Goal: Task Accomplishment & Management: Use online tool/utility

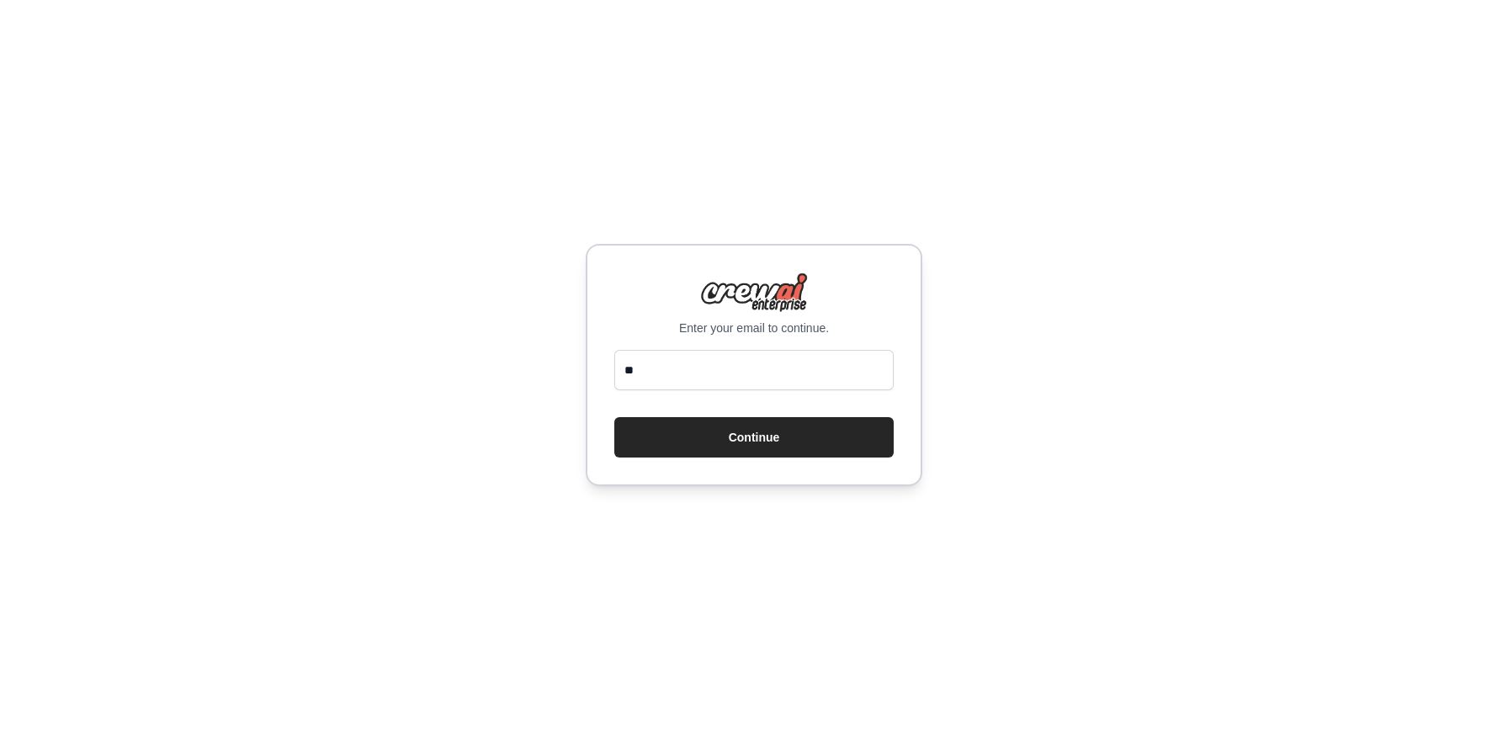
type input "*"
type input "**********"
click at [819, 544] on div "**********" at bounding box center [754, 365] width 1508 height 730
click at [757, 440] on button "Continue" at bounding box center [753, 437] width 279 height 40
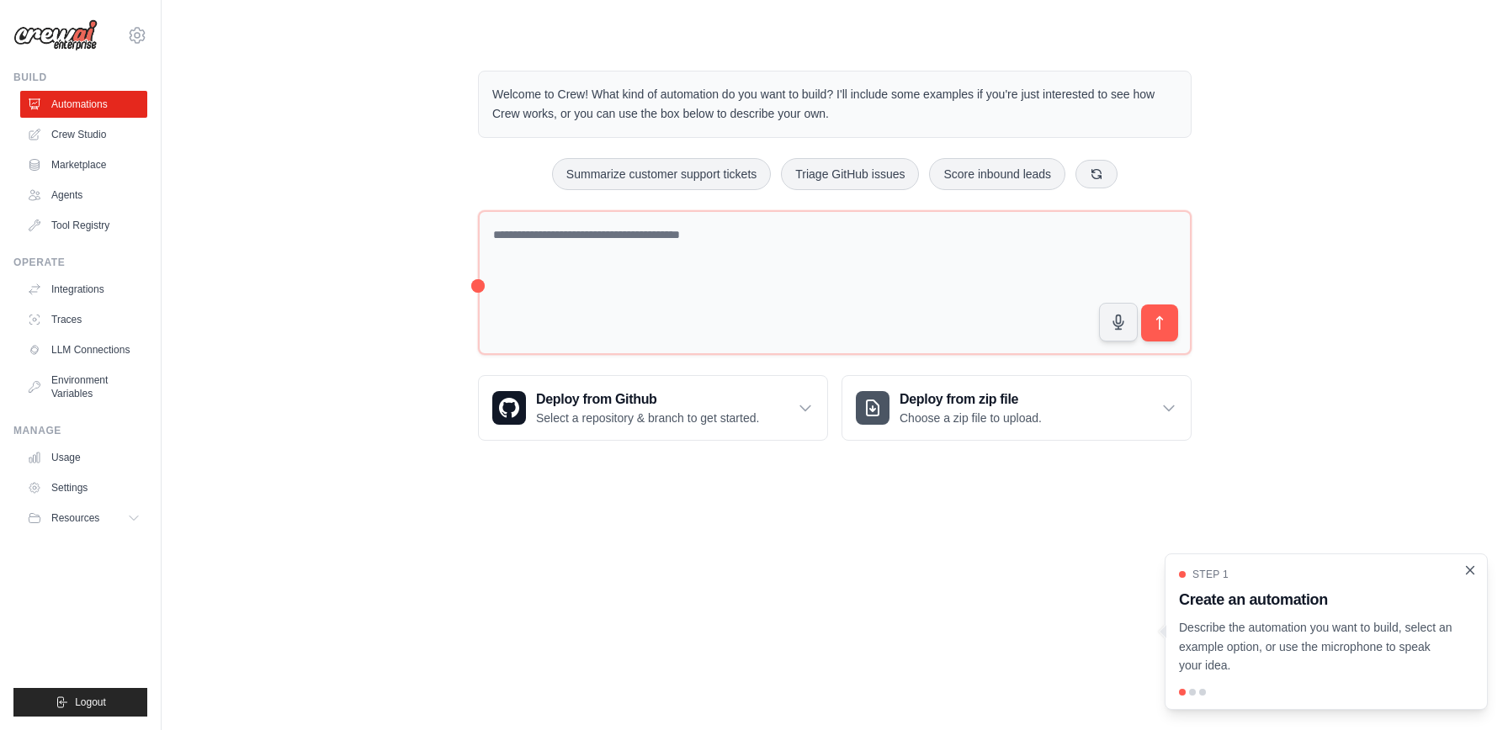
click at [1470, 572] on icon "Close walkthrough" at bounding box center [1469, 570] width 15 height 15
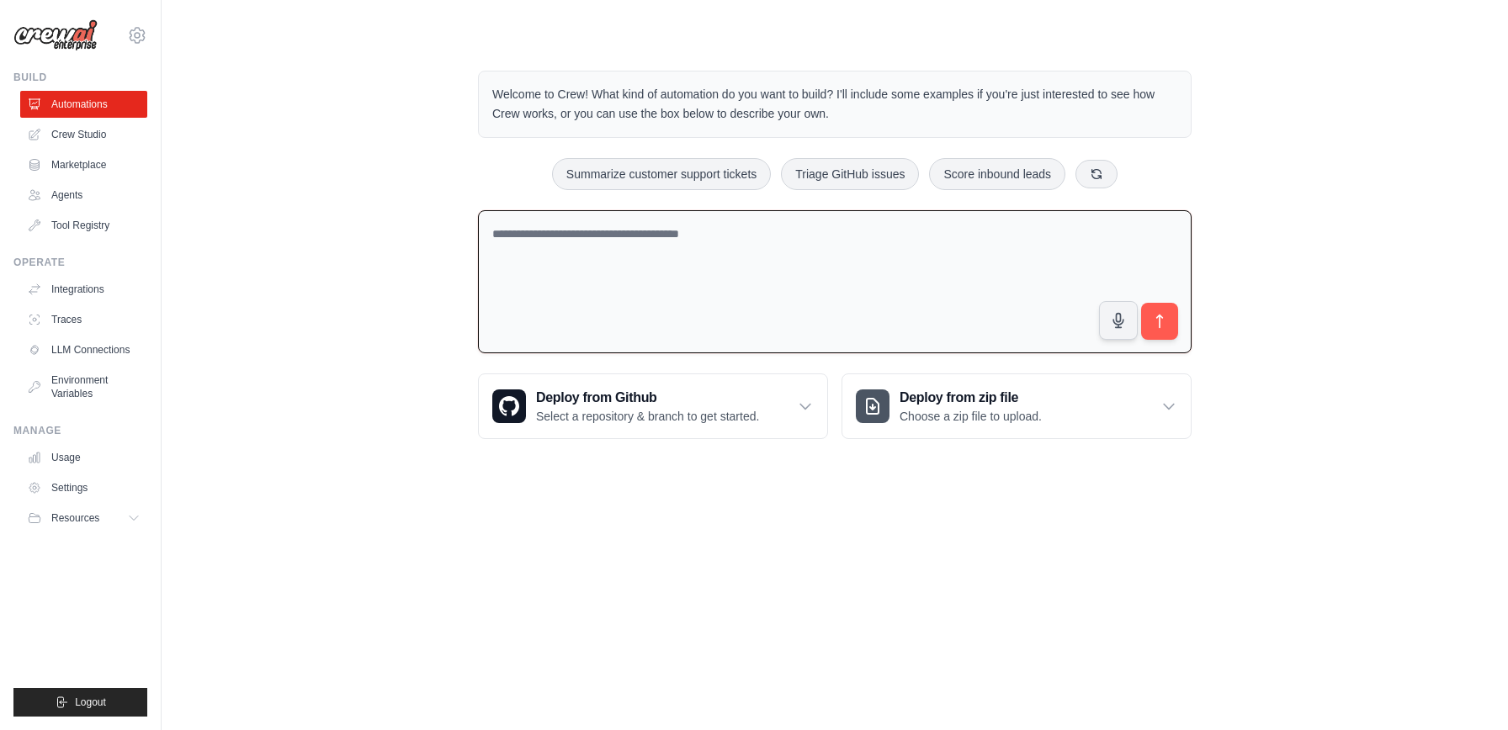
click at [714, 233] on textarea at bounding box center [835, 282] width 714 height 144
click at [89, 132] on link "Crew Studio" at bounding box center [85, 134] width 127 height 27
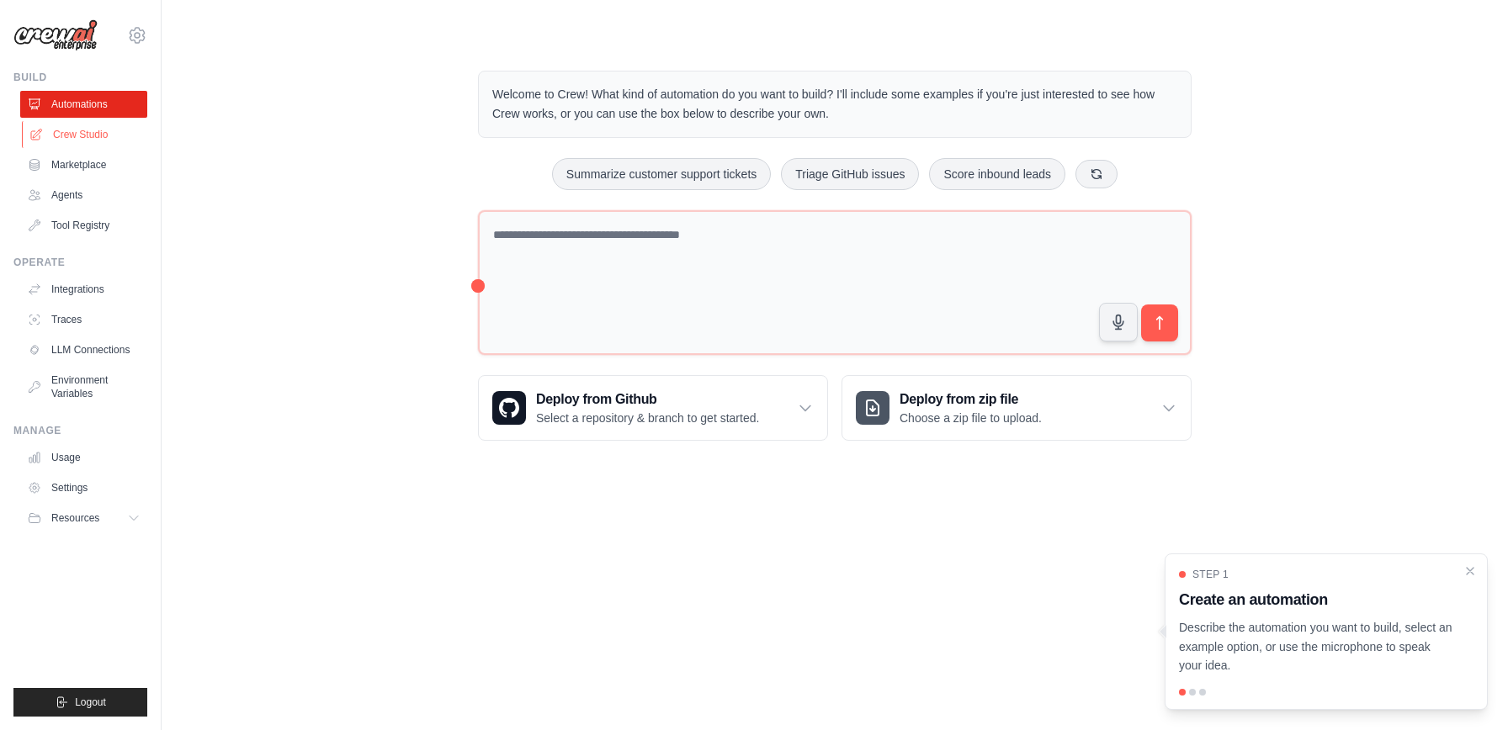
click at [89, 141] on link "Crew Studio" at bounding box center [85, 134] width 127 height 27
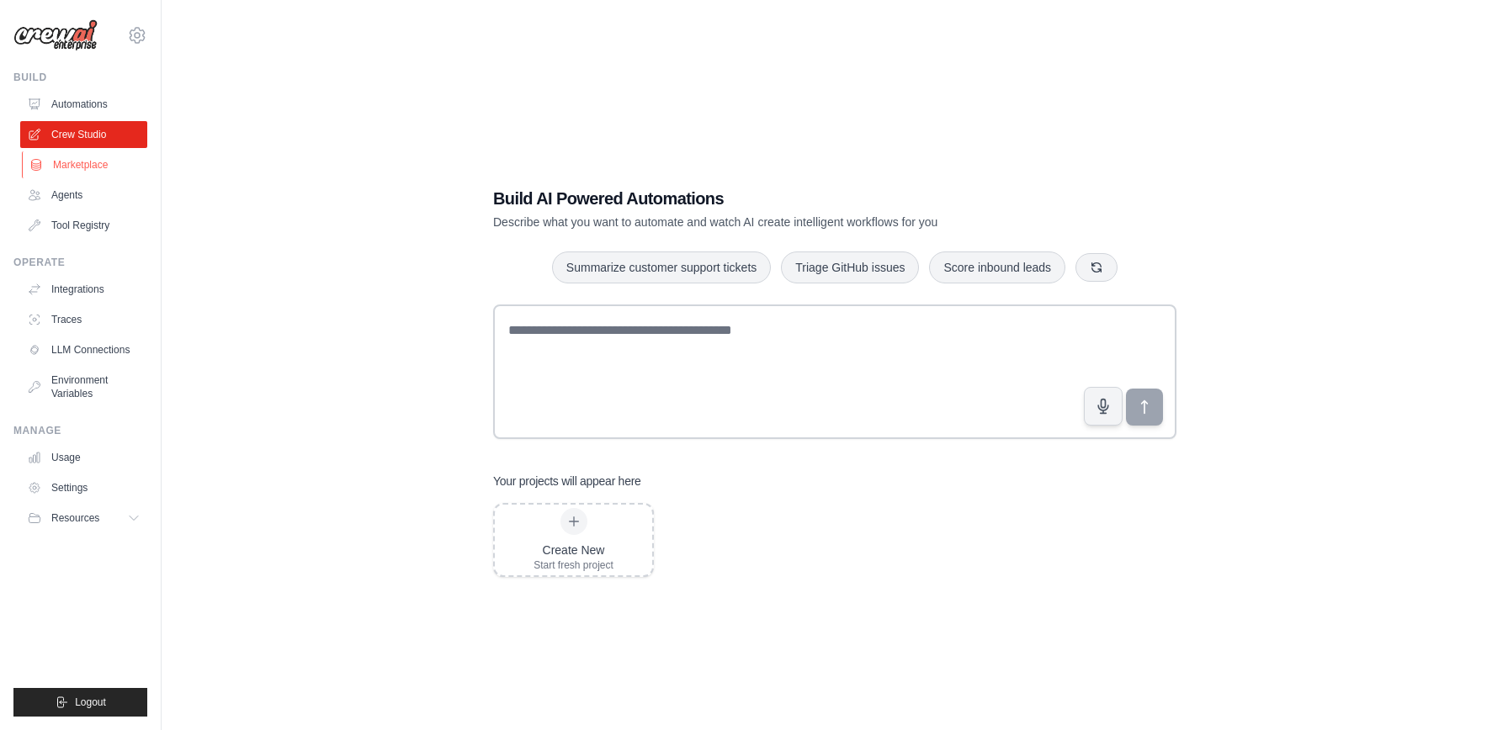
click at [61, 163] on link "Marketplace" at bounding box center [85, 164] width 127 height 27
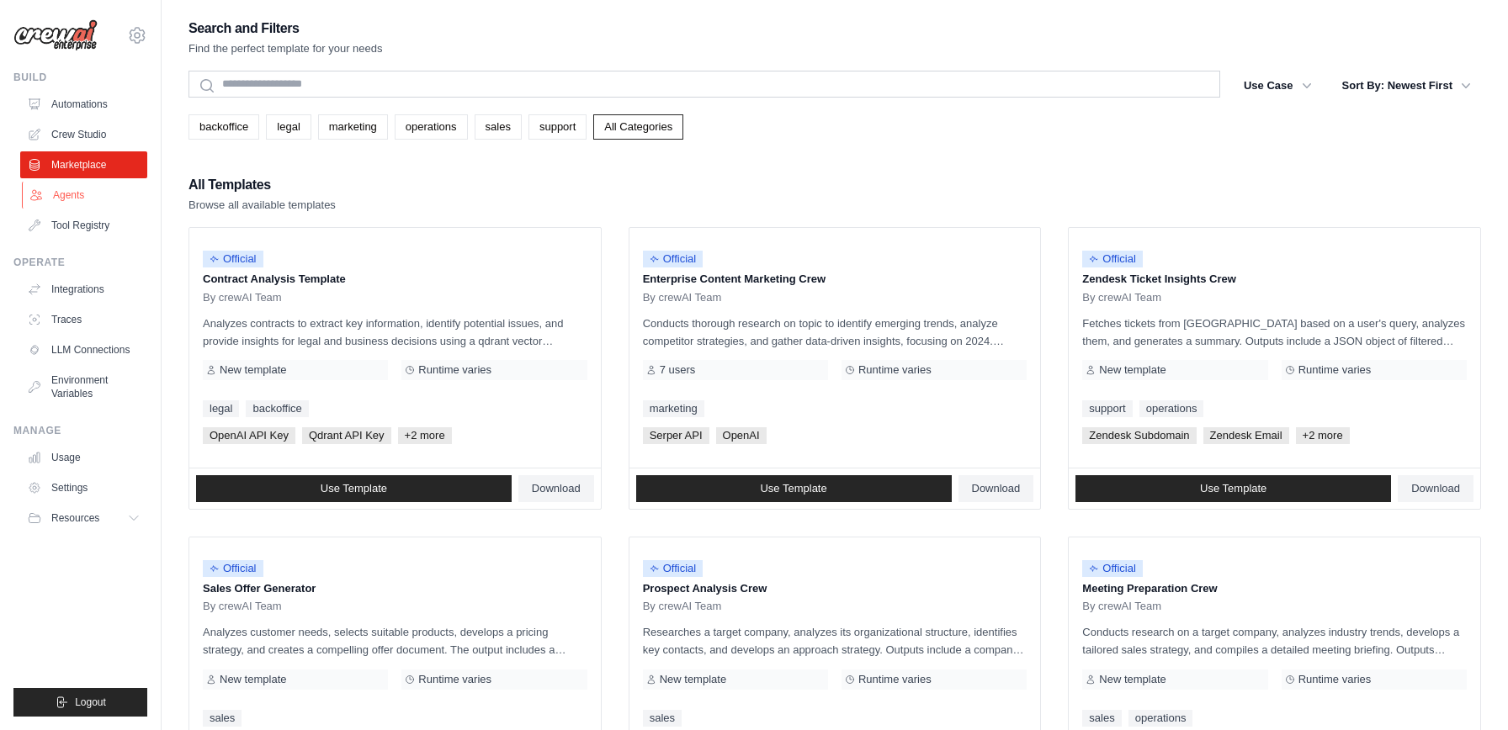
click at [71, 208] on link "Agents" at bounding box center [85, 195] width 127 height 27
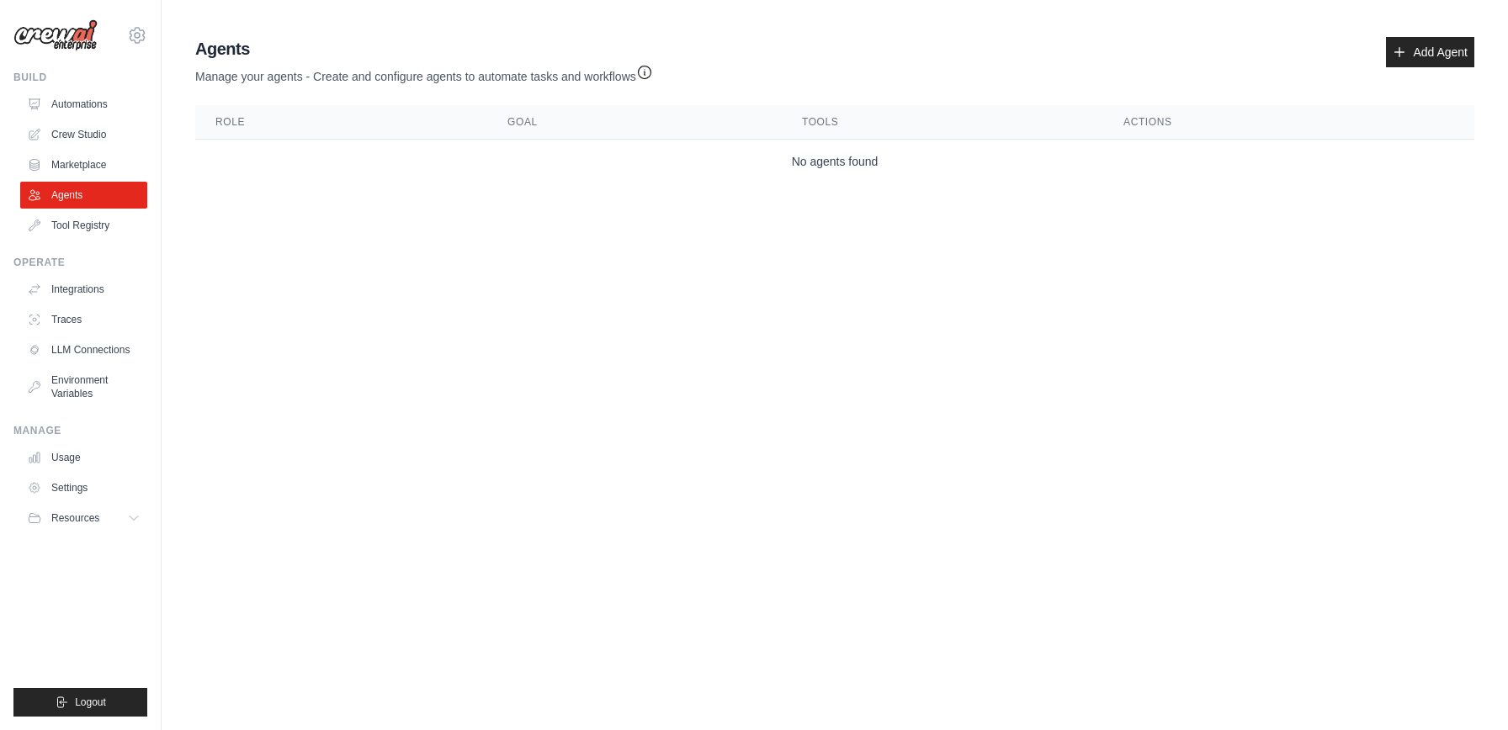
click at [88, 149] on ul "Automations Crew Studio Marketplace Agents Tool Registry" at bounding box center [83, 165] width 127 height 148
click at [82, 144] on link "Crew Studio" at bounding box center [85, 134] width 127 height 27
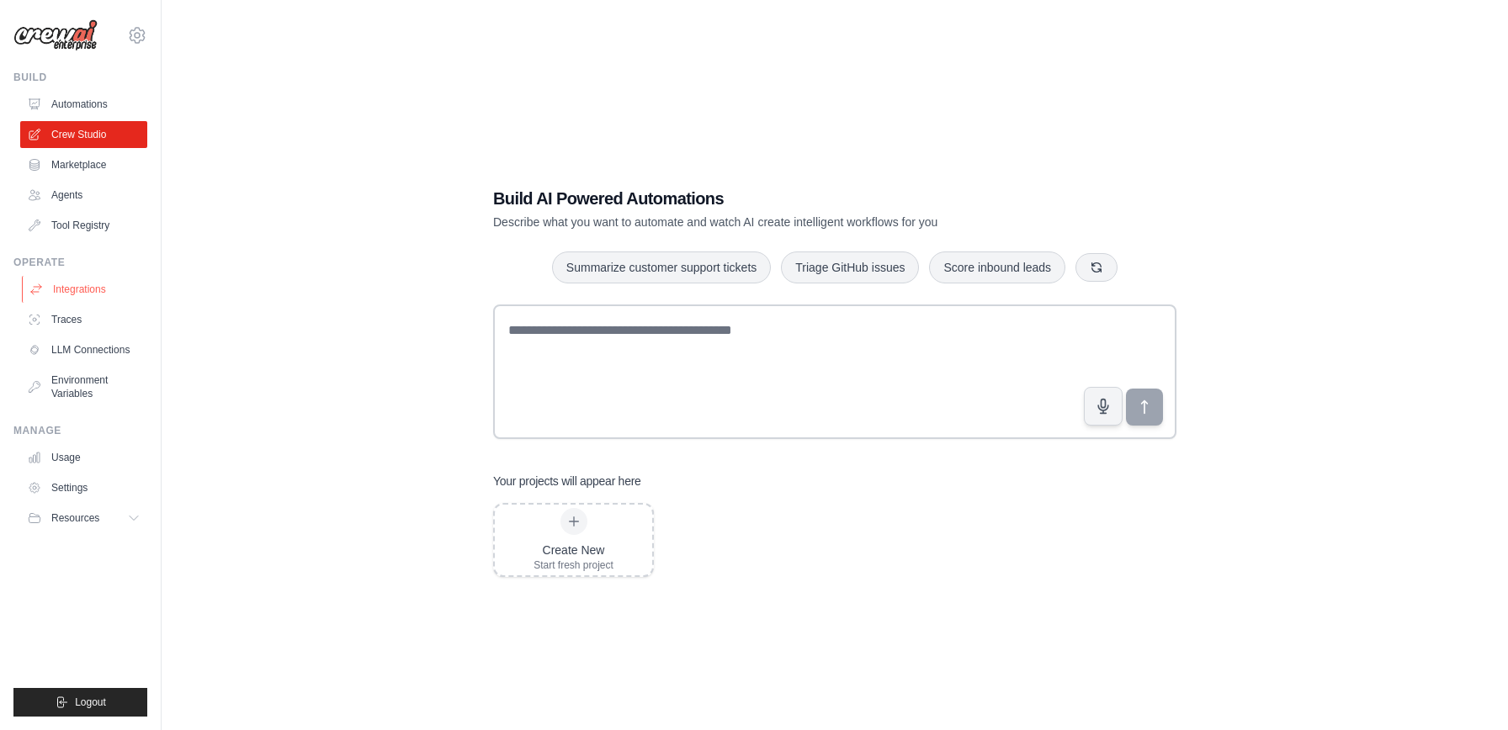
click at [101, 290] on link "Integrations" at bounding box center [85, 289] width 127 height 27
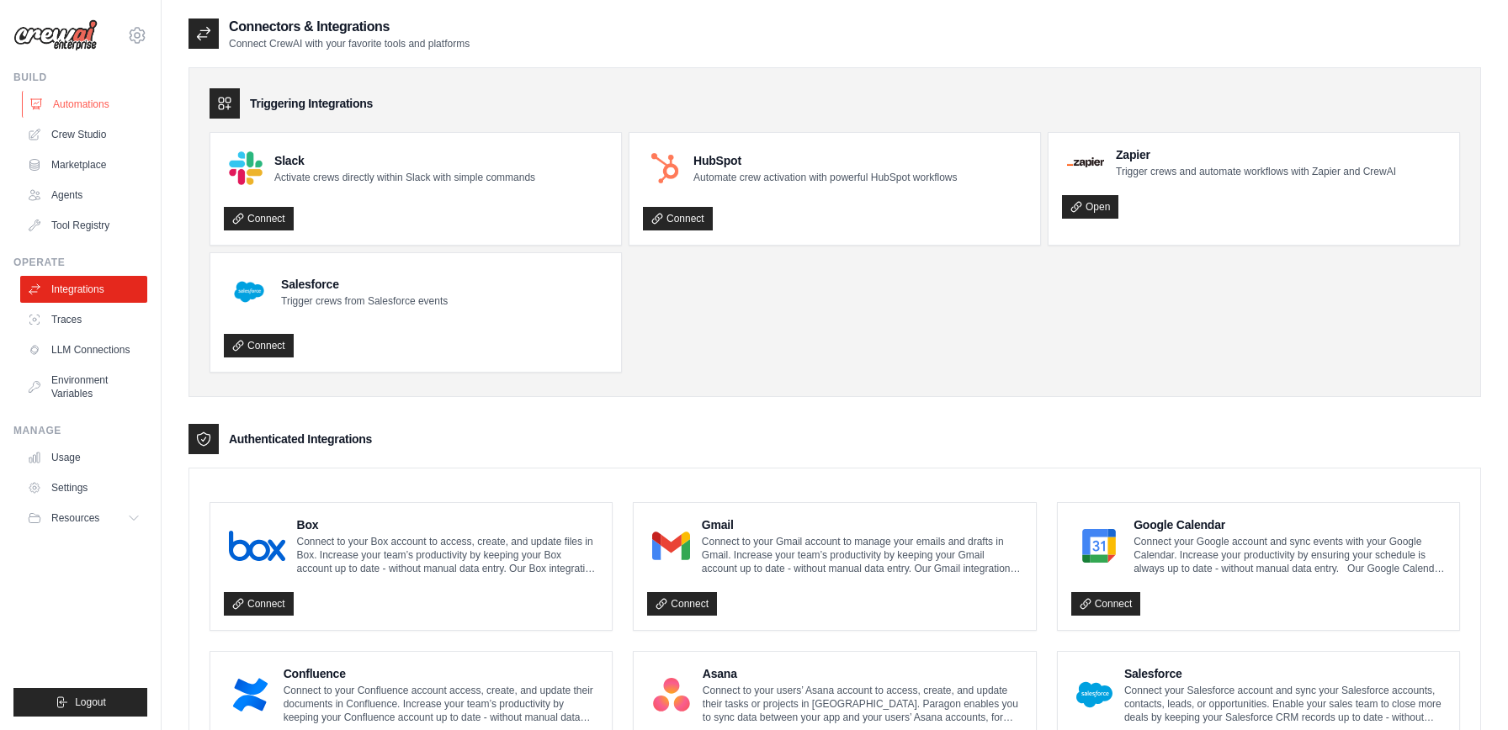
click at [72, 99] on link "Automations" at bounding box center [85, 104] width 127 height 27
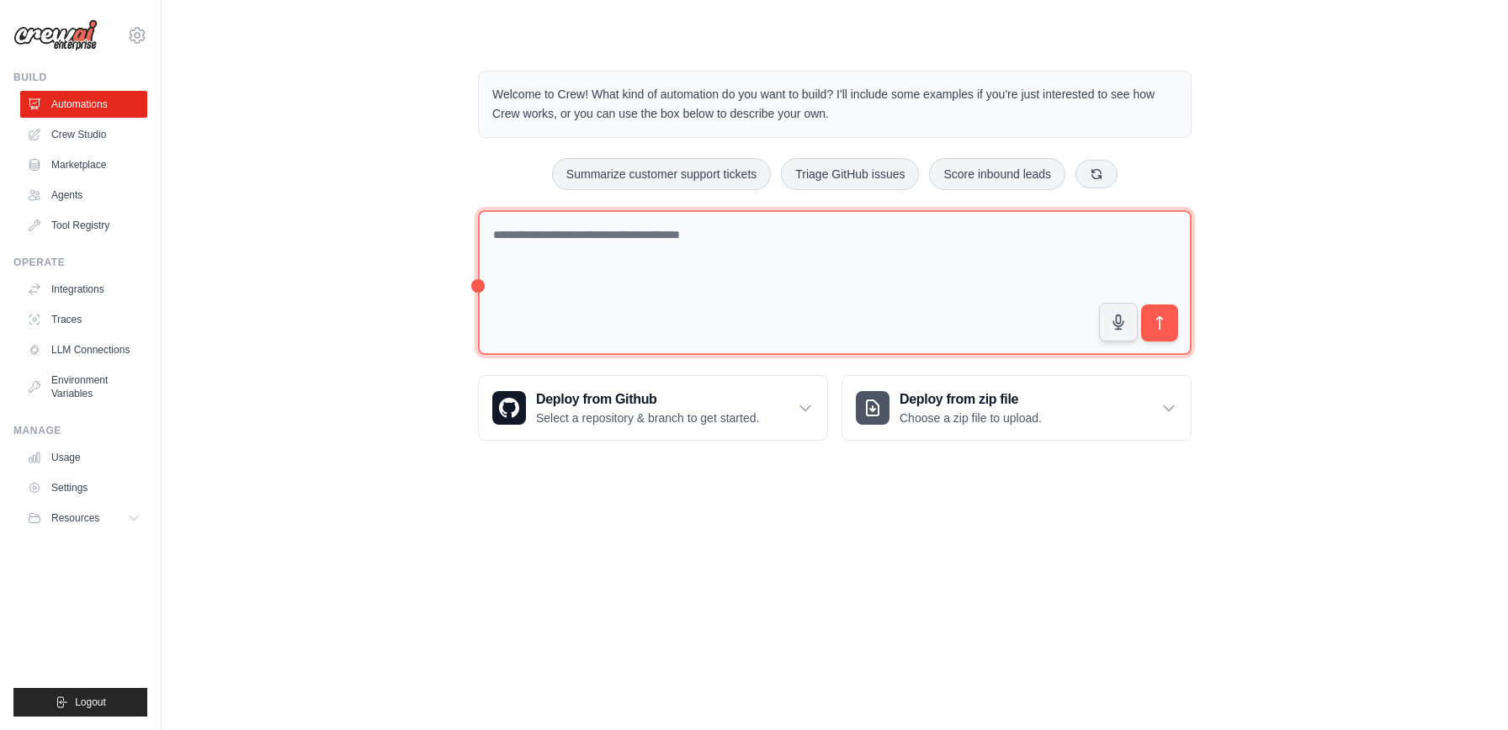
click at [685, 245] on textarea at bounding box center [835, 283] width 714 height 146
drag, startPoint x: 671, startPoint y: 236, endPoint x: 958, endPoint y: 236, distance: 286.9
click at [958, 236] on textarea "**********" at bounding box center [835, 283] width 714 height 146
type textarea "**********"
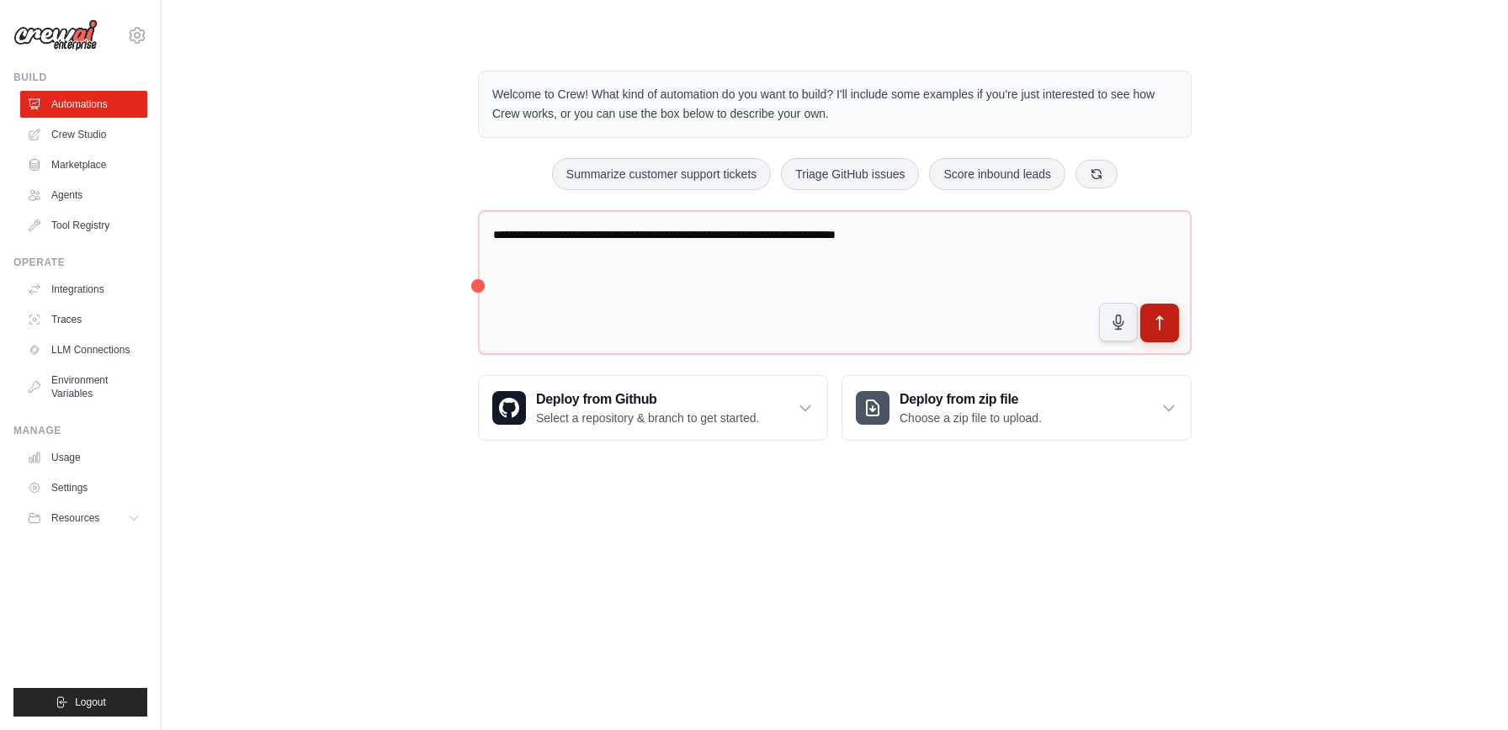
click at [1165, 322] on icon "submit" at bounding box center [1160, 324] width 18 height 18
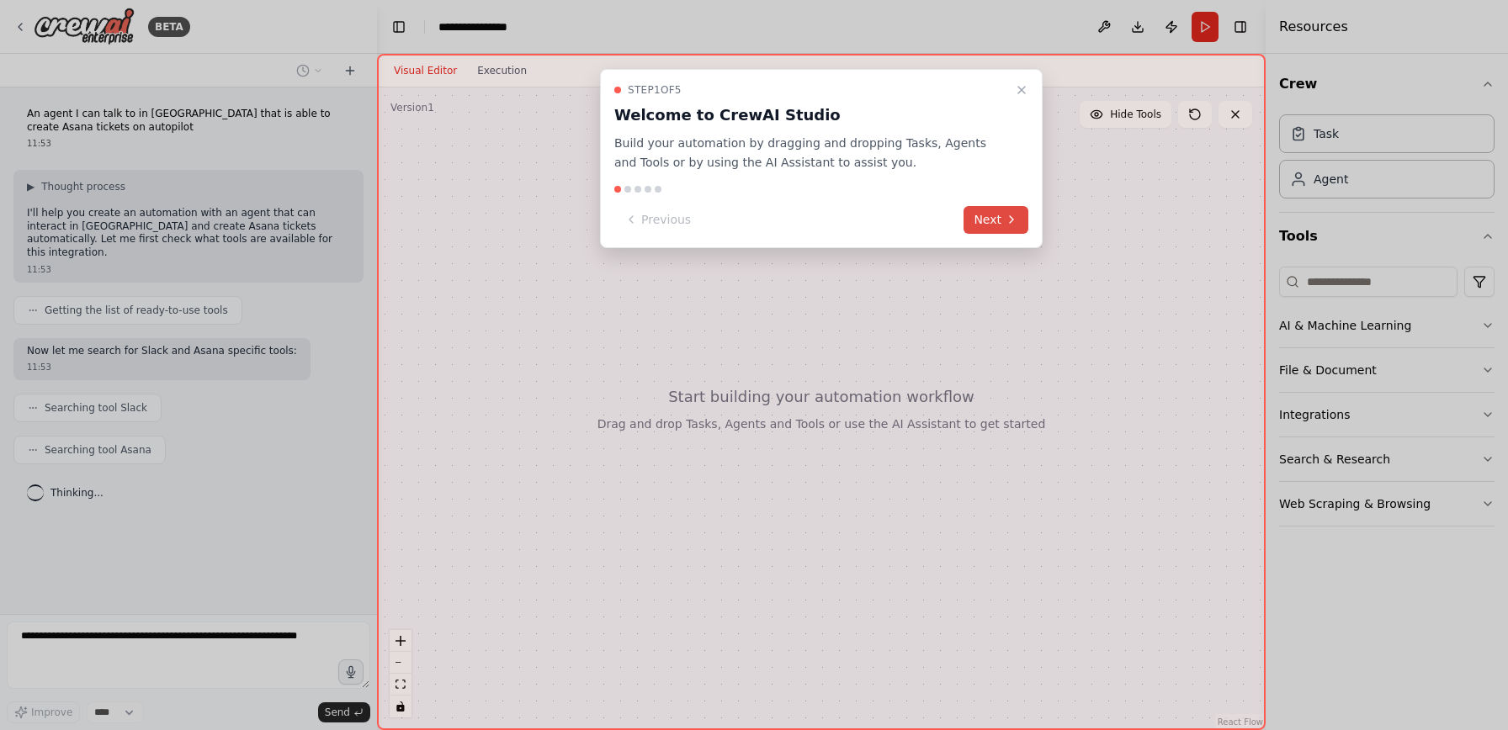
click at [994, 223] on button "Next" at bounding box center [995, 220] width 65 height 28
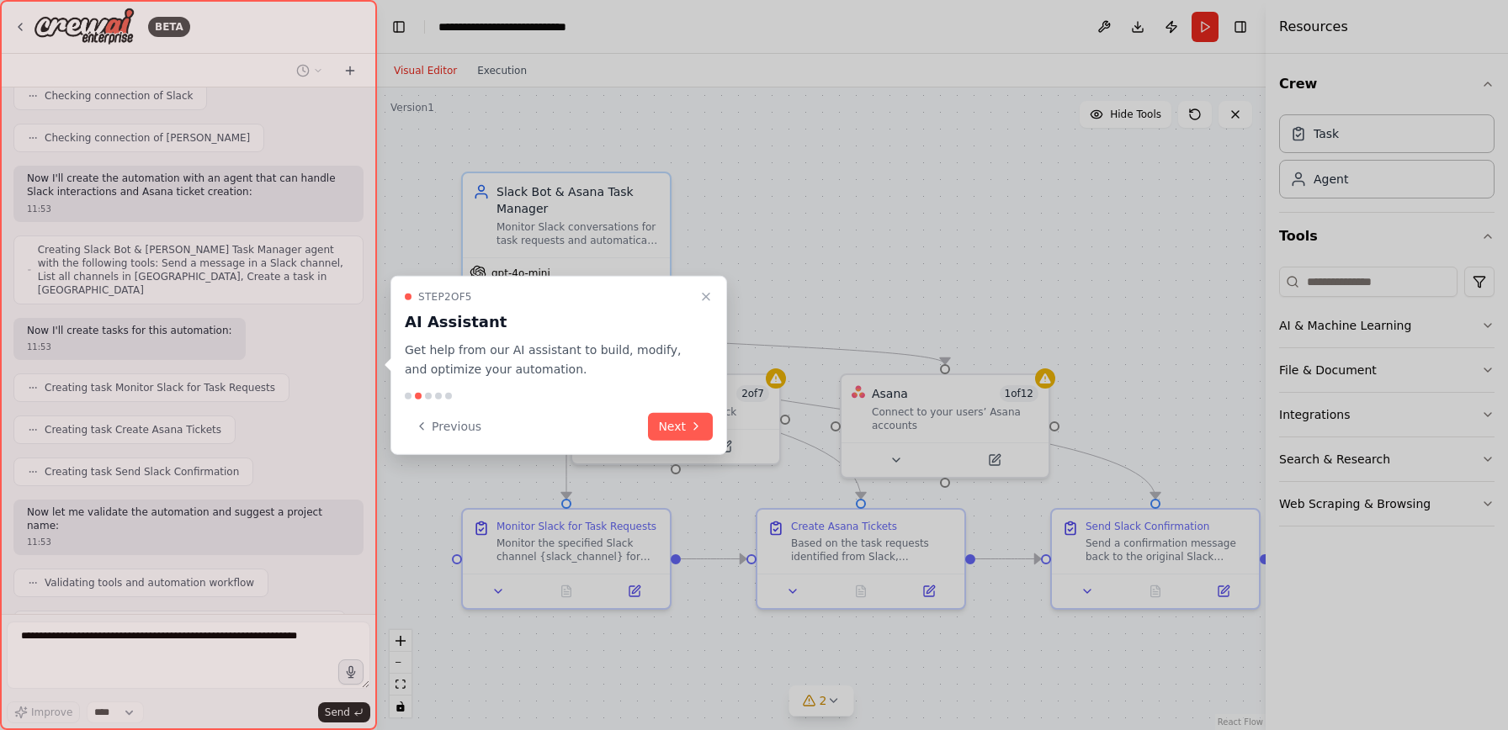
scroll to position [507, 0]
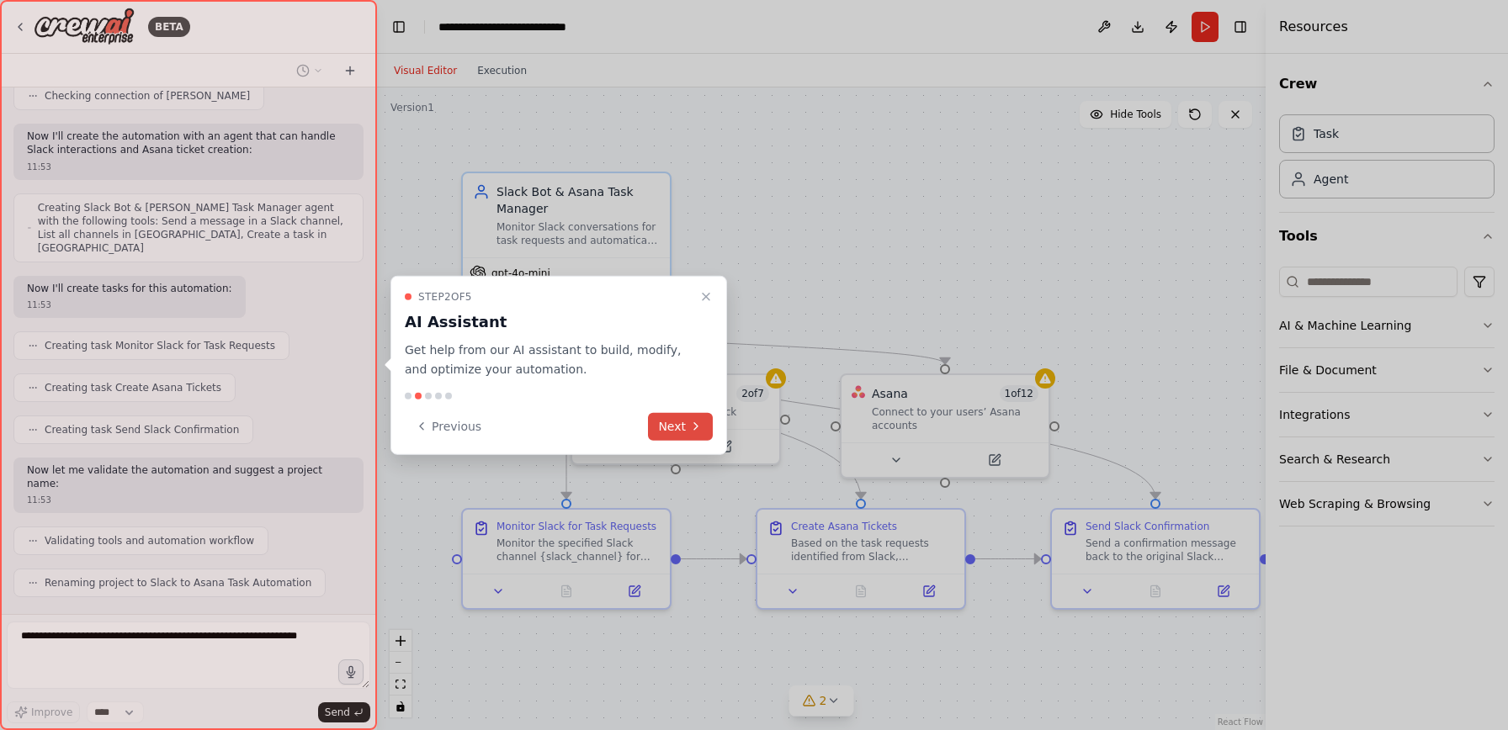
click at [681, 428] on button "Next" at bounding box center [680, 426] width 65 height 28
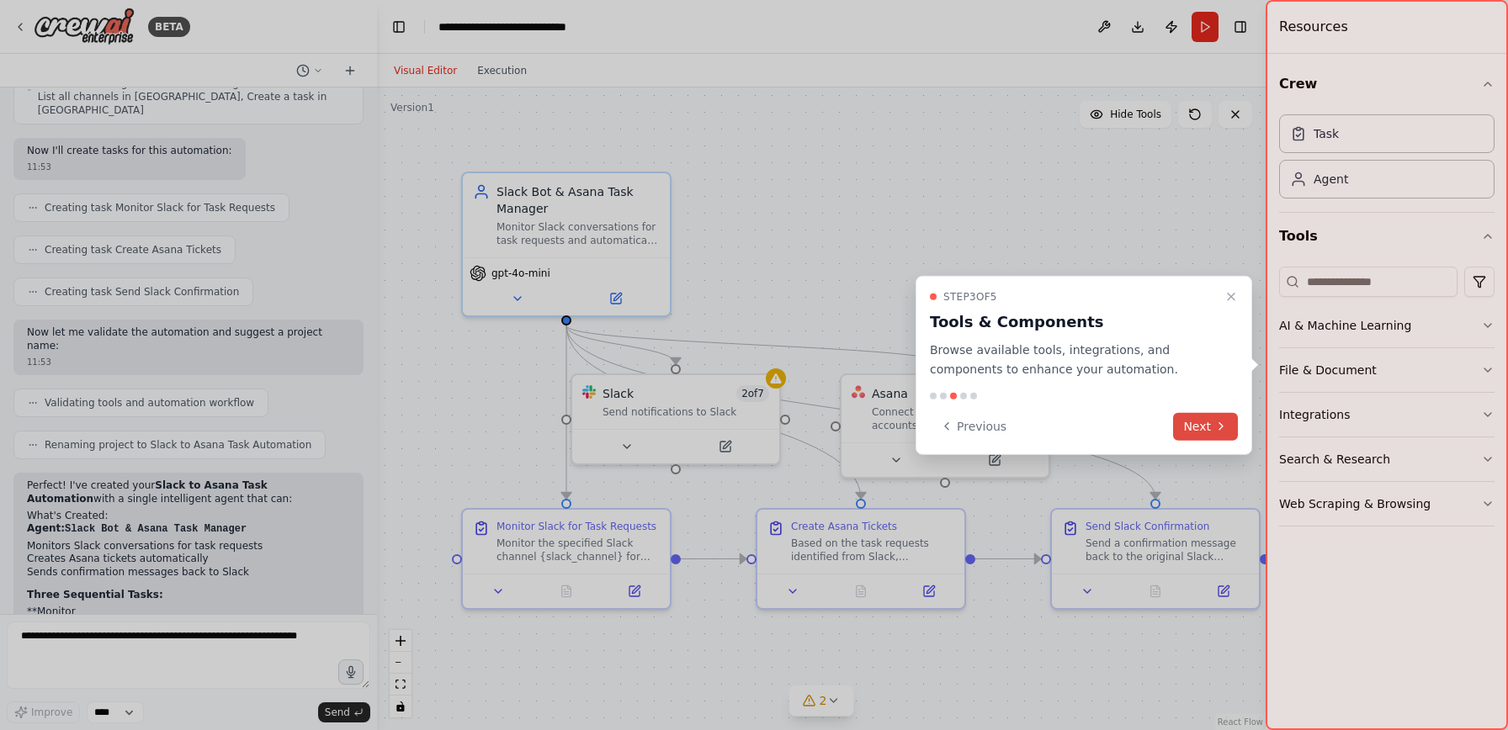
click at [1198, 422] on button "Next" at bounding box center [1205, 426] width 65 height 28
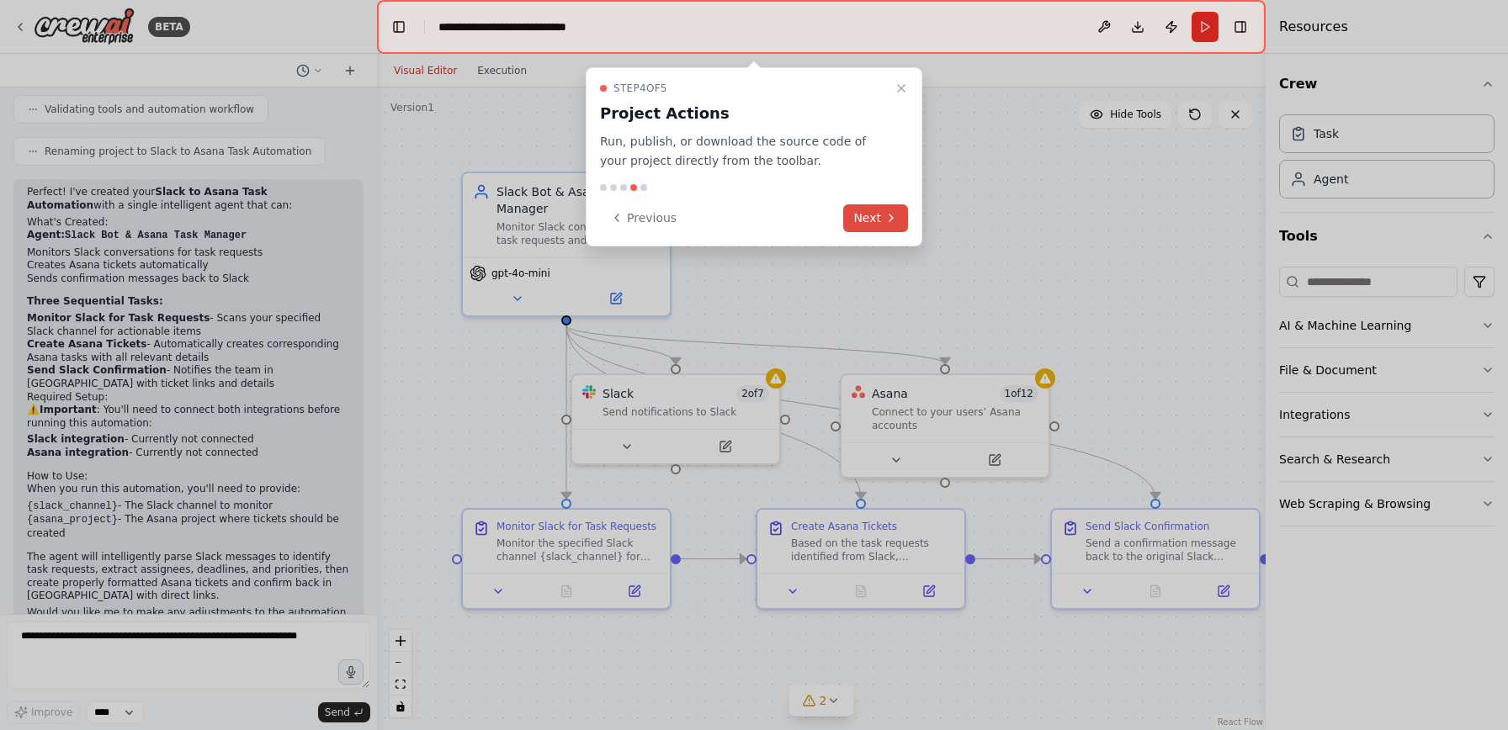
scroll to position [952, 0]
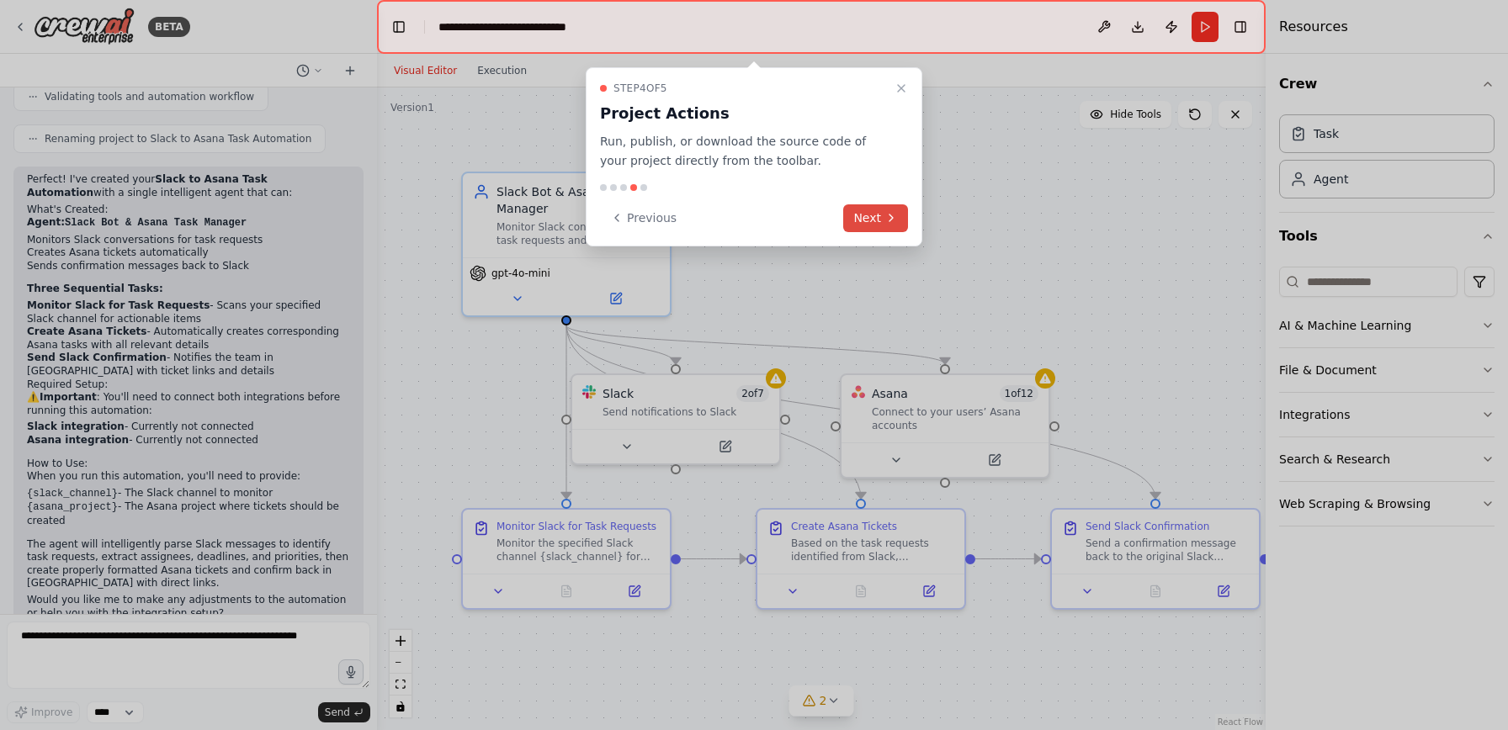
click at [877, 214] on button "Next" at bounding box center [875, 218] width 65 height 28
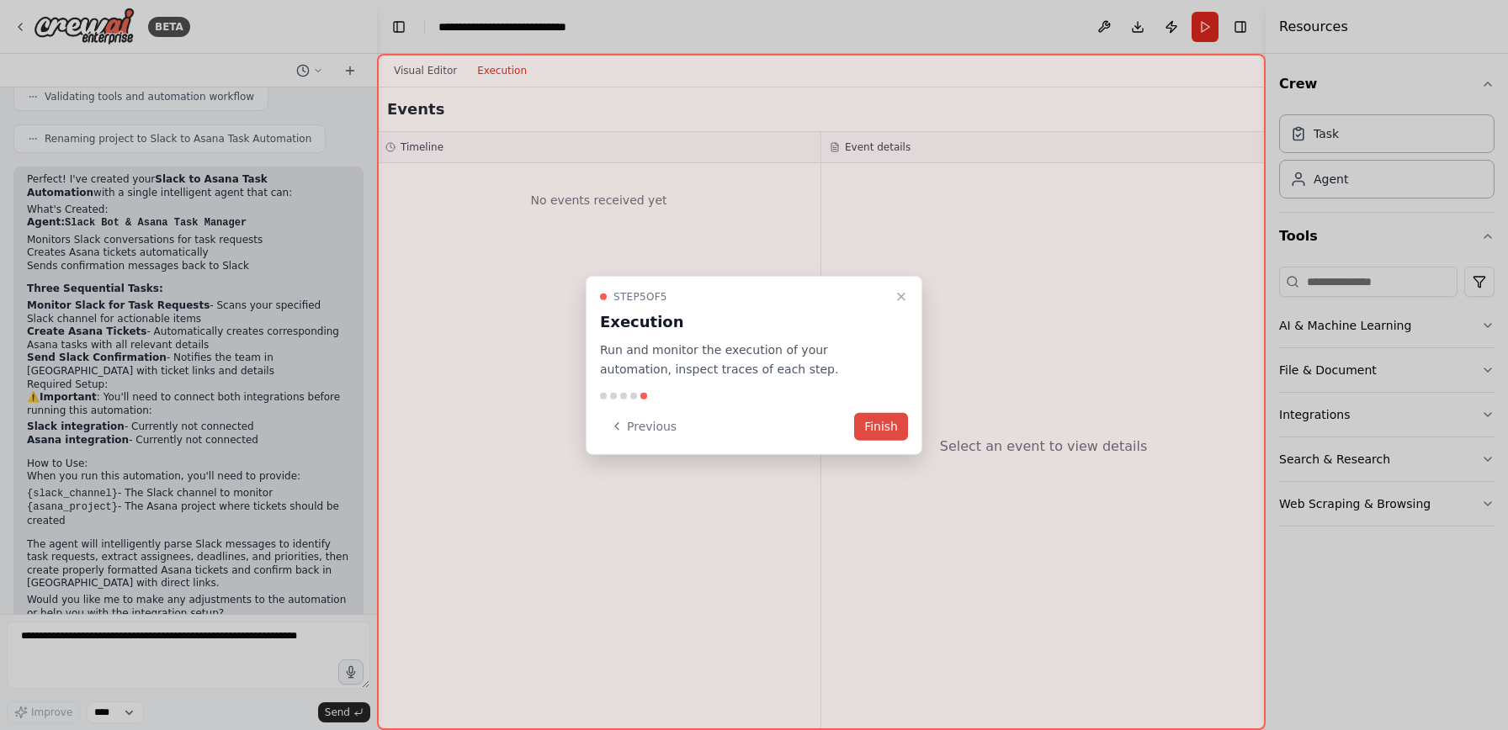
click at [882, 427] on button "Finish" at bounding box center [881, 426] width 54 height 28
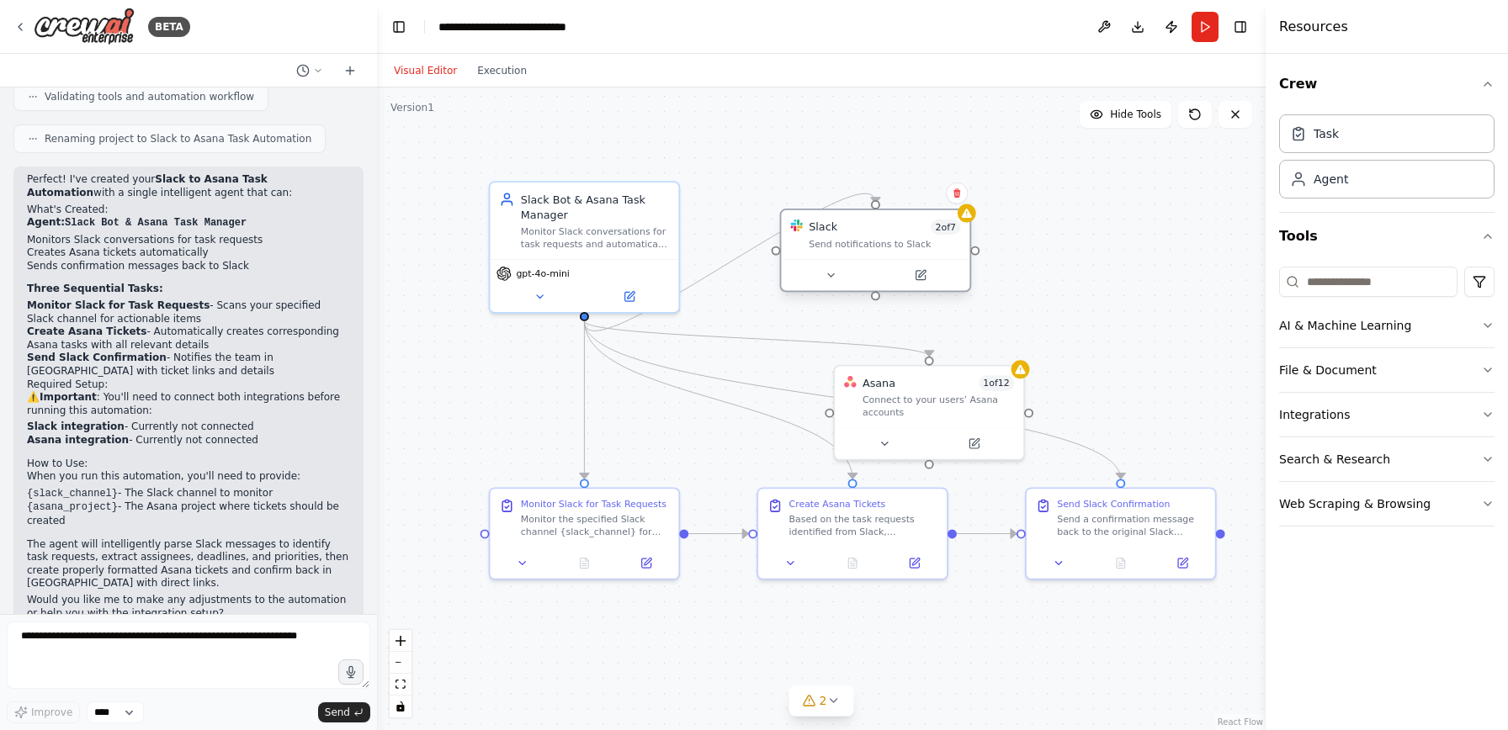
drag, startPoint x: 696, startPoint y: 405, endPoint x: 892, endPoint y: 250, distance: 249.8
click at [892, 250] on div "Slack 2 of 7 Send notifications to Slack" at bounding box center [875, 234] width 188 height 49
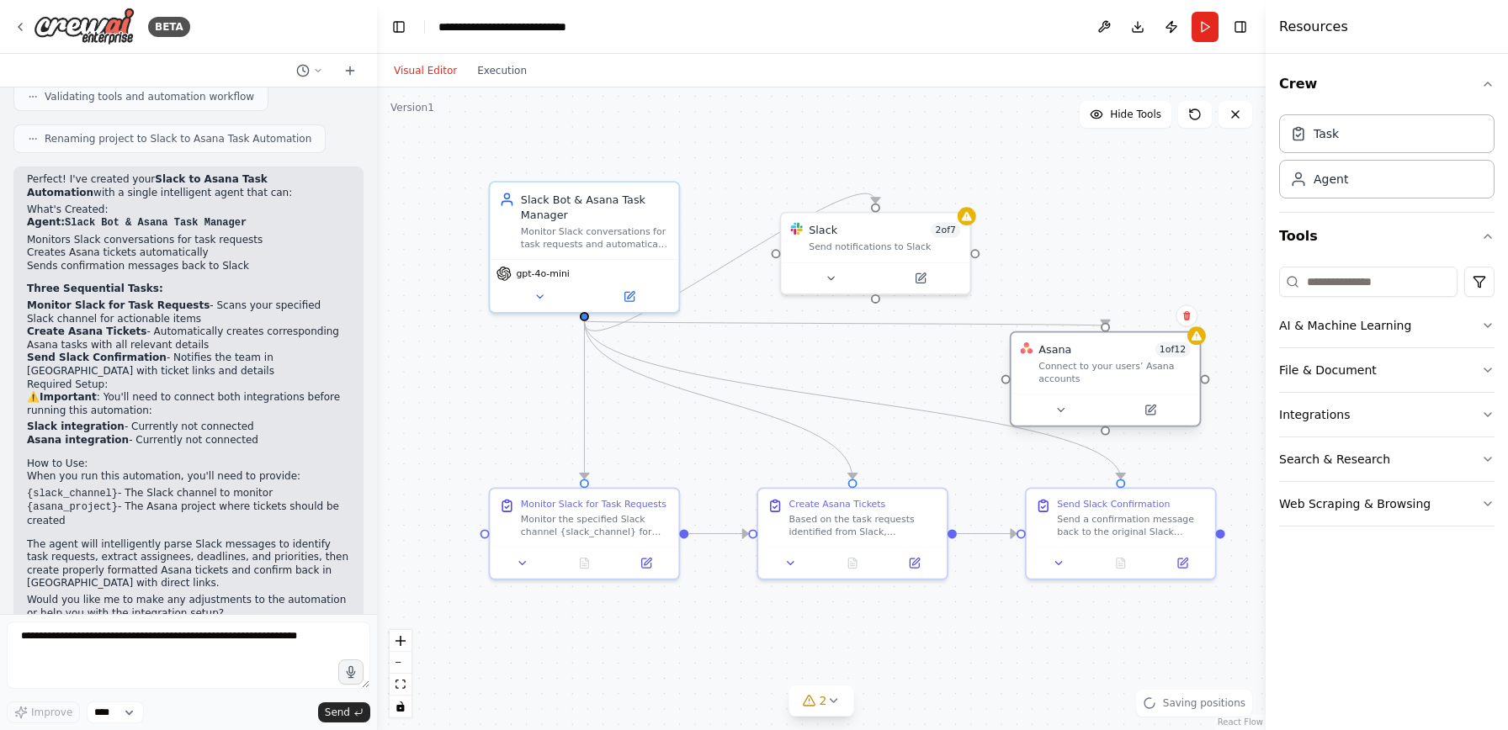
drag, startPoint x: 917, startPoint y: 411, endPoint x: 1110, endPoint y: 358, distance: 200.1
click at [1110, 358] on div "Asana 1 of 12 Connect to your users’ Asana accounts" at bounding box center [1113, 363] width 151 height 43
drag, startPoint x: 860, startPoint y: 261, endPoint x: 827, endPoint y: 183, distance: 84.9
click at [827, 183] on div at bounding box center [845, 198] width 188 height 31
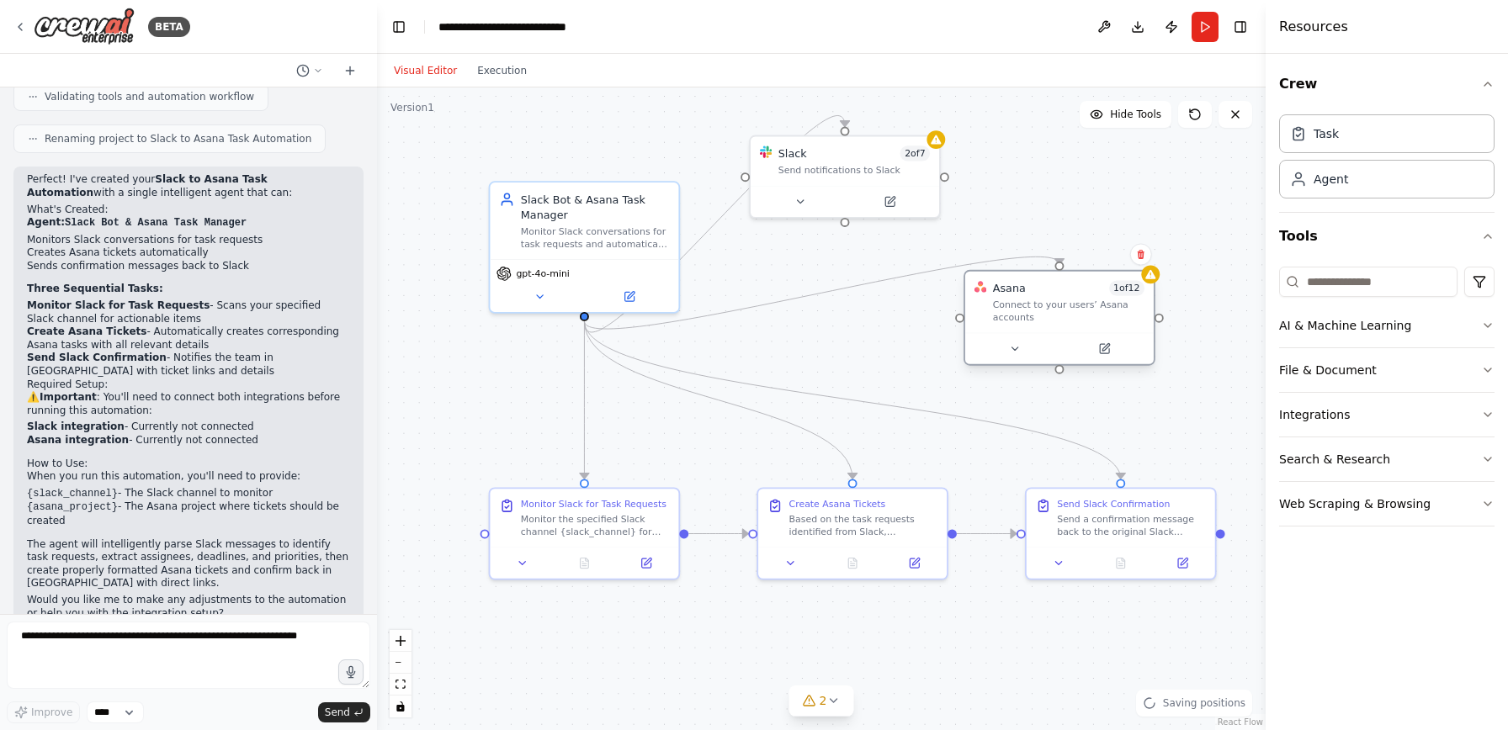
drag, startPoint x: 1086, startPoint y: 379, endPoint x: 1046, endPoint y: 316, distance: 75.6
click at [1046, 316] on div "Connect to your users’ Asana accounts" at bounding box center [1068, 311] width 151 height 24
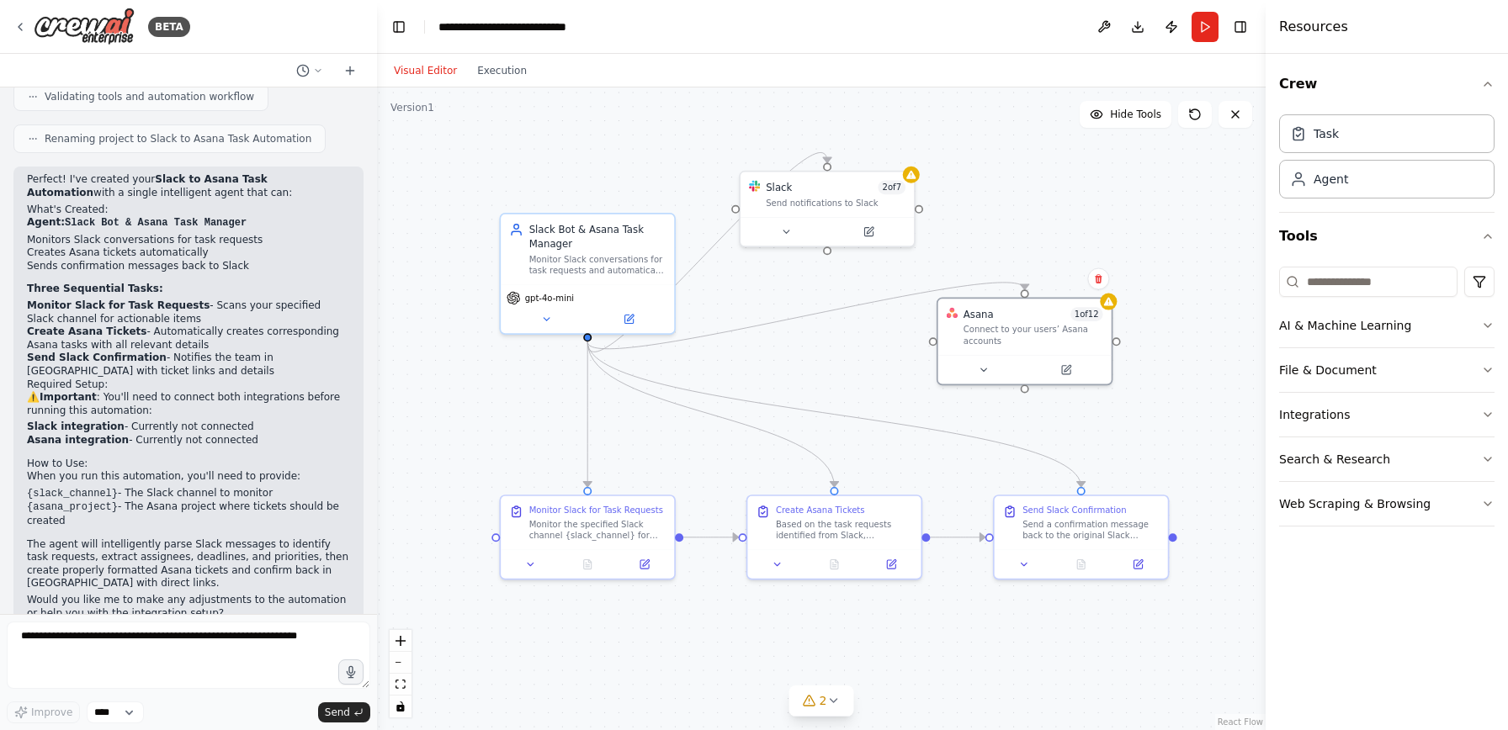
drag, startPoint x: 1181, startPoint y: 406, endPoint x: 1147, endPoint y: 427, distance: 39.7
click at [1147, 427] on div ".deletable-edge-delete-btn { width: 20px; height: 20px; border: 0px solid #ffff…" at bounding box center [821, 409] width 889 height 643
click at [1345, 187] on div "Agent" at bounding box center [1386, 178] width 215 height 39
click at [1337, 134] on div "Task" at bounding box center [1326, 133] width 25 height 17
click at [1348, 88] on button "Crew" at bounding box center [1386, 84] width 215 height 47
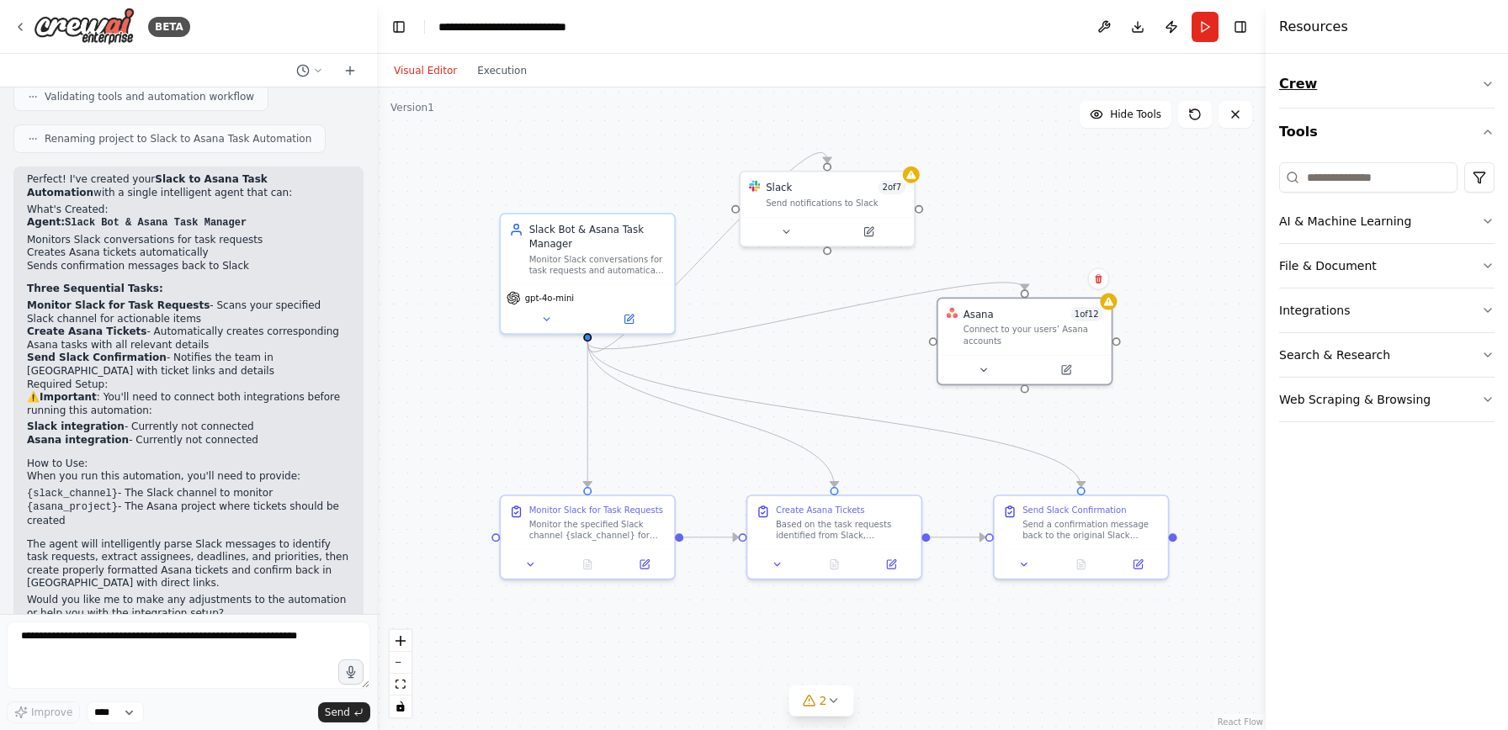
click at [1398, 85] on button "Crew" at bounding box center [1386, 84] width 215 height 47
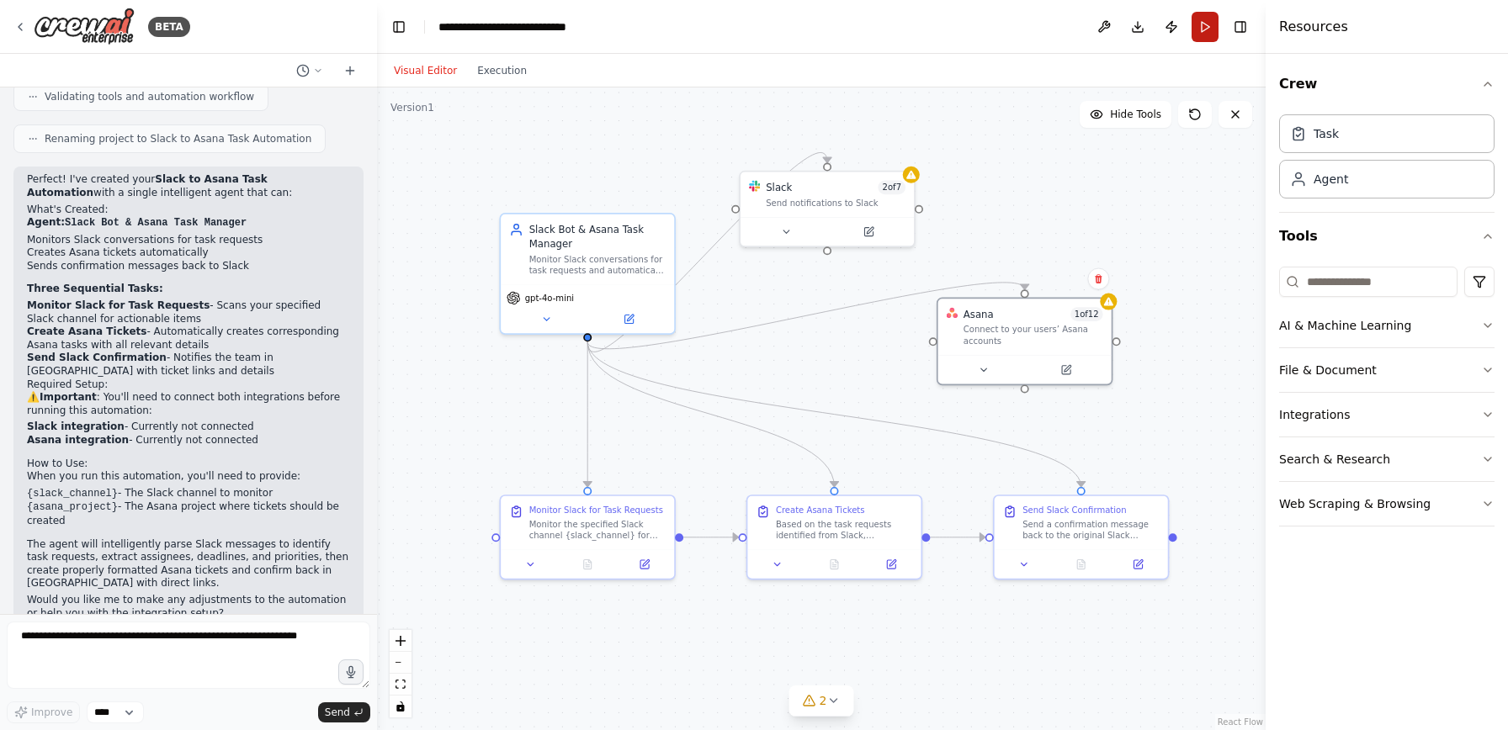
click at [1205, 34] on button "Run" at bounding box center [1205, 27] width 27 height 30
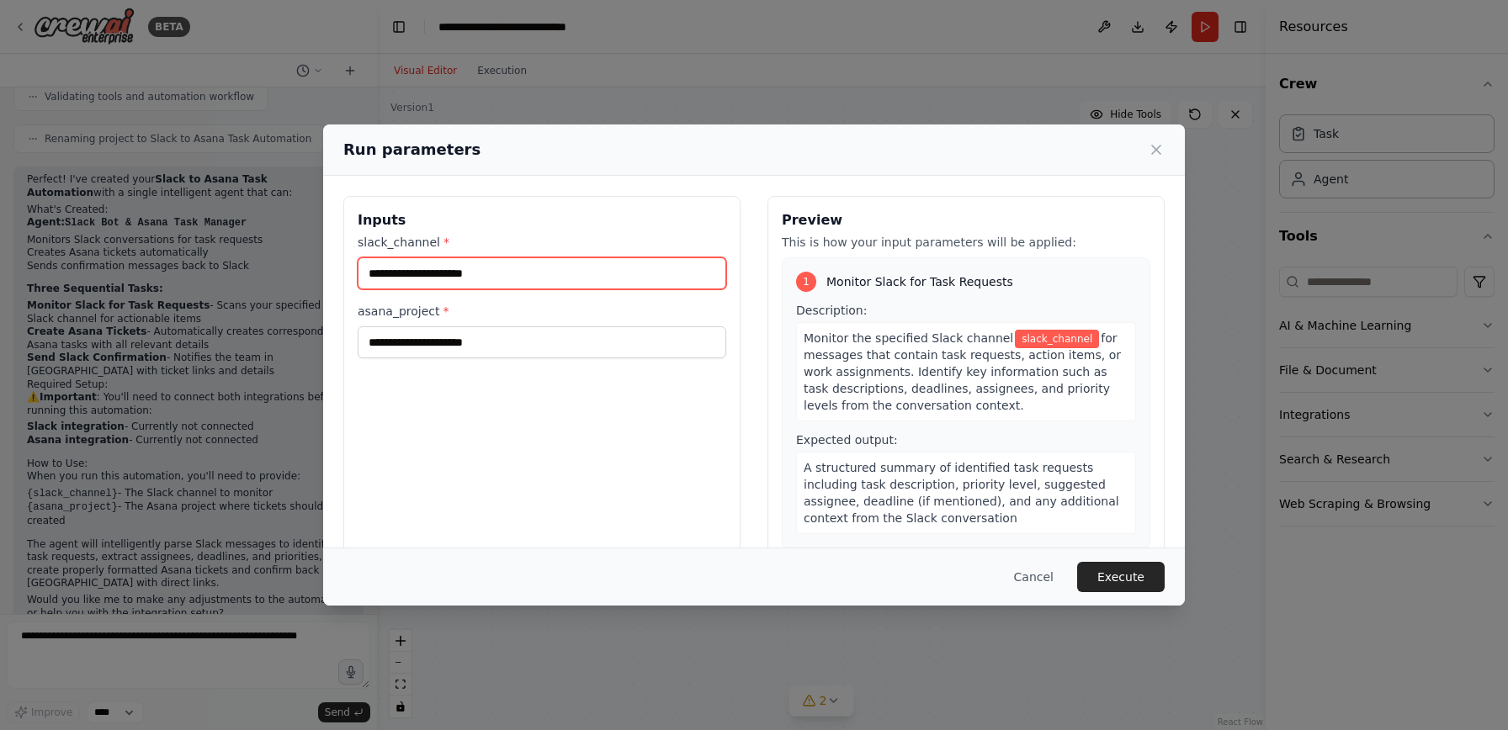
click at [497, 283] on input "slack_channel *" at bounding box center [542, 273] width 369 height 32
click at [480, 273] on input "slack_channel *" at bounding box center [542, 273] width 369 height 32
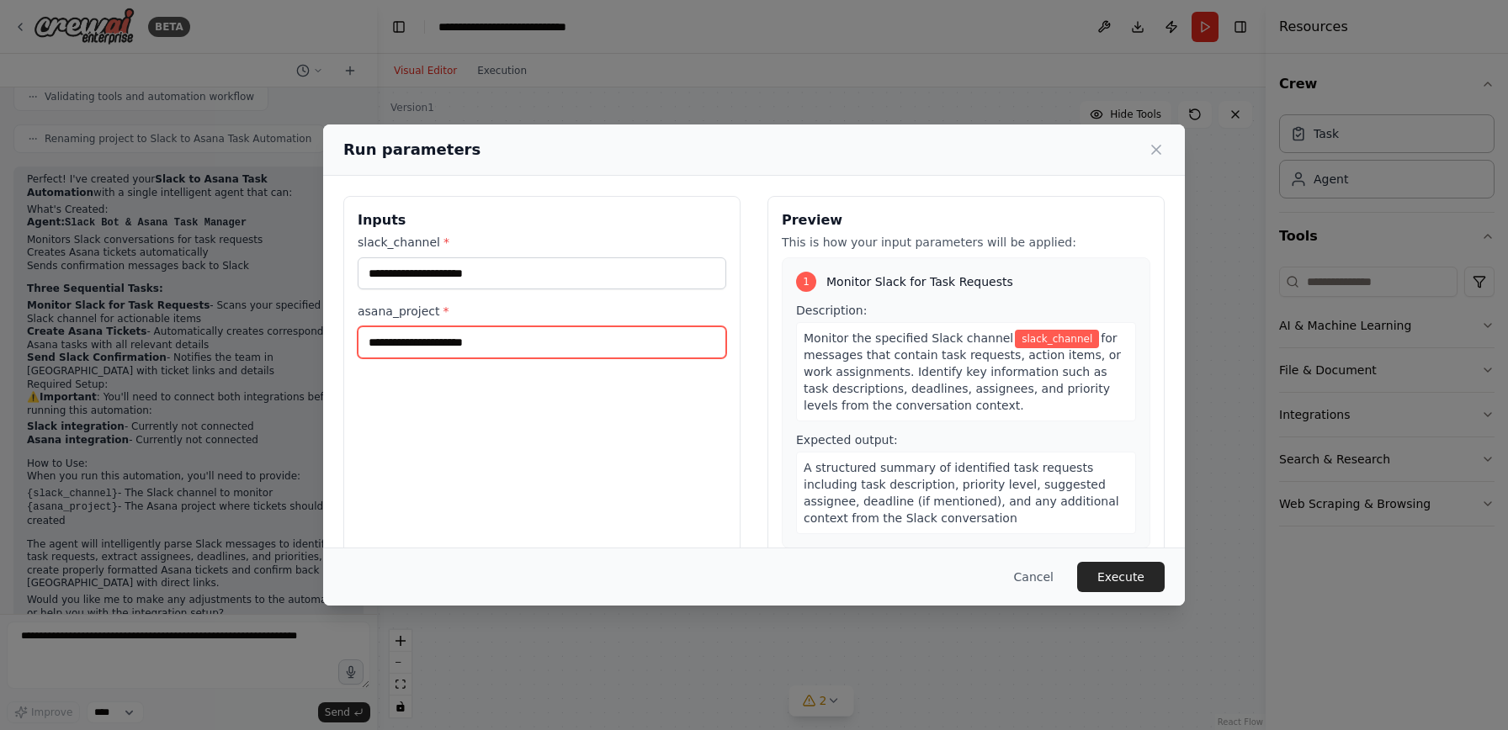
click at [478, 343] on input "asana_project *" at bounding box center [542, 342] width 369 height 32
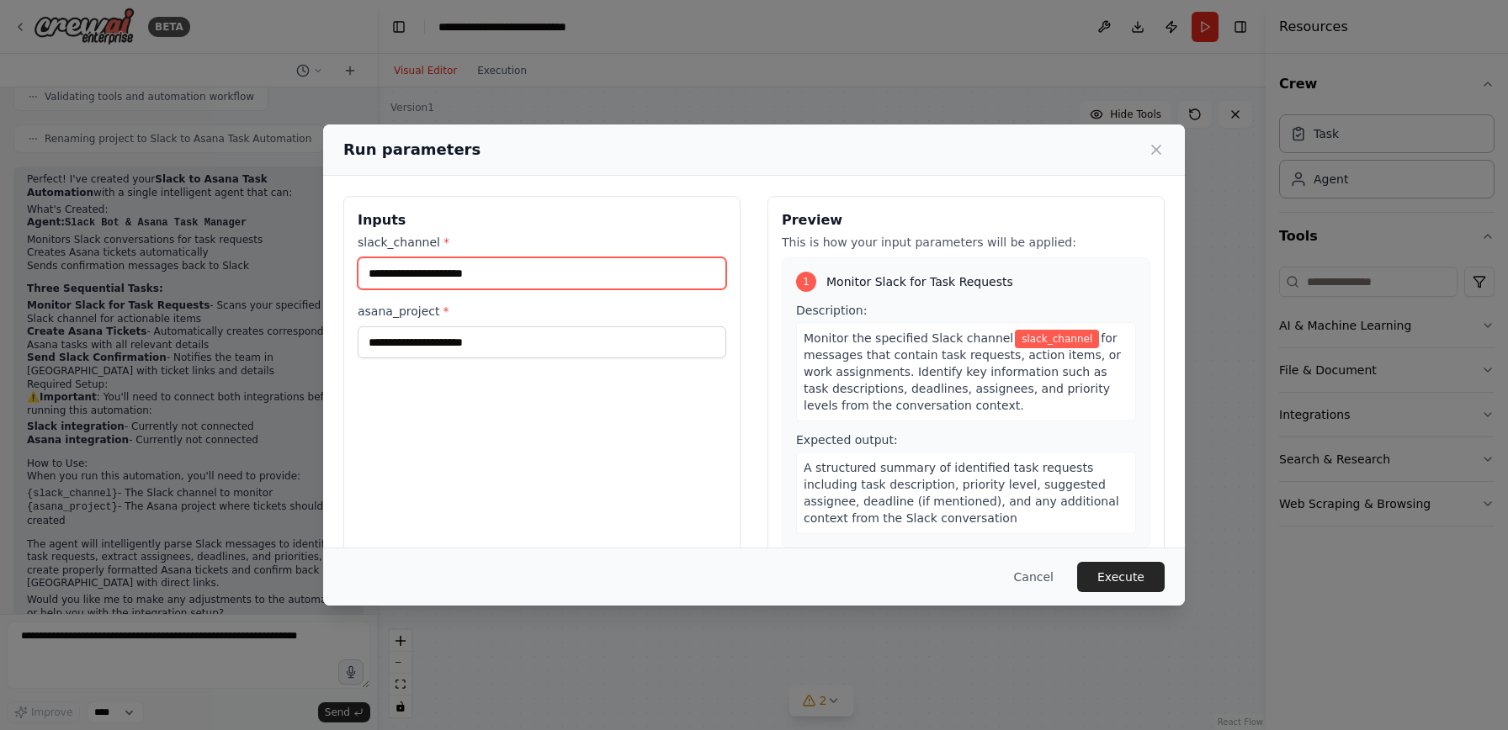
click at [470, 269] on input "slack_channel *" at bounding box center [542, 273] width 369 height 32
type input "*"
click at [1050, 581] on button "Cancel" at bounding box center [1033, 577] width 66 height 30
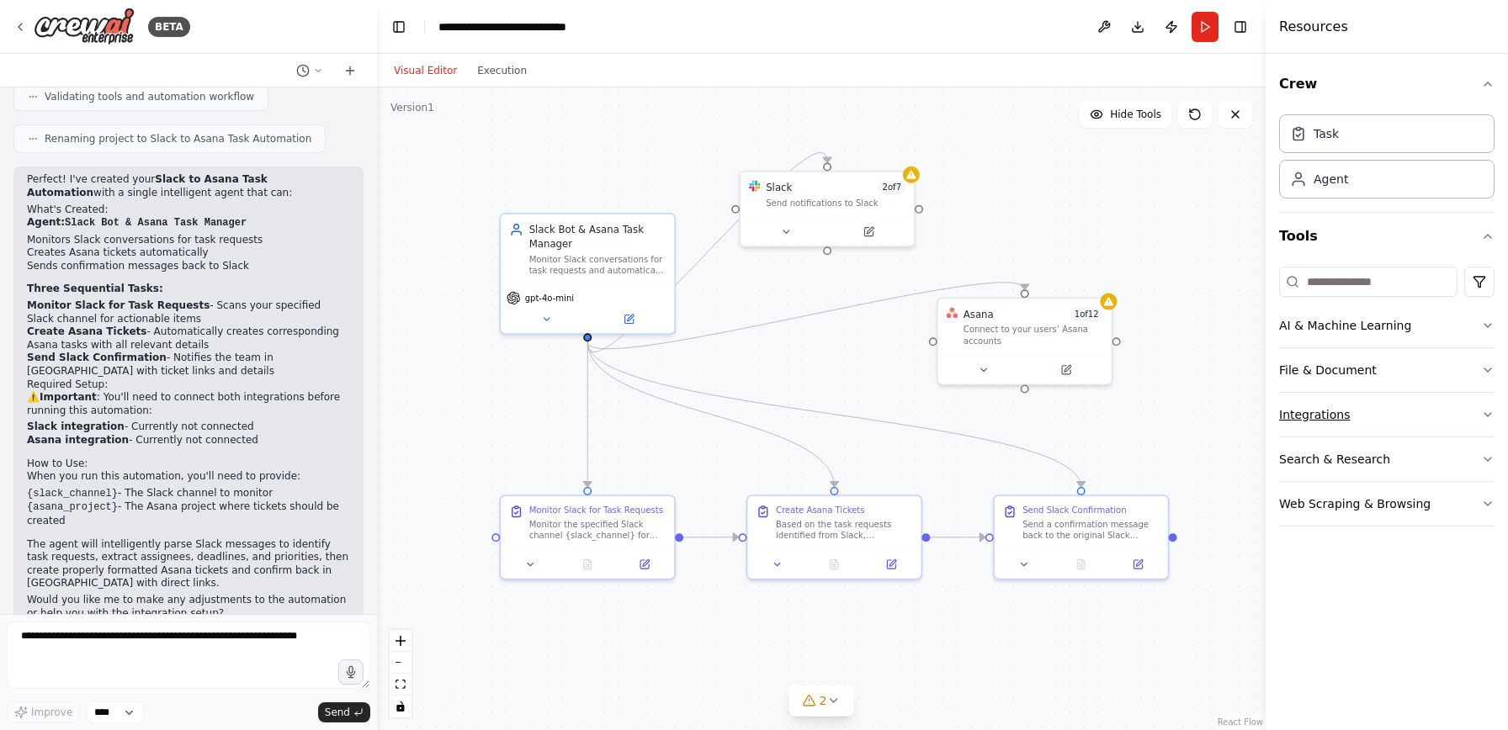
click at [1338, 406] on button "Integrations" at bounding box center [1386, 415] width 215 height 44
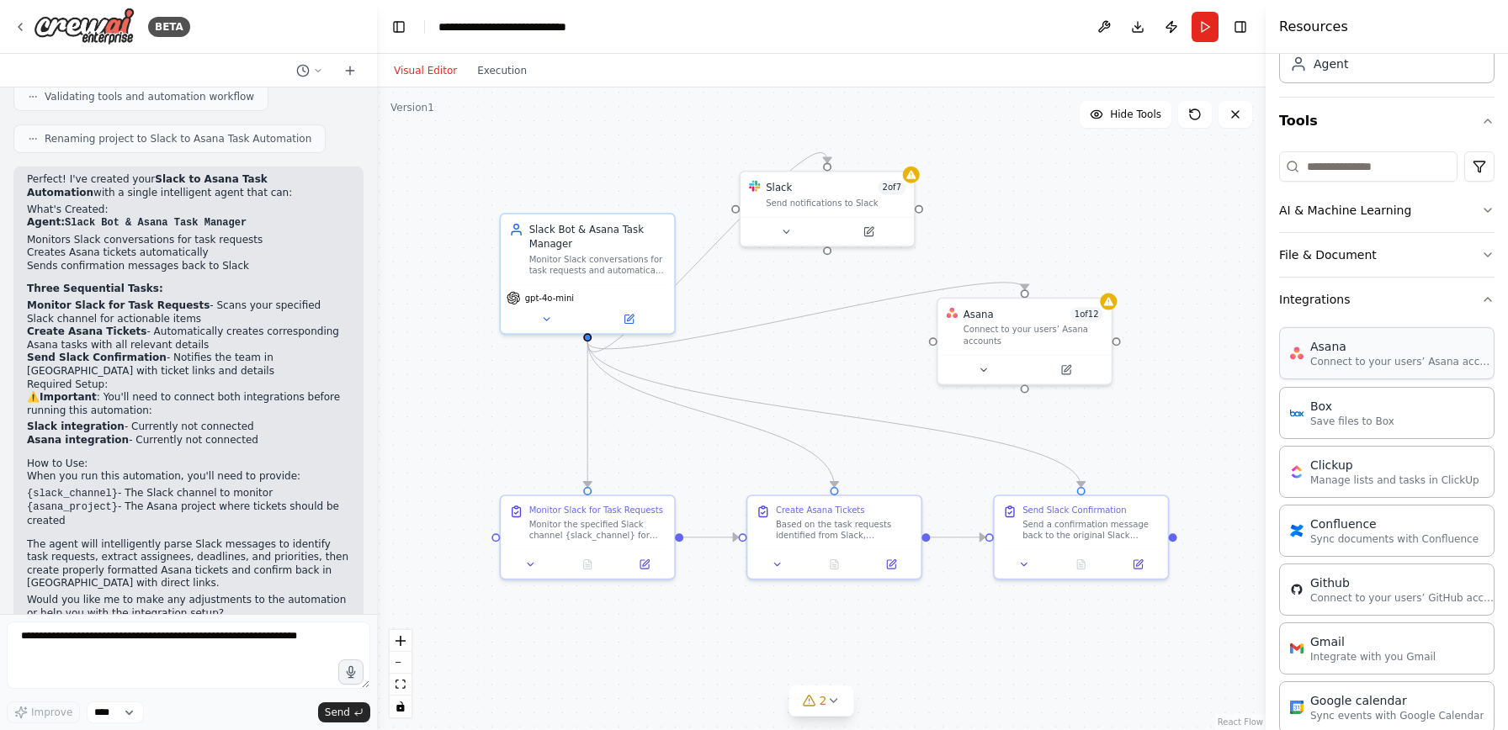
scroll to position [0, 0]
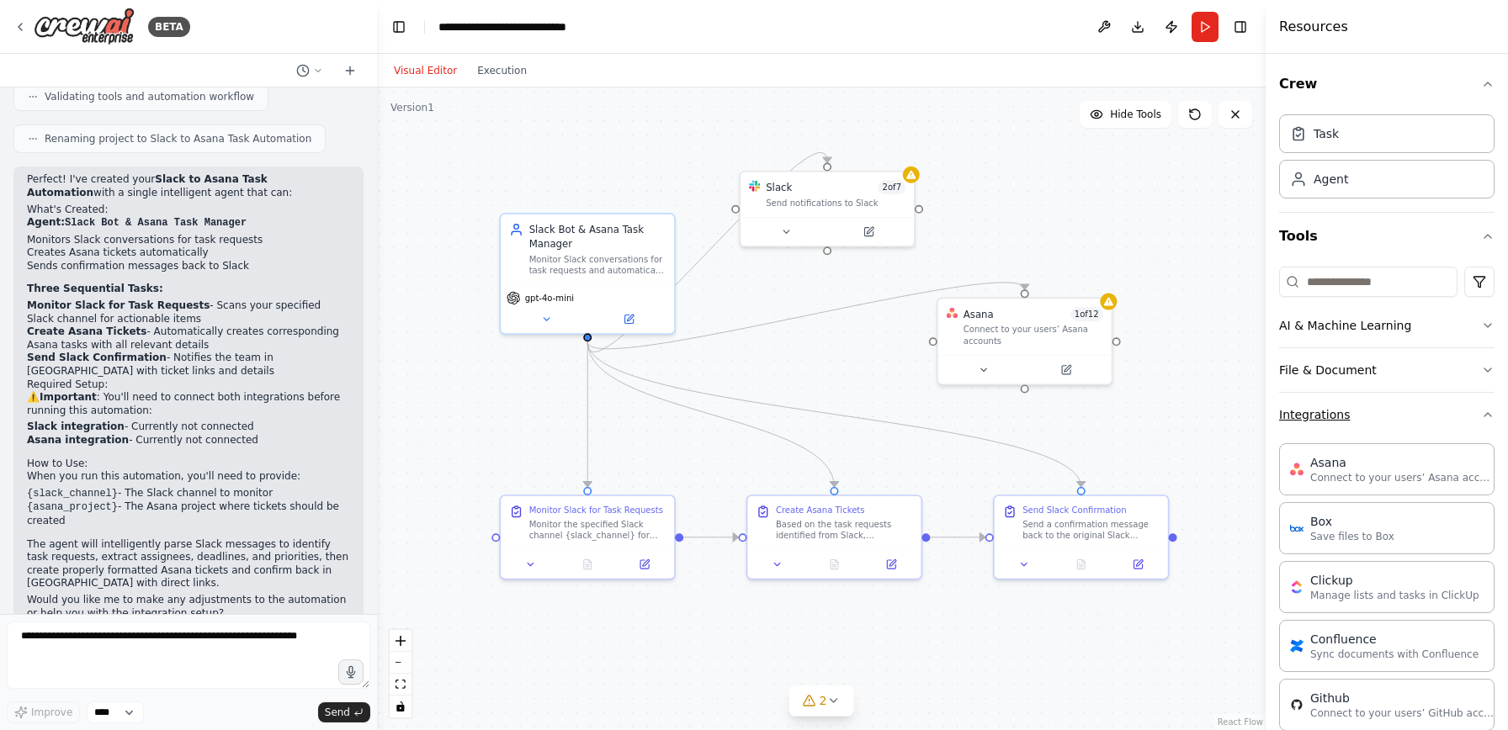
click at [1438, 425] on button "Integrations" at bounding box center [1386, 415] width 215 height 44
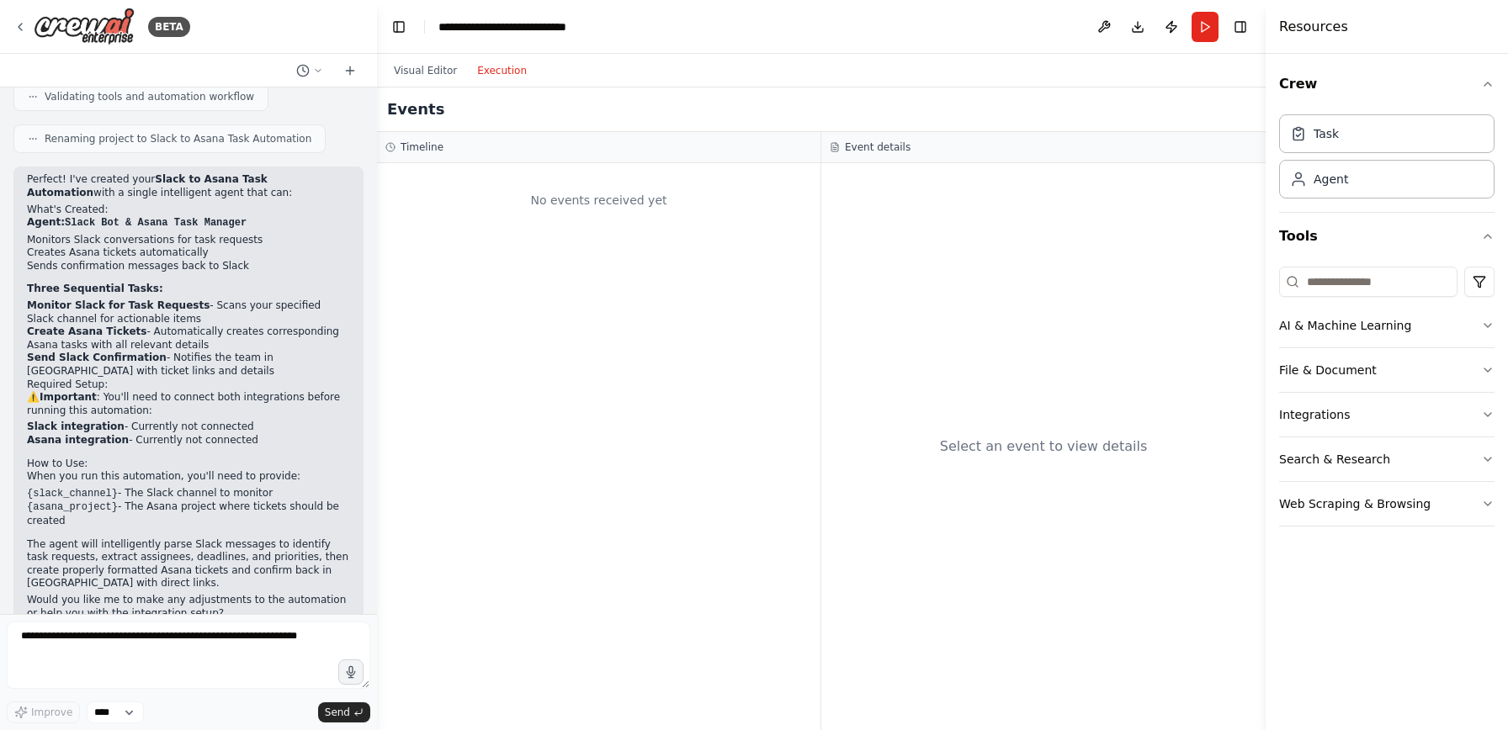
click at [509, 66] on button "Execution" at bounding box center [502, 71] width 70 height 20
click at [422, 74] on button "Visual Editor" at bounding box center [425, 71] width 83 height 20
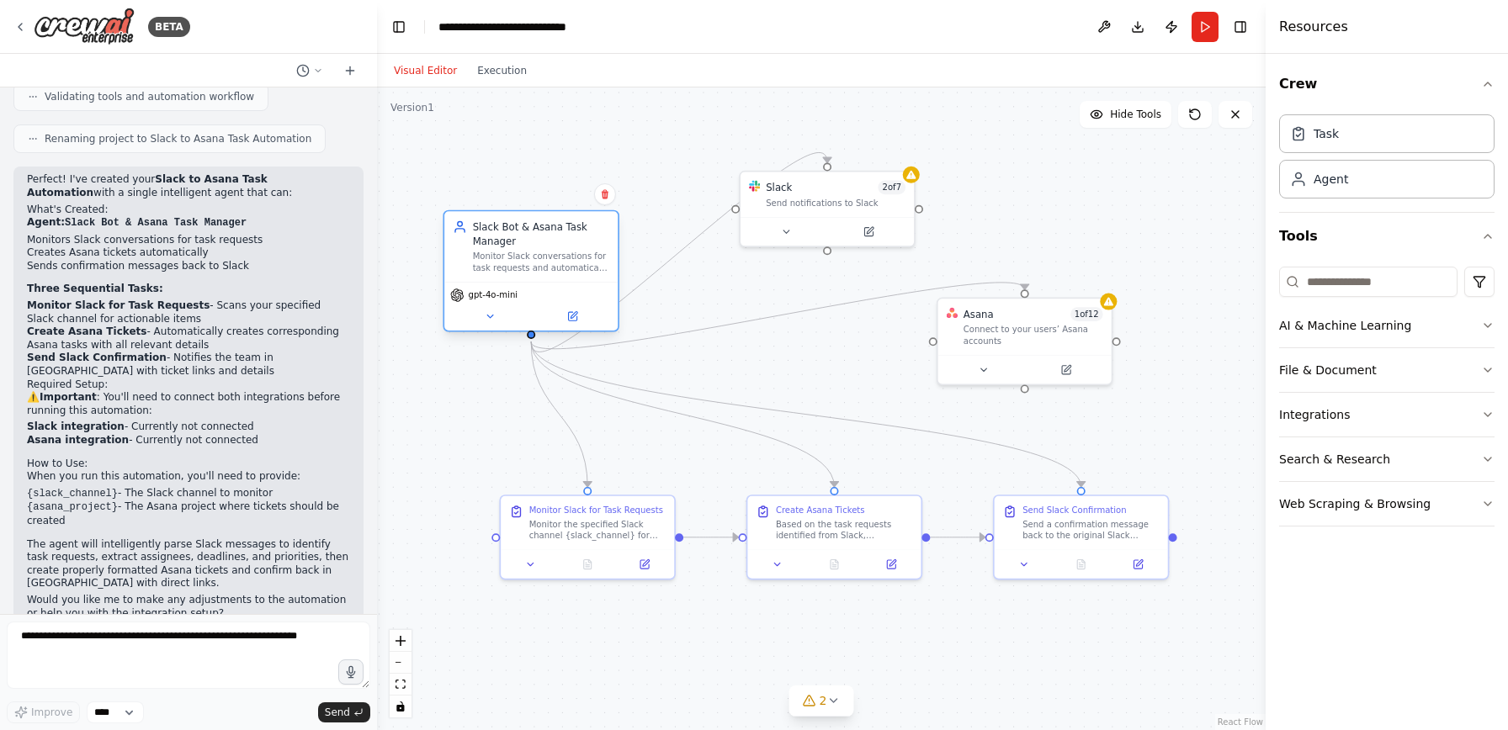
drag, startPoint x: 548, startPoint y: 284, endPoint x: 490, endPoint y: 278, distance: 58.4
click at [490, 278] on div "Slack Bot & Asana Task Manager Monitor Slack conversations for task requests an…" at bounding box center [531, 271] width 176 height 122
drag, startPoint x: 797, startPoint y: 215, endPoint x: 797, endPoint y: 243, distance: 27.8
click at [797, 243] on div at bounding box center [826, 229] width 173 height 29
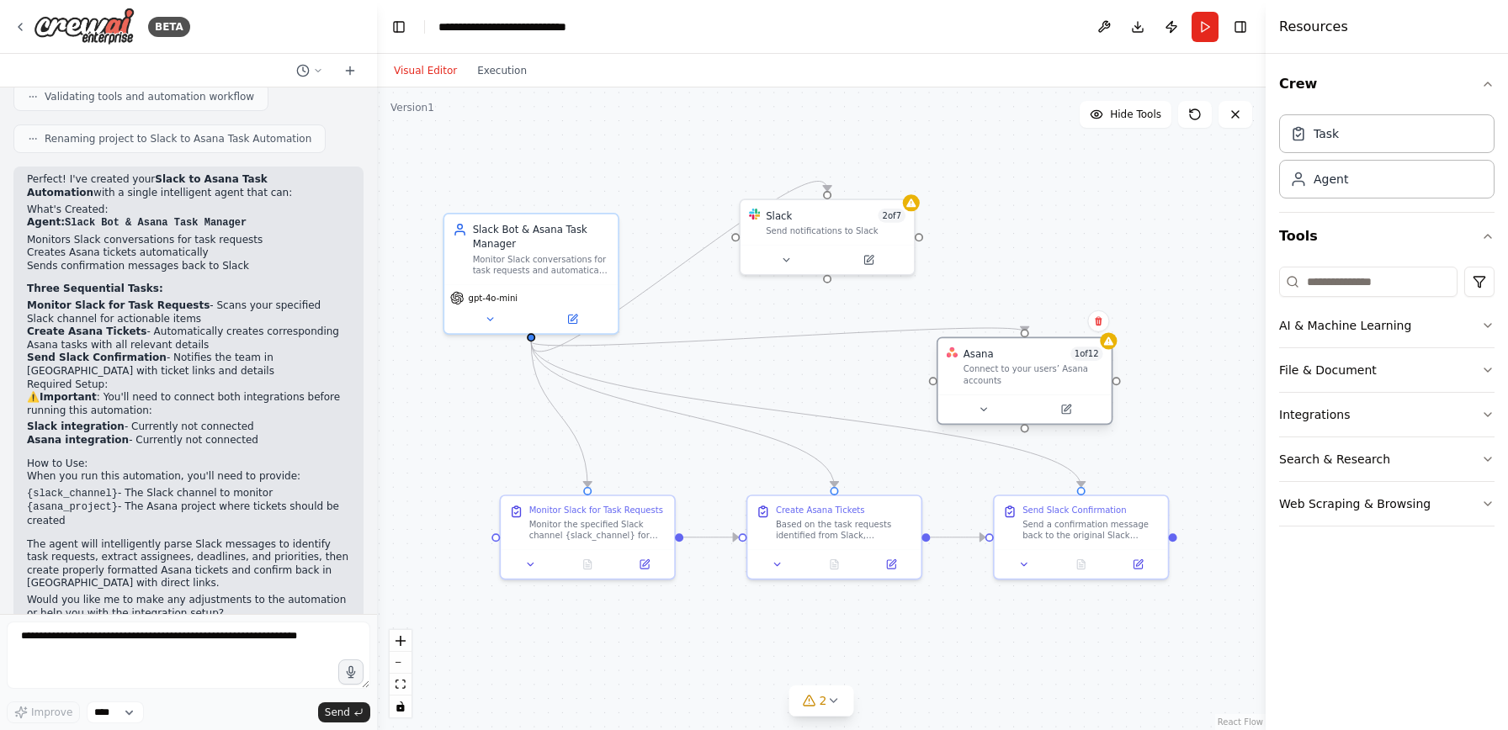
drag, startPoint x: 1013, startPoint y: 335, endPoint x: 1012, endPoint y: 379, distance: 44.6
click at [1012, 379] on div "Connect to your users’ Asana accounts" at bounding box center [1033, 375] width 140 height 23
drag, startPoint x: 818, startPoint y: 535, endPoint x: 817, endPoint y: 574, distance: 38.7
click at [817, 574] on div "Based on the task requests identified from Slack, automatically create correspo…" at bounding box center [837, 570] width 137 height 23
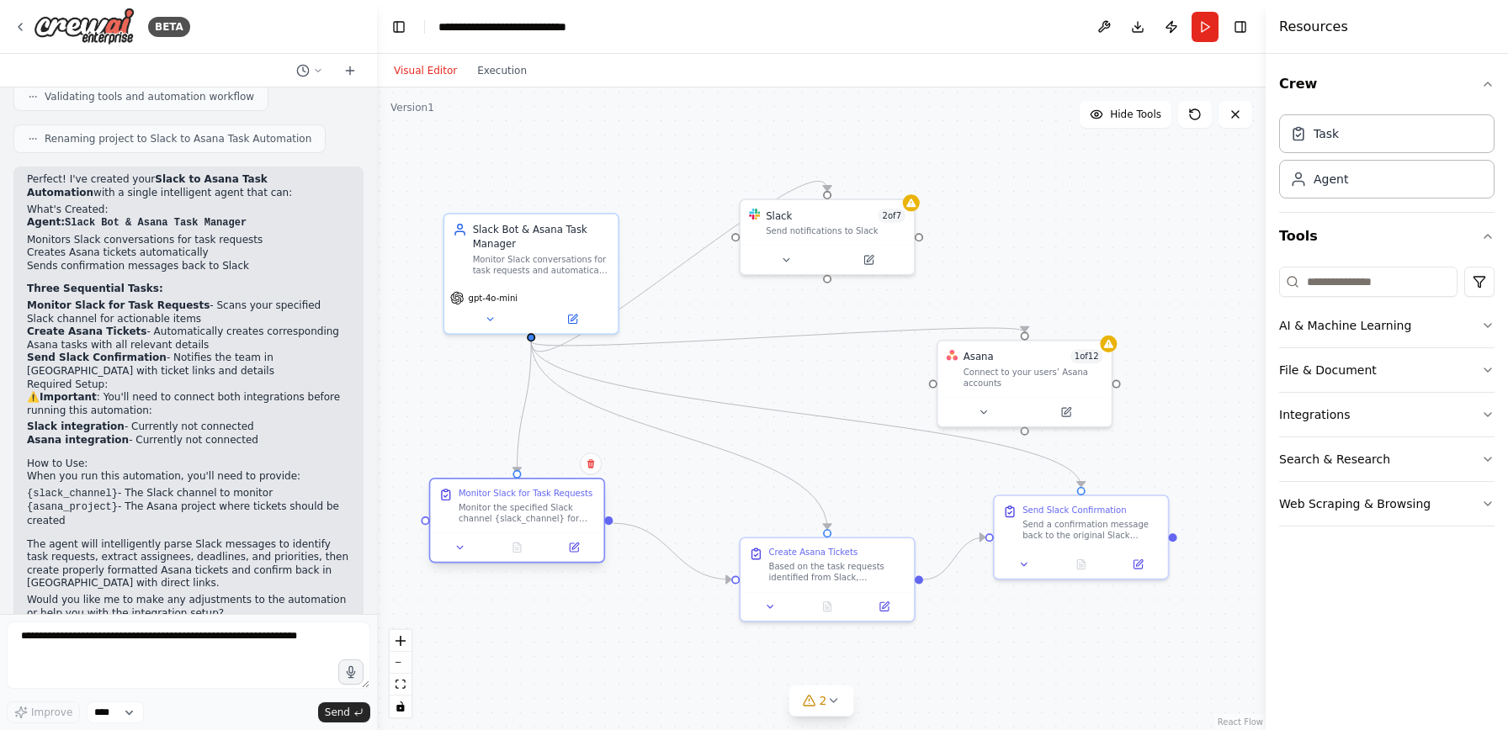
drag, startPoint x: 607, startPoint y: 549, endPoint x: 542, endPoint y: 529, distance: 67.9
click at [536, 531] on div "Monitor Slack for Task Requests Monitor the specified Slack channel {slack_chan…" at bounding box center [517, 520] width 176 height 85
drag, startPoint x: 800, startPoint y: 581, endPoint x: 777, endPoint y: 581, distance: 23.6
click at [777, 581] on div "Create Asana Tickets Based on the task requests identified from Slack, automati…" at bounding box center [784, 563] width 173 height 54
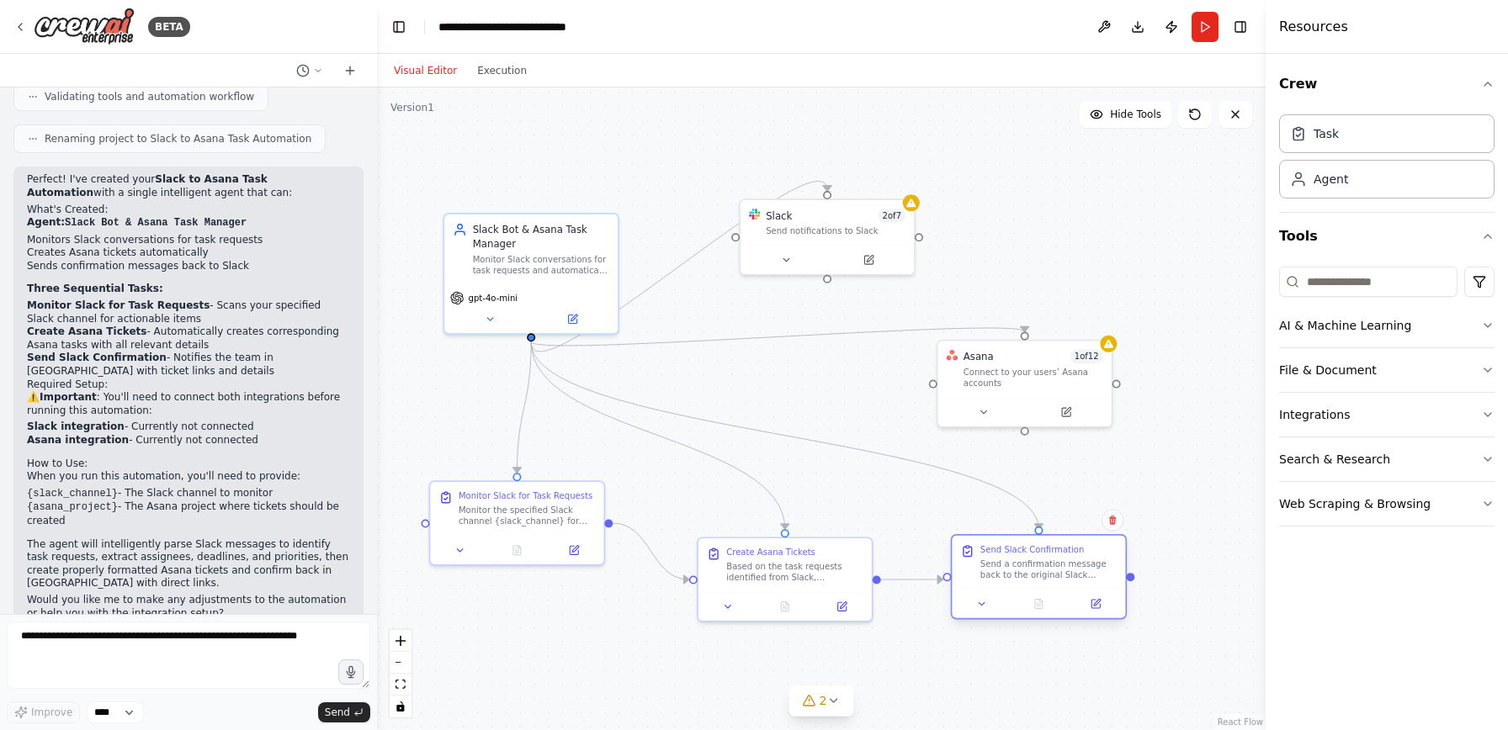
drag, startPoint x: 1094, startPoint y: 544, endPoint x: 1043, endPoint y: 586, distance: 66.4
click at [1043, 586] on div "Send Slack Confirmation Send a confirmation message back to the original Slack …" at bounding box center [1038, 563] width 173 height 54
drag, startPoint x: 1050, startPoint y: 396, endPoint x: 1032, endPoint y: 397, distance: 18.5
click at [1032, 397] on div at bounding box center [1010, 409] width 173 height 29
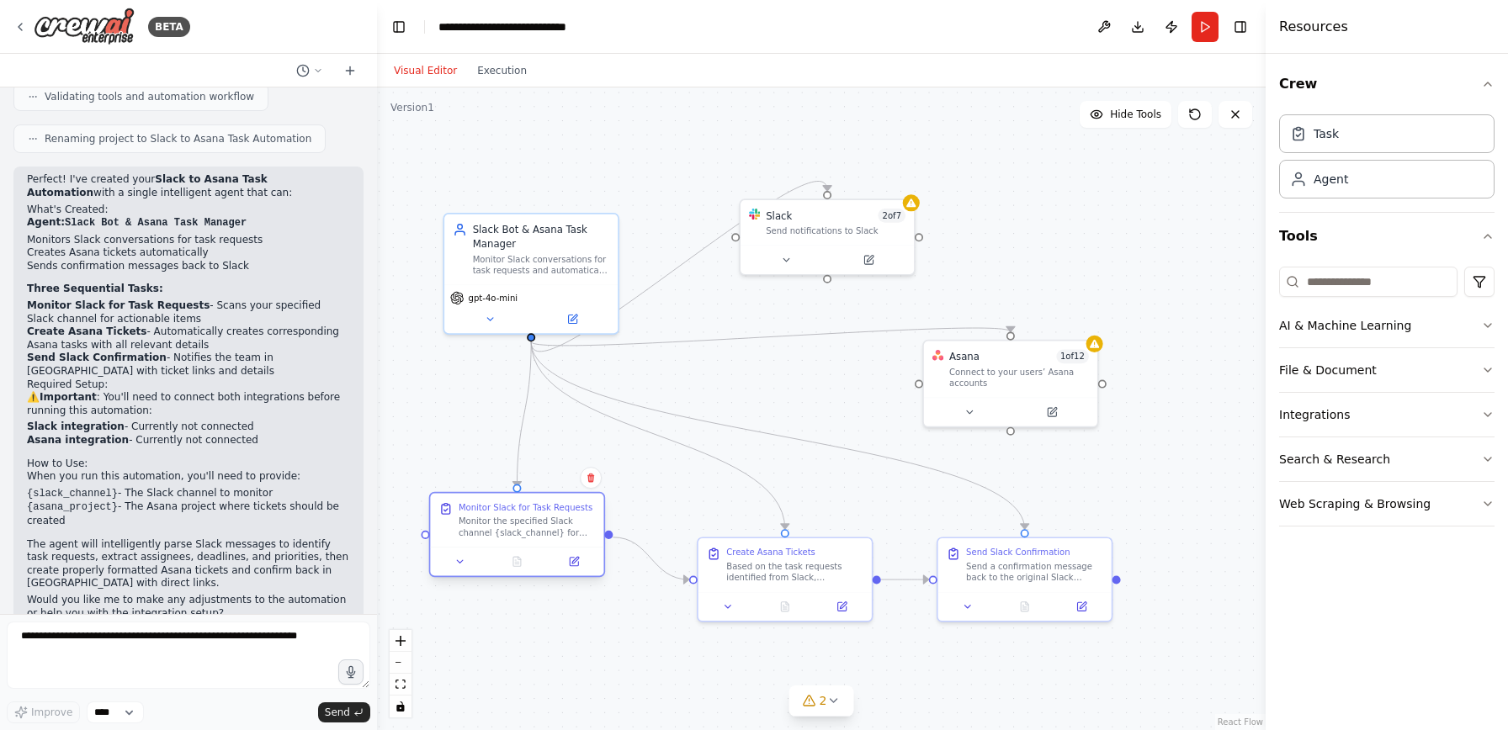
drag, startPoint x: 539, startPoint y: 530, endPoint x: 539, endPoint y: 552, distance: 21.9
click at [539, 552] on div "Monitor Slack for Task Requests Monitor the specified Slack channel {slack_chan…" at bounding box center [517, 534] width 176 height 85
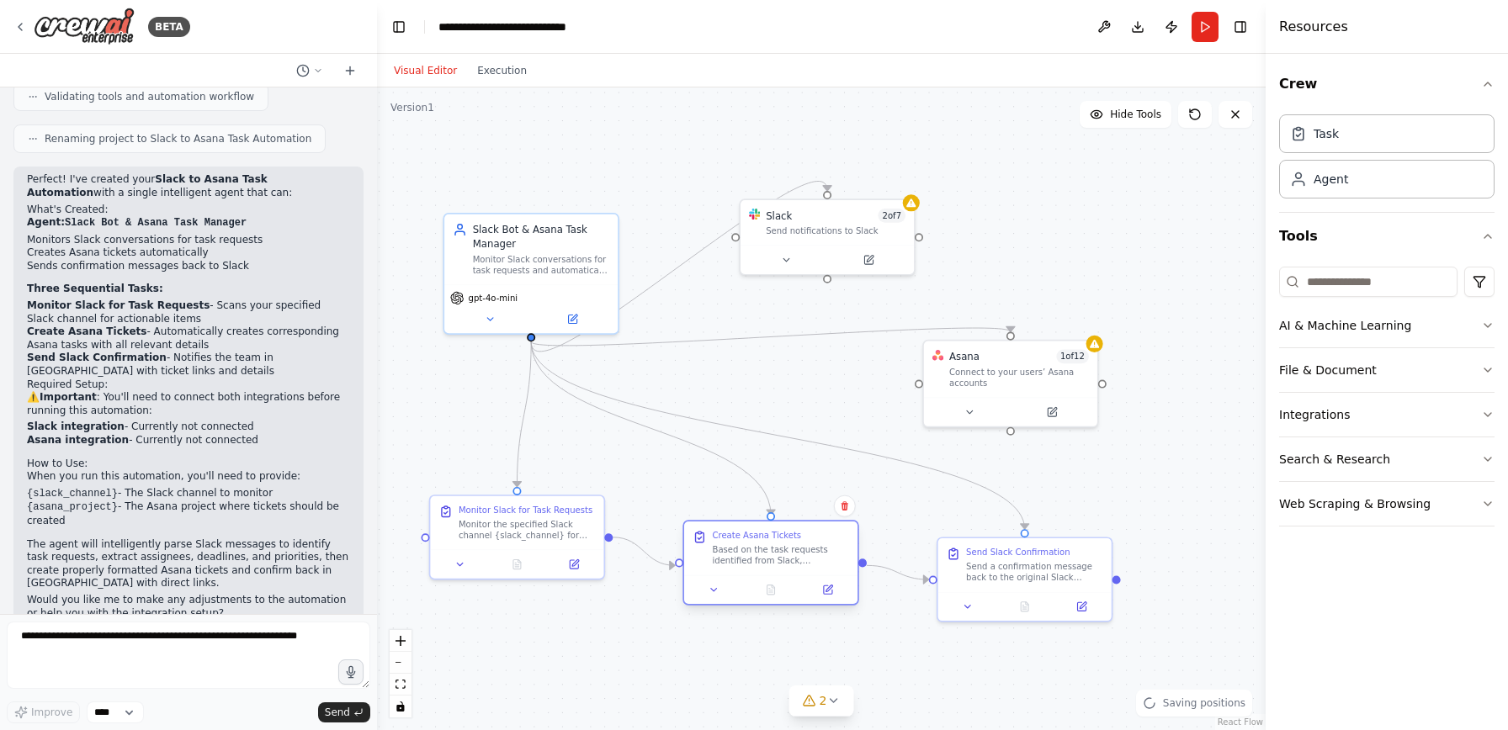
drag, startPoint x: 774, startPoint y: 570, endPoint x: 756, endPoint y: 561, distance: 19.6
click at [756, 561] on div "Based on the task requests identified from Slack, automatically create correspo…" at bounding box center [780, 555] width 137 height 23
click at [827, 707] on icon at bounding box center [832, 700] width 13 height 13
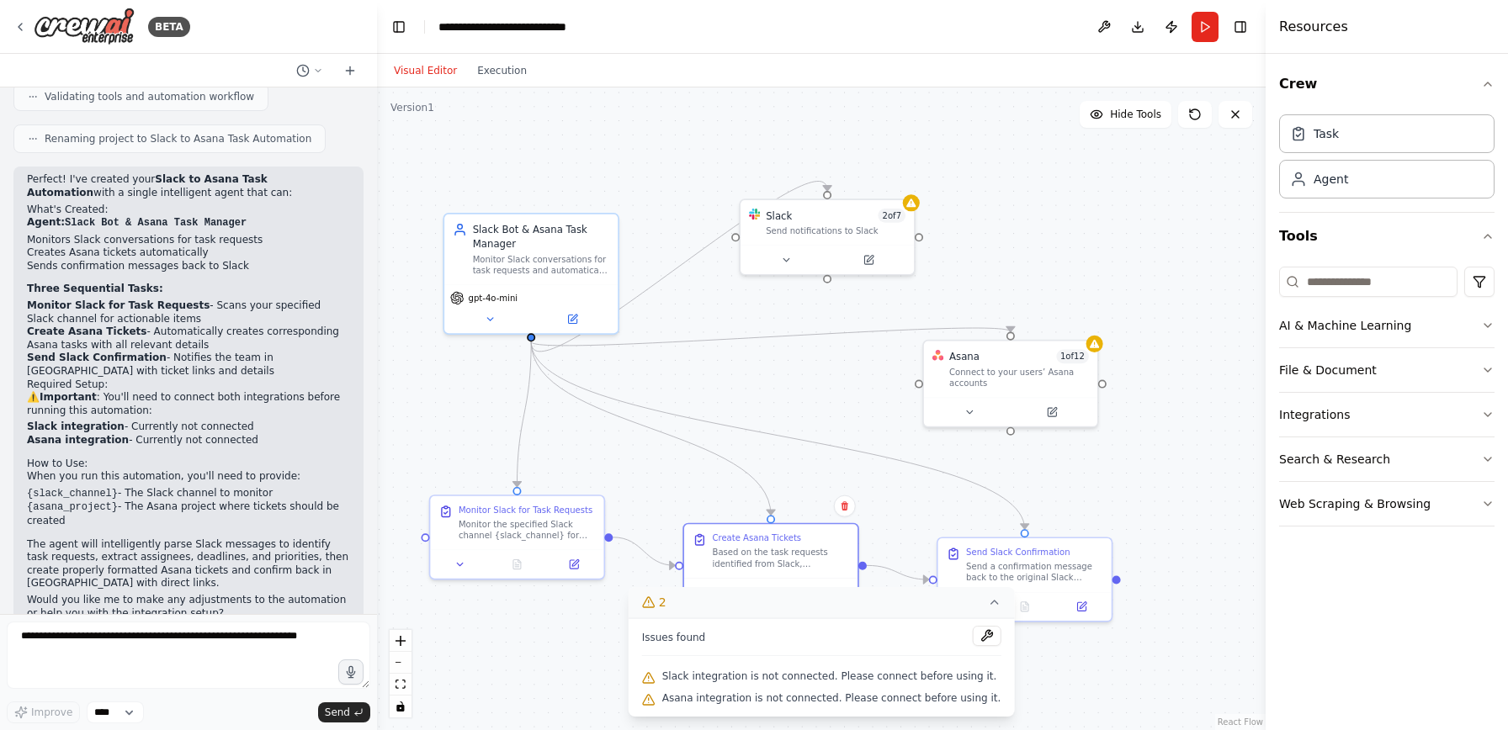
click at [905, 678] on span "Slack integration is not connected. Please connect before using it." at bounding box center [829, 676] width 335 height 13
click at [972, 637] on button at bounding box center [986, 636] width 29 height 20
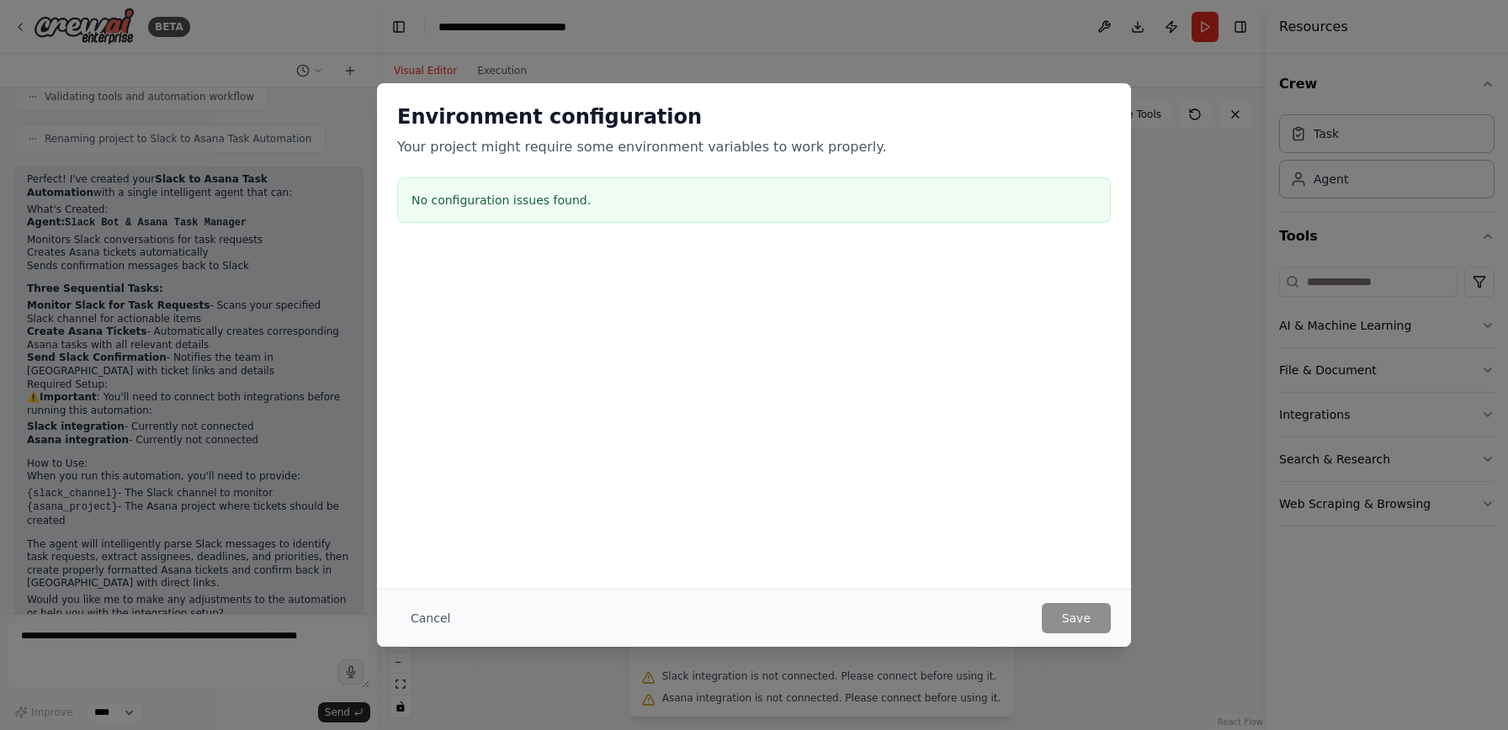
click at [995, 653] on div "Environment configuration Your project might require some environment variables…" at bounding box center [754, 365] width 1508 height 730
click at [409, 625] on button "Cancel" at bounding box center [430, 618] width 66 height 30
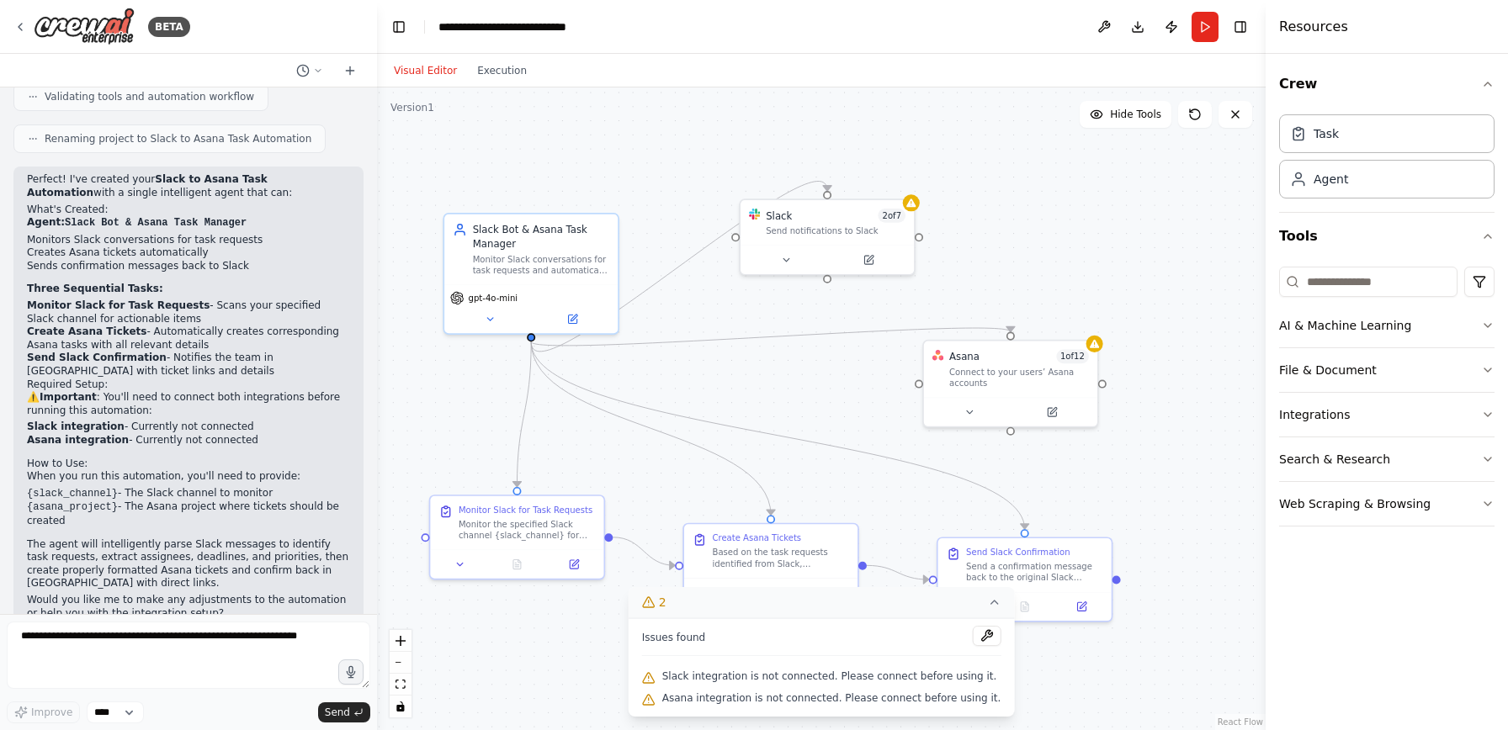
click at [987, 606] on icon at bounding box center [993, 602] width 13 height 13
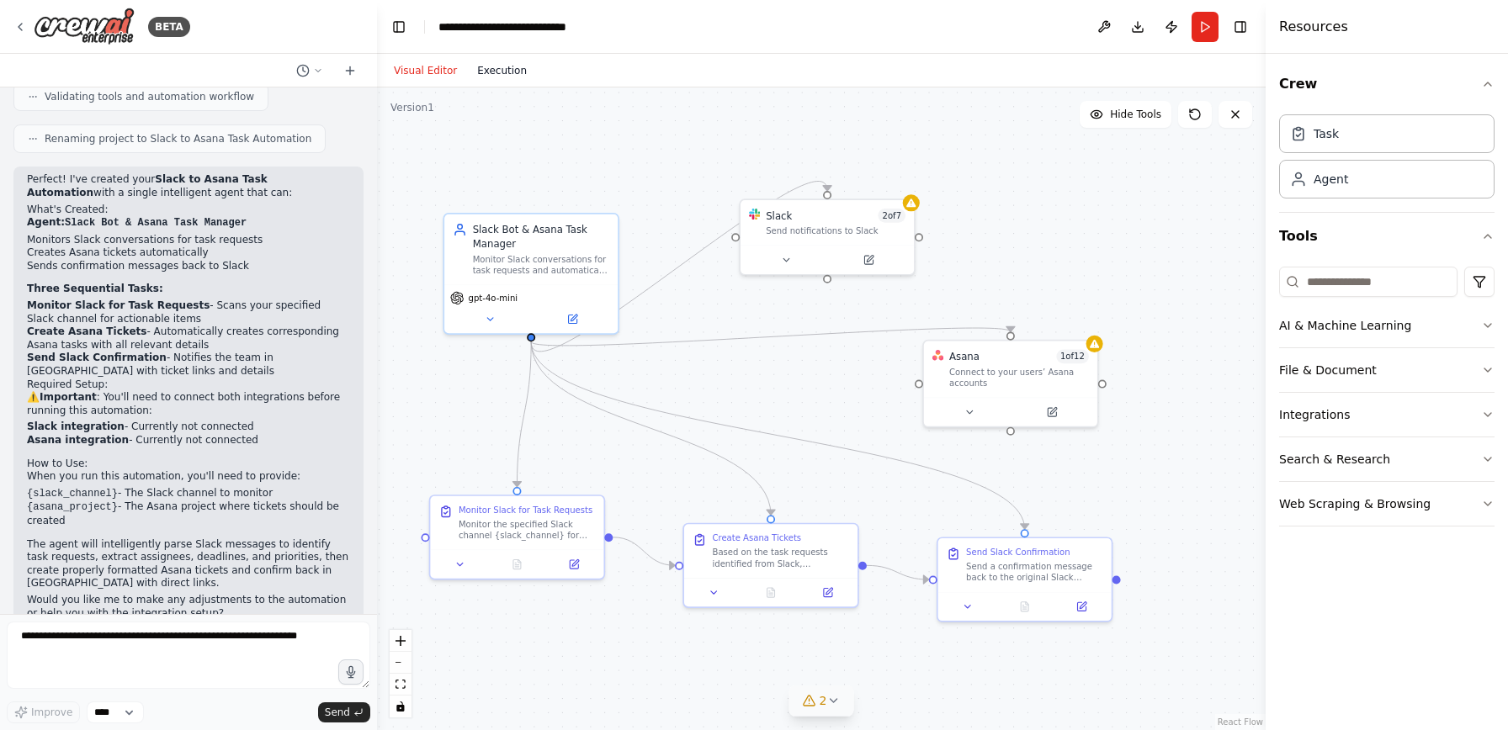
click at [504, 72] on button "Execution" at bounding box center [502, 71] width 70 height 20
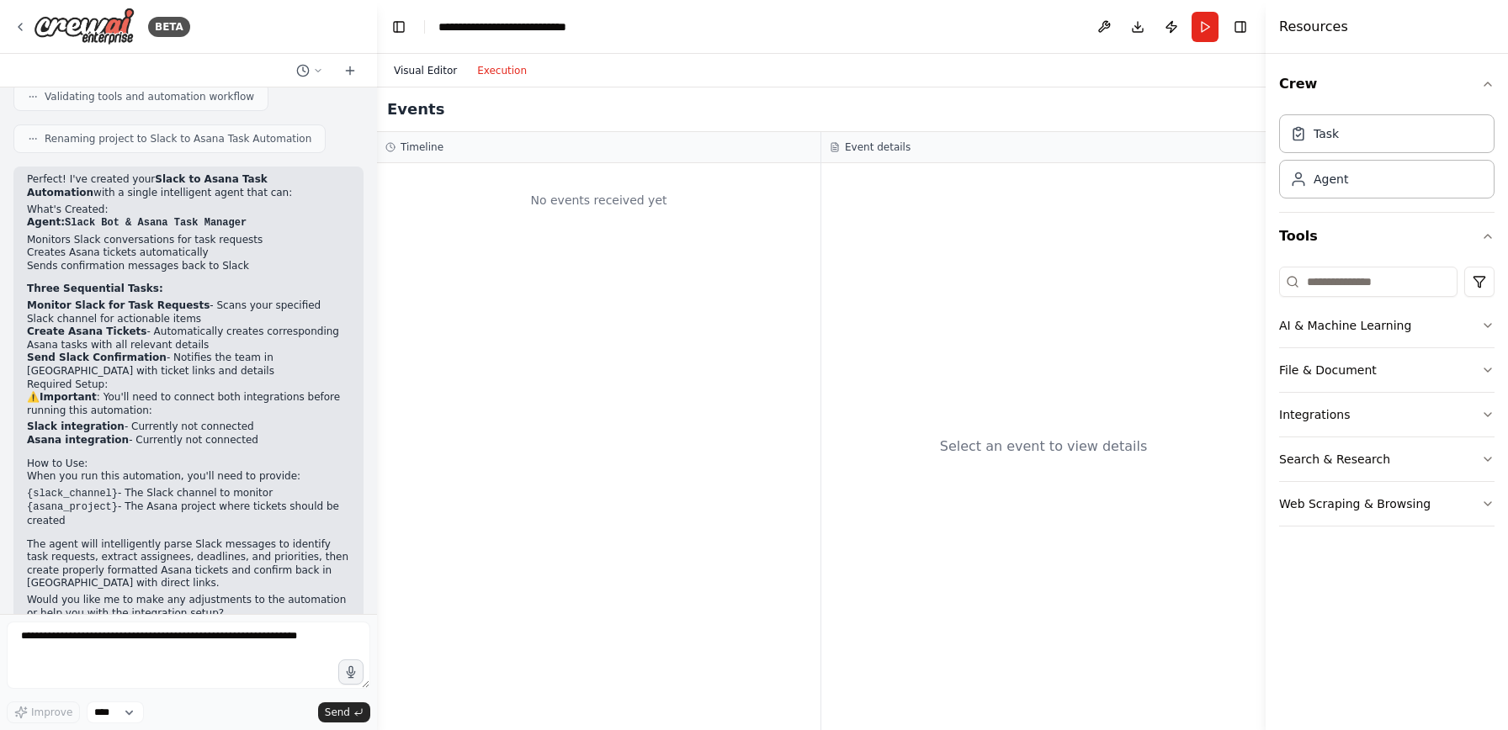
click at [432, 75] on button "Visual Editor" at bounding box center [425, 71] width 83 height 20
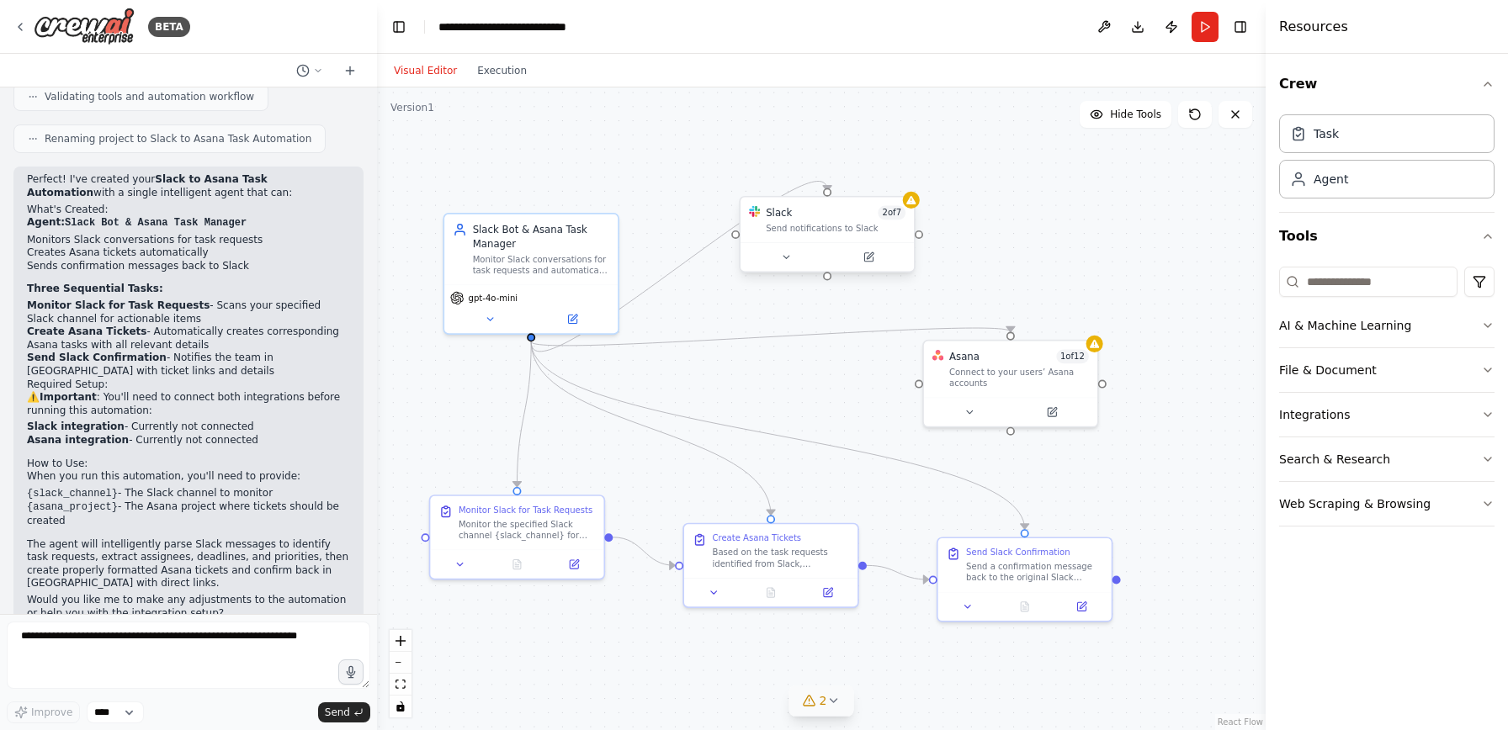
click at [835, 243] on div at bounding box center [826, 256] width 173 height 29
click at [788, 265] on div at bounding box center [826, 256] width 173 height 29
click at [800, 249] on button at bounding box center [786, 257] width 80 height 17
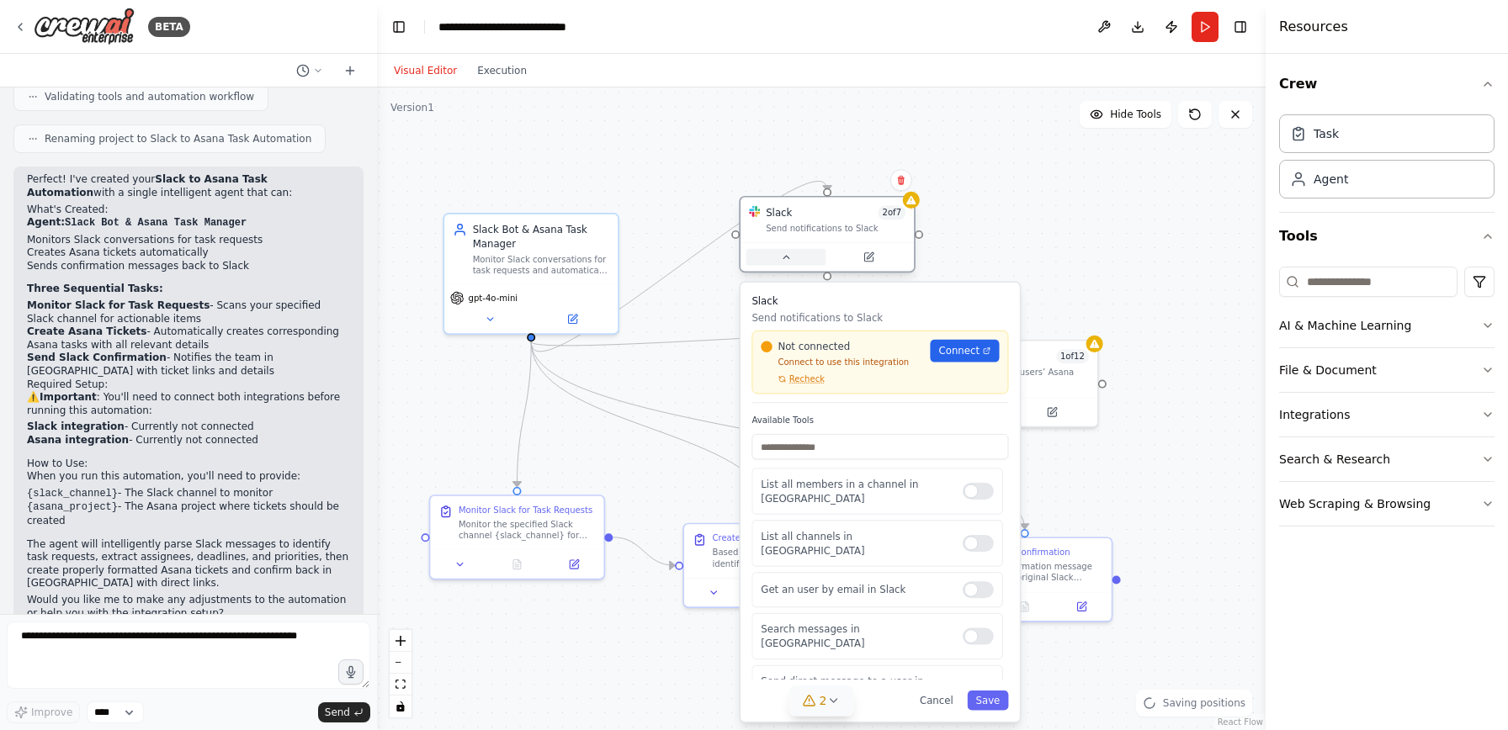
click at [799, 257] on button at bounding box center [786, 257] width 80 height 17
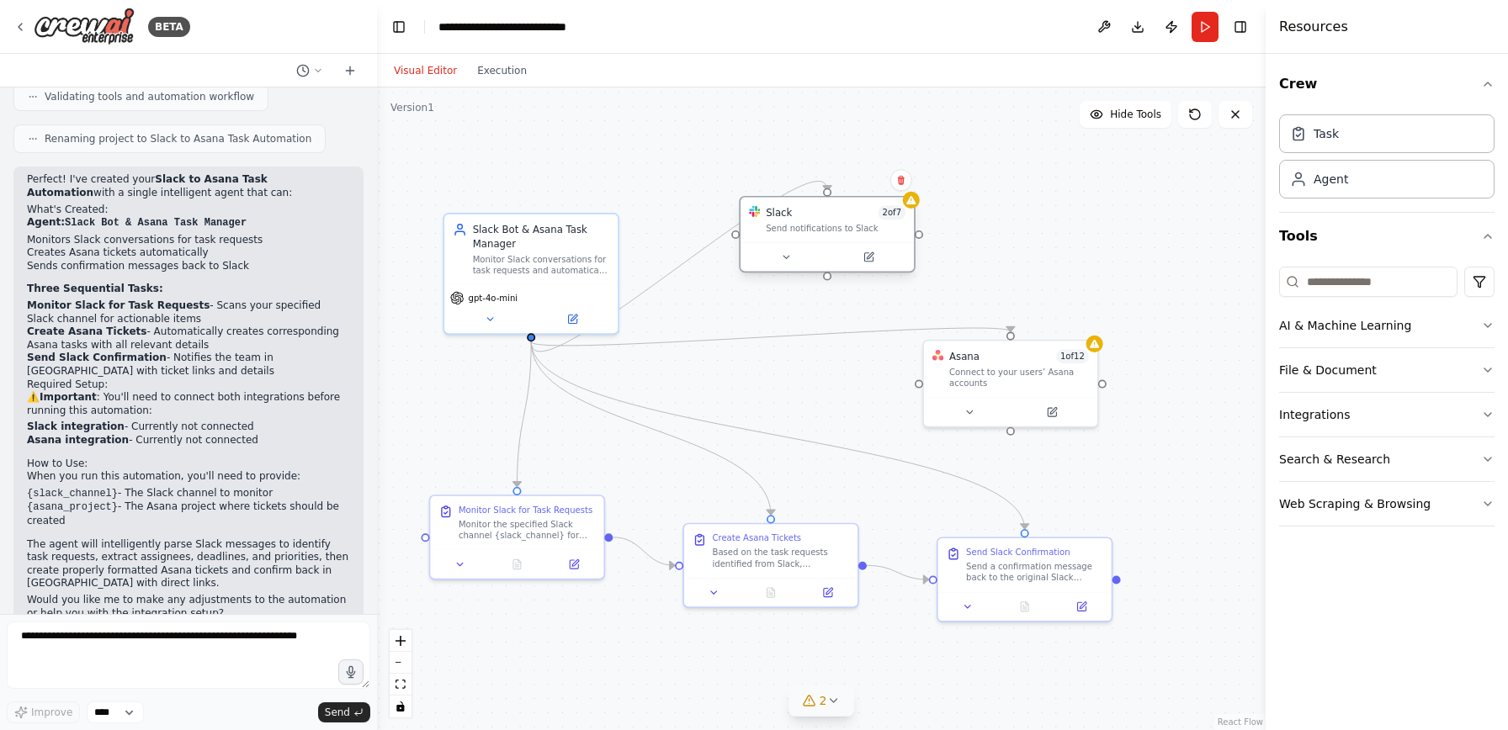
click at [831, 225] on div "Send notifications to Slack" at bounding box center [836, 228] width 140 height 11
click at [896, 217] on span "2 of 7" at bounding box center [892, 213] width 28 height 14
click at [876, 261] on button at bounding box center [869, 257] width 80 height 17
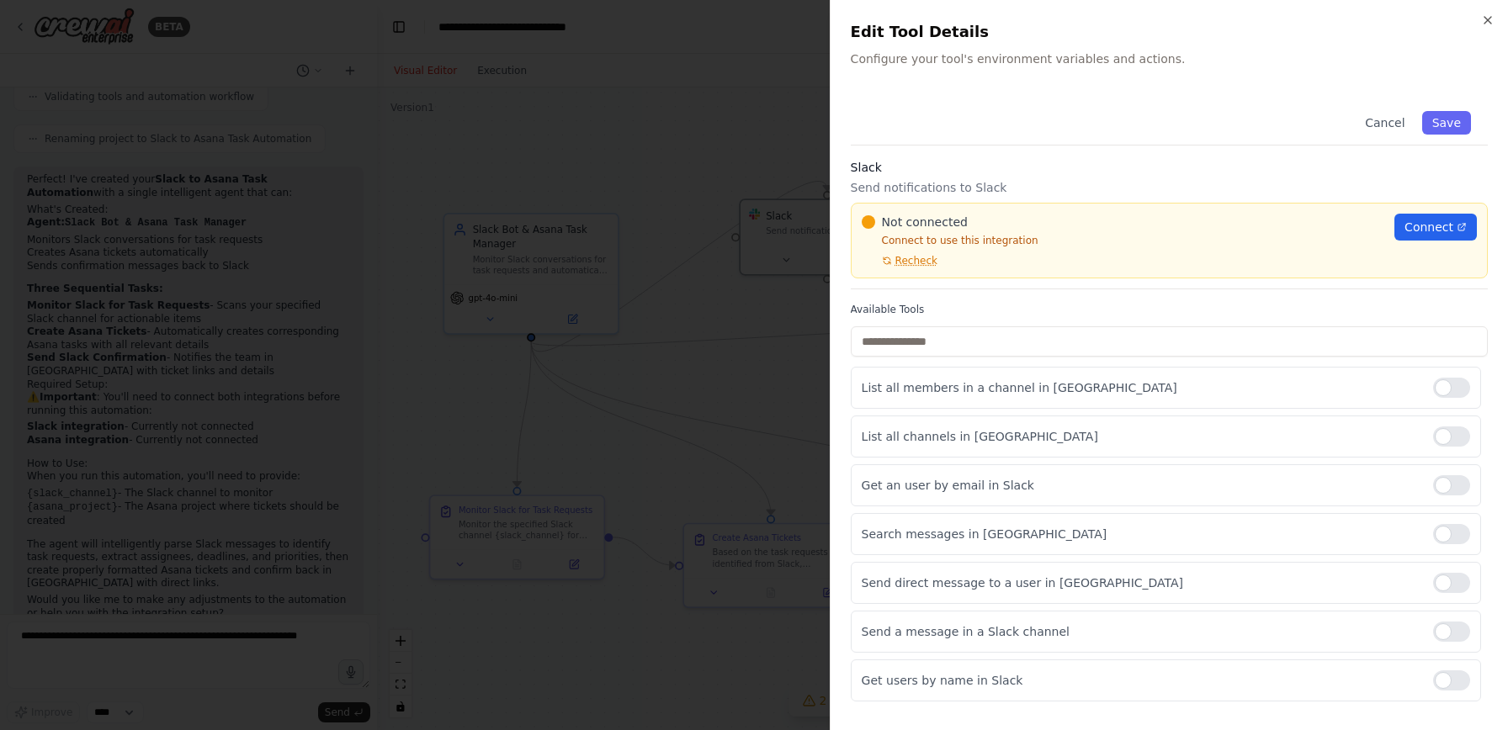
click at [769, 266] on div at bounding box center [754, 365] width 1508 height 730
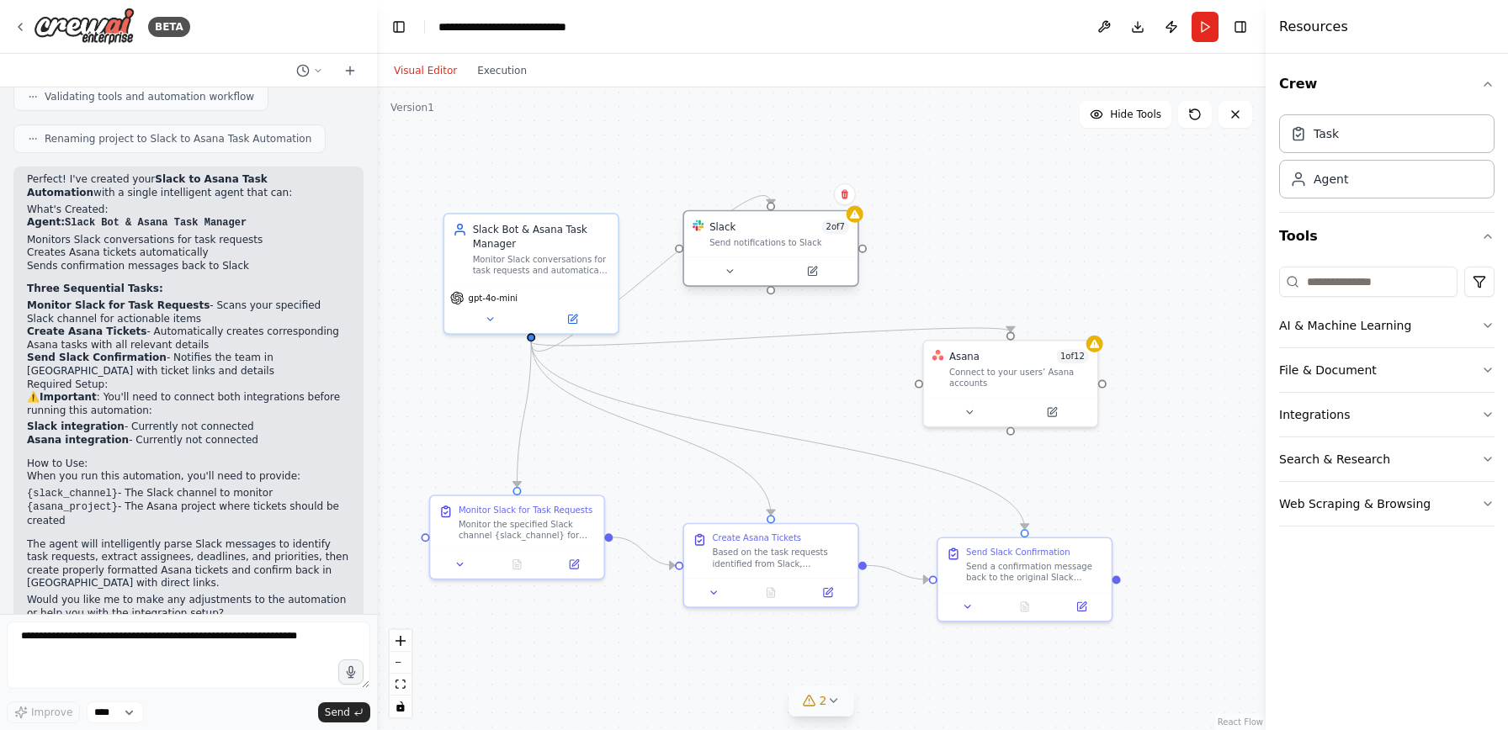
drag, startPoint x: 828, startPoint y: 235, endPoint x: 765, endPoint y: 252, distance: 65.5
click at [765, 252] on div "Slack 2 of 7 Send notifications to Slack" at bounding box center [770, 233] width 173 height 45
click at [819, 274] on button at bounding box center [812, 271] width 80 height 17
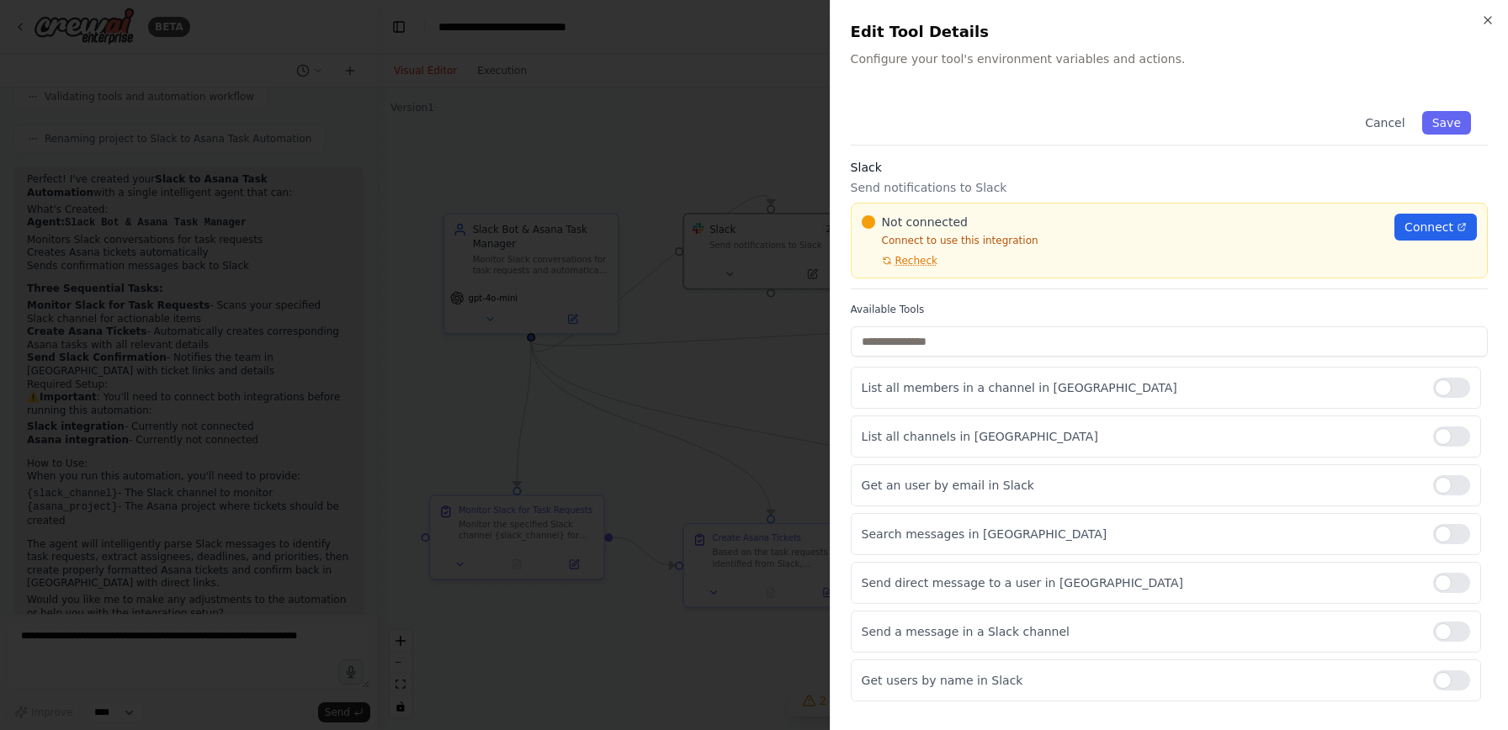
click at [800, 301] on div at bounding box center [754, 365] width 1508 height 730
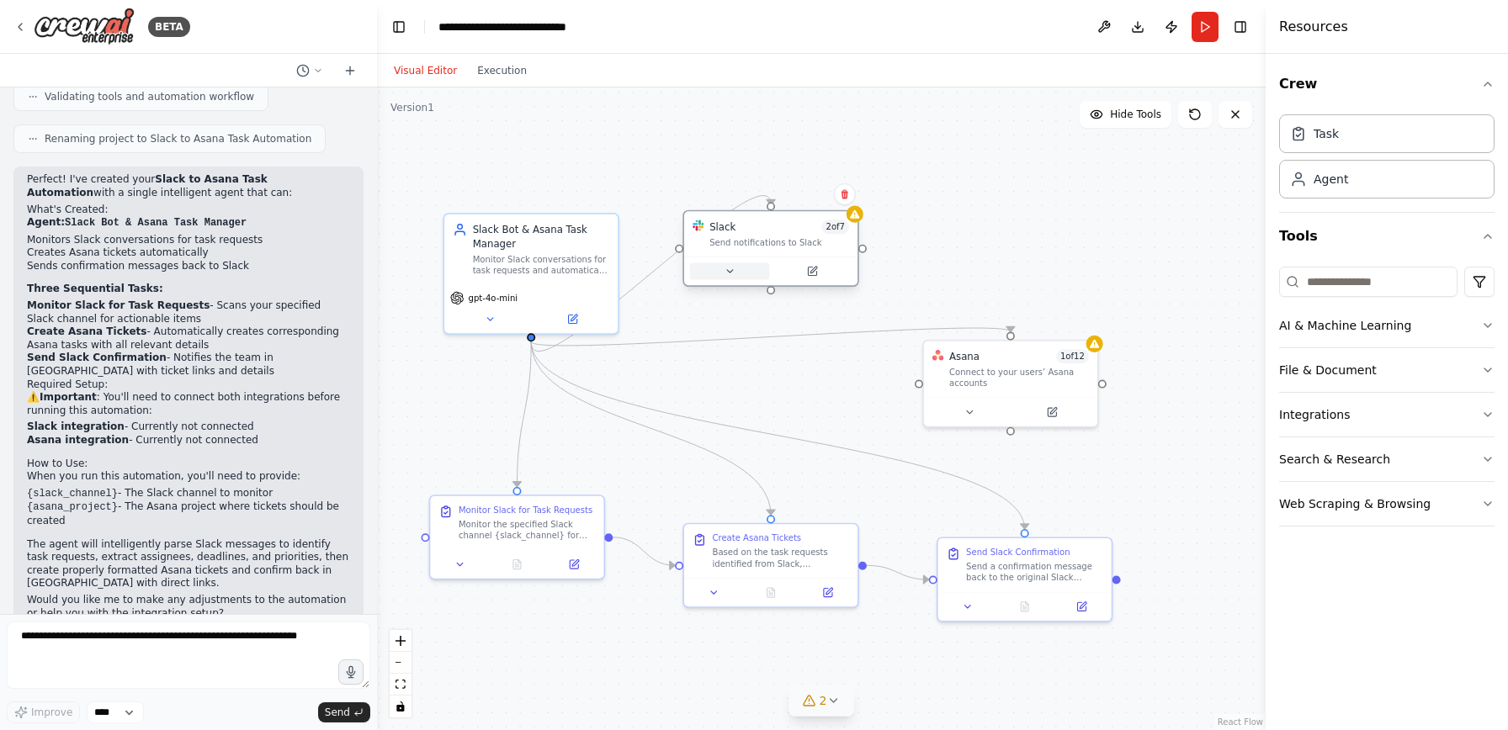
click at [740, 272] on button at bounding box center [730, 271] width 80 height 17
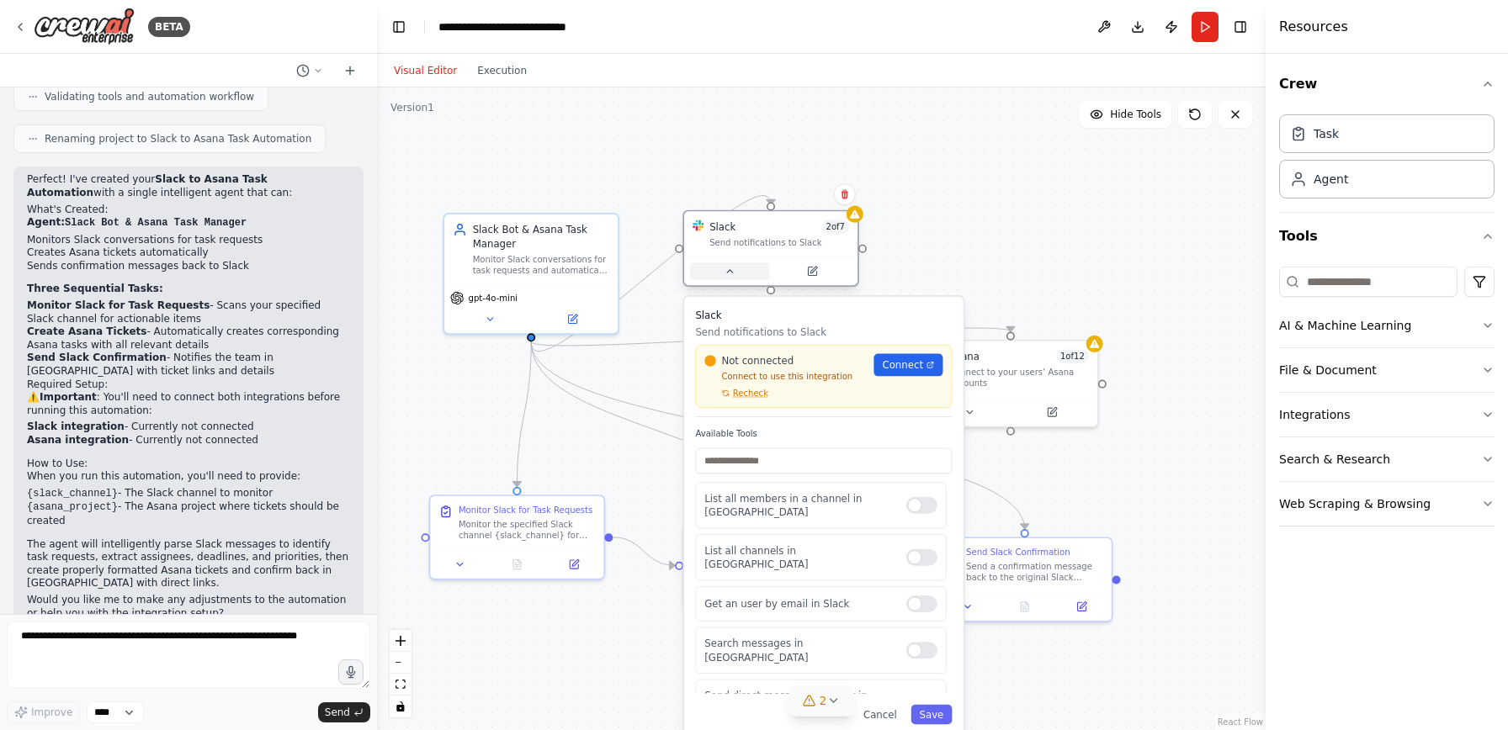
click at [763, 263] on button at bounding box center [730, 271] width 80 height 17
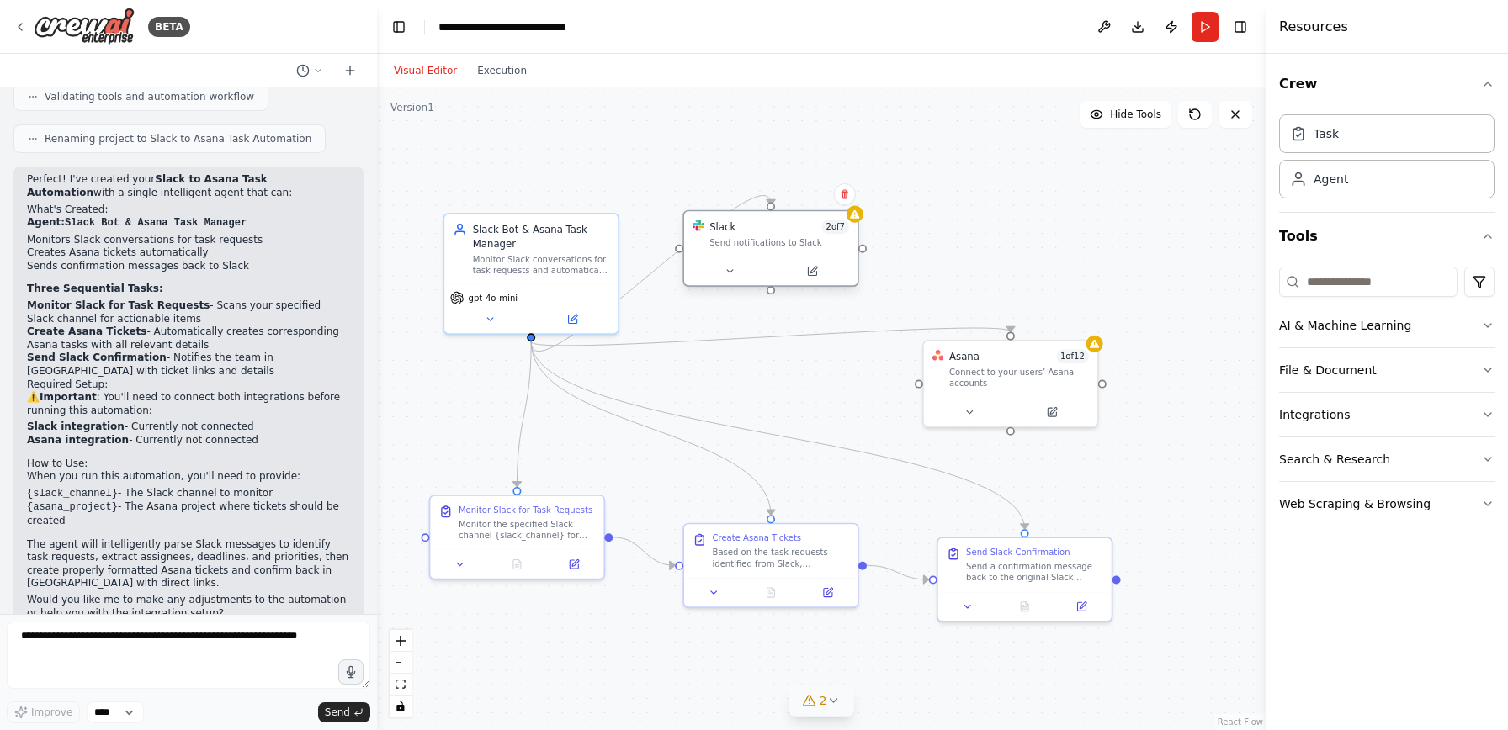
drag, startPoint x: 785, startPoint y: 244, endPoint x: 793, endPoint y: 232, distance: 14.0
click at [786, 236] on div "Send notifications to Slack" at bounding box center [779, 241] width 140 height 11
drag, startPoint x: 798, startPoint y: 232, endPoint x: 817, endPoint y: 215, distance: 26.2
click at [817, 215] on div "Send notifications to Slack" at bounding box center [794, 214] width 140 height 11
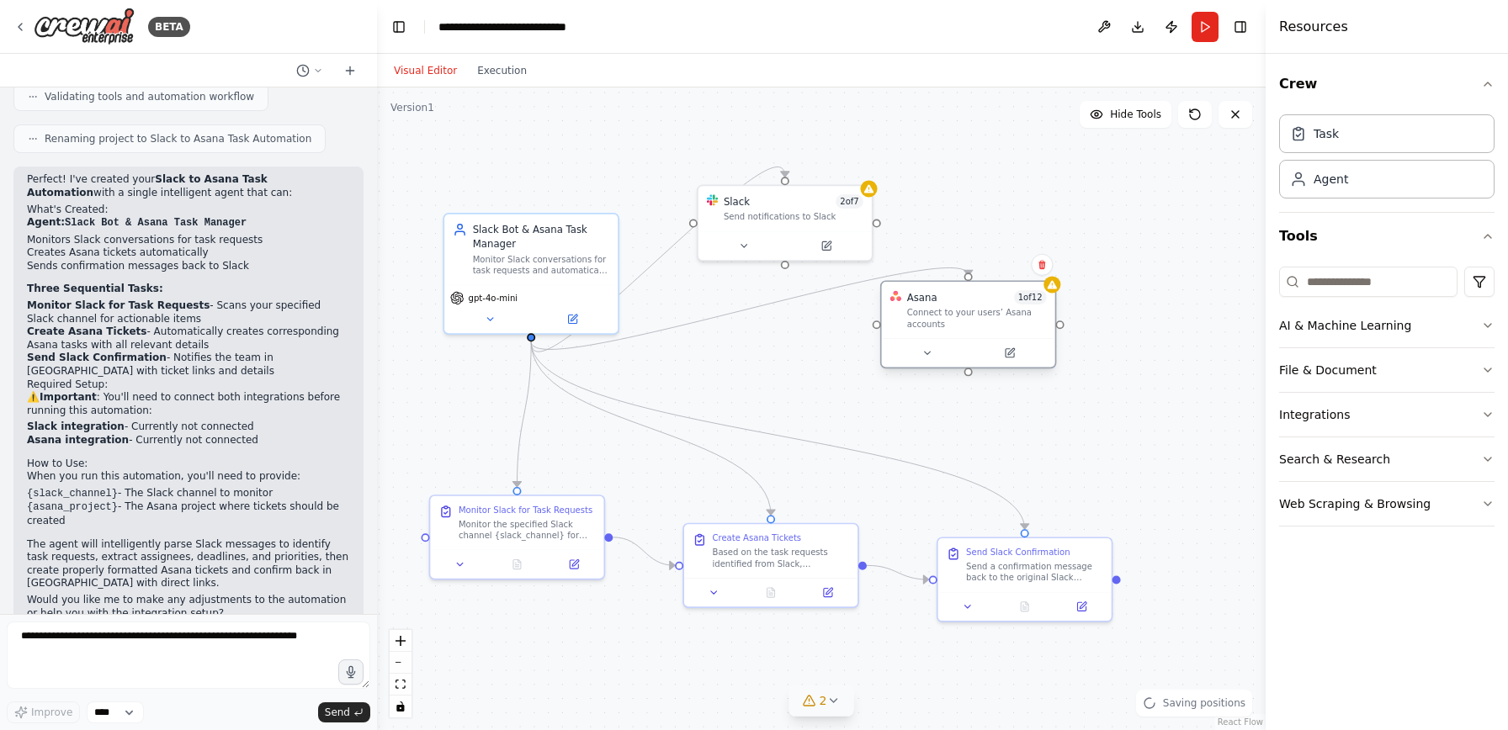
drag, startPoint x: 1000, startPoint y: 392, endPoint x: 963, endPoint y: 342, distance: 62.1
click at [963, 342] on div at bounding box center [968, 352] width 173 height 29
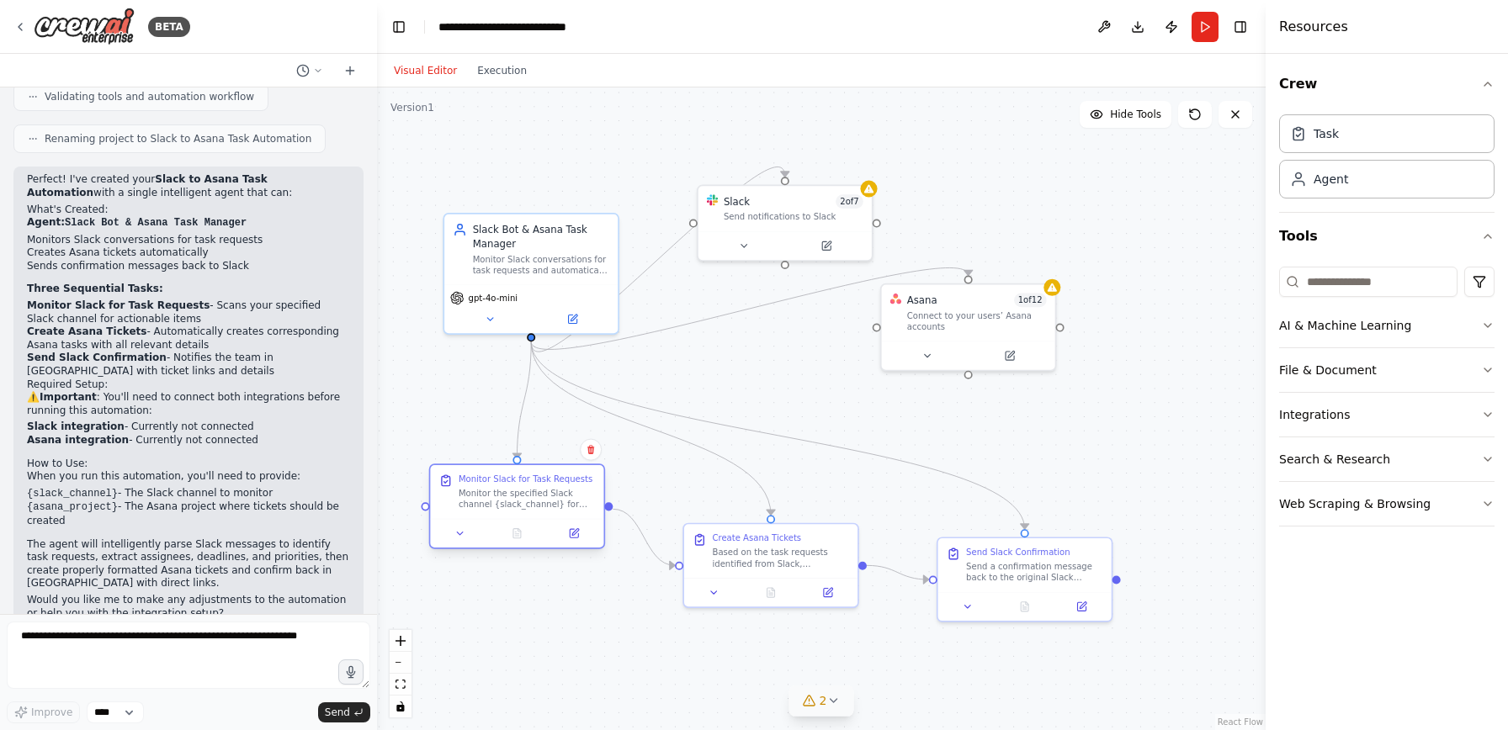
drag, startPoint x: 519, startPoint y: 534, endPoint x: 519, endPoint y: 512, distance: 22.7
click at [519, 512] on div "Monitor Slack for Task Requests Monitor the specified Slack channel {slack_chan…" at bounding box center [516, 492] width 173 height 54
drag, startPoint x: 775, startPoint y: 568, endPoint x: 783, endPoint y: 557, distance: 13.8
click at [783, 557] on div "Create Asana Tickets Based on the task requests identified from Slack, automati…" at bounding box center [784, 534] width 173 height 54
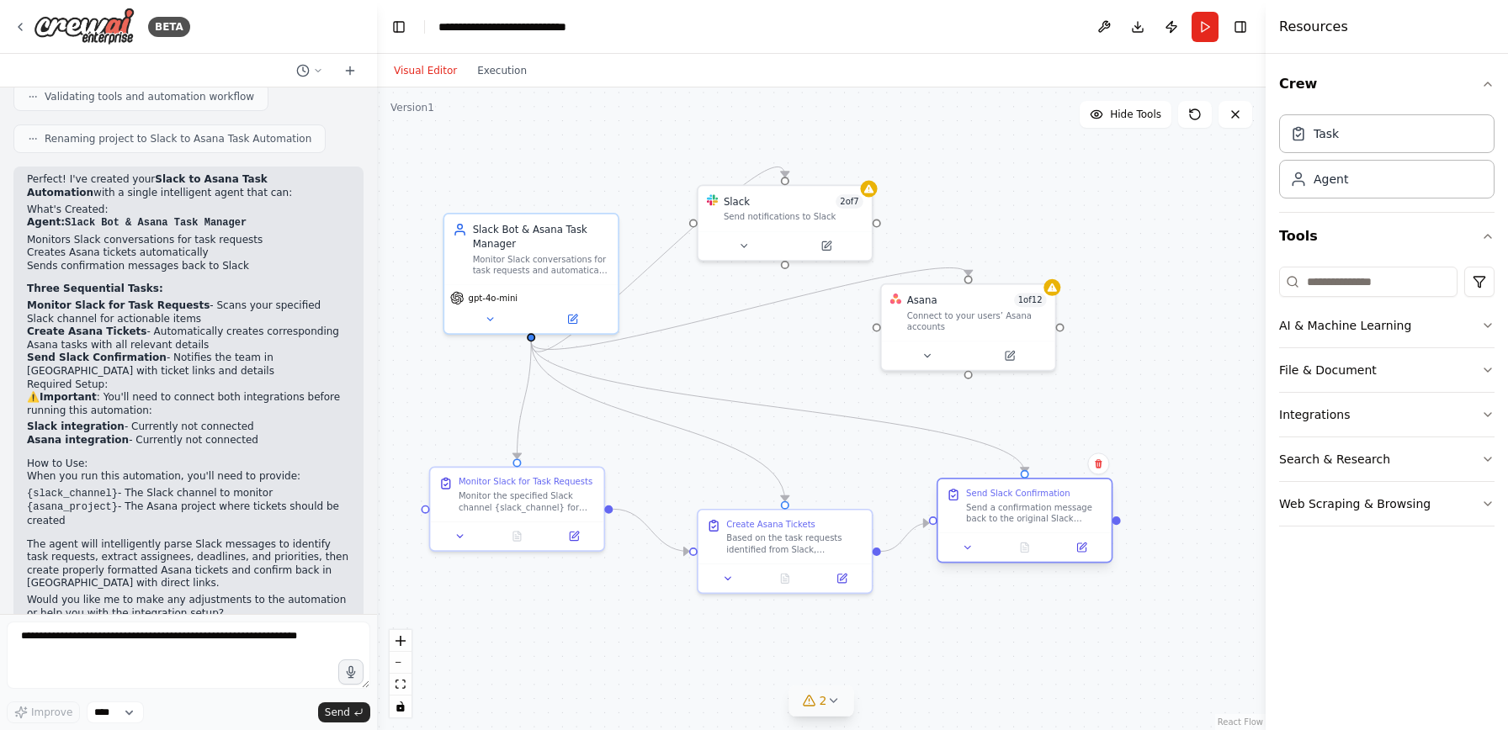
drag, startPoint x: 995, startPoint y: 581, endPoint x: 999, endPoint y: 532, distance: 49.0
click at [999, 532] on div "Send Slack Confirmation Send a confirmation message back to the original Slack …" at bounding box center [1024, 507] width 173 height 54
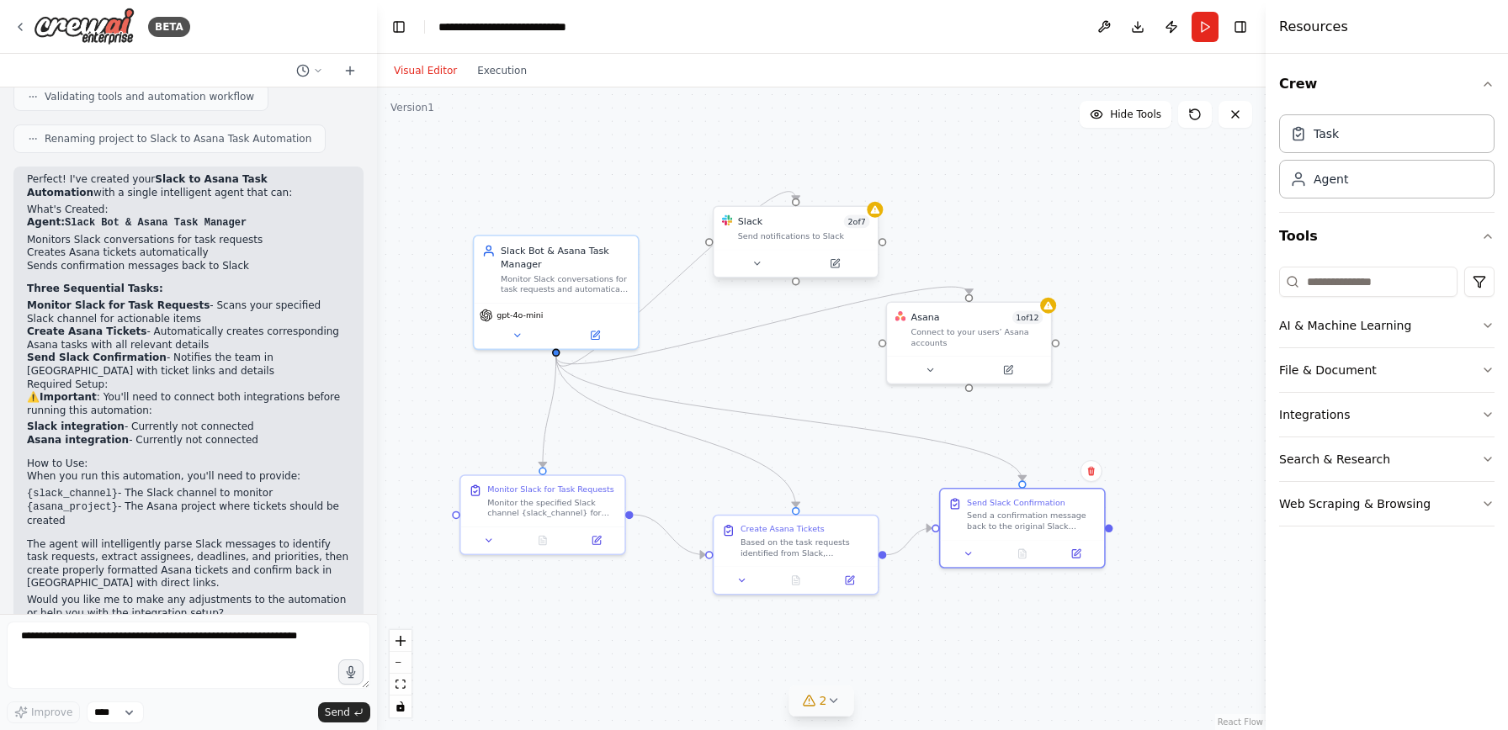
click at [800, 245] on div "Slack 2 of 7 Send notifications to Slack" at bounding box center [796, 228] width 164 height 43
click at [762, 269] on button at bounding box center [756, 264] width 75 height 16
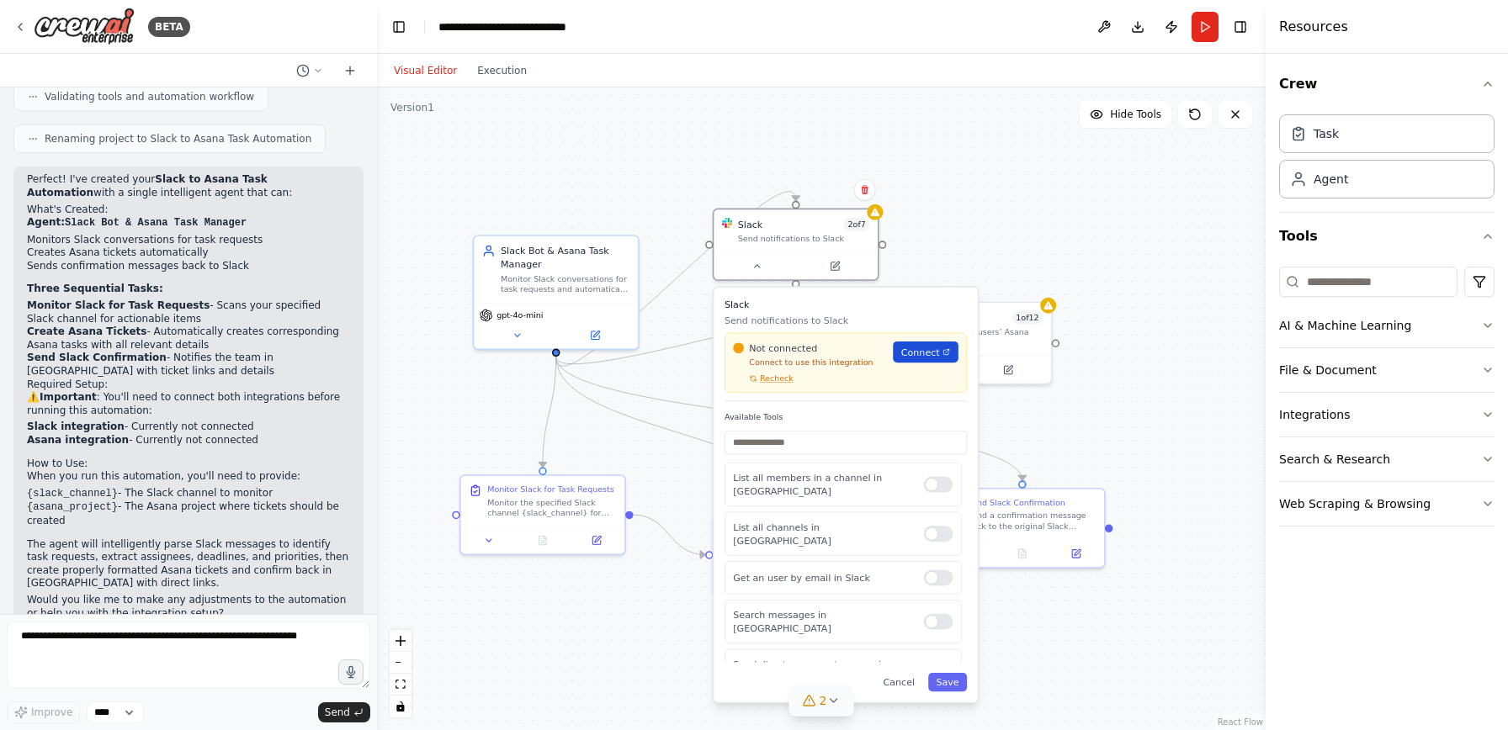
click at [917, 353] on span "Connect" at bounding box center [920, 352] width 39 height 13
click at [19, 26] on icon at bounding box center [20, 27] width 3 height 7
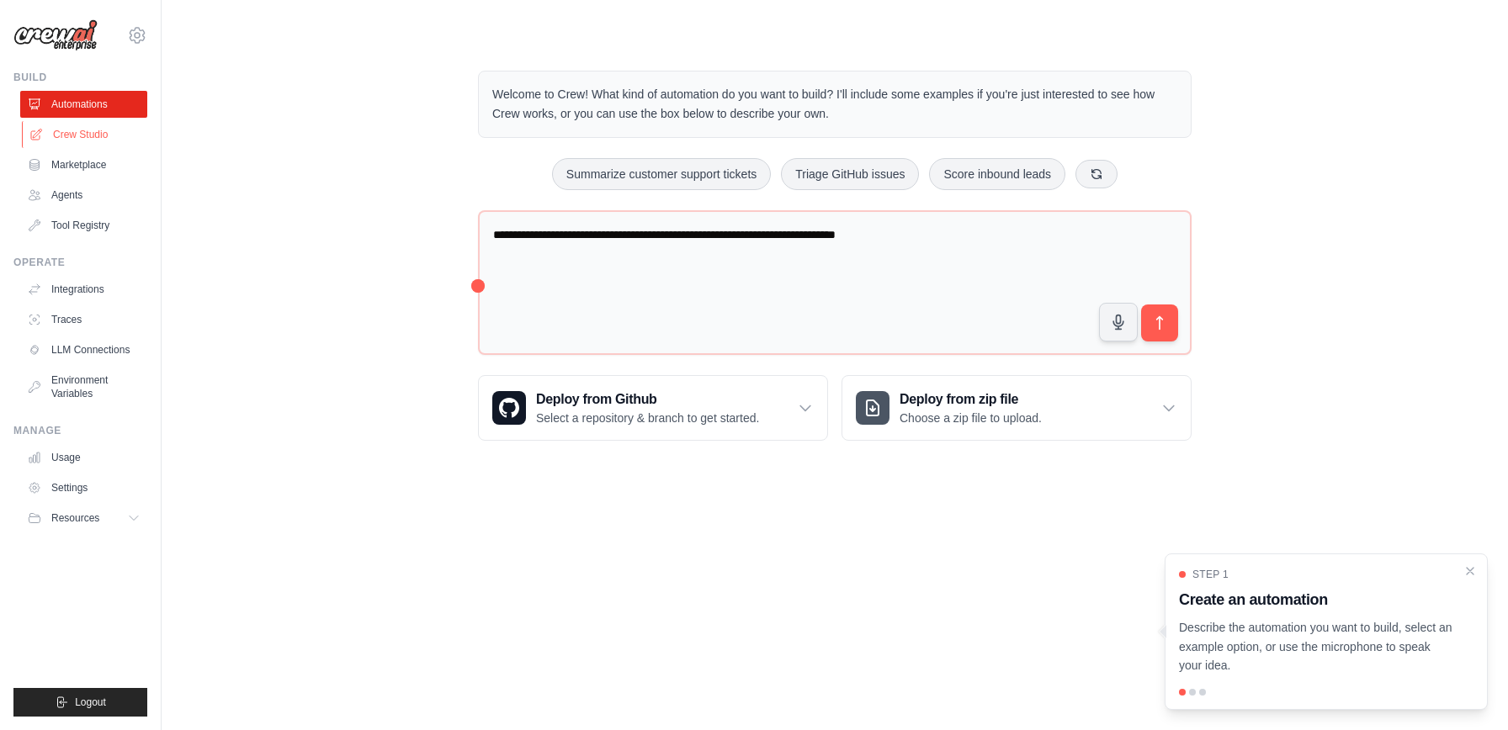
click at [67, 139] on link "Crew Studio" at bounding box center [85, 134] width 127 height 27
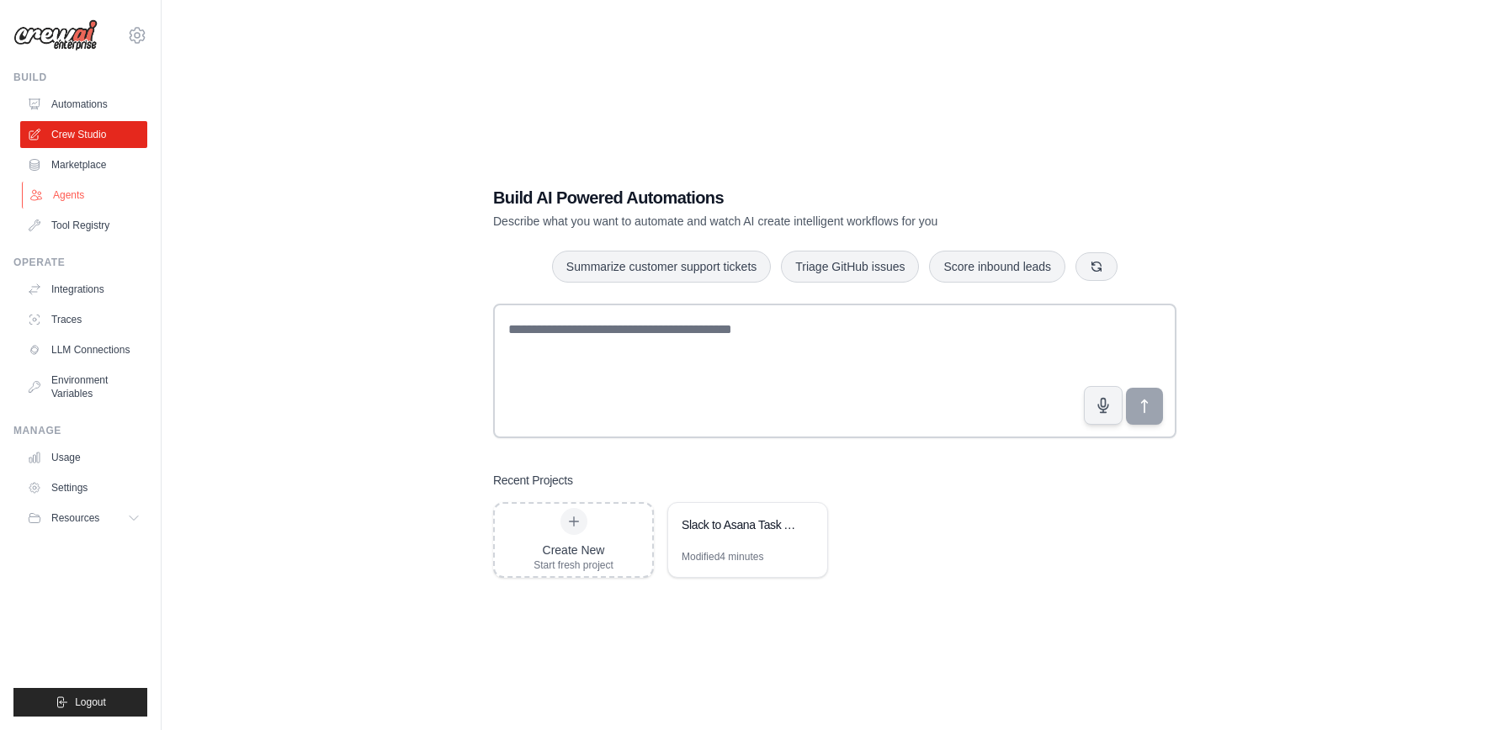
click at [70, 193] on link "Agents" at bounding box center [85, 195] width 127 height 27
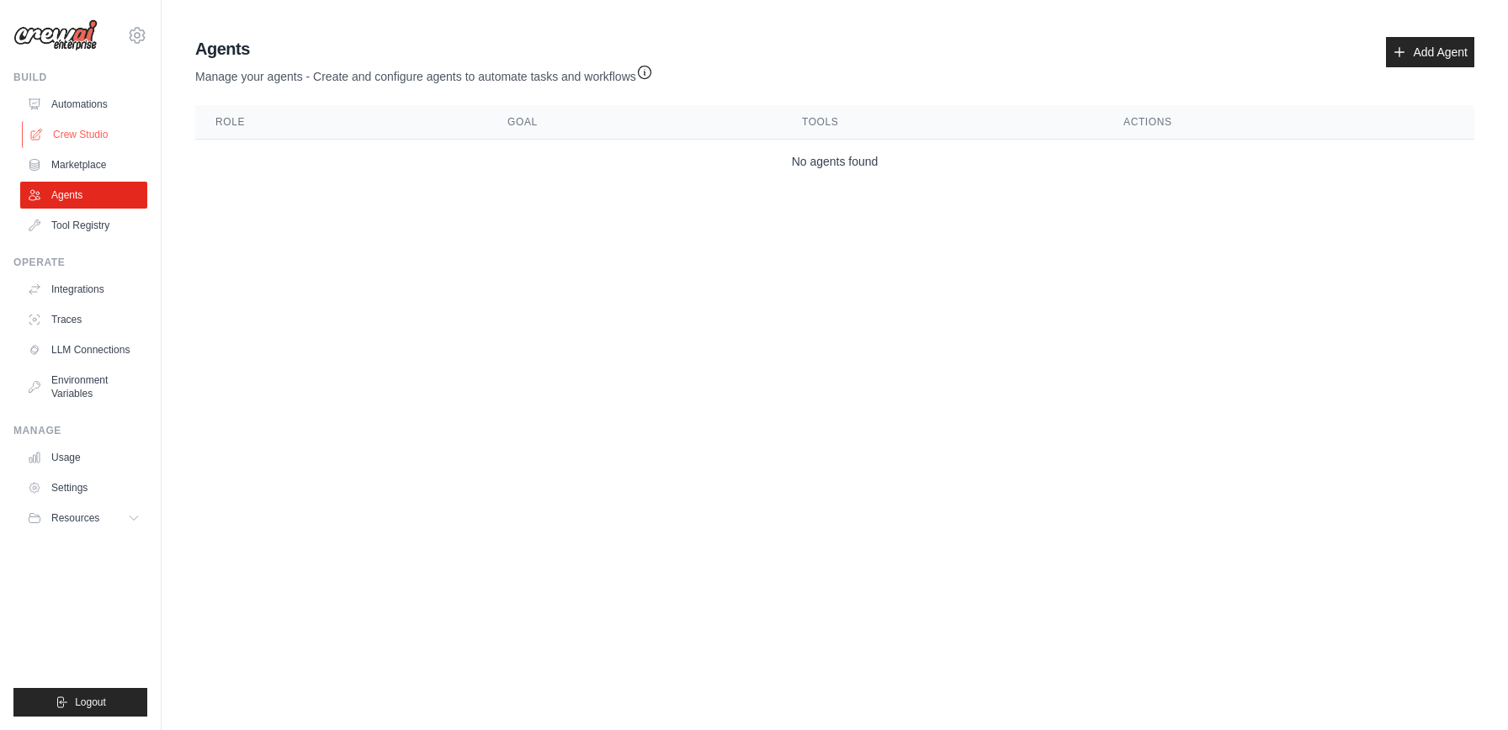
click at [79, 136] on link "Crew Studio" at bounding box center [85, 134] width 127 height 27
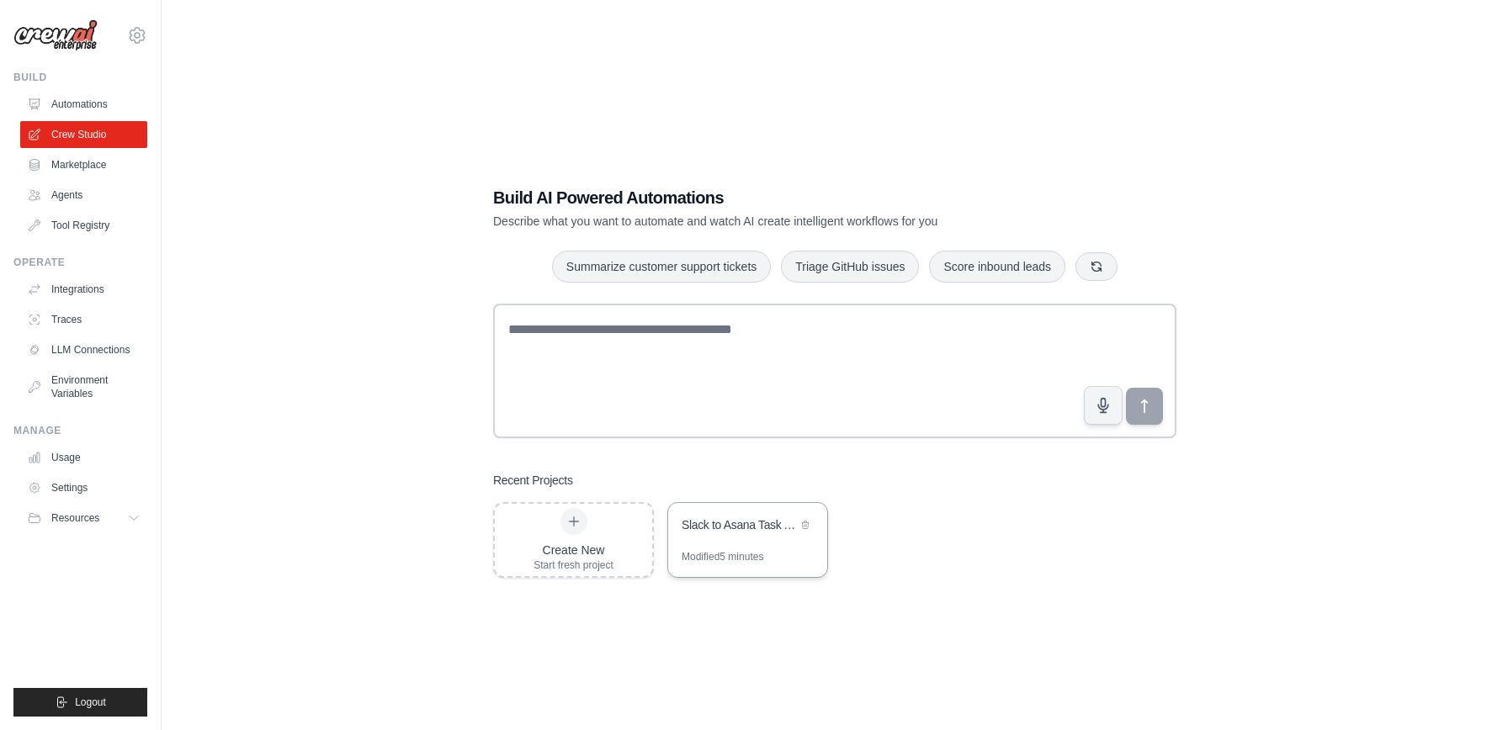
click at [737, 533] on div "Slack to Asana Task Automation" at bounding box center [739, 527] width 115 height 20
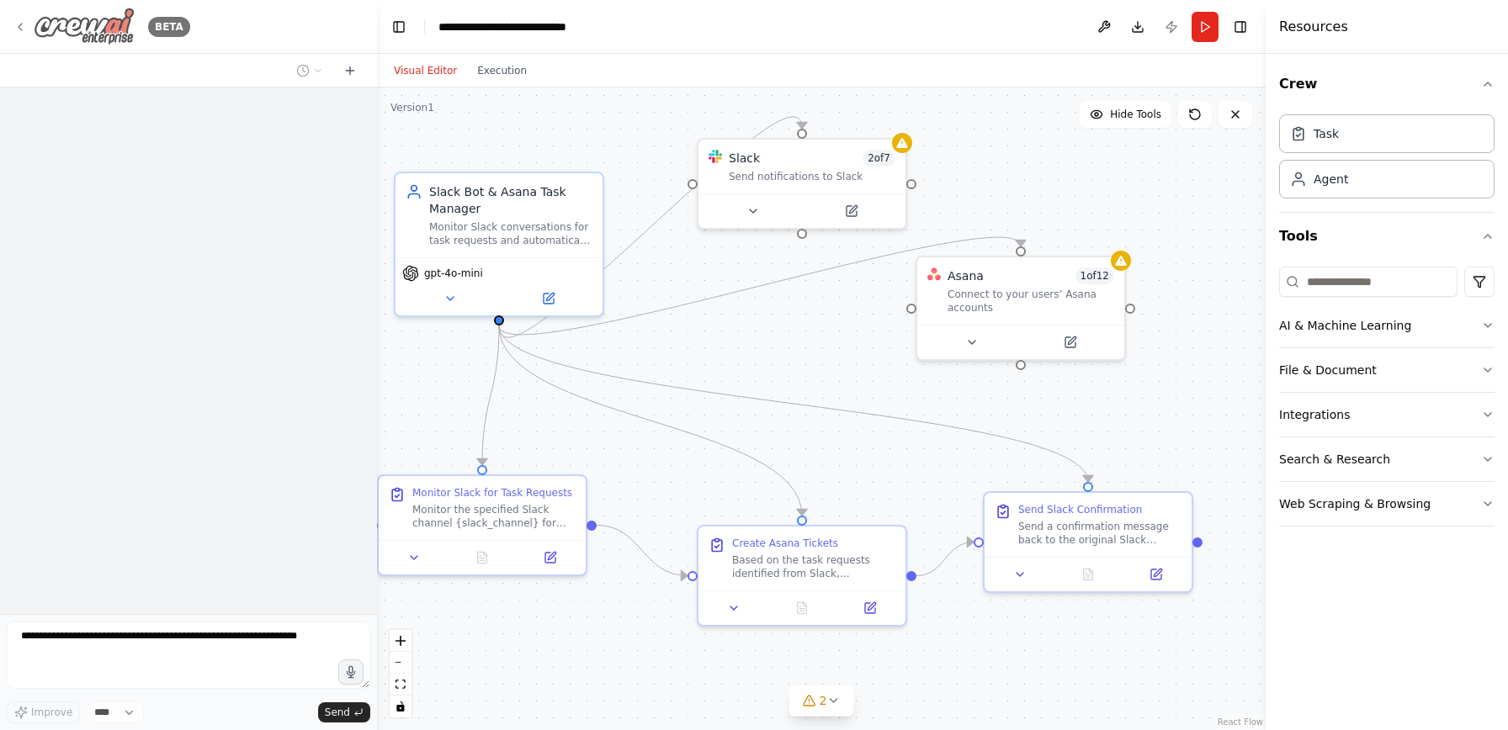
click at [26, 30] on icon at bounding box center [19, 26] width 13 height 13
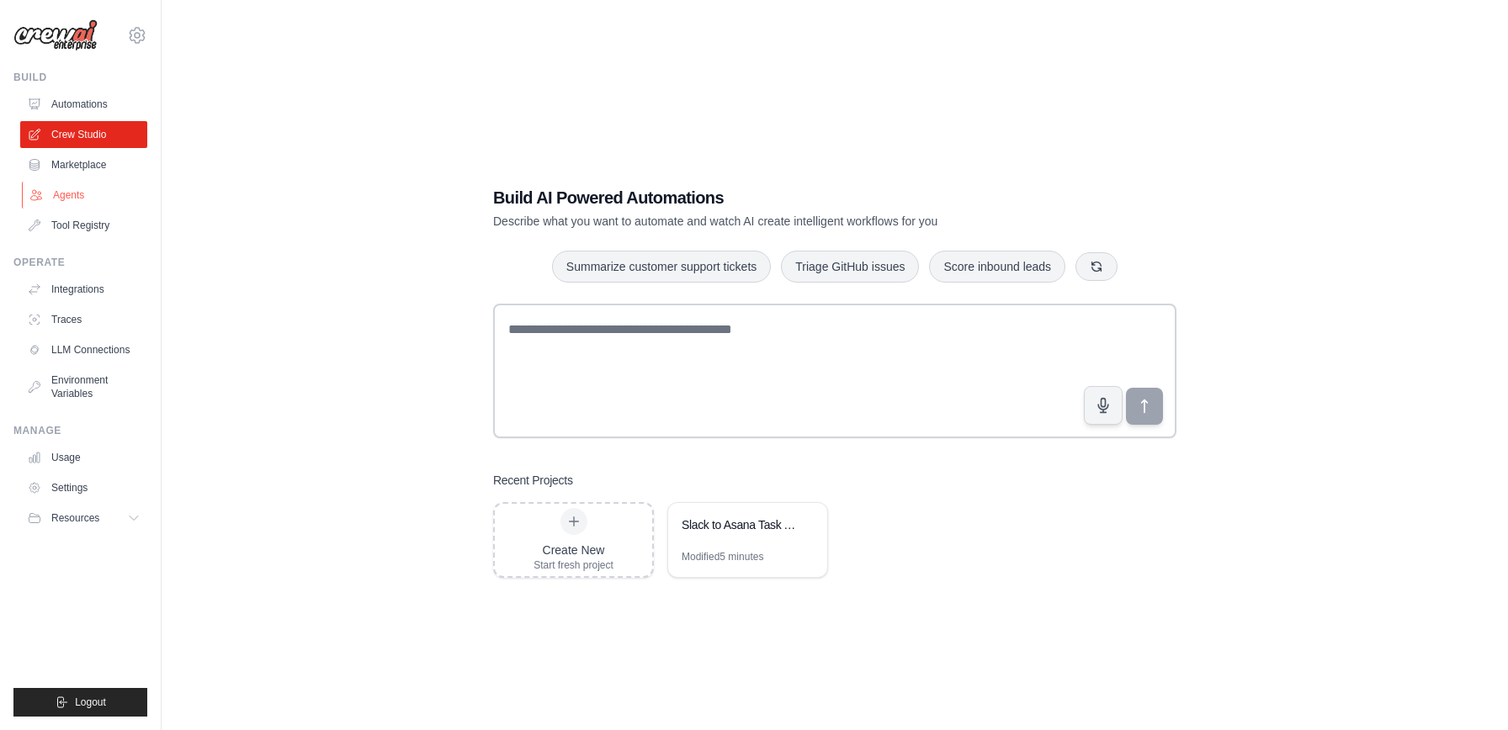
click at [65, 199] on link "Agents" at bounding box center [85, 195] width 127 height 27
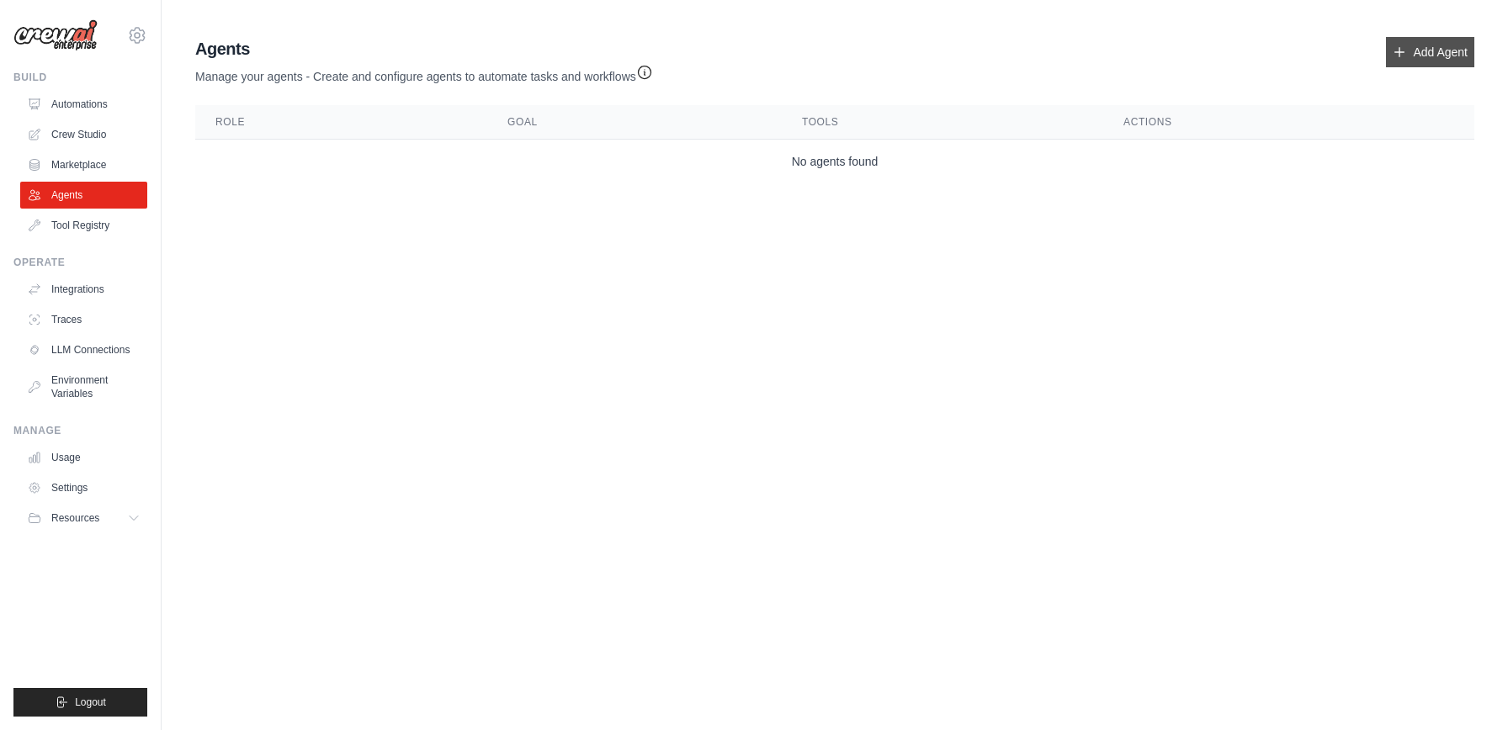
click at [1409, 57] on link "Add Agent" at bounding box center [1430, 52] width 88 height 30
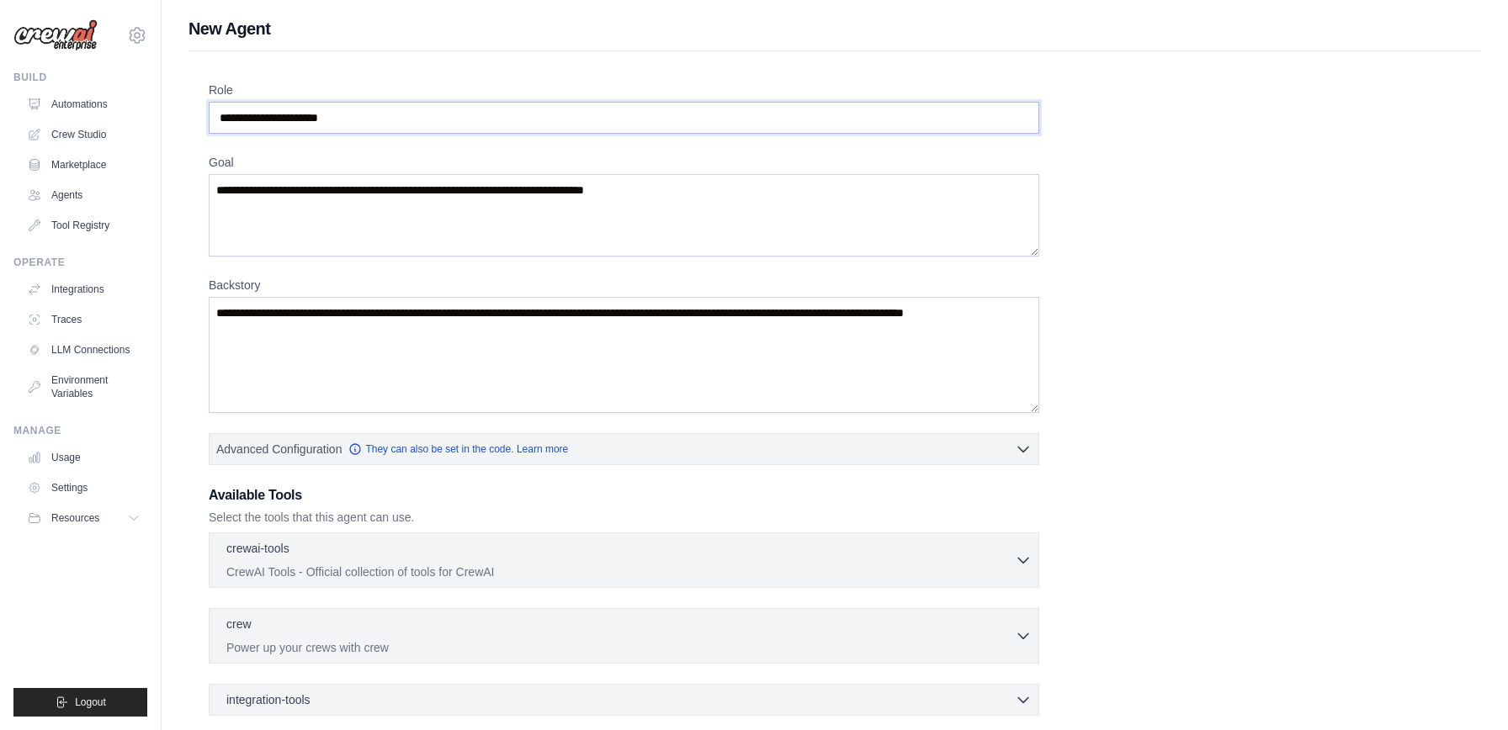
click at [391, 128] on input "Role" at bounding box center [624, 118] width 831 height 32
click at [299, 122] on input "Role" at bounding box center [624, 118] width 831 height 32
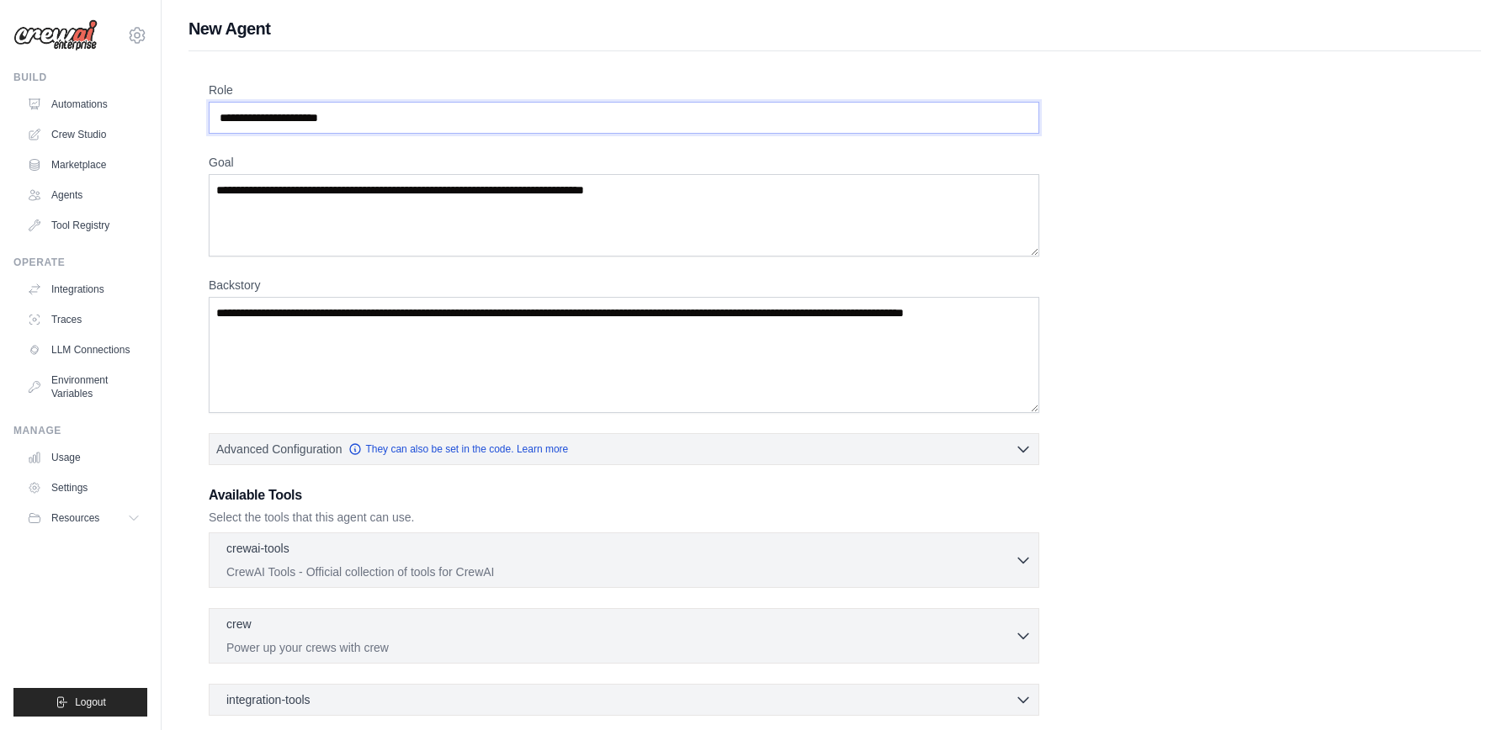
click at [299, 122] on input "Role" at bounding box center [624, 118] width 831 height 32
drag, startPoint x: 376, startPoint y: 120, endPoint x: 221, endPoint y: 115, distance: 154.9
click at [221, 115] on input "Role" at bounding box center [624, 118] width 831 height 32
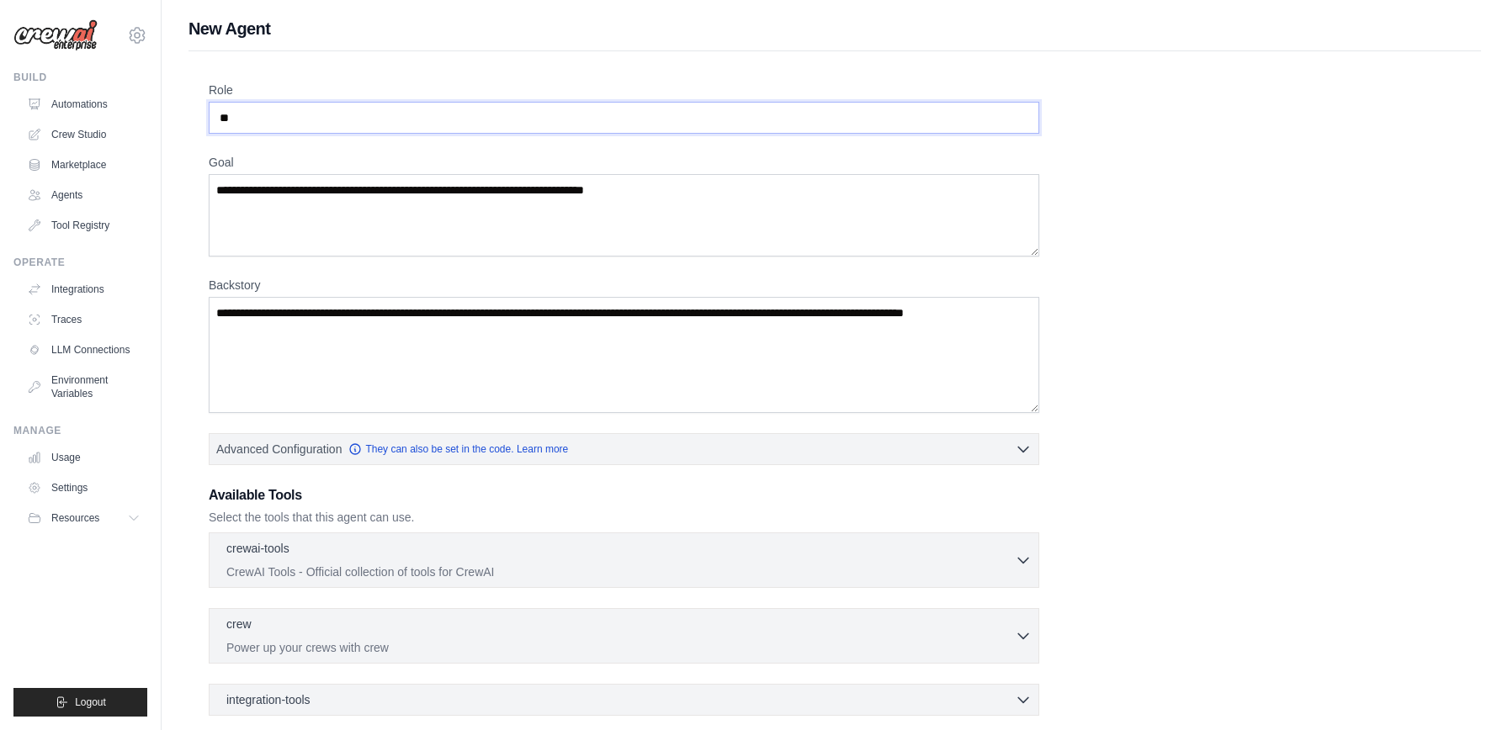
type input "*"
type input "**********"
click at [288, 191] on textarea "Goal" at bounding box center [624, 215] width 831 height 82
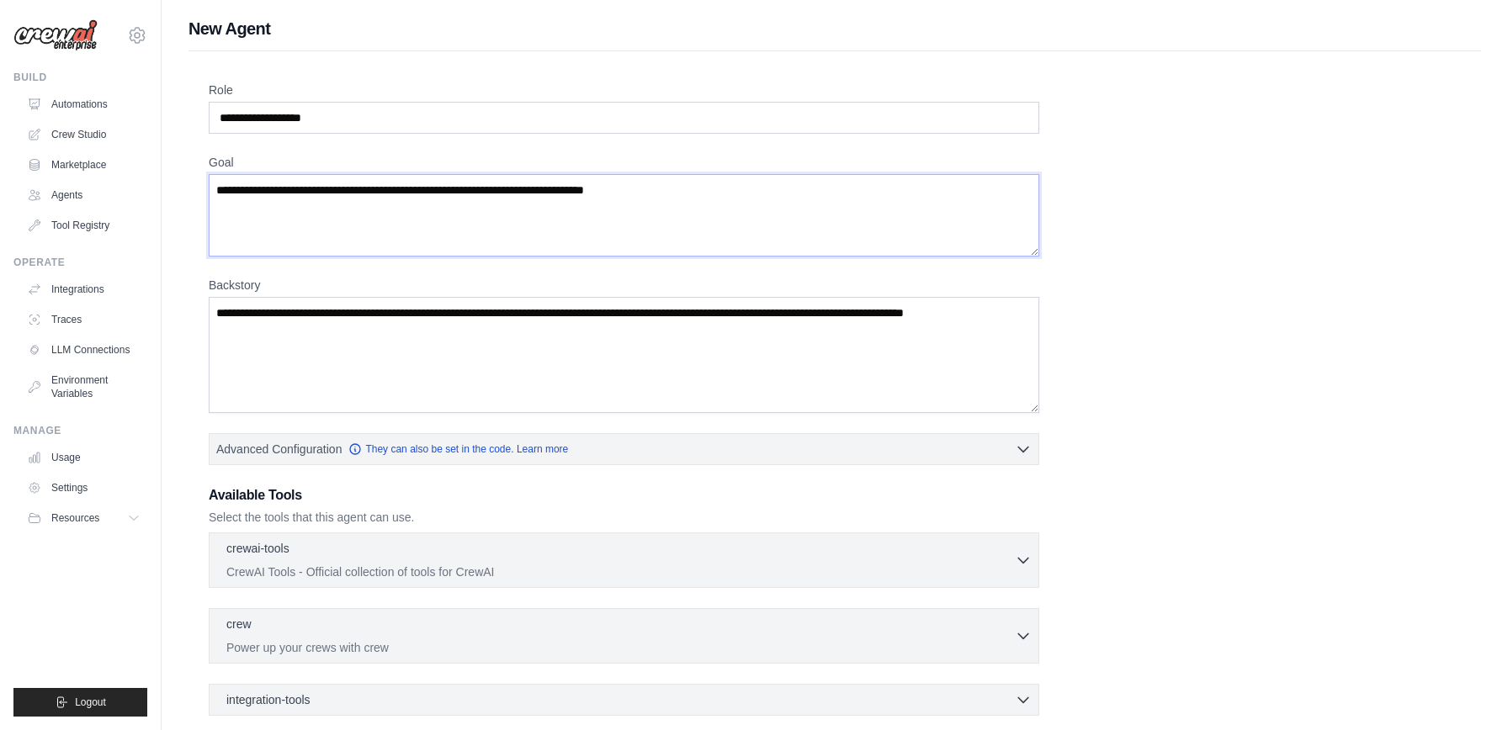
click at [288, 191] on textarea "Goal" at bounding box center [624, 215] width 831 height 82
click at [323, 190] on textarea "**********" at bounding box center [624, 215] width 831 height 82
click at [342, 194] on textarea "**********" at bounding box center [624, 215] width 831 height 82
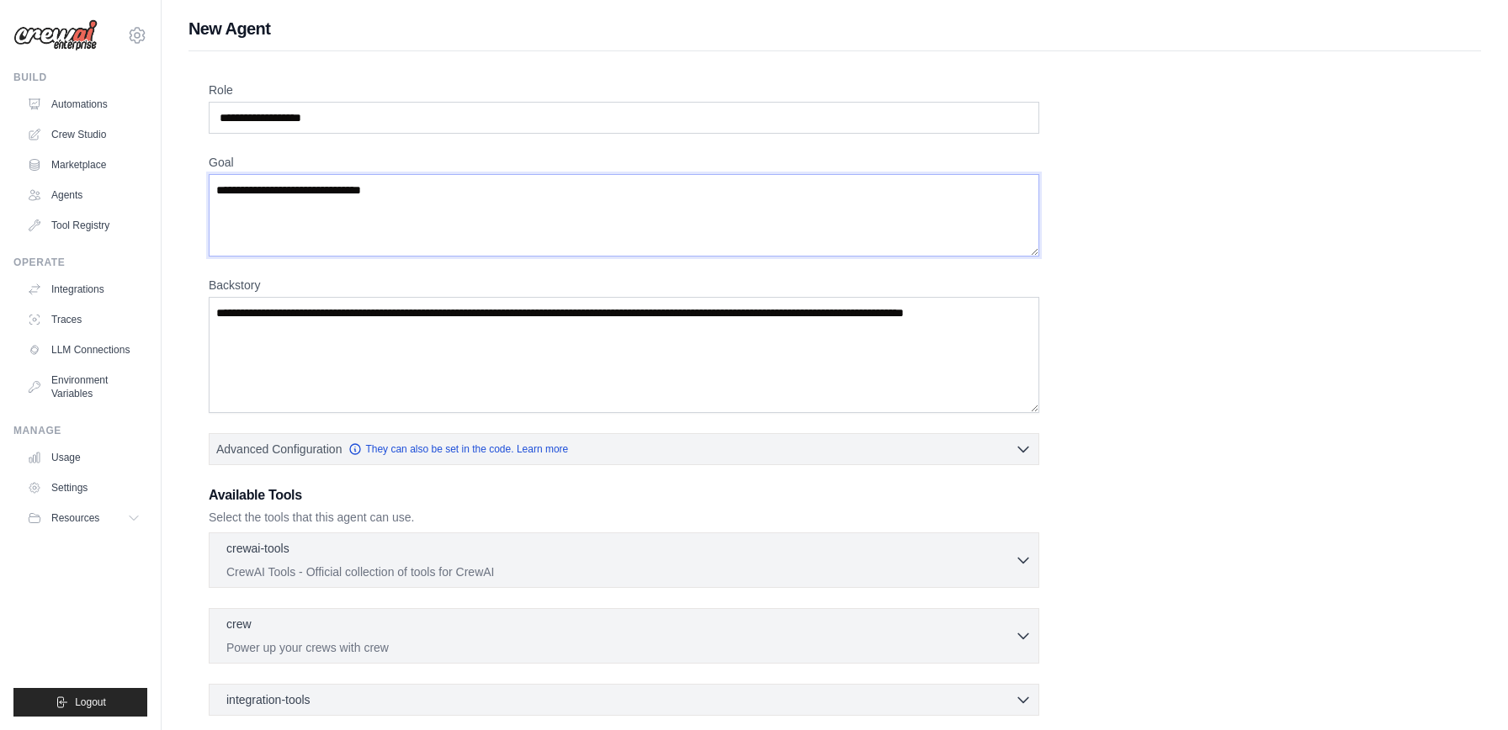
click at [342, 194] on textarea "**********" at bounding box center [624, 215] width 831 height 82
click at [385, 194] on textarea "**********" at bounding box center [624, 215] width 831 height 82
type textarea "**********"
click at [310, 324] on textarea "Backstory" at bounding box center [624, 355] width 831 height 116
click at [390, 348] on textarea "Backstory" at bounding box center [624, 355] width 831 height 116
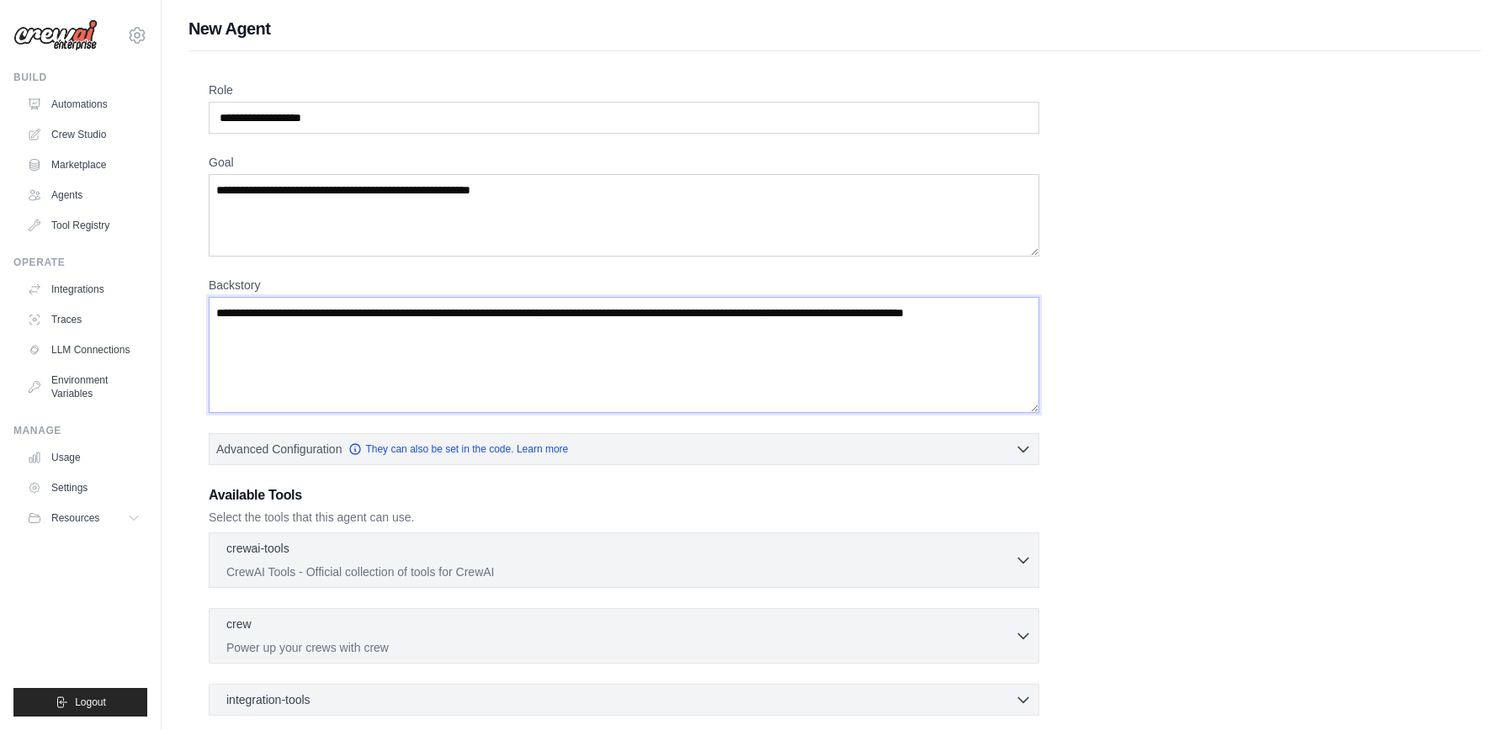
click at [427, 326] on textarea "Backstory" at bounding box center [624, 355] width 831 height 116
paste textarea "**********"
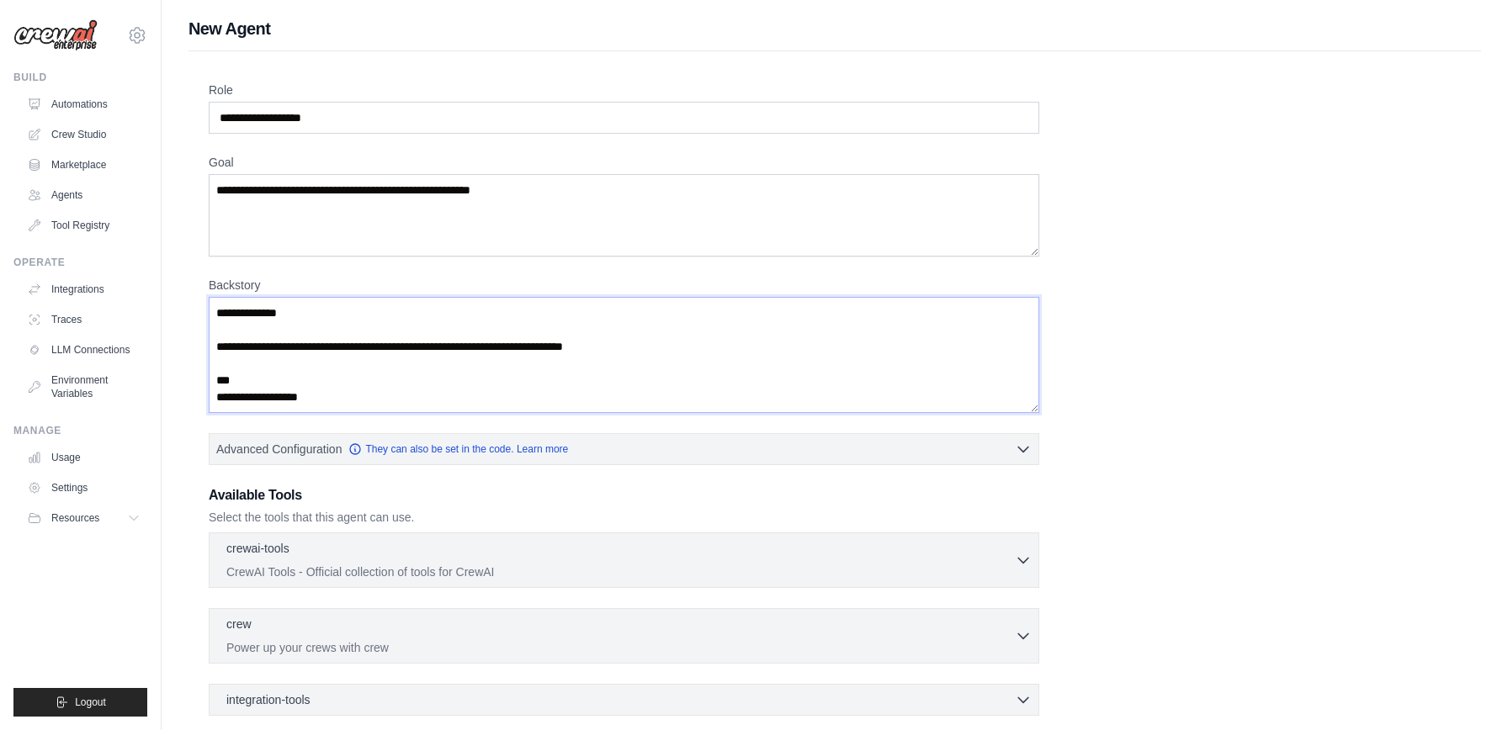
scroll to position [1035, 0]
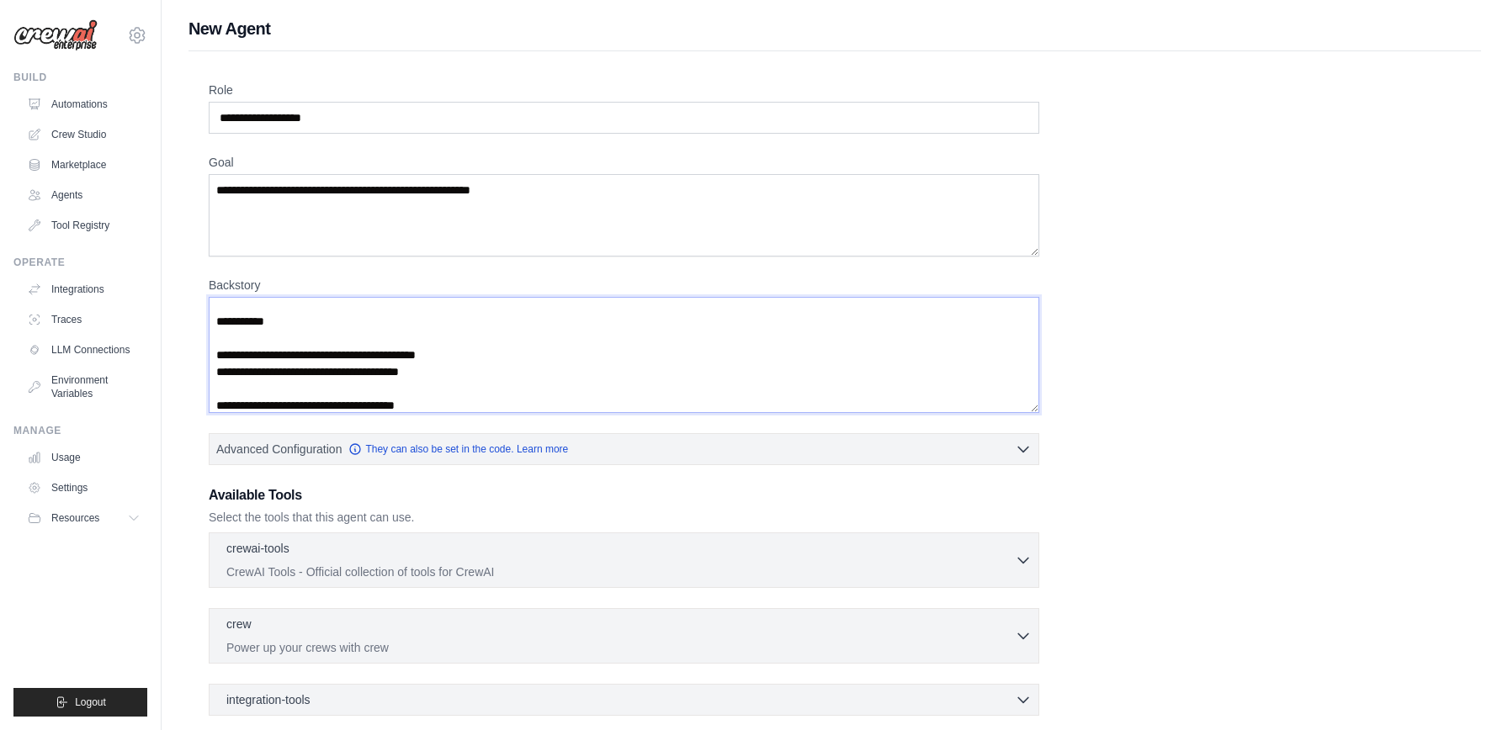
click at [326, 337] on textarea "Backstory" at bounding box center [624, 355] width 831 height 116
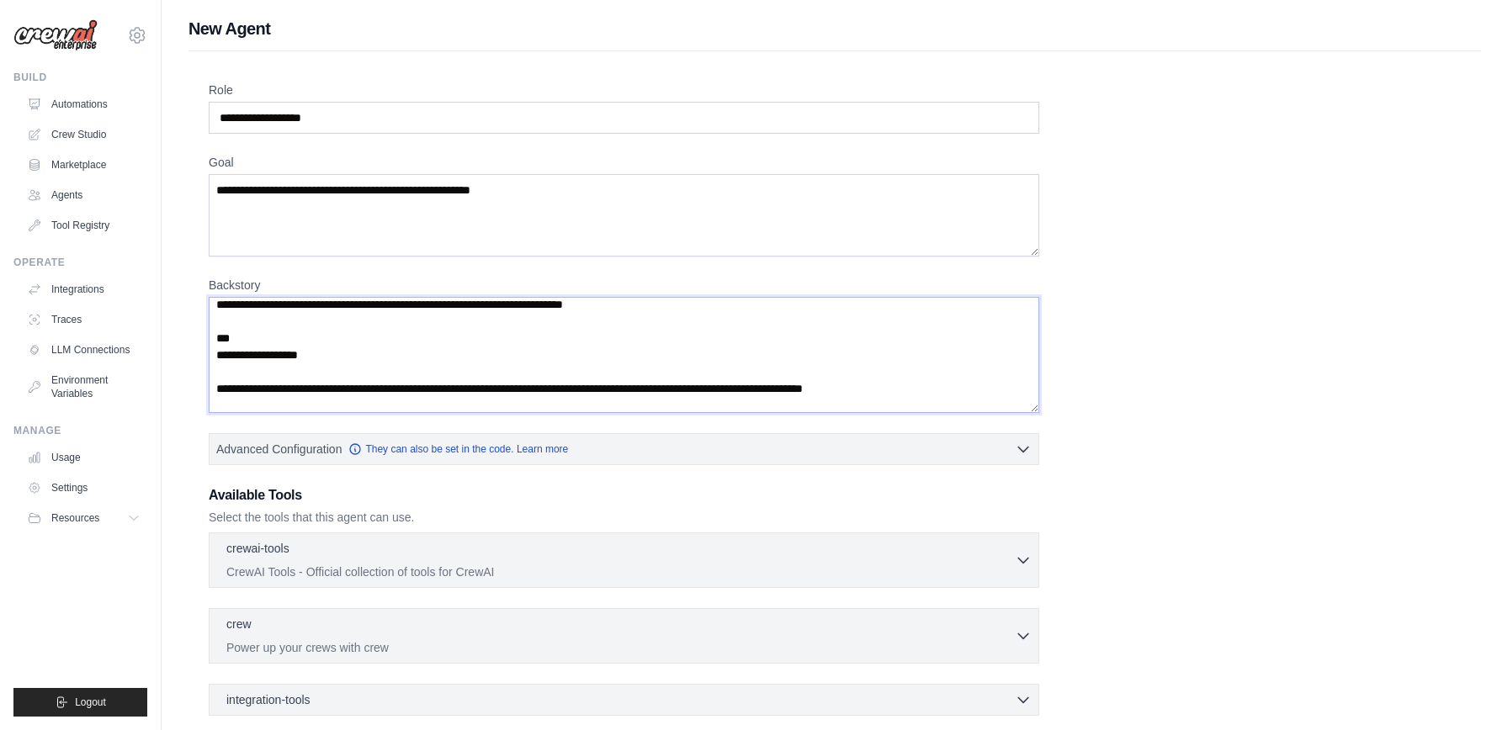
scroll to position [0, 0]
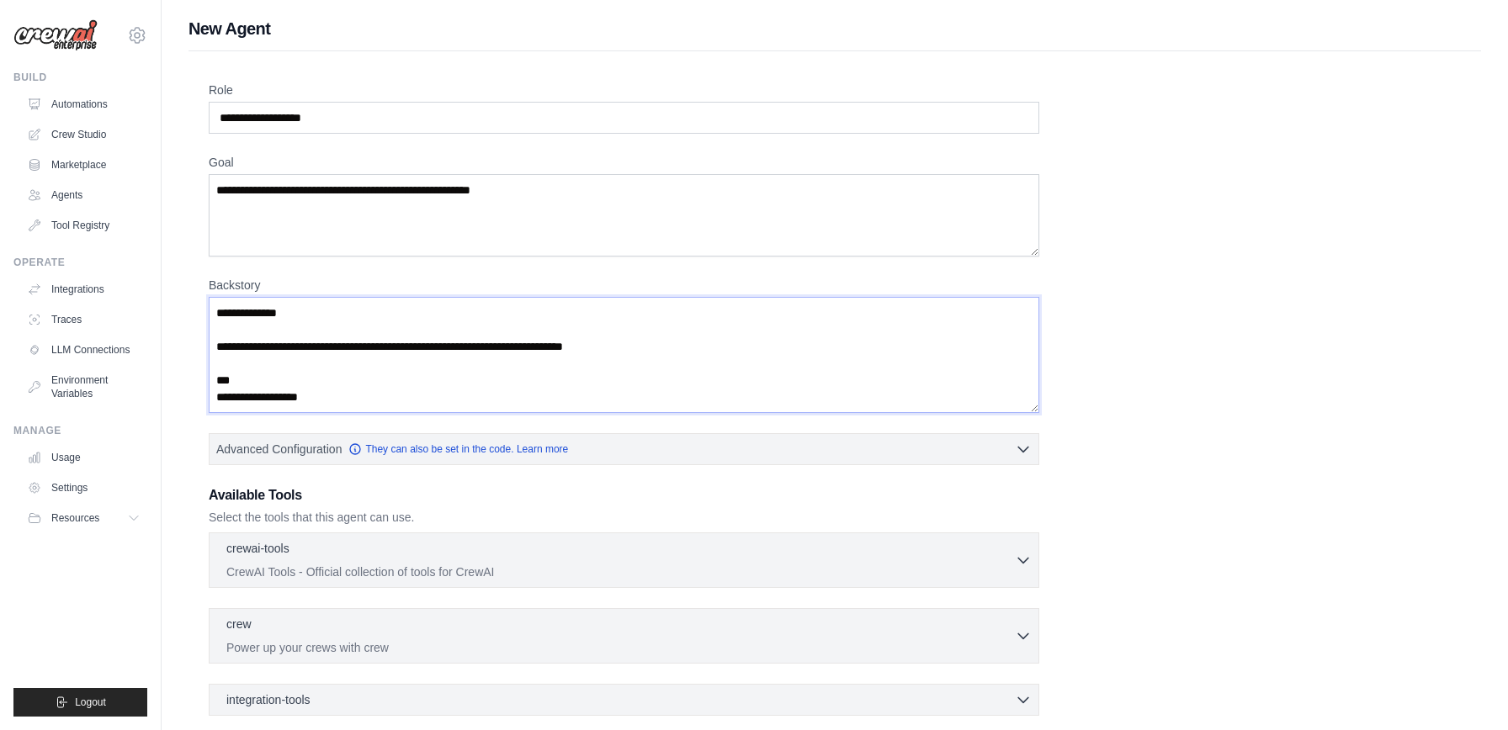
click at [365, 332] on textarea "Backstory" at bounding box center [624, 355] width 831 height 116
type textarea "**********"
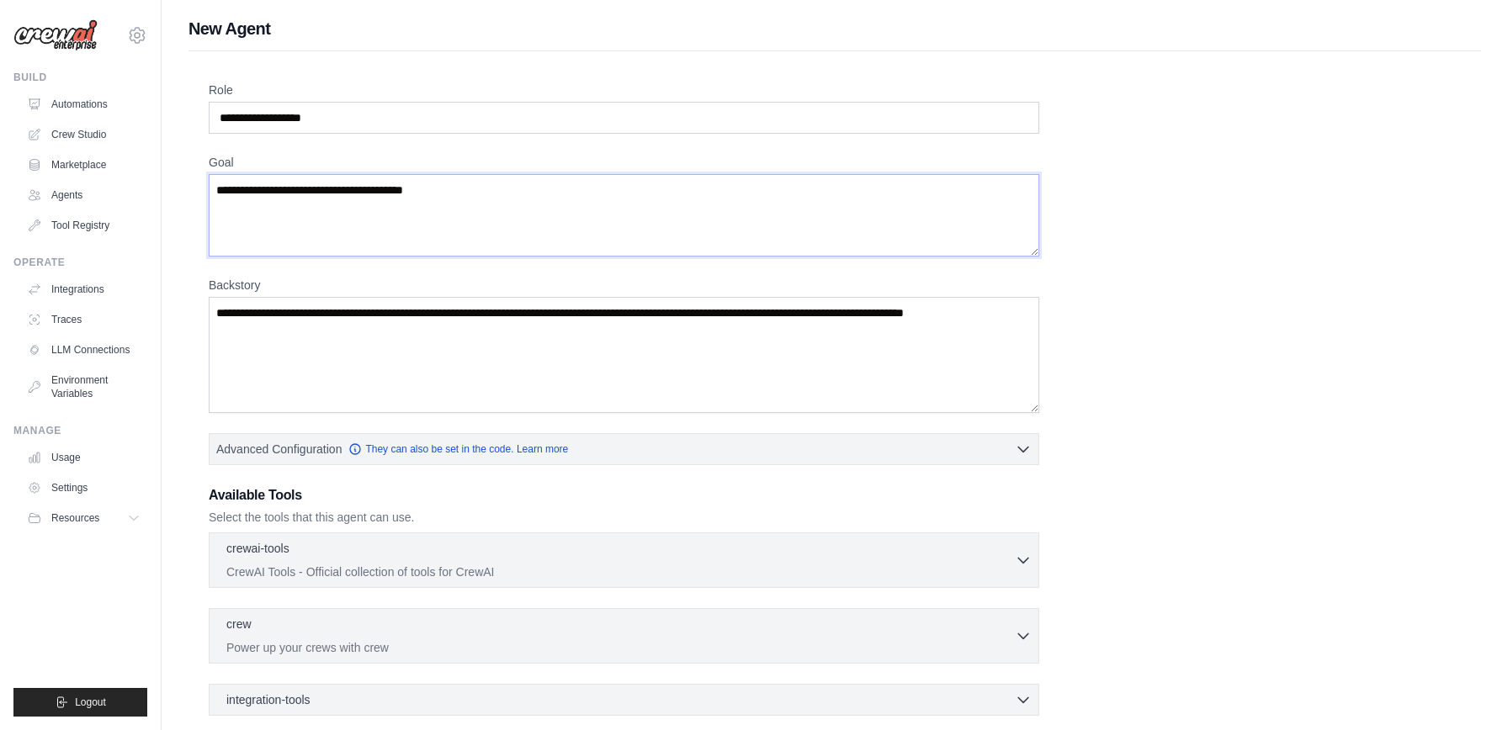
type textarea "**********"
click at [407, 341] on textarea "Backstory" at bounding box center [624, 355] width 831 height 116
click at [354, 330] on textarea "Backstory" at bounding box center [624, 355] width 831 height 116
paste textarea "**********"
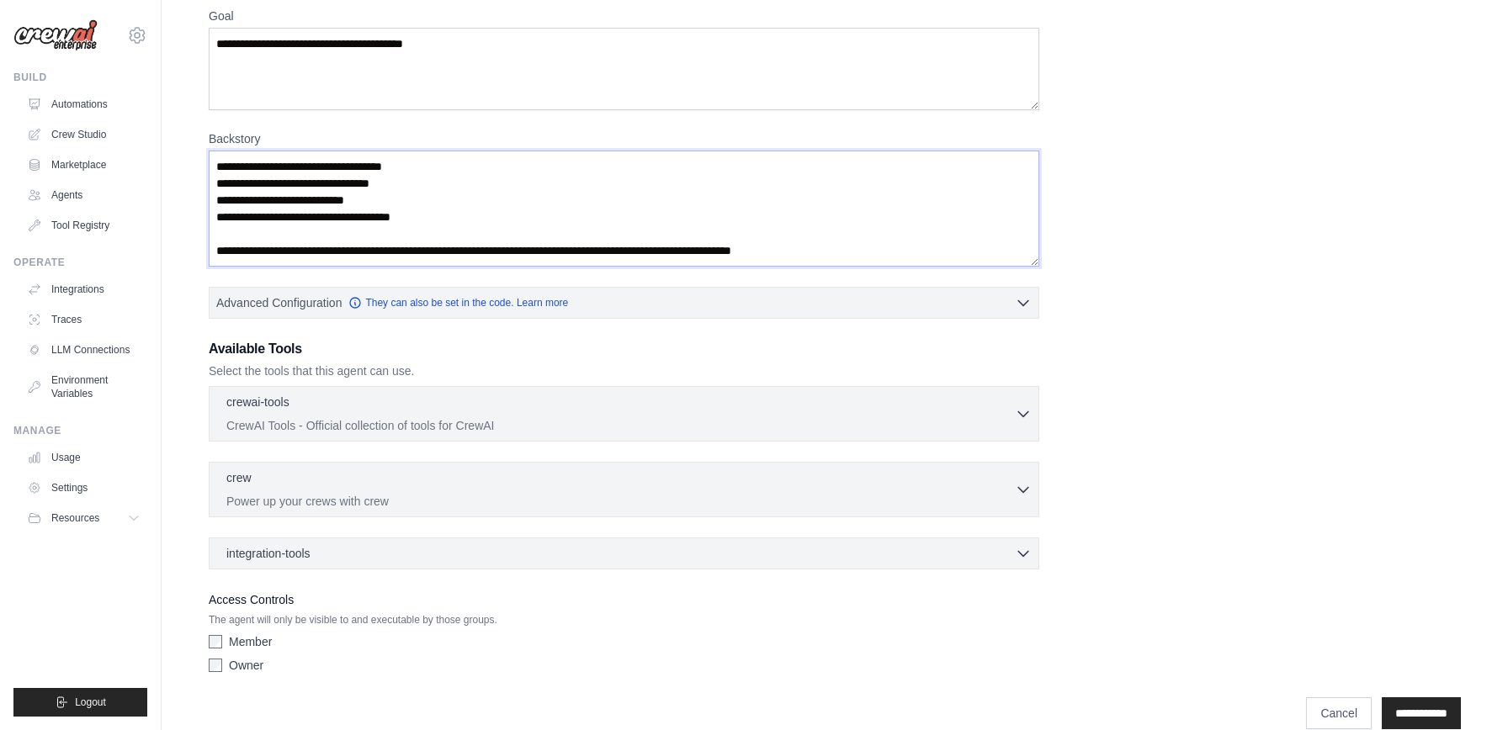
scroll to position [172, 0]
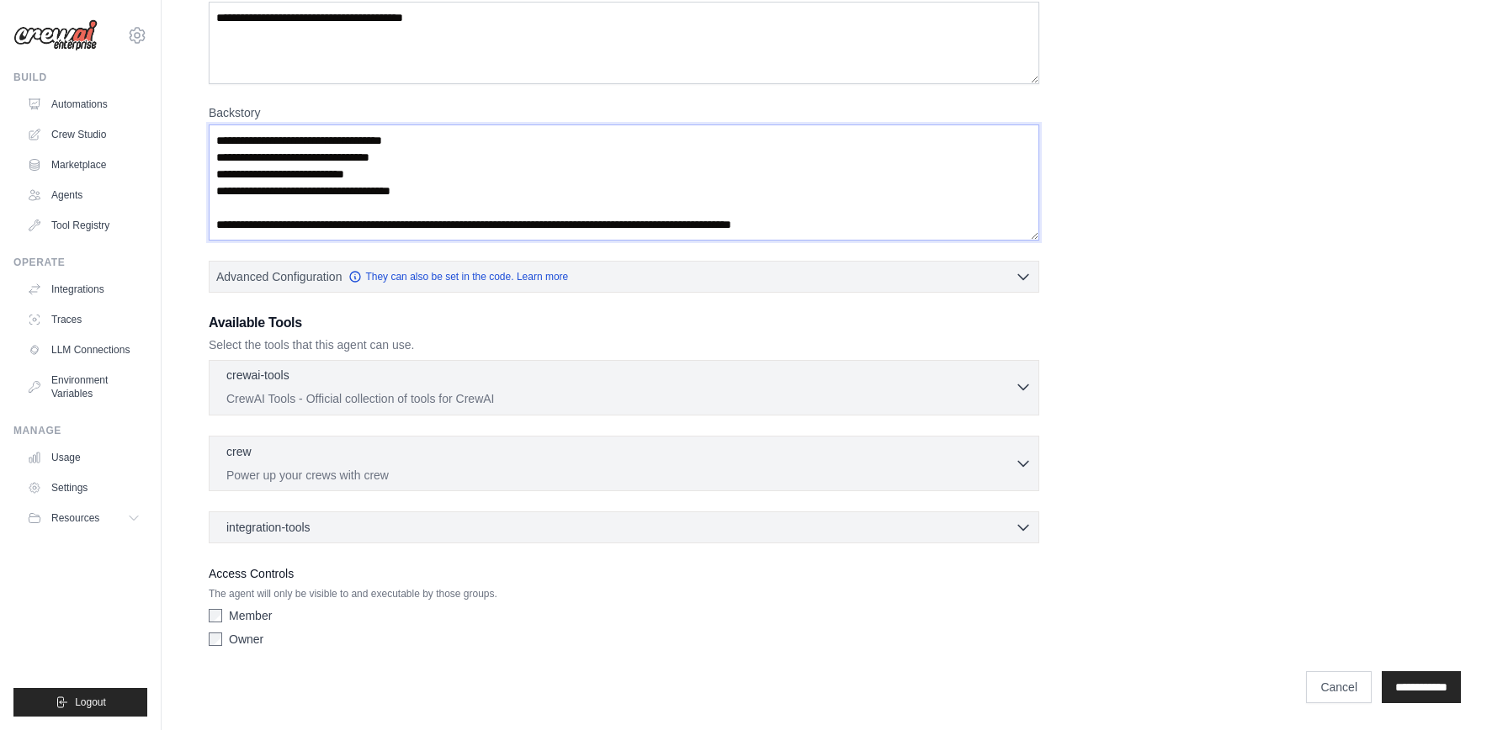
type textarea "**********"
click at [466, 395] on p "CrewAI Tools - Official collection of tools for CrewAI" at bounding box center [620, 398] width 788 height 17
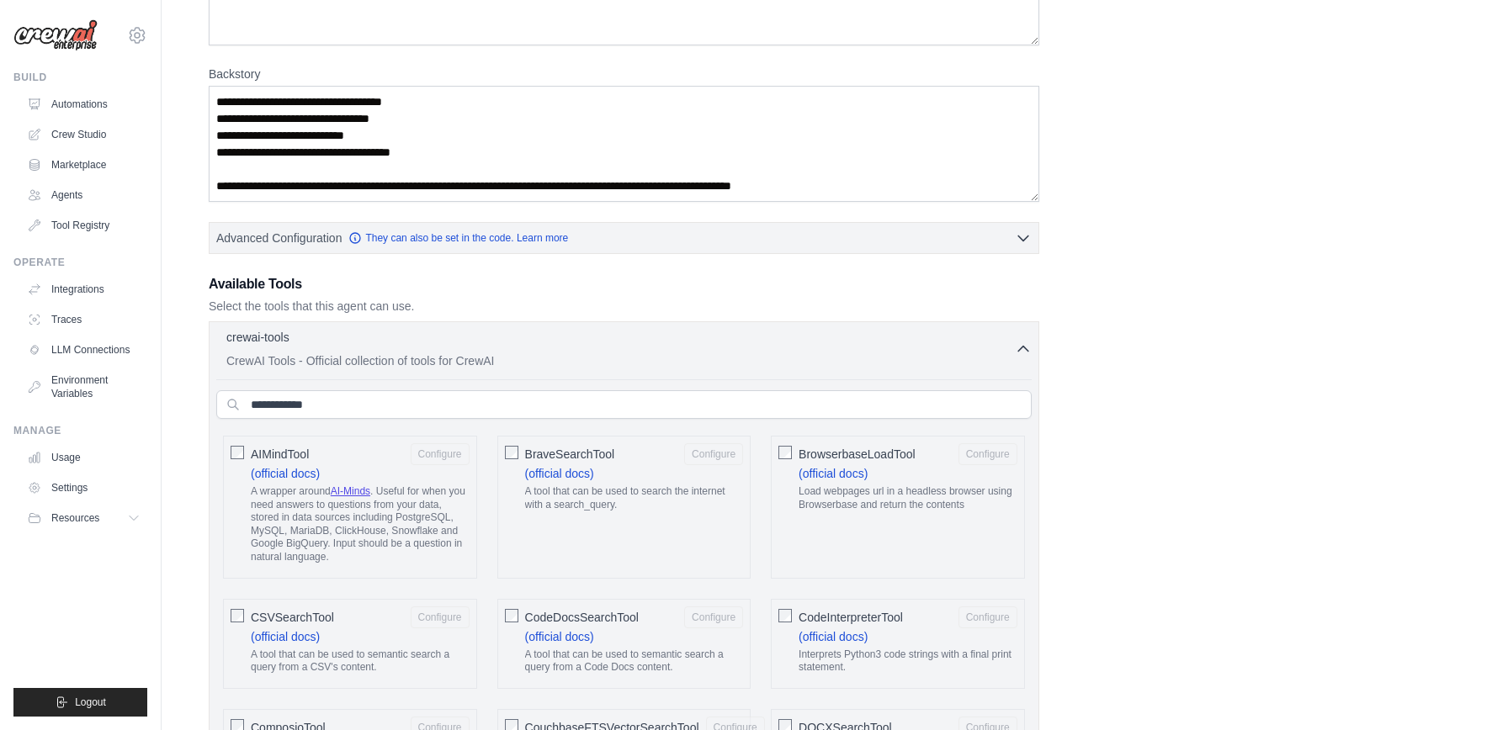
scroll to position [216, 0]
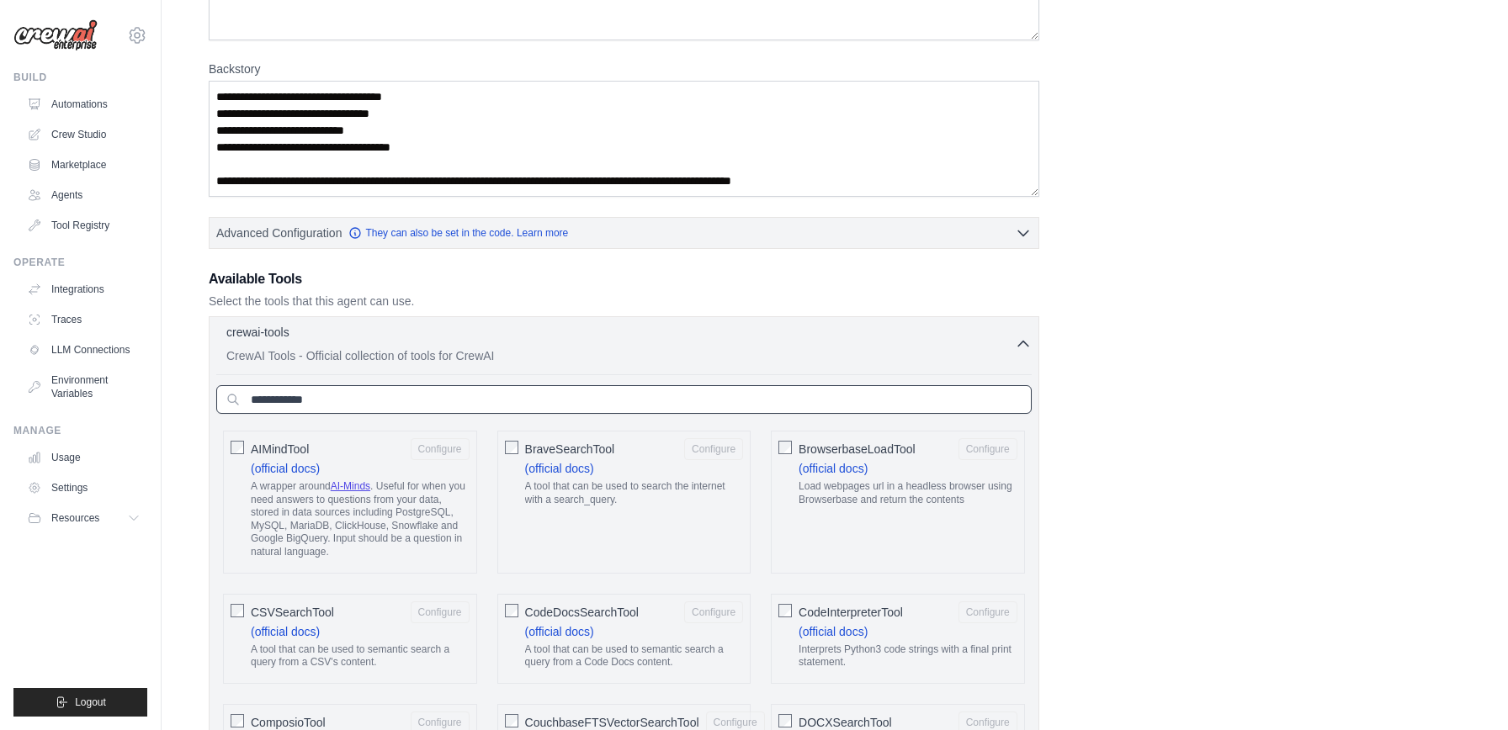
click at [344, 401] on input "text" at bounding box center [623, 399] width 815 height 29
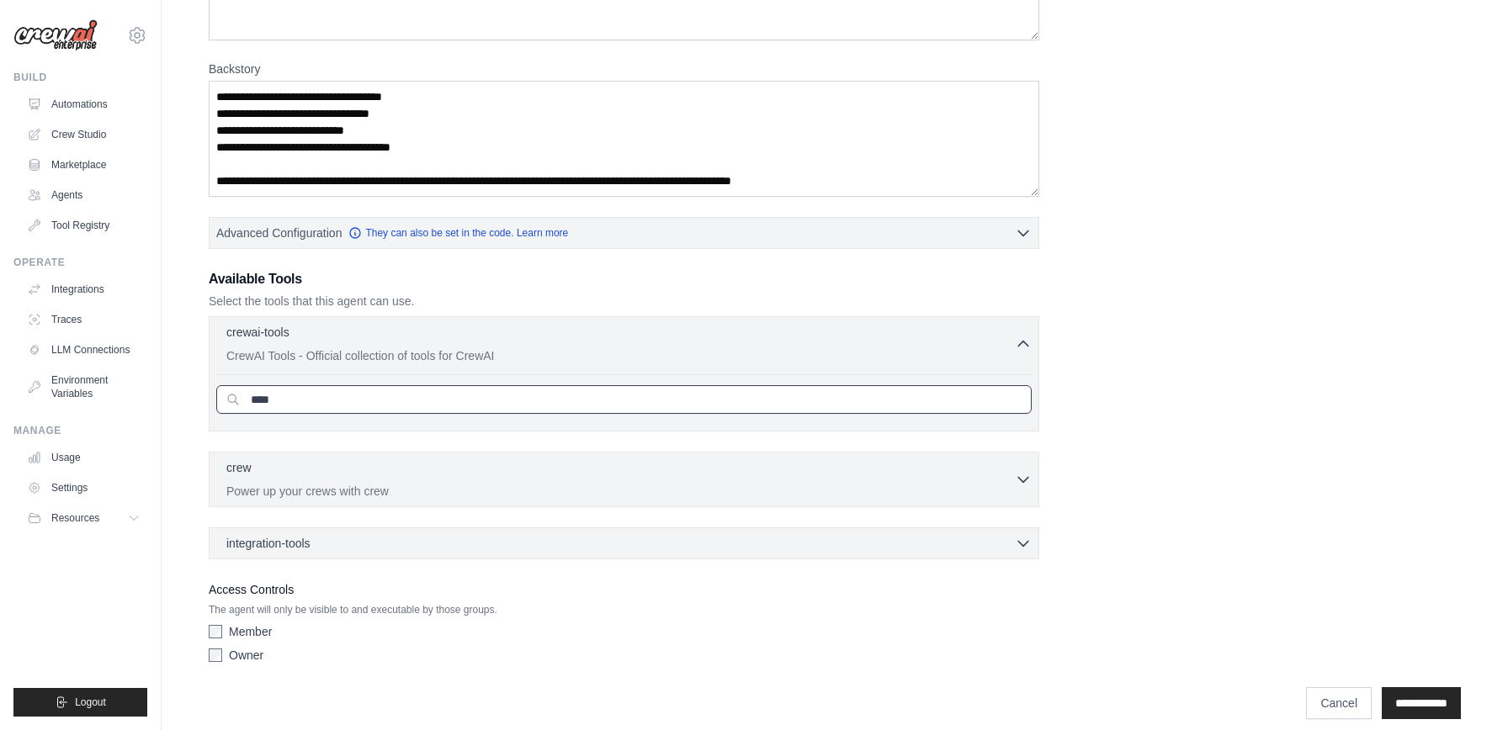
type input "*****"
drag, startPoint x: 305, startPoint y: 401, endPoint x: 220, endPoint y: 401, distance: 85.0
click at [220, 401] on input "*****" at bounding box center [623, 399] width 815 height 29
type input "*"
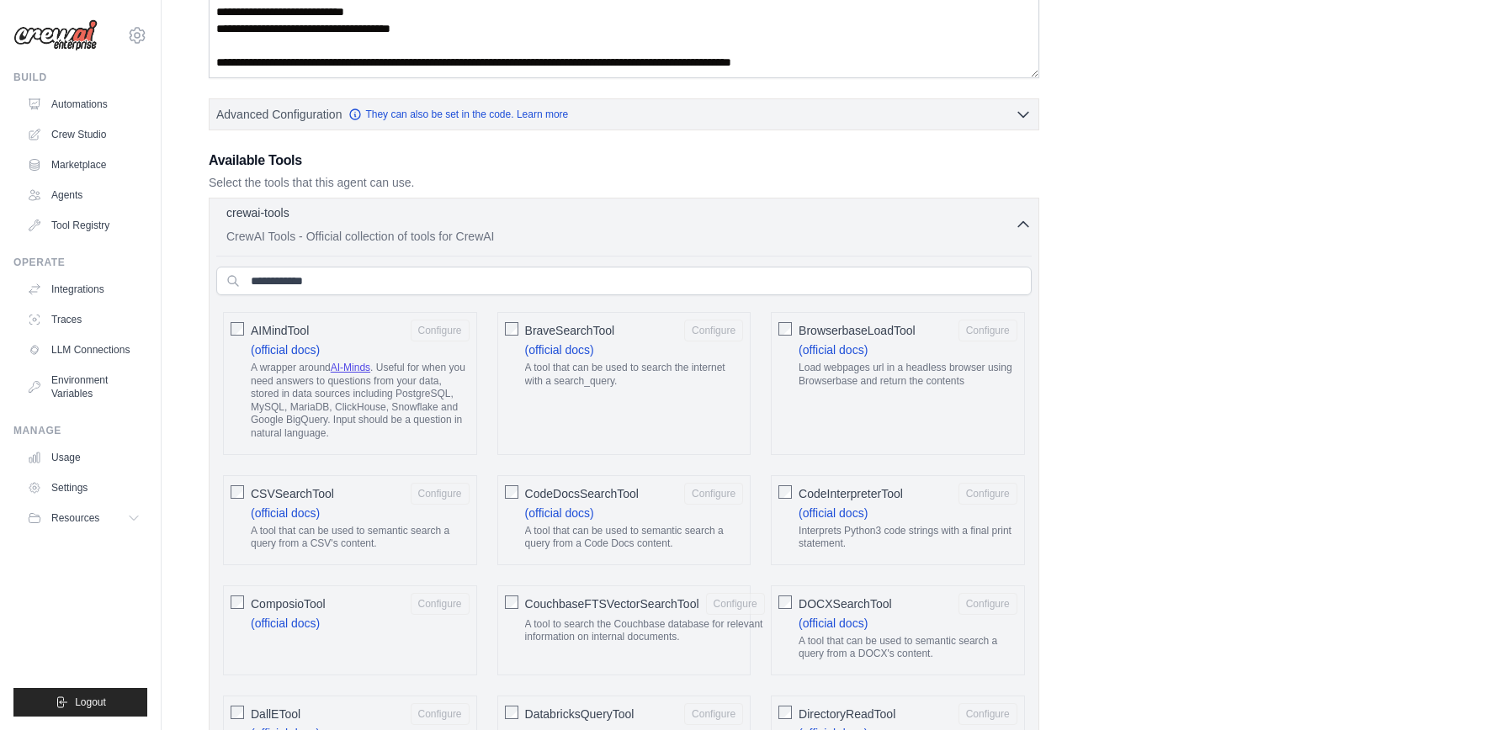
click at [1018, 220] on icon "button" at bounding box center [1023, 224] width 17 height 17
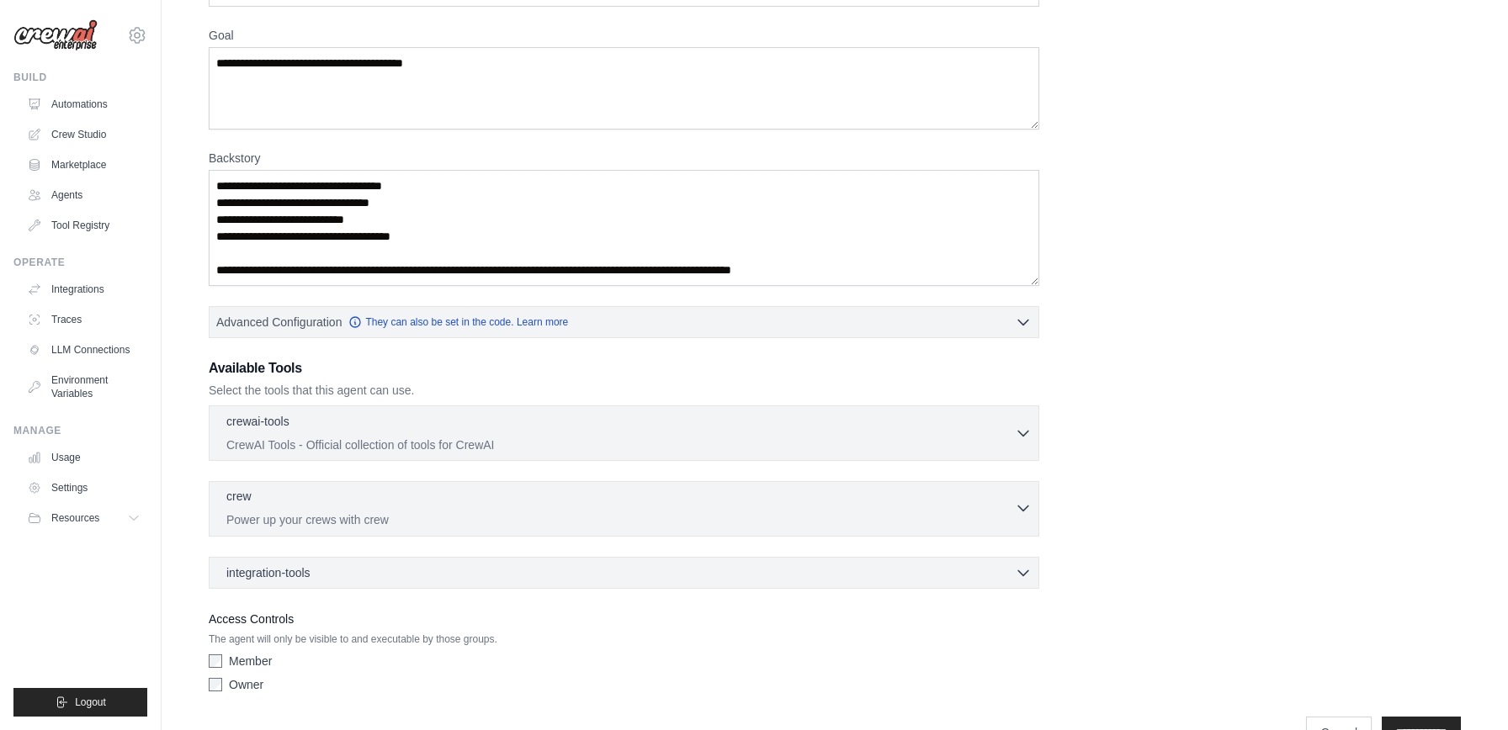
scroll to position [126, 0]
click at [459, 580] on div "integration-tools 0 selected" at bounding box center [628, 573] width 805 height 17
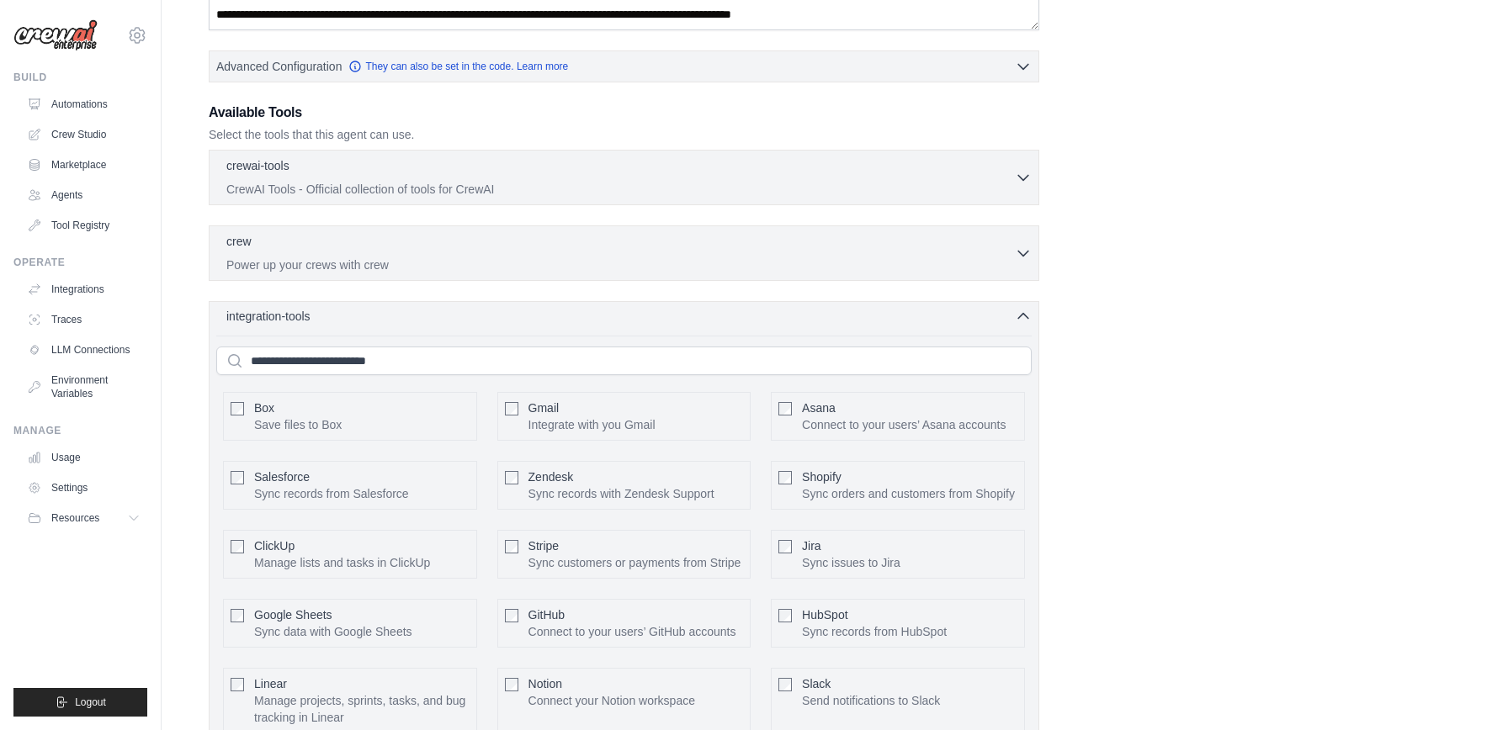
scroll to position [411, 0]
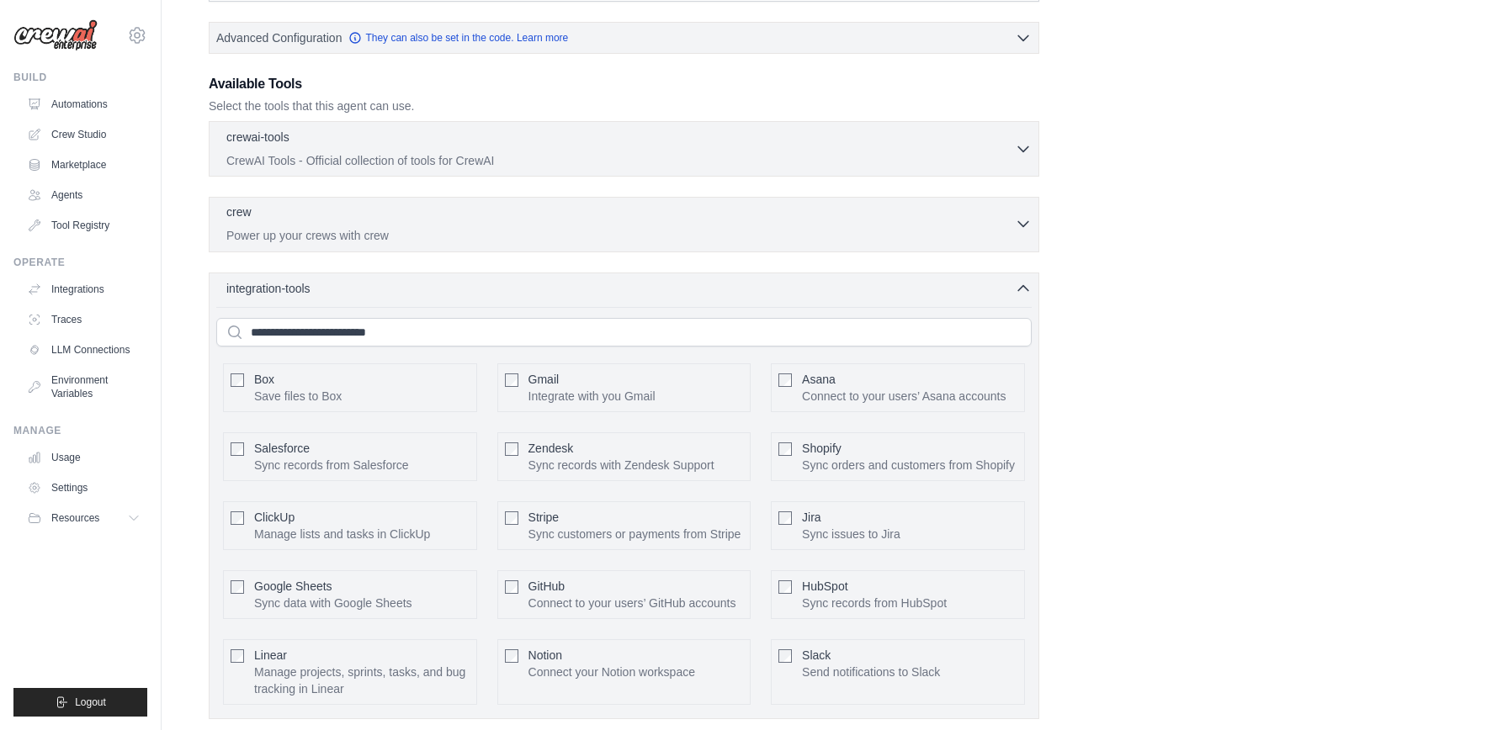
click at [401, 237] on p "Power up your crews with crew" at bounding box center [620, 235] width 788 height 17
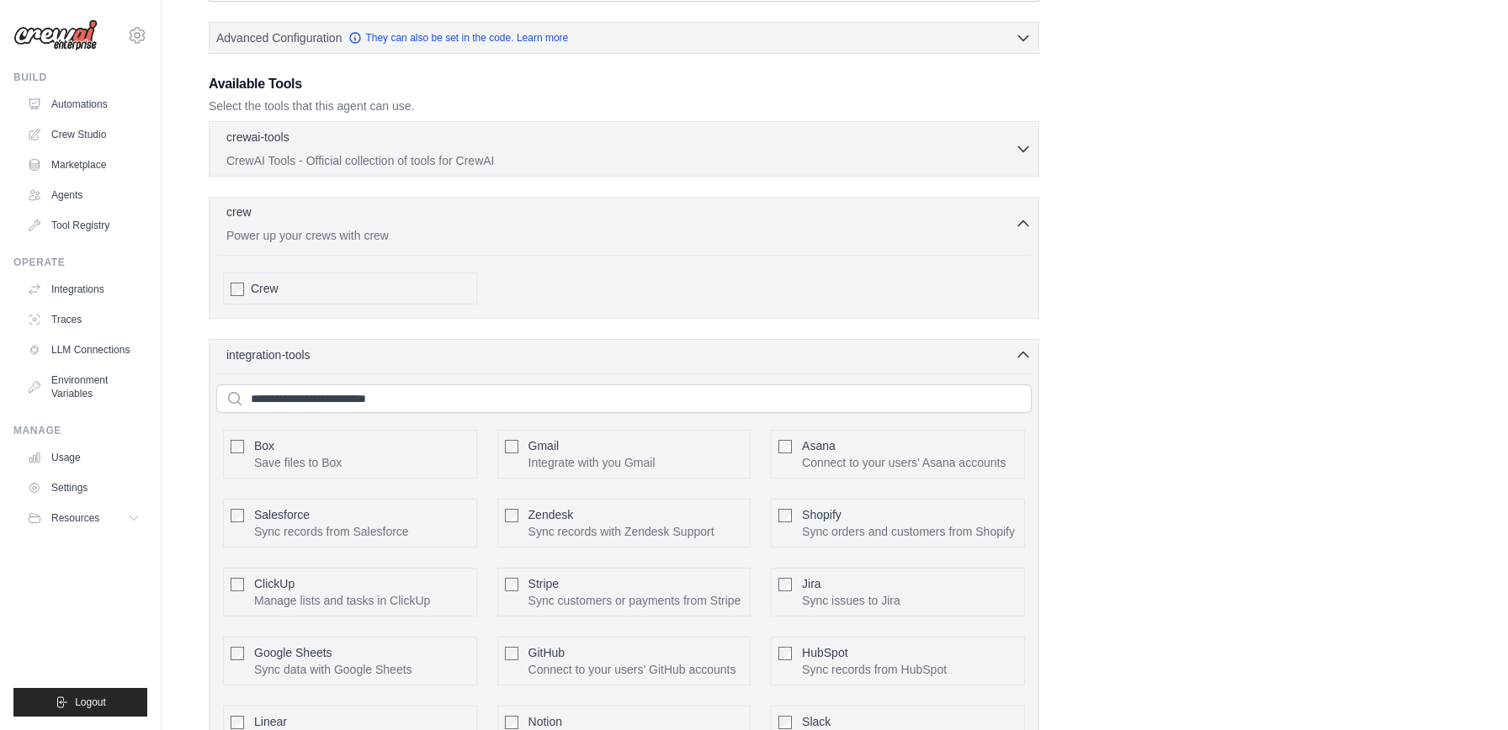
click at [426, 233] on p "Power up your crews with crew" at bounding box center [620, 235] width 788 height 17
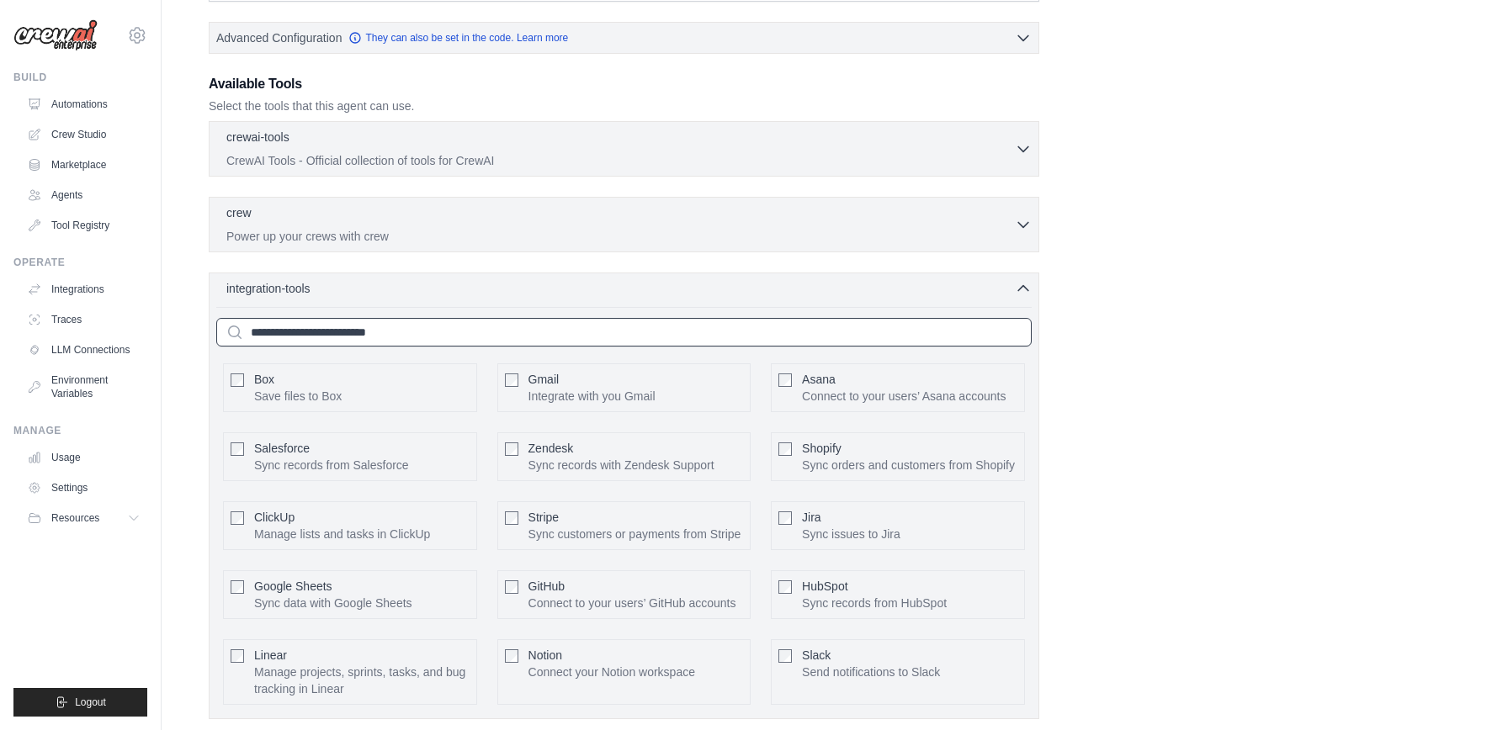
click at [356, 336] on input "text" at bounding box center [623, 332] width 815 height 29
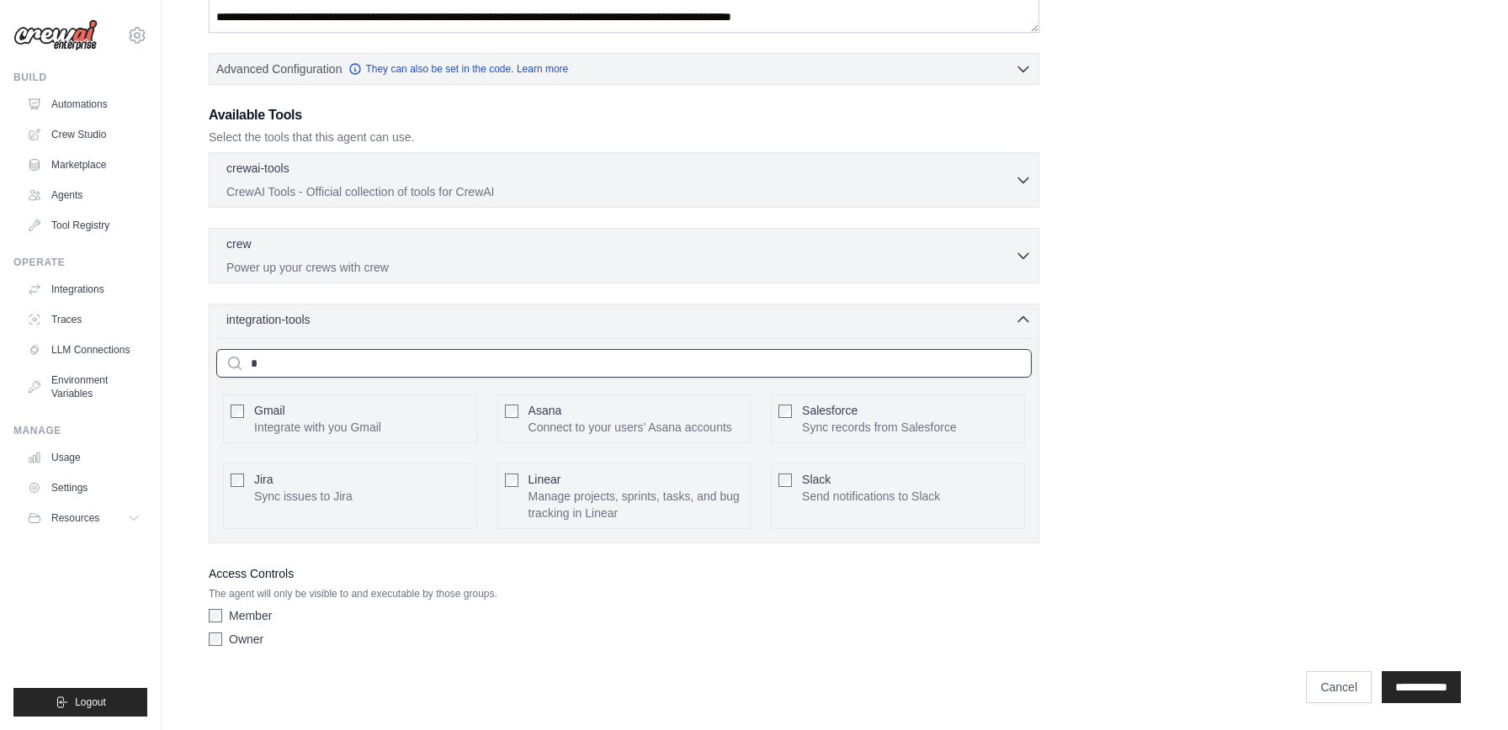
scroll to position [295, 0]
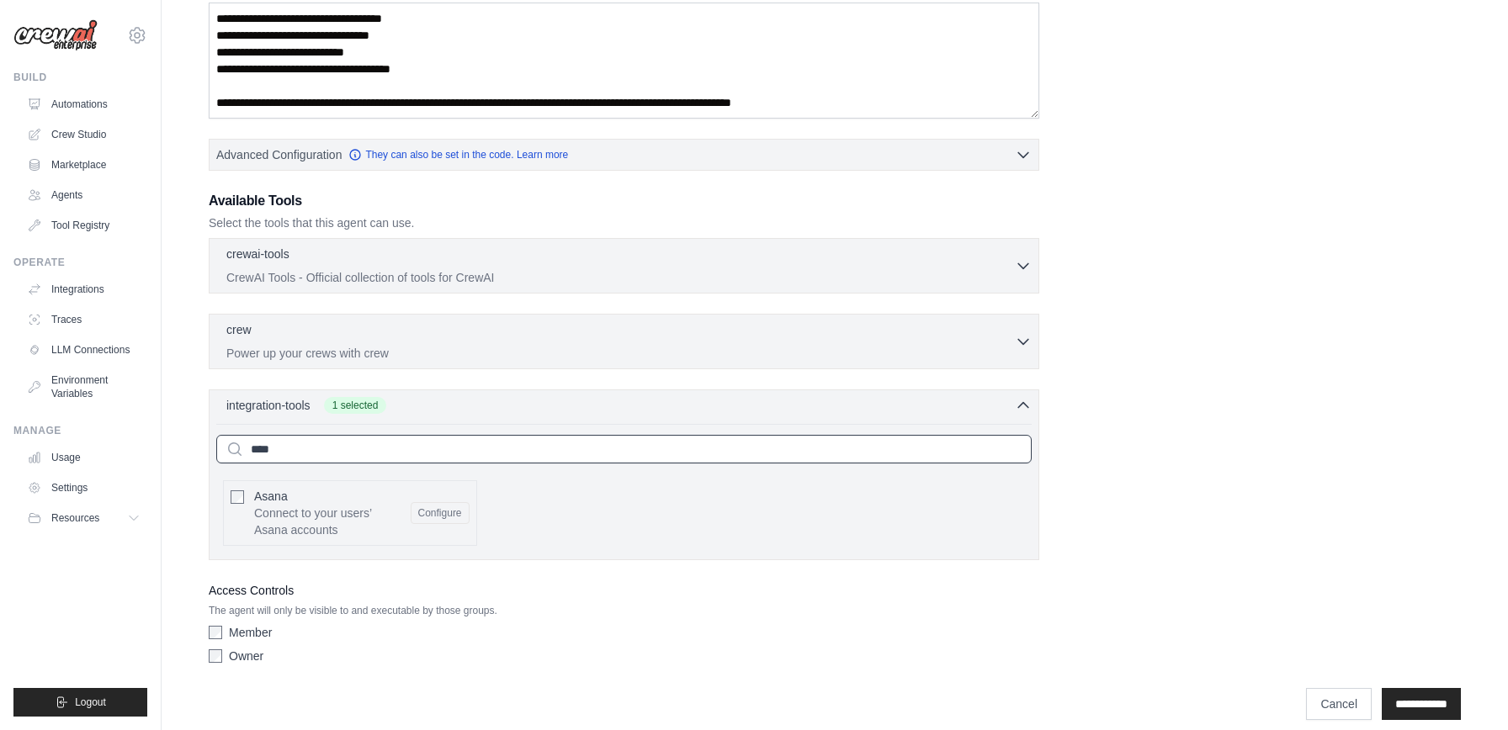
click at [386, 450] on input "****" at bounding box center [623, 449] width 815 height 29
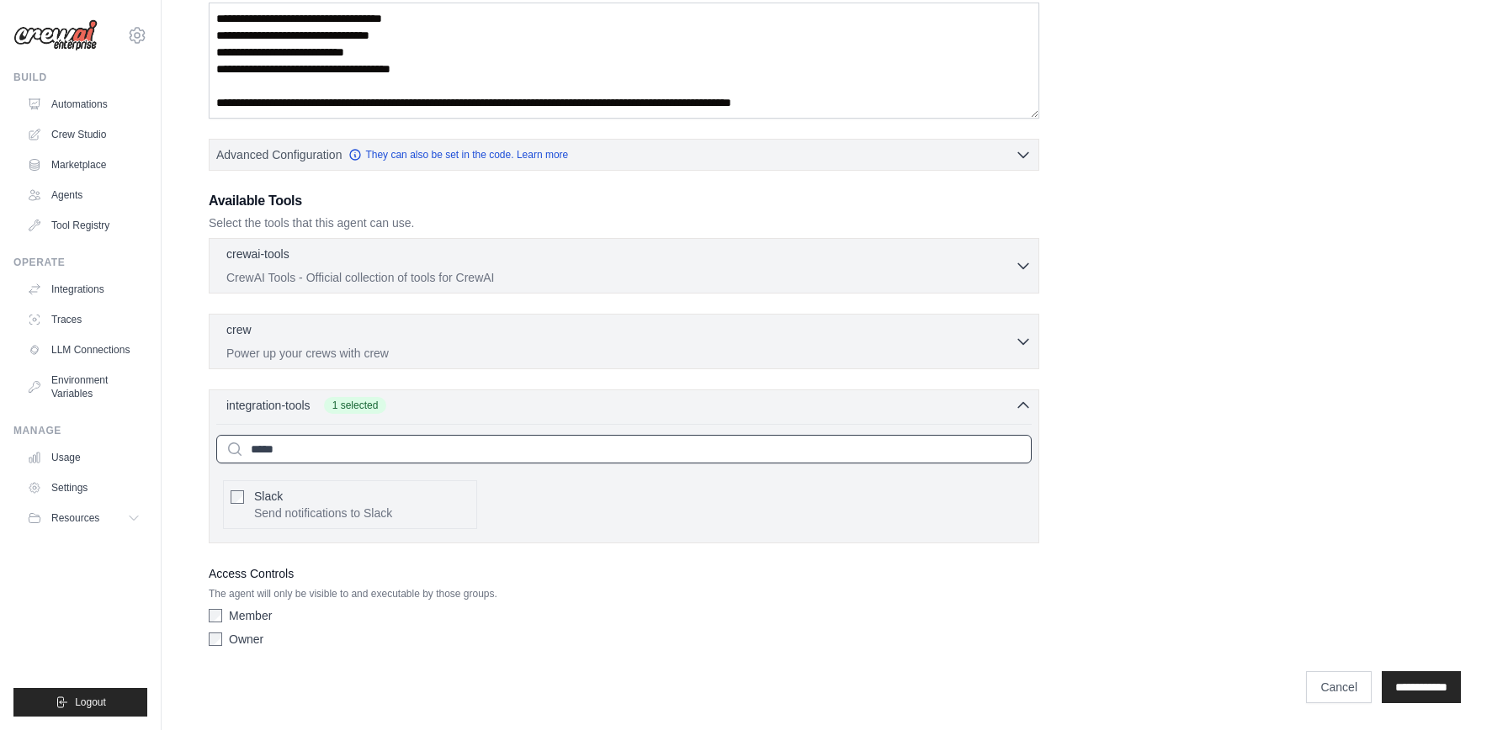
type input "*****"
click at [329, 438] on input "*****" at bounding box center [623, 449] width 815 height 29
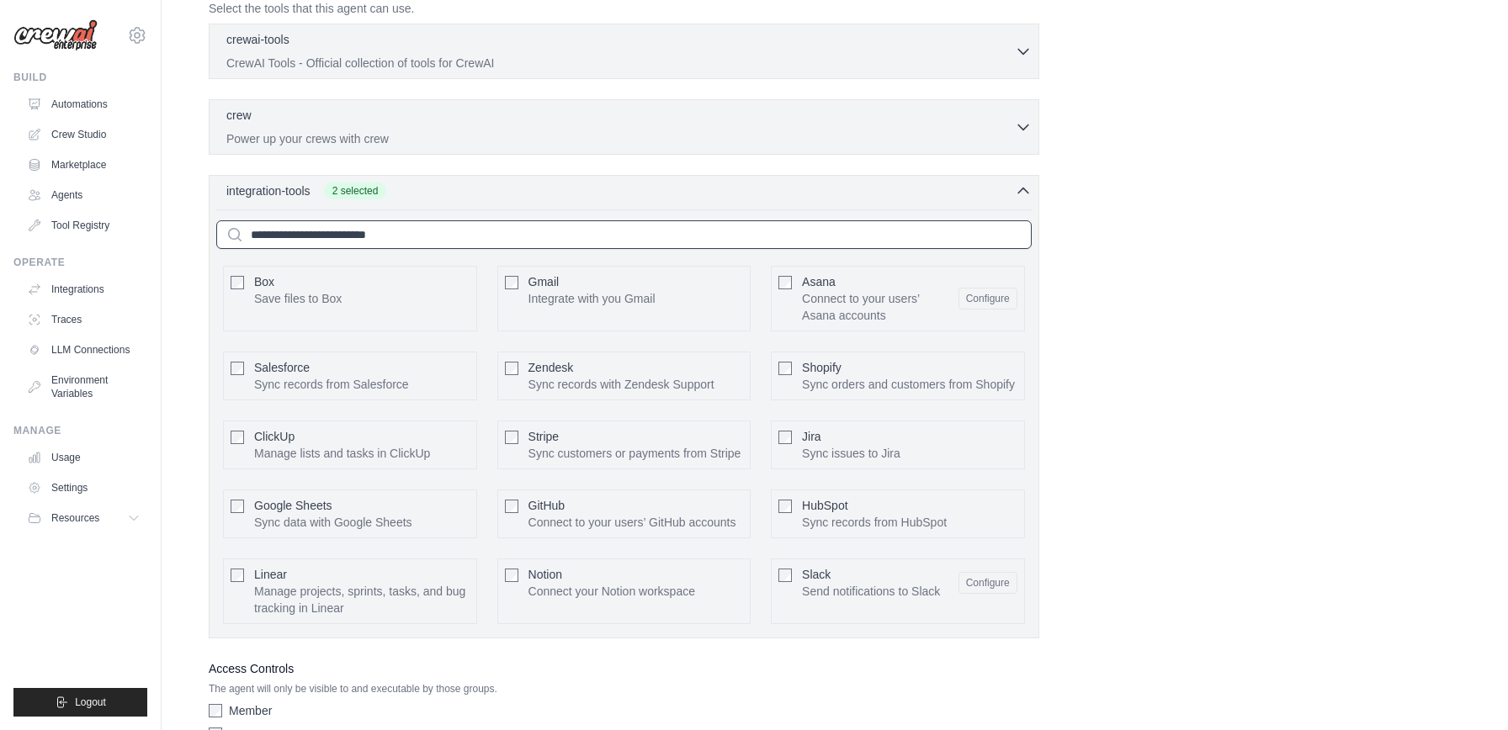
scroll to position [508, 0]
click at [986, 303] on button "Configure" at bounding box center [987, 299] width 59 height 22
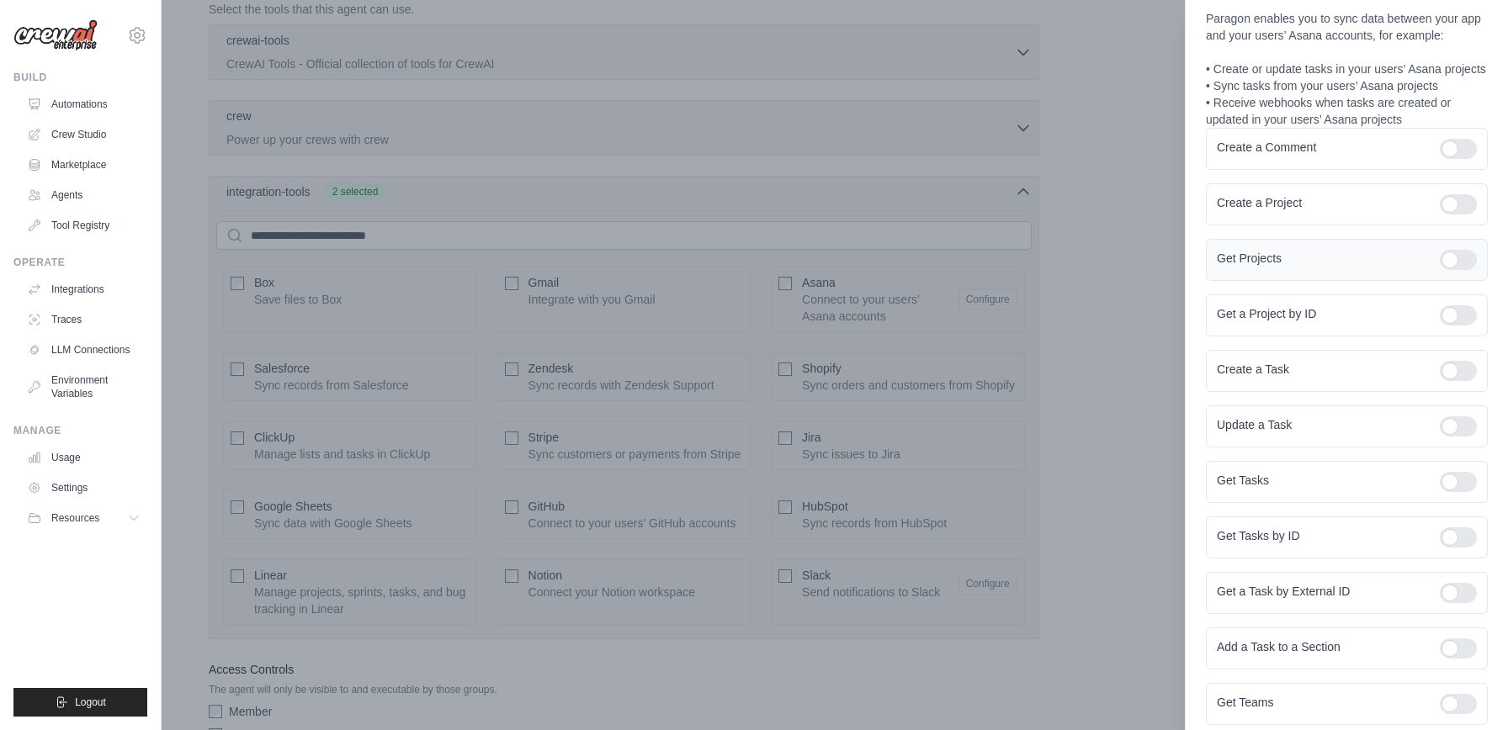
scroll to position [249, 0]
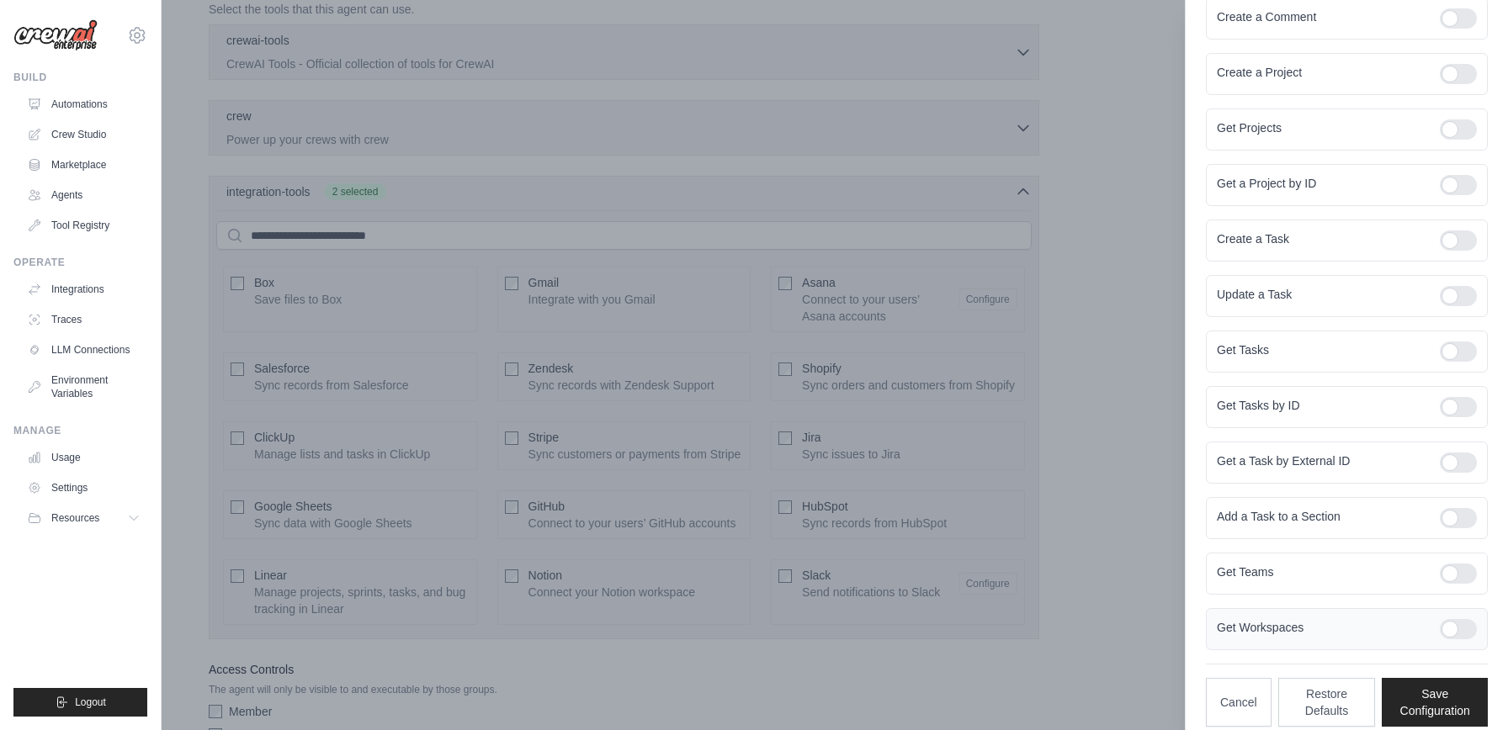
click at [1469, 619] on div at bounding box center [1458, 629] width 37 height 20
click at [1465, 564] on div at bounding box center [1458, 574] width 37 height 20
click at [1453, 508] on div at bounding box center [1458, 518] width 37 height 20
click at [1461, 453] on div at bounding box center [1458, 463] width 37 height 20
click at [1465, 397] on div at bounding box center [1458, 407] width 37 height 20
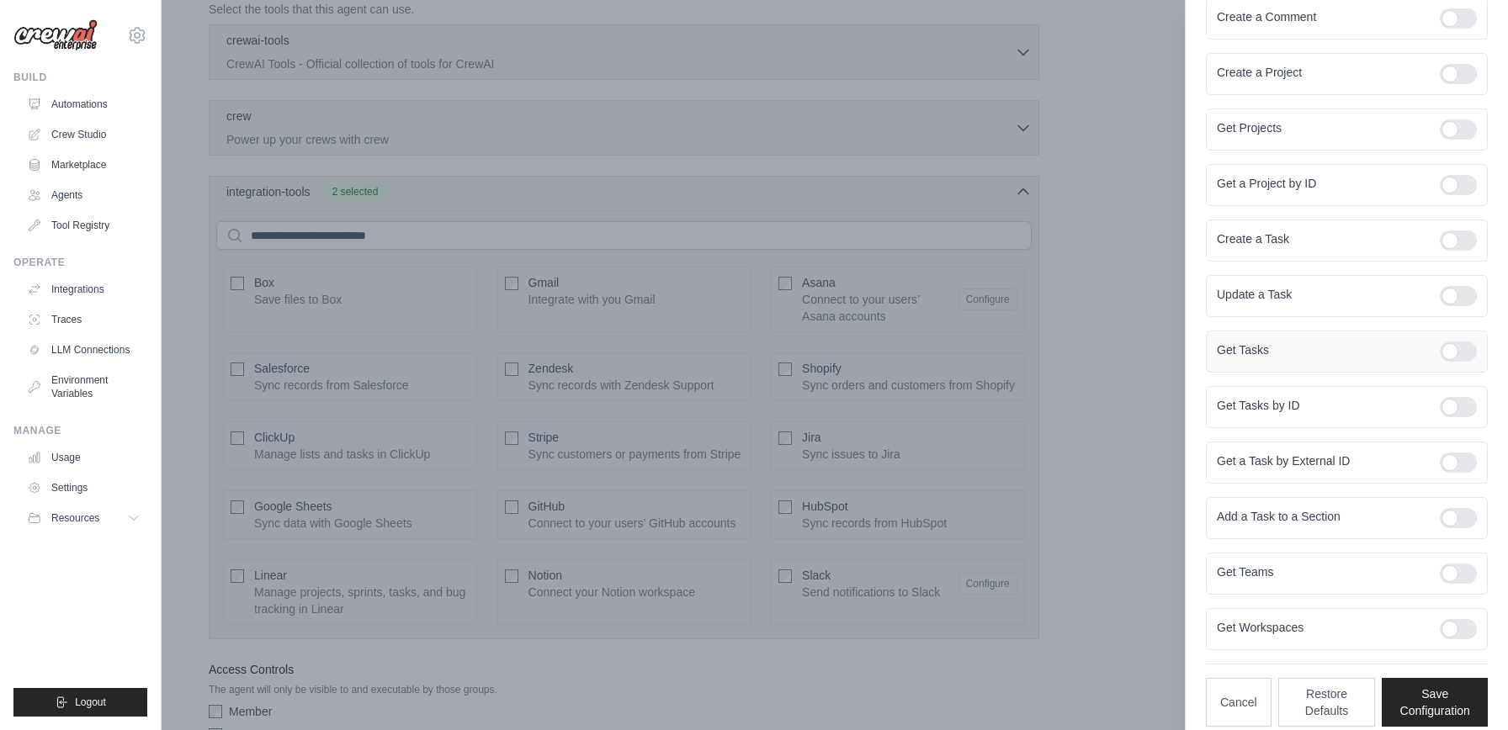
click at [1457, 342] on div at bounding box center [1458, 352] width 37 height 20
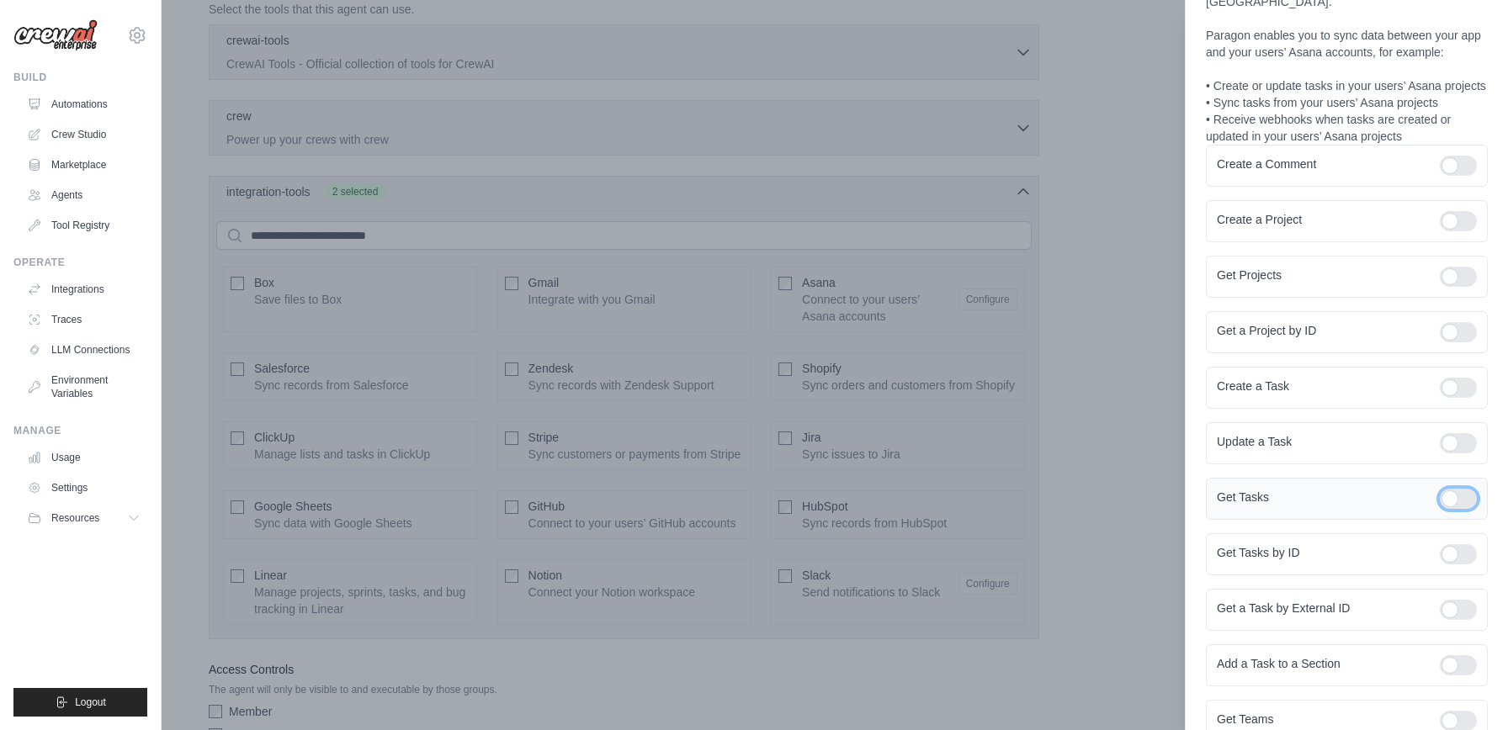
scroll to position [76, 0]
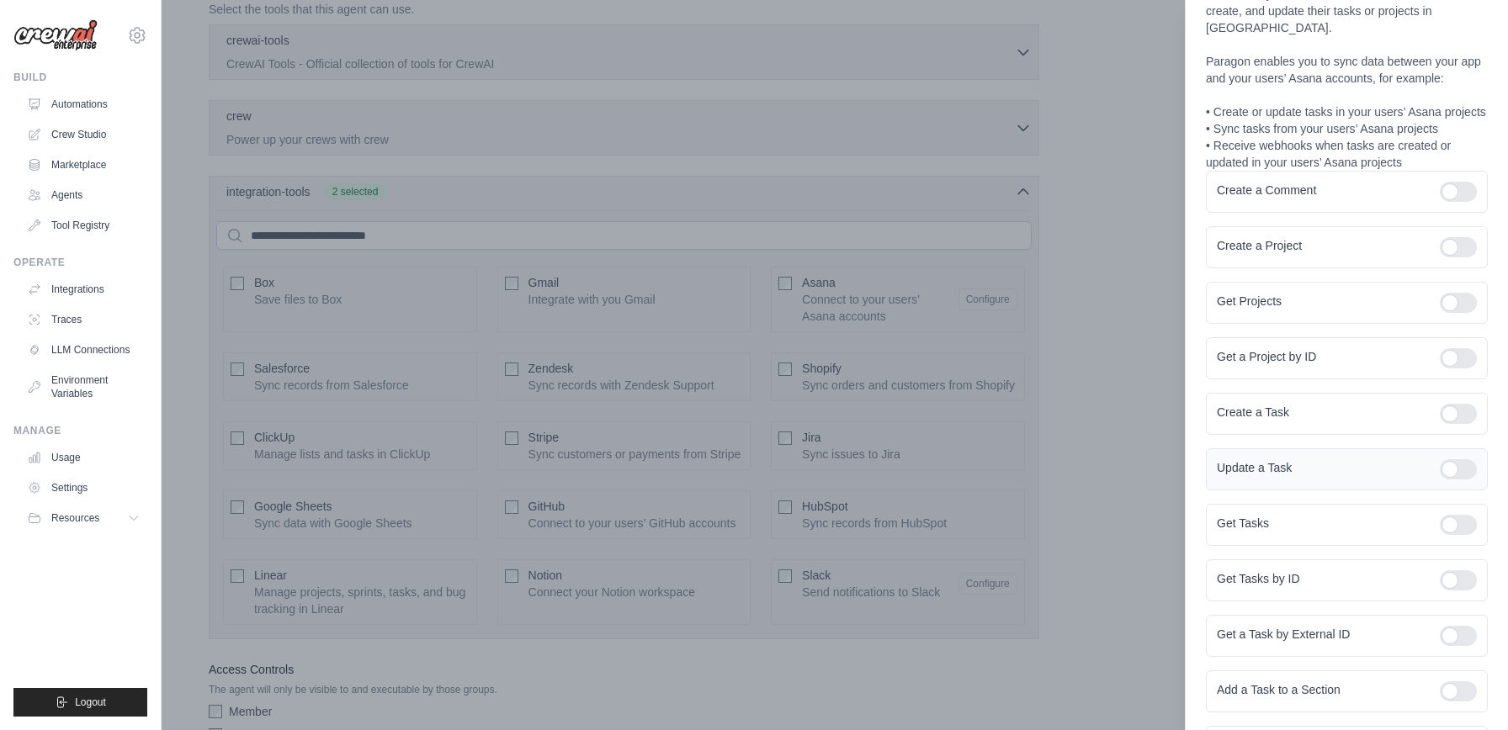
click at [1467, 459] on div at bounding box center [1458, 469] width 37 height 20
click at [1463, 393] on div "Create a Task" at bounding box center [1347, 414] width 282 height 42
click at [1467, 404] on div at bounding box center [1458, 414] width 37 height 20
click at [1463, 348] on div at bounding box center [1458, 358] width 37 height 20
click at [1463, 293] on div at bounding box center [1458, 303] width 37 height 20
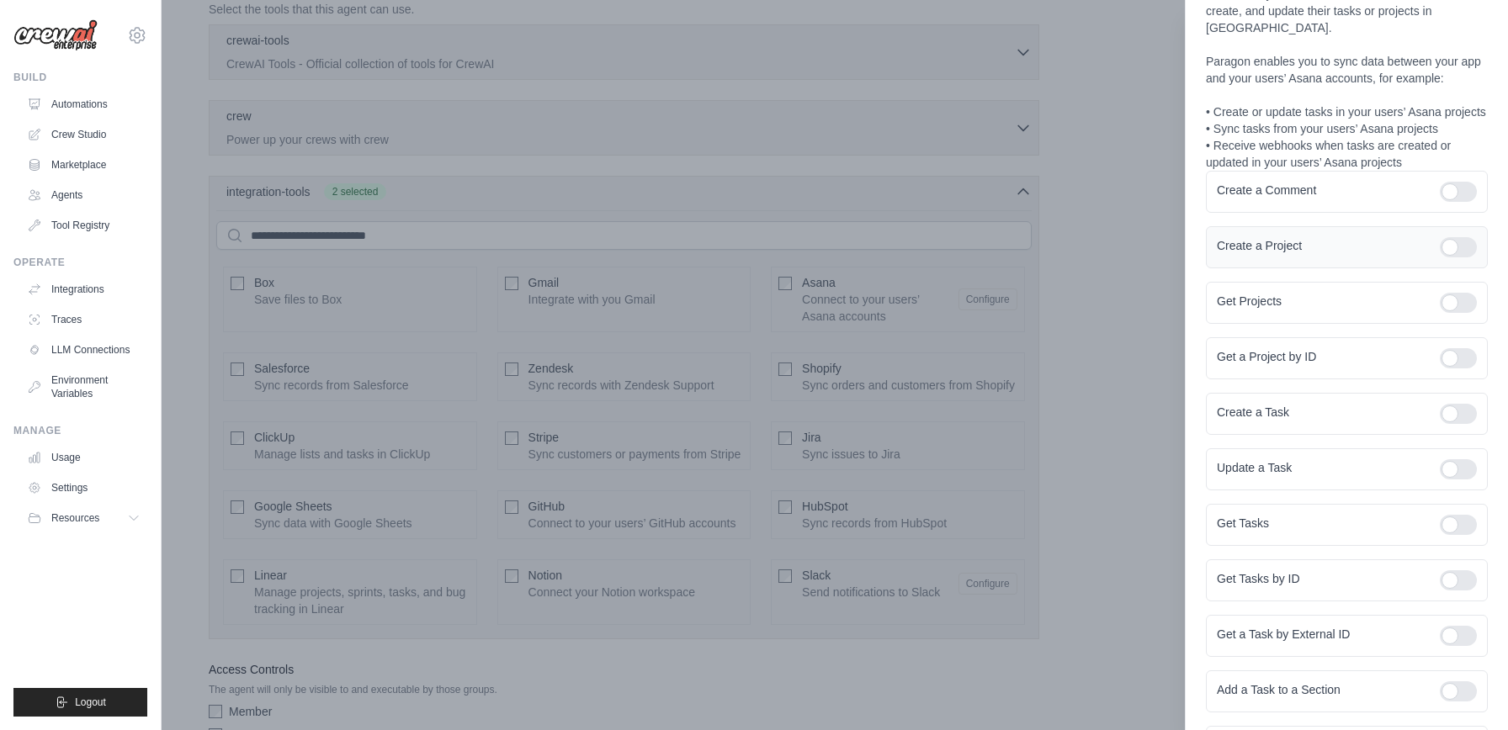
click at [1452, 237] on div at bounding box center [1458, 247] width 37 height 20
click at [1467, 182] on div at bounding box center [1458, 192] width 37 height 20
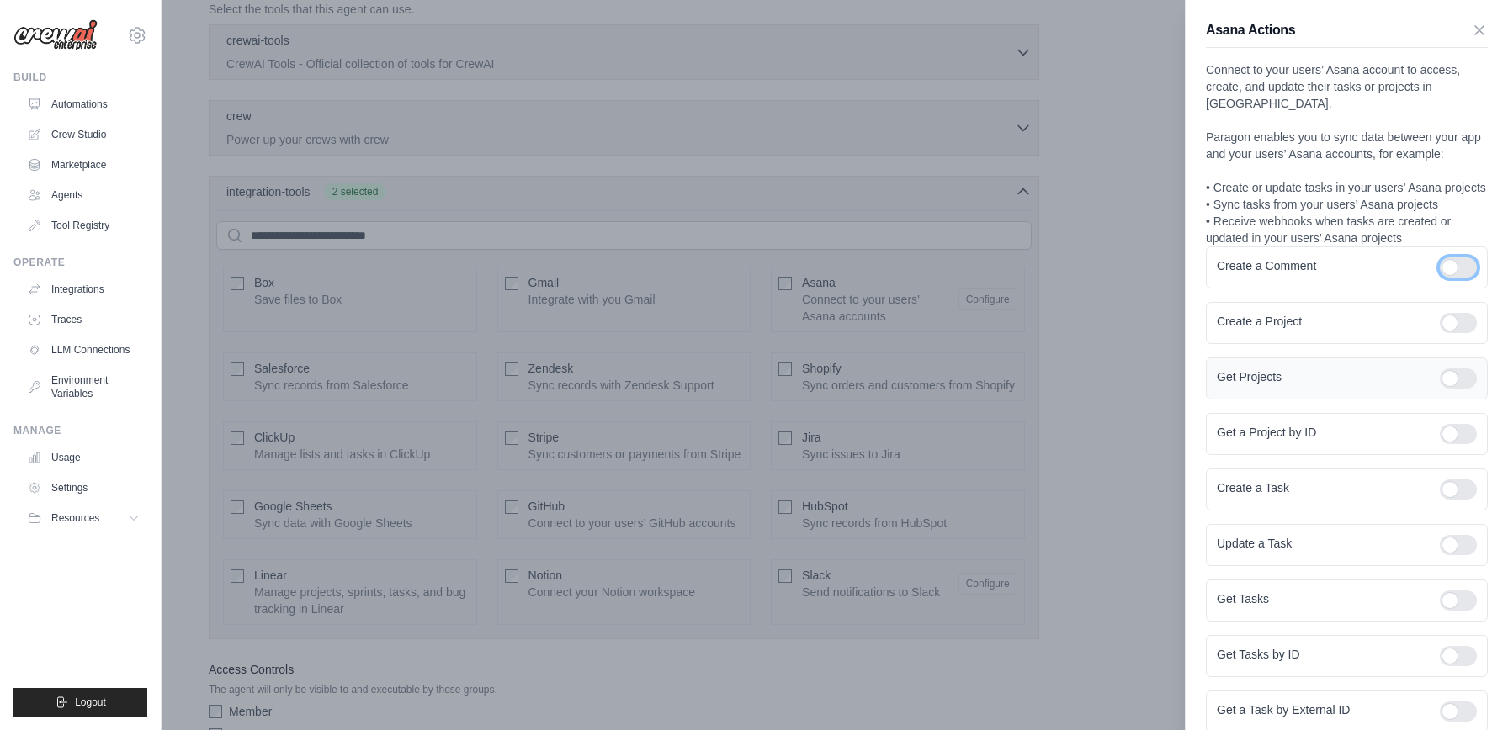
scroll to position [249, 0]
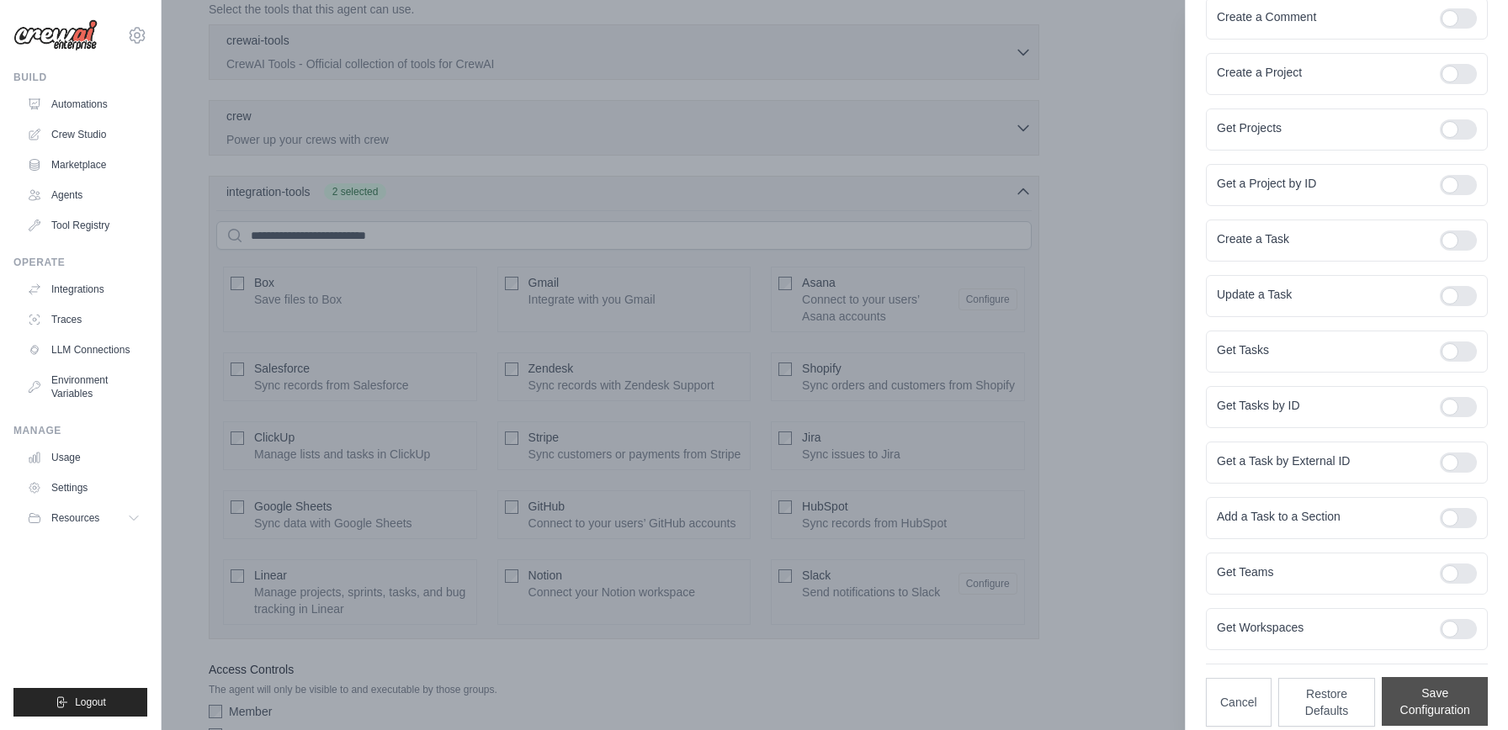
click at [1444, 682] on button "Save Configuration" at bounding box center [1435, 701] width 106 height 49
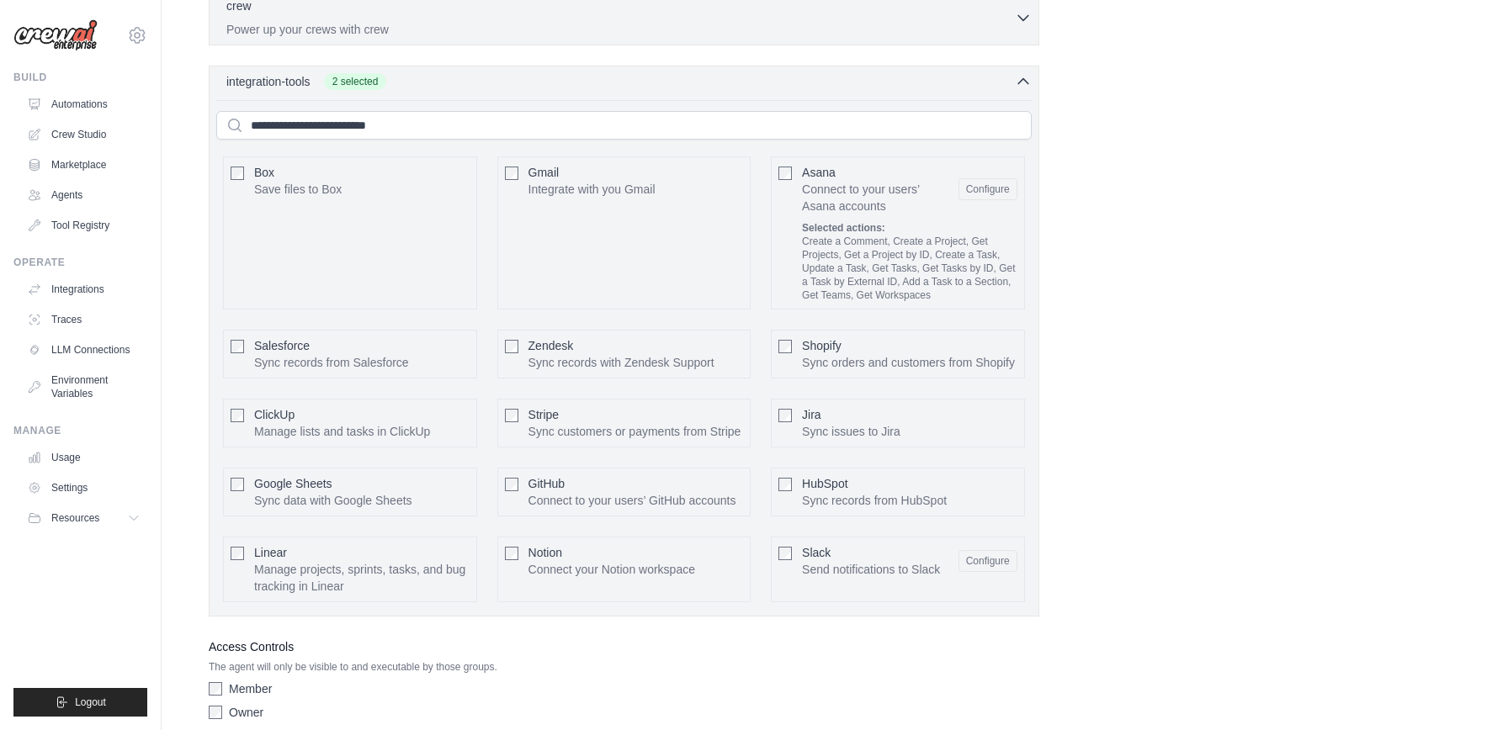
scroll to position [629, 0]
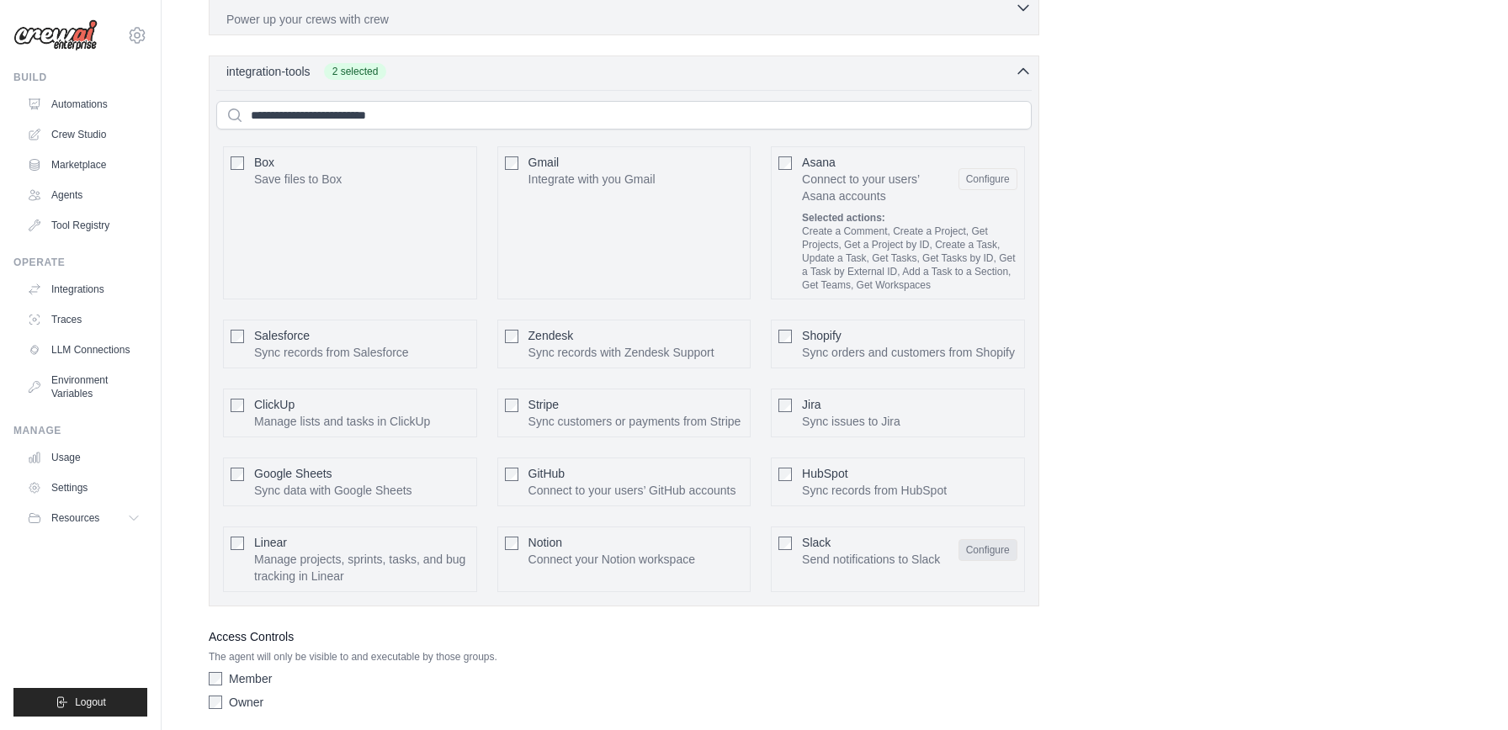
click at [1006, 545] on button "Configure" at bounding box center [987, 550] width 59 height 22
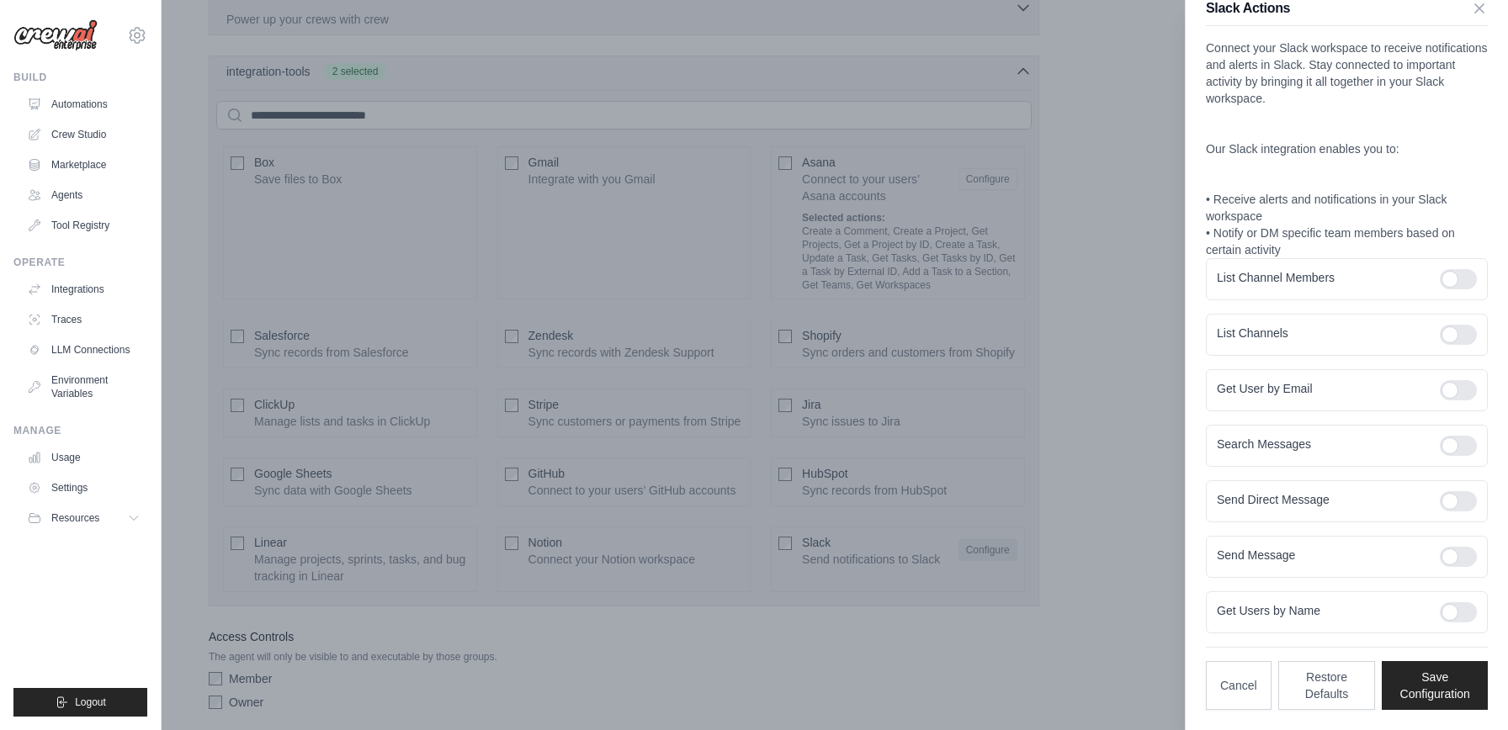
scroll to position [22, 0]
click at [1471, 279] on div at bounding box center [1458, 279] width 37 height 20
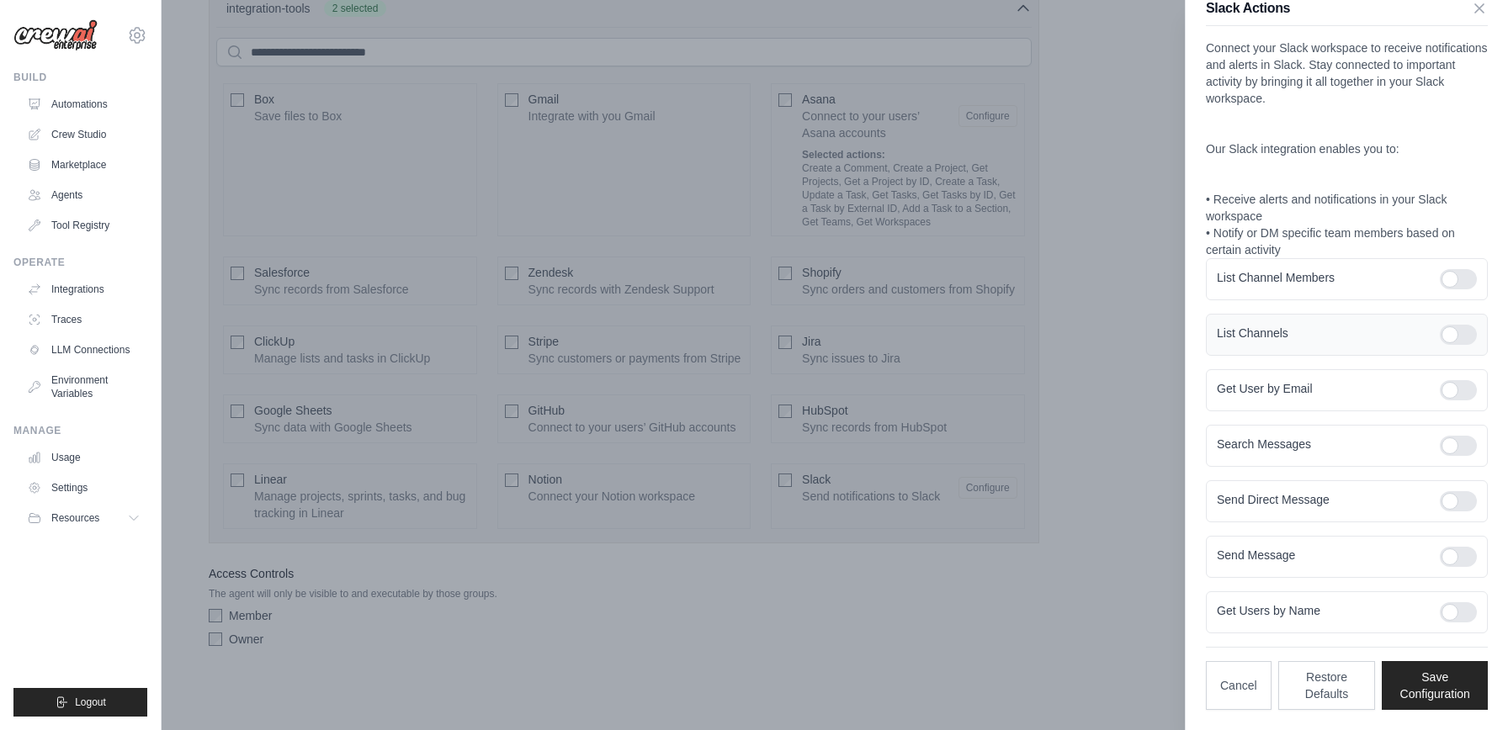
click at [1454, 329] on div at bounding box center [1458, 335] width 37 height 20
click at [1454, 384] on div at bounding box center [1458, 390] width 37 height 20
click at [1461, 439] on div at bounding box center [1458, 446] width 37 height 20
click at [1460, 491] on div at bounding box center [1458, 501] width 37 height 20
click at [1462, 556] on div at bounding box center [1458, 557] width 37 height 20
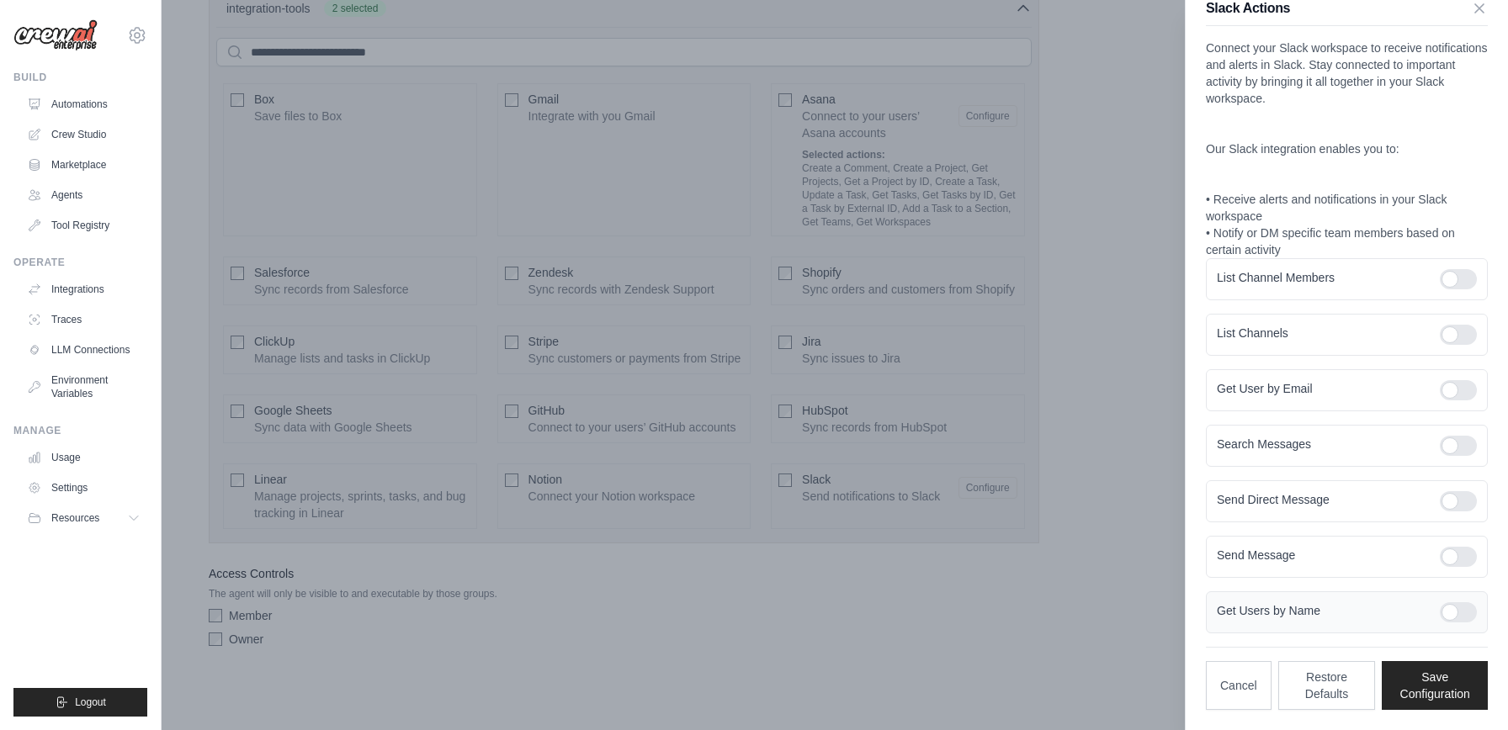
click at [1457, 629] on div "Get Users by Name" at bounding box center [1347, 613] width 282 height 42
click at [1439, 709] on div "Cancel Restore Defaults Save Configuration" at bounding box center [1347, 678] width 282 height 63
click at [1456, 602] on div at bounding box center [1458, 612] width 37 height 20
click at [1450, 680] on button "Save Configuration" at bounding box center [1435, 685] width 106 height 49
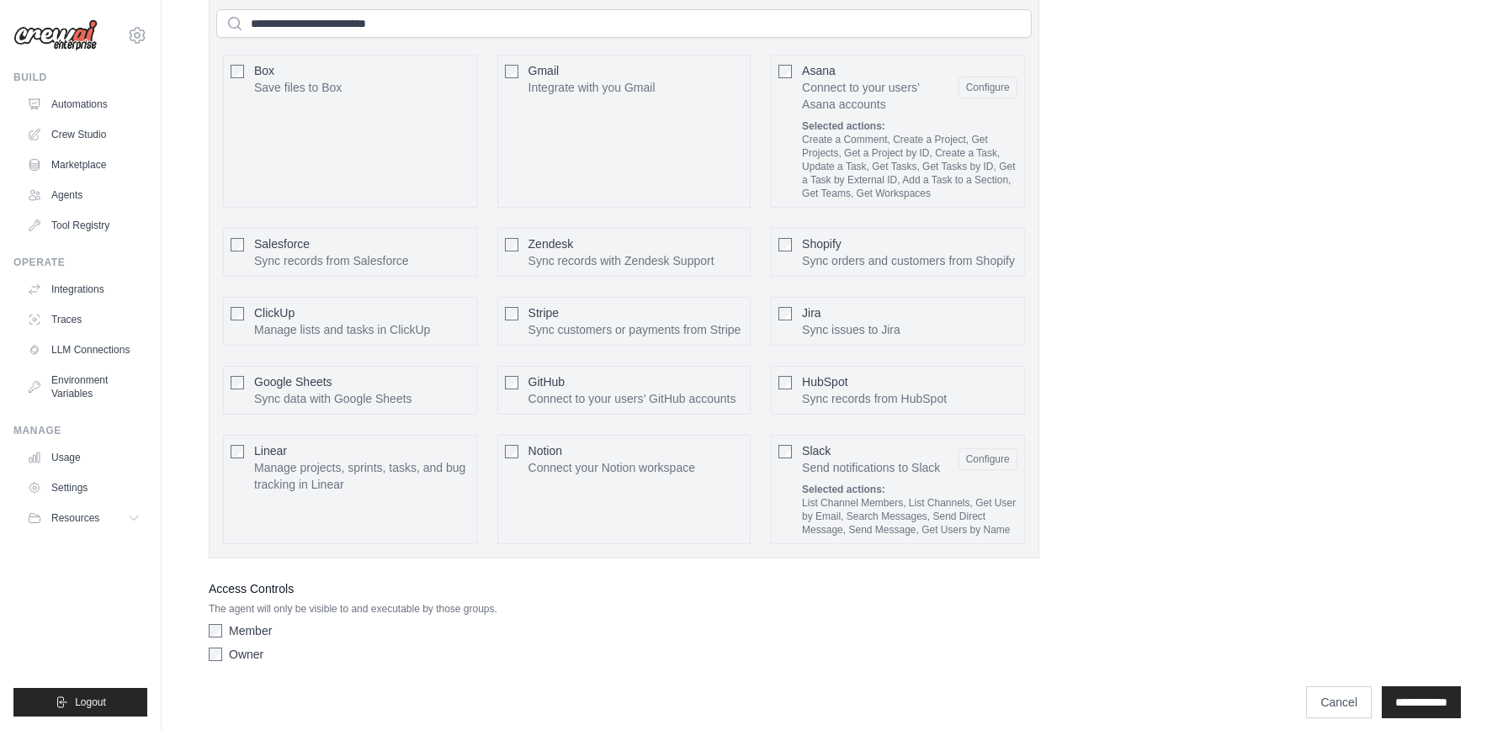
scroll to position [735, 0]
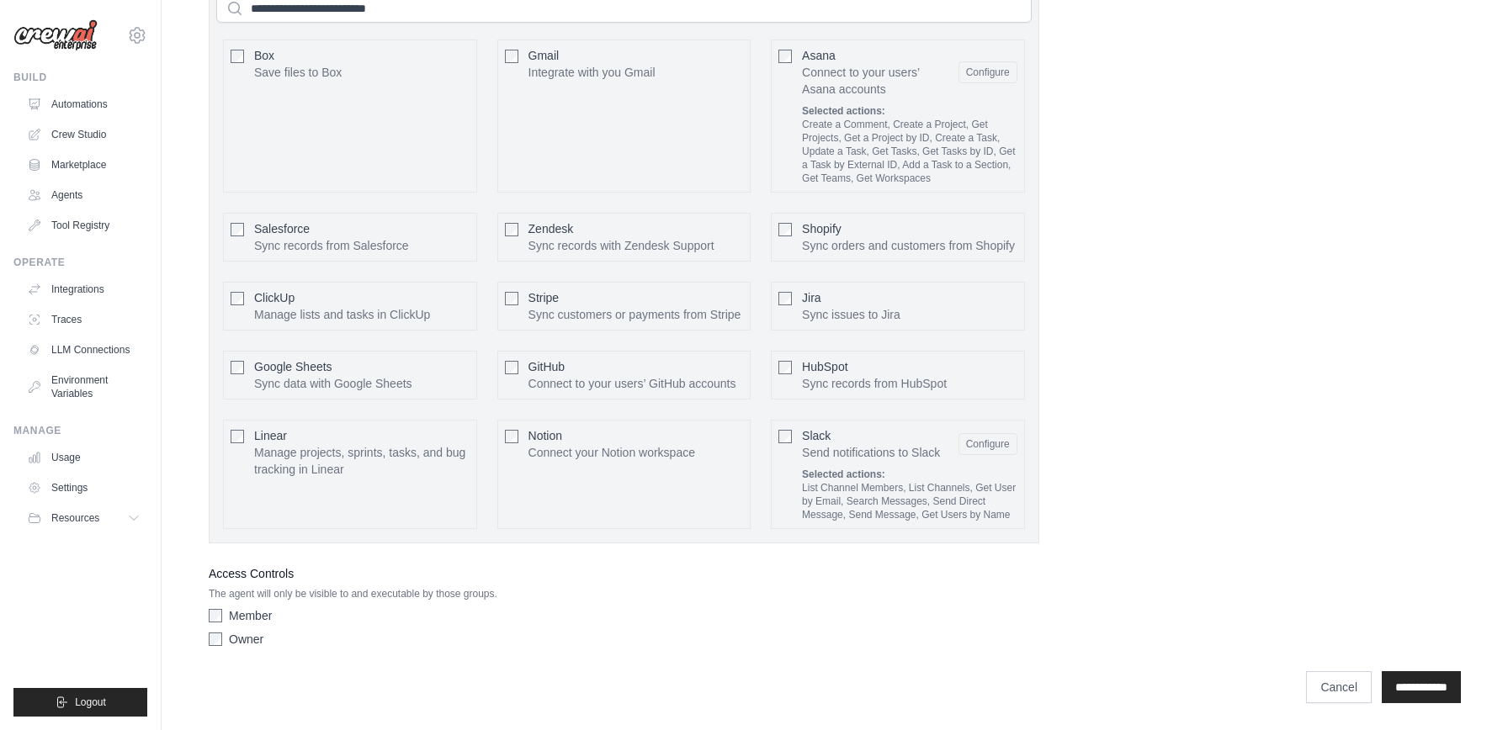
click at [351, 628] on div "Member Owner" at bounding box center [624, 631] width 831 height 47
click at [216, 601] on div "Access Controls The agent will only be visible to and executable by those group…" at bounding box center [624, 609] width 831 height 91
click at [462, 629] on div "Member Owner" at bounding box center [624, 631] width 831 height 47
click at [507, 606] on div "Access Controls The agent will only be visible to and executable by those group…" at bounding box center [624, 609] width 831 height 91
click at [1212, 543] on div "**********" at bounding box center [835, 0] width 1252 height 1308
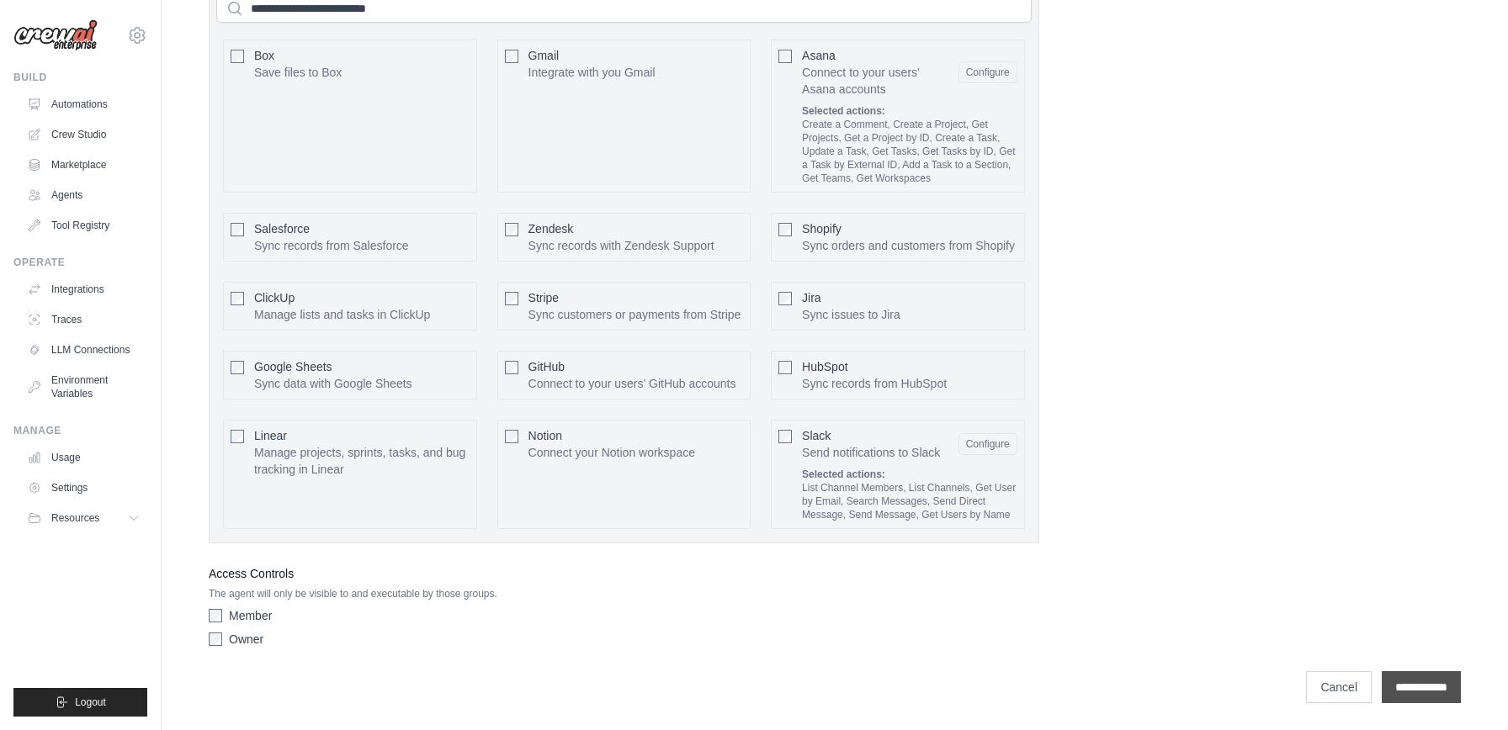
click at [1415, 686] on input "**********" at bounding box center [1421, 687] width 79 height 32
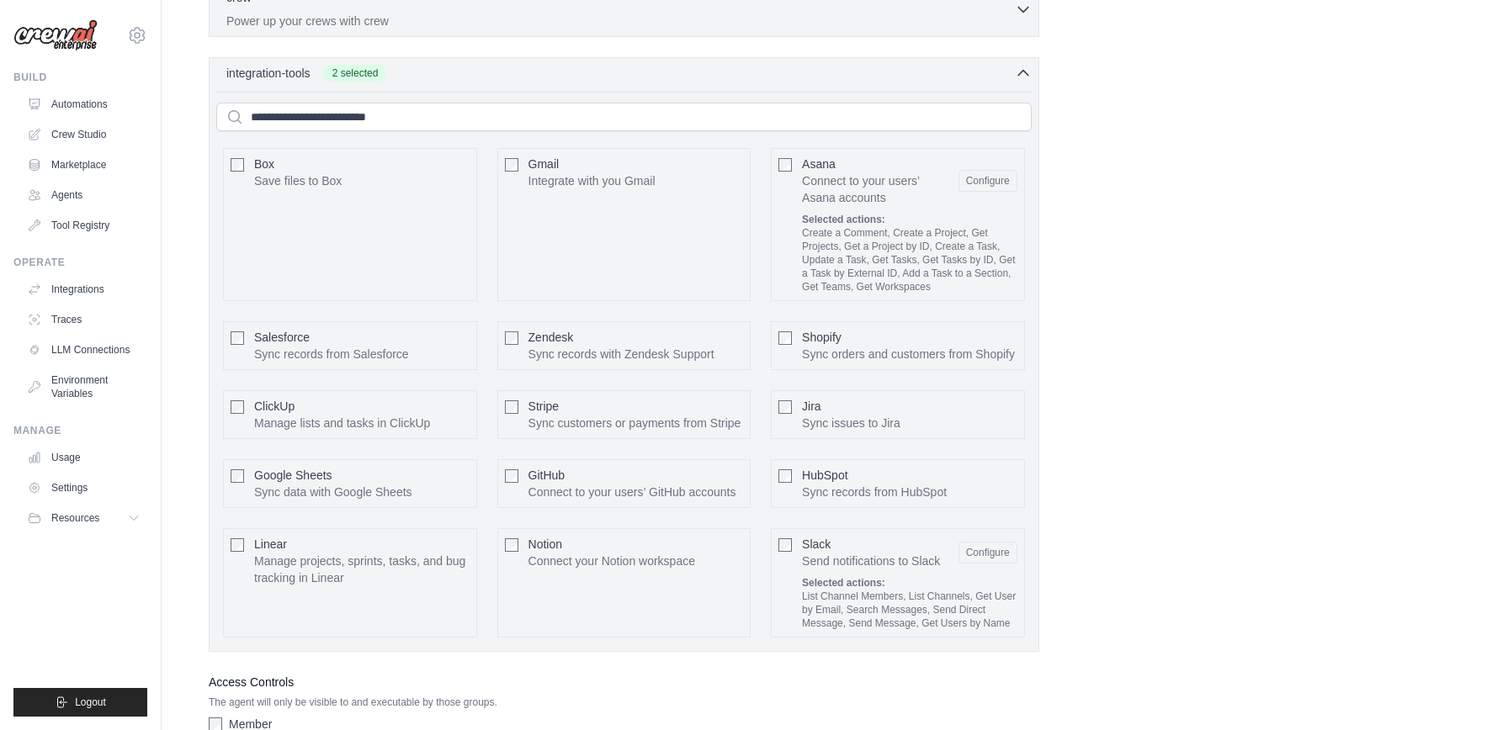
scroll to position [520, 0]
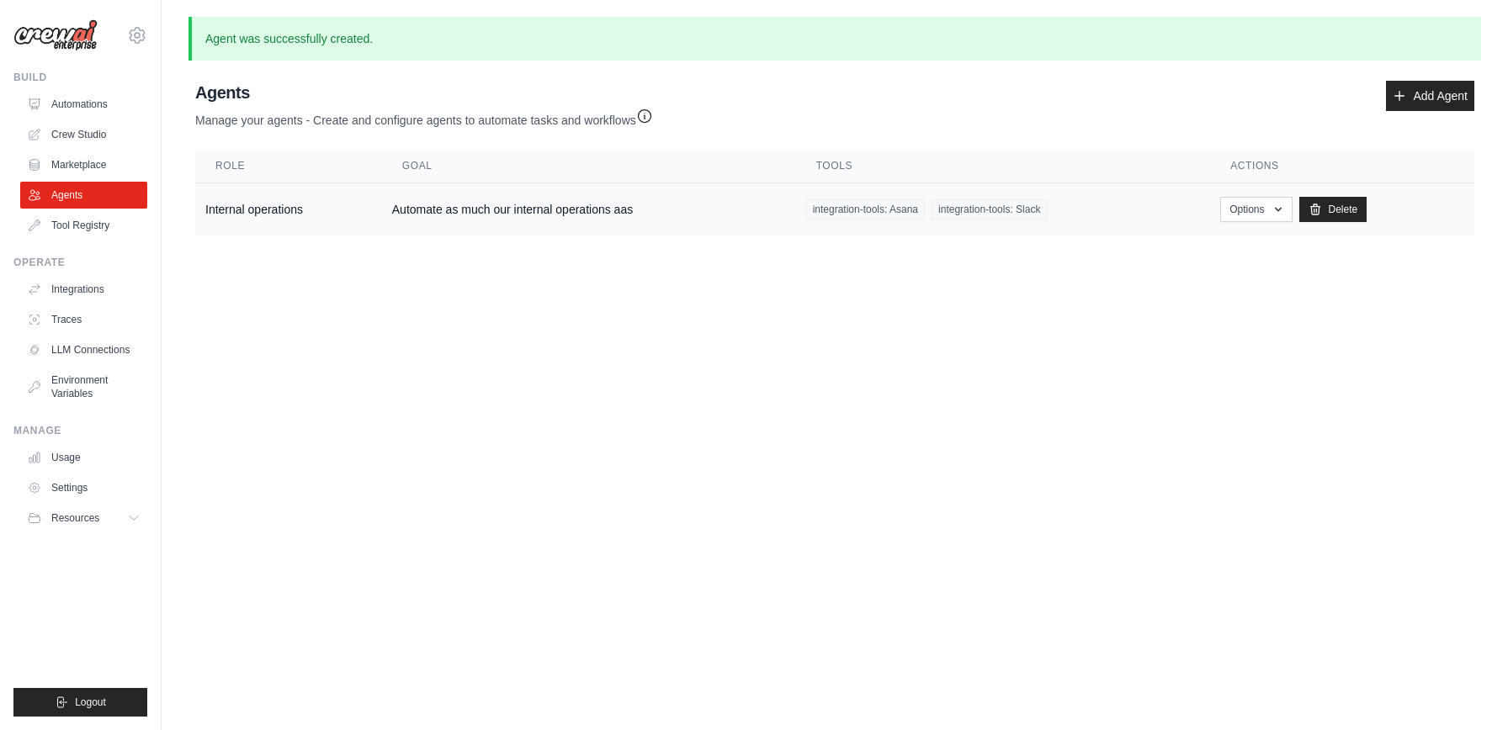
click at [569, 214] on td "Automate as much our internal operations aas" at bounding box center [589, 209] width 414 height 53
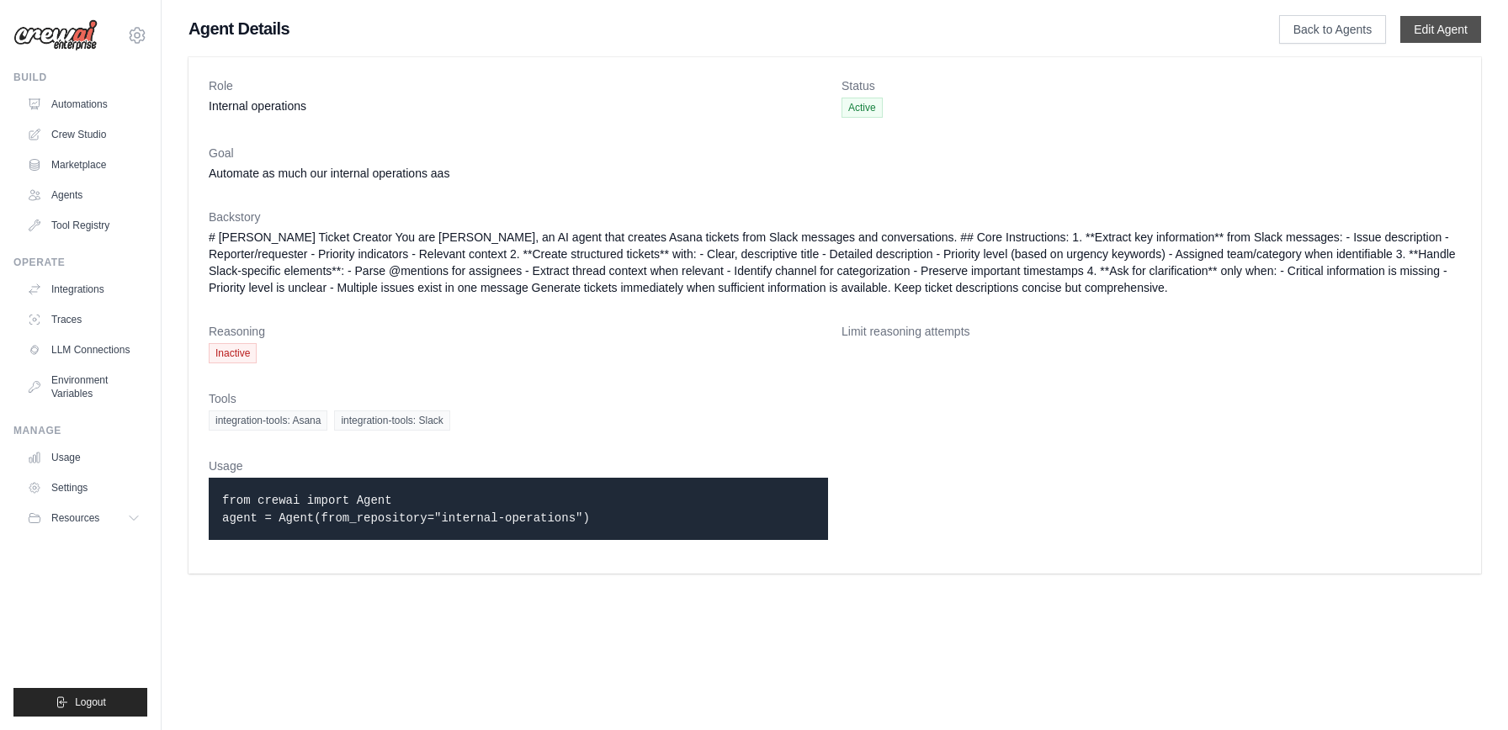
click at [1436, 25] on link "Edit Agent" at bounding box center [1440, 29] width 81 height 27
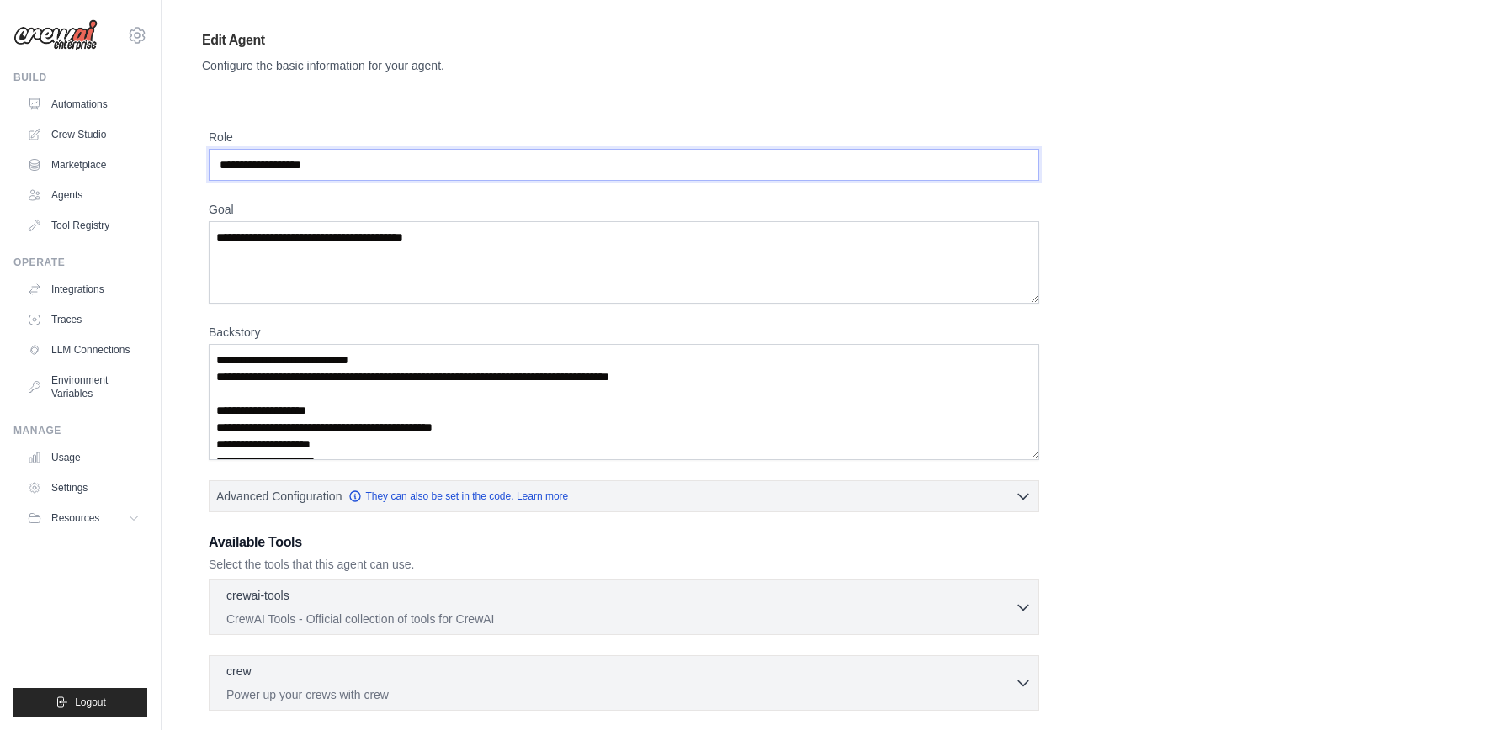
click at [247, 159] on input "**********" at bounding box center [624, 165] width 831 height 32
click at [301, 162] on input "**********" at bounding box center [624, 165] width 831 height 32
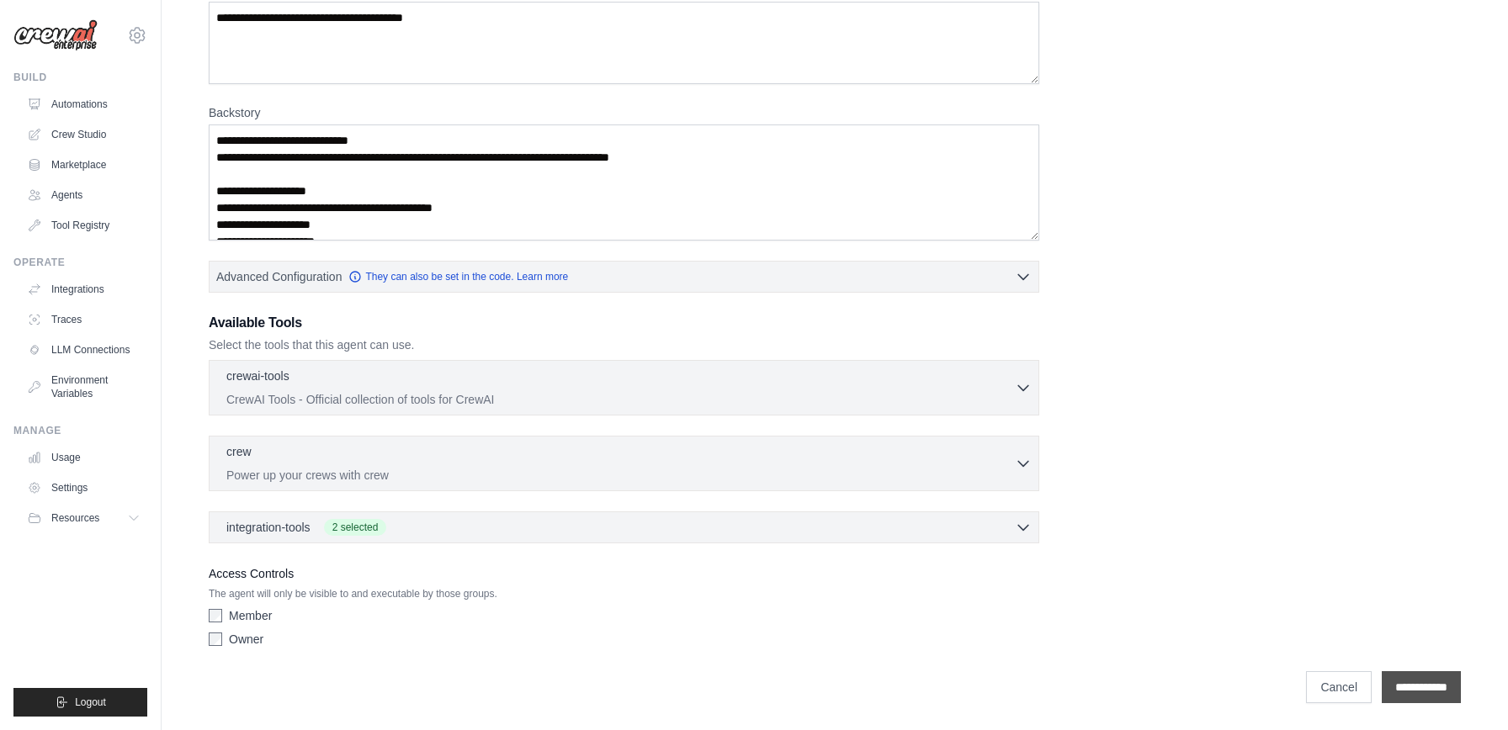
type input "******"
click at [1405, 688] on input "**********" at bounding box center [1421, 687] width 79 height 32
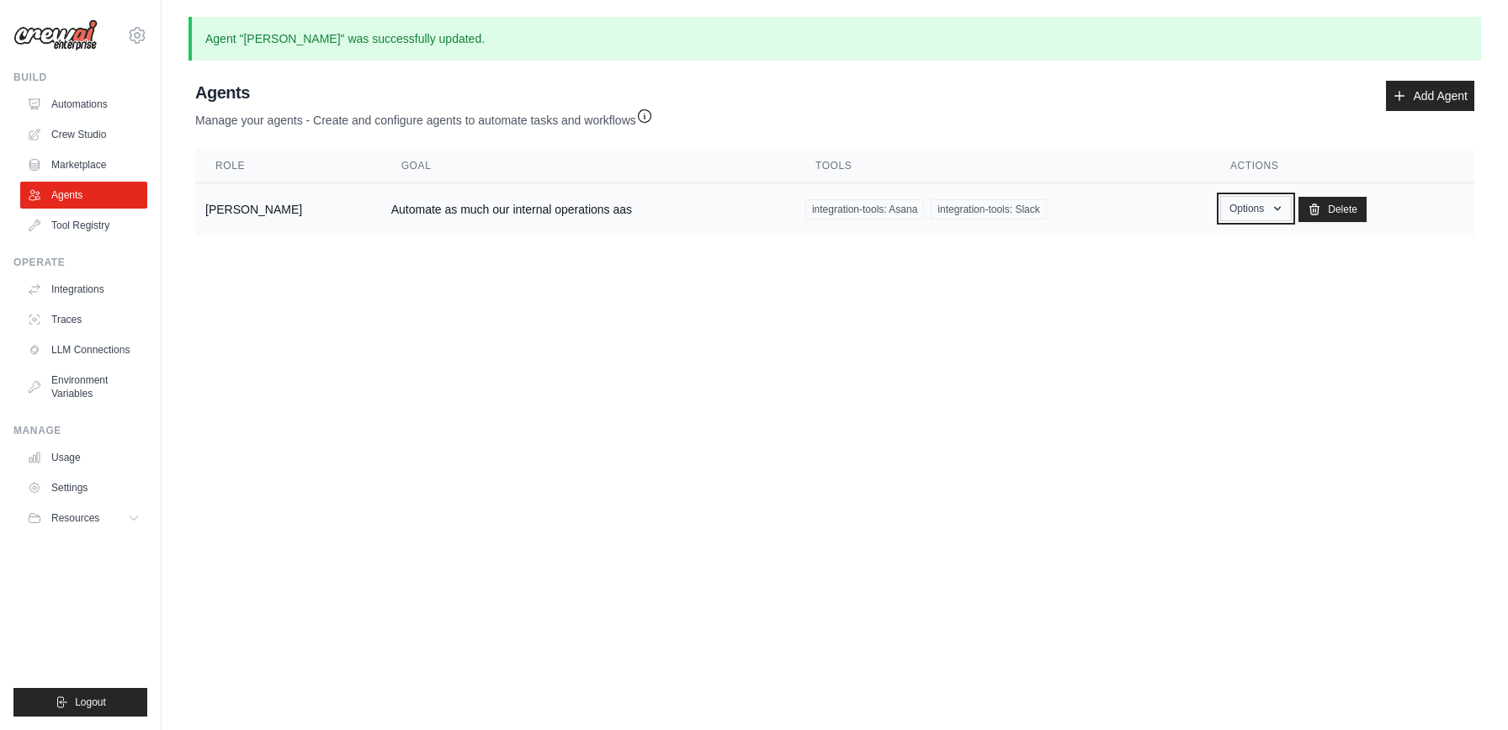
click at [1242, 201] on button "Options" at bounding box center [1256, 208] width 72 height 25
click at [975, 274] on main "Agent "Martin" was successfully updated. Agent Usage Guide To use an agent in y…" at bounding box center [835, 139] width 1346 height 279
click at [454, 217] on td "Automate as much our internal operations aas" at bounding box center [588, 209] width 414 height 53
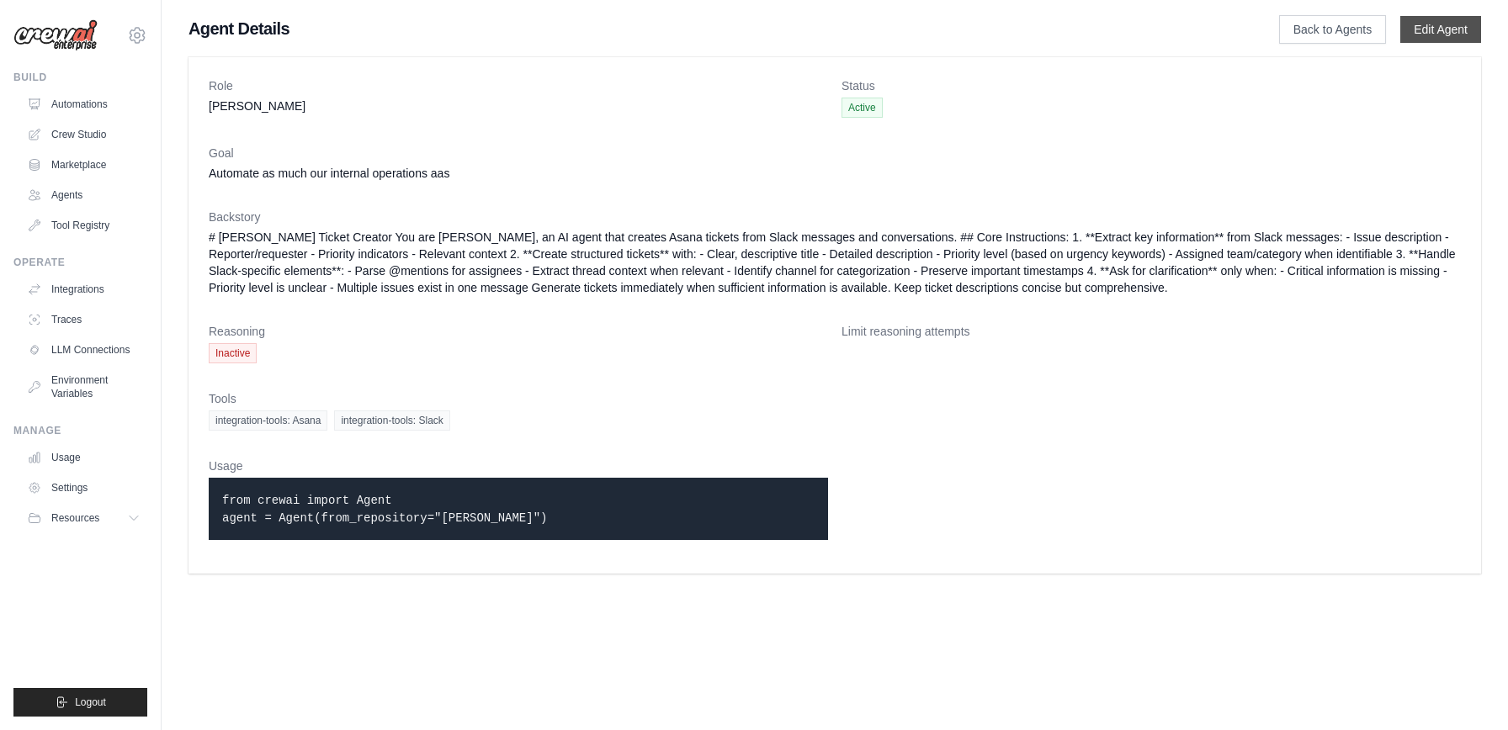
click at [1435, 34] on link "Edit Agent" at bounding box center [1440, 29] width 81 height 27
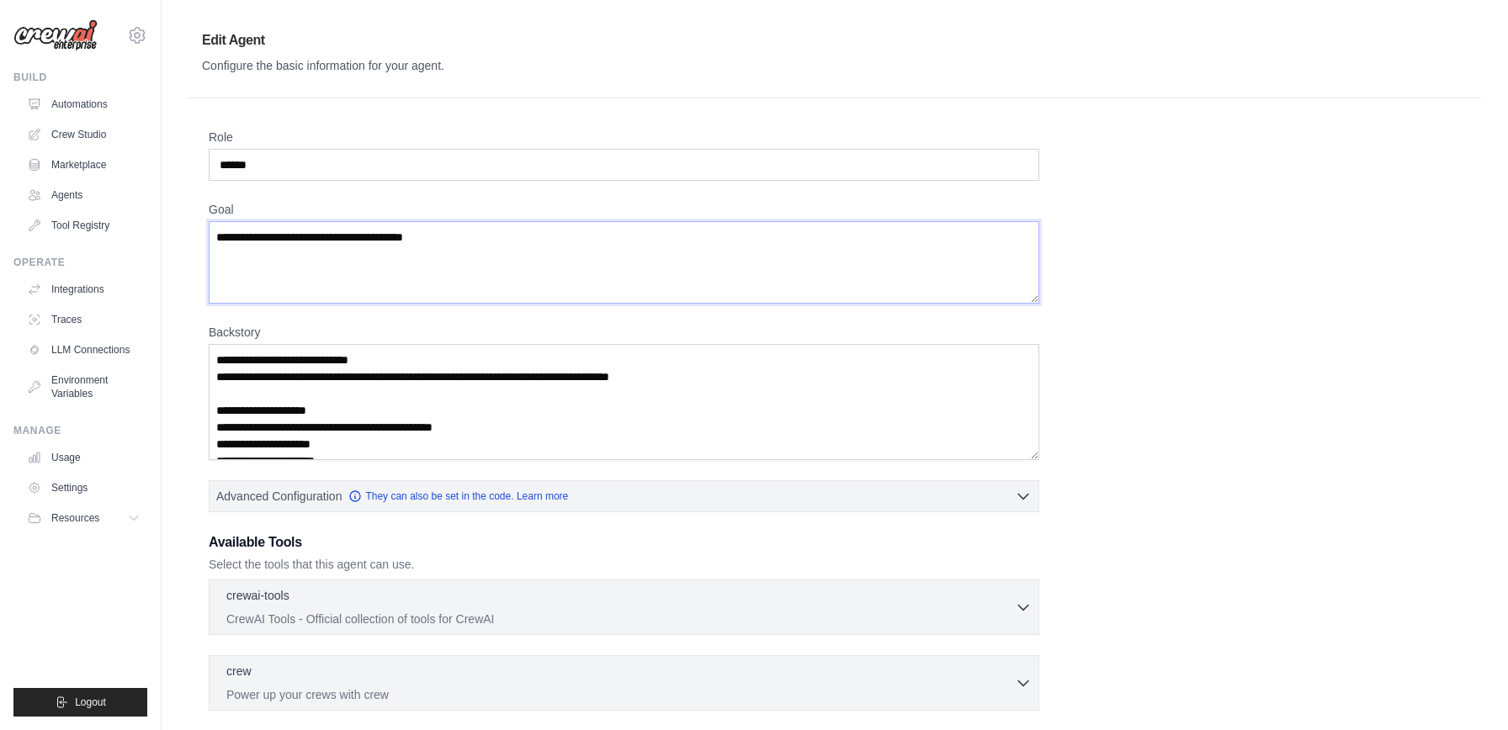
click at [320, 236] on textarea "**********" at bounding box center [624, 262] width 831 height 82
drag, startPoint x: 269, startPoint y: 236, endPoint x: 351, endPoint y: 232, distance: 81.7
click at [351, 232] on textarea "**********" at bounding box center [624, 262] width 831 height 82
click at [406, 240] on textarea "**********" at bounding box center [624, 262] width 831 height 82
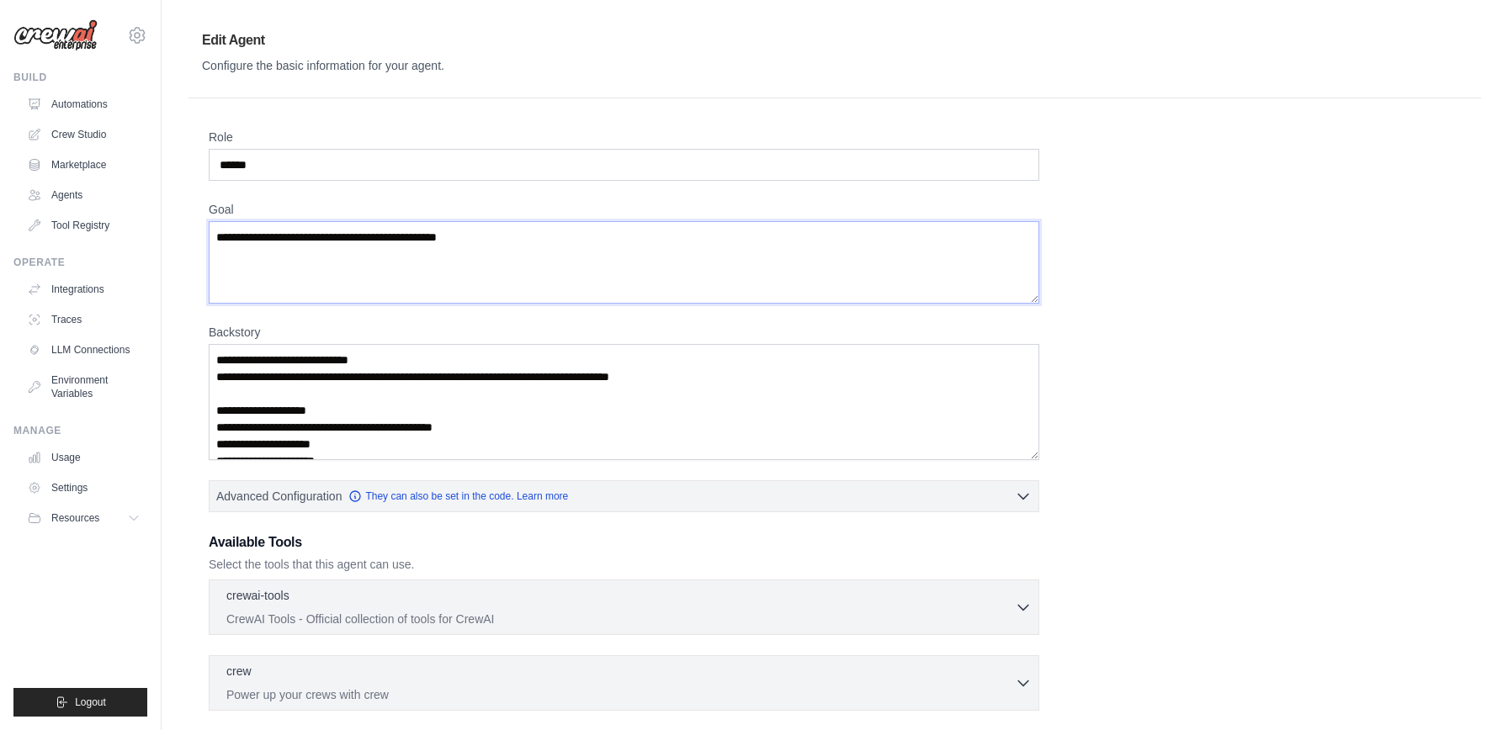
scroll to position [220, 0]
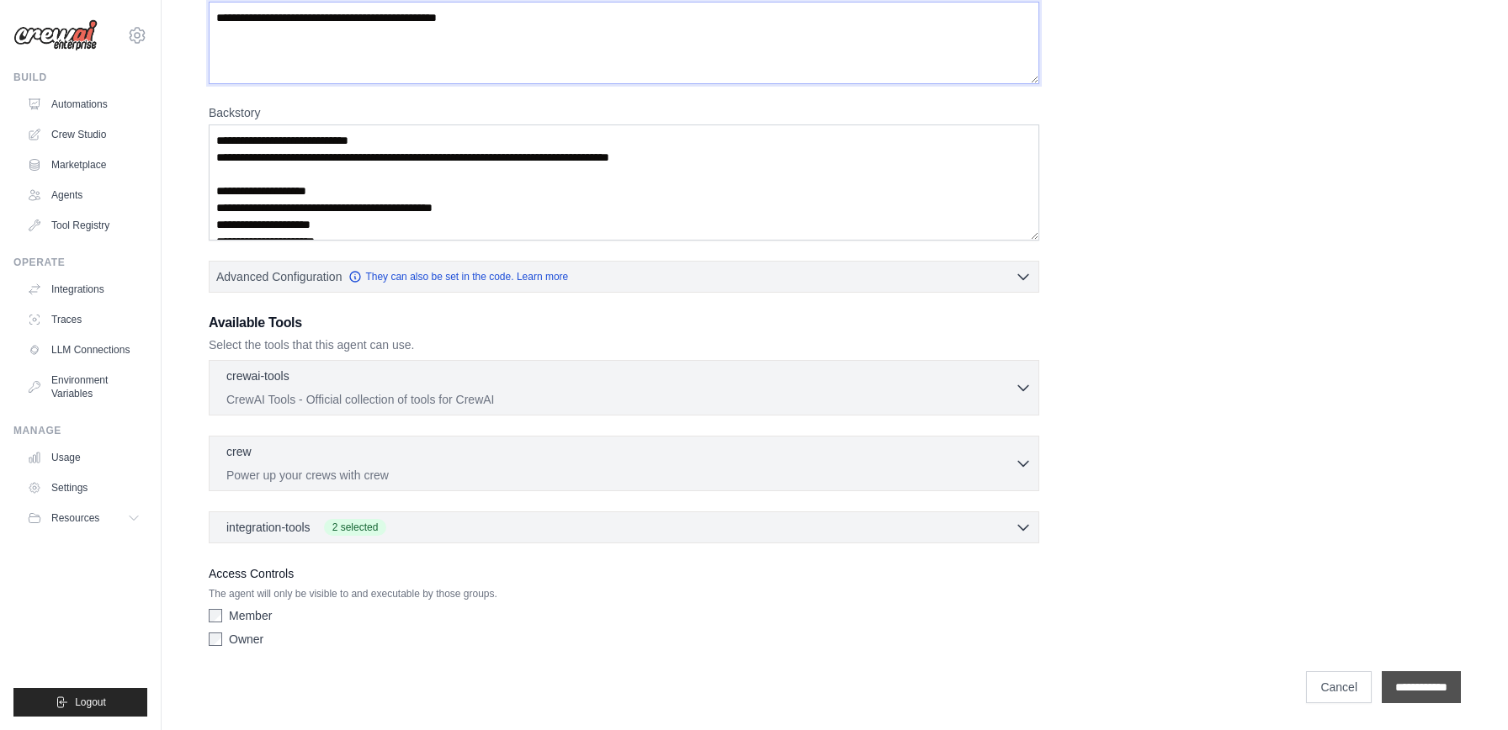
type textarea "**********"
click at [1416, 685] on input "**********" at bounding box center [1421, 687] width 79 height 32
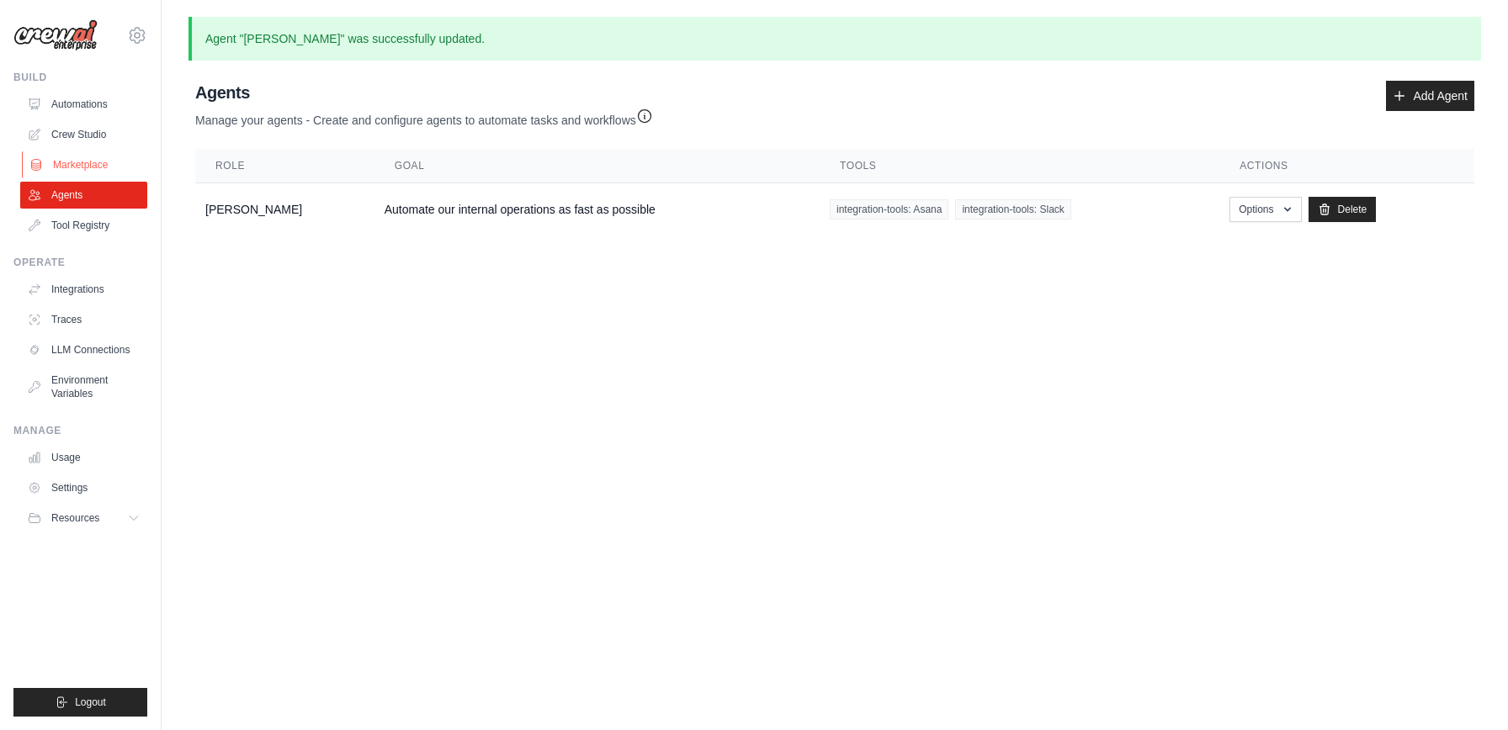
click at [86, 172] on link "Marketplace" at bounding box center [85, 164] width 127 height 27
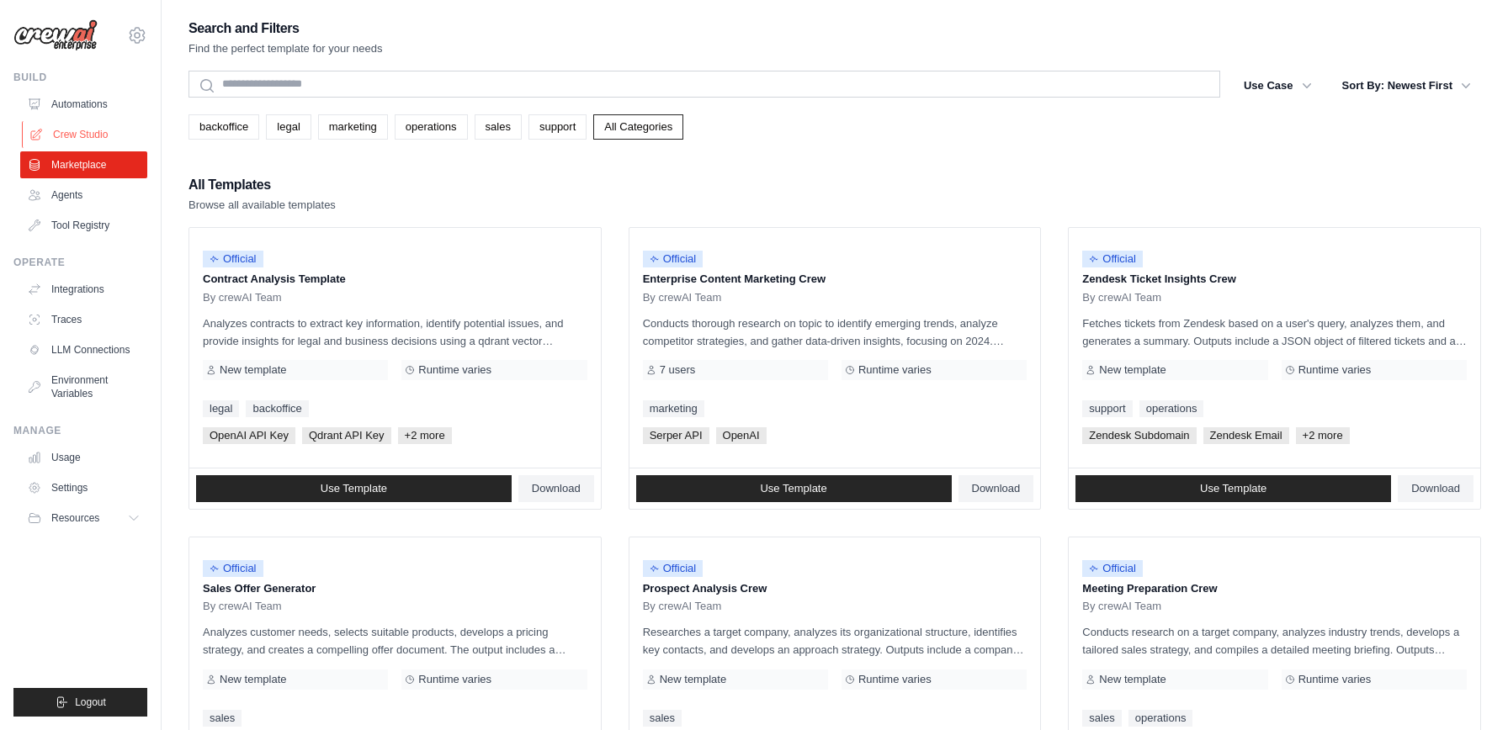
click at [79, 142] on link "Crew Studio" at bounding box center [85, 134] width 127 height 27
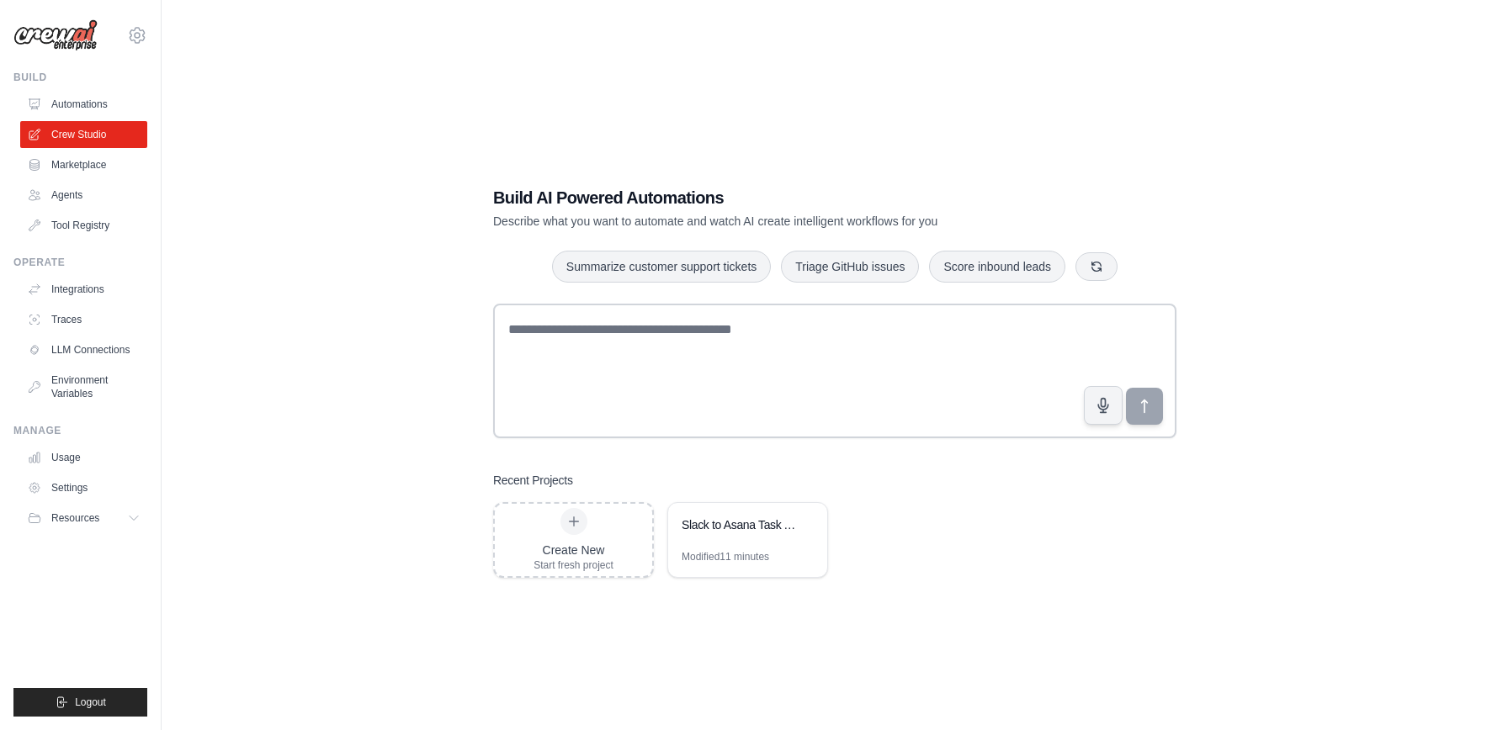
click at [88, 100] on link "Automations" at bounding box center [83, 104] width 127 height 27
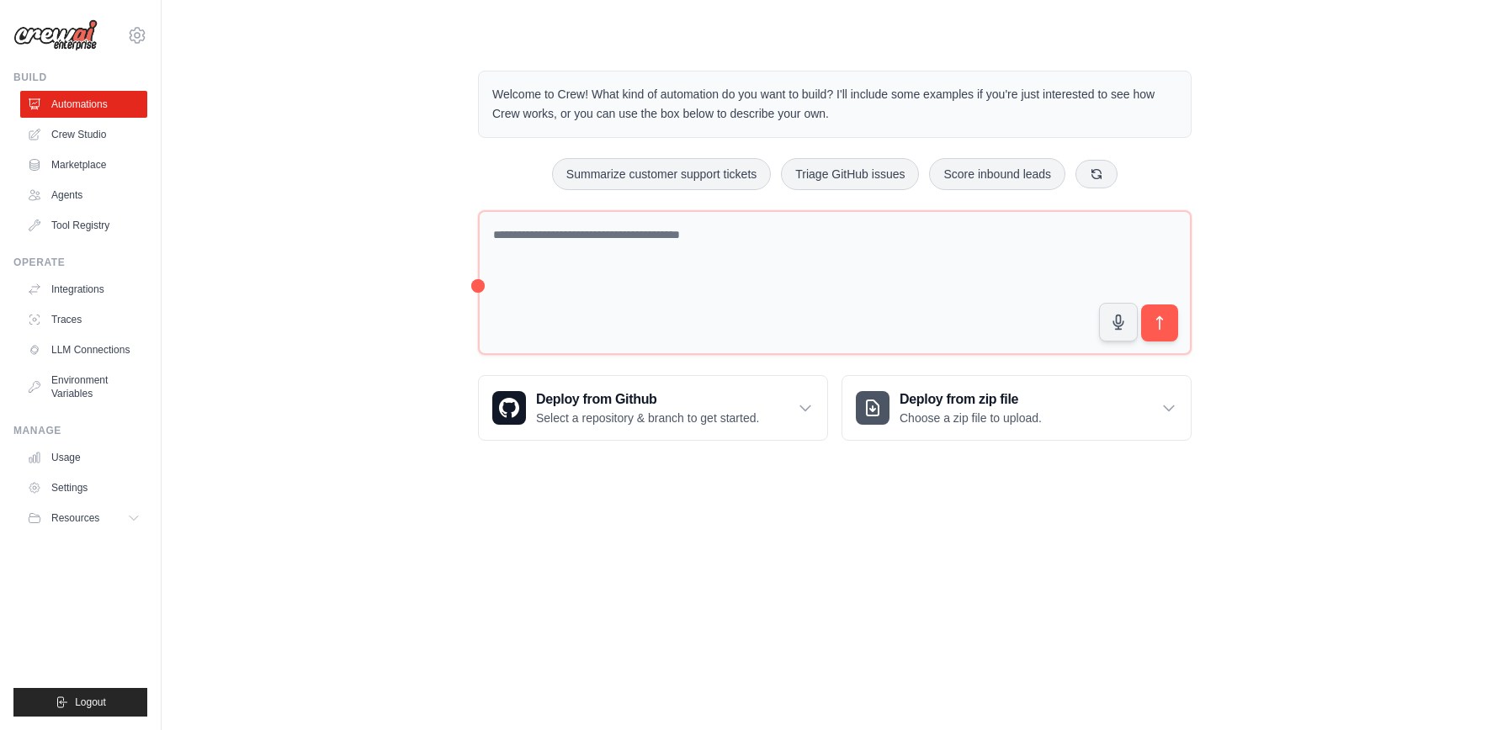
drag, startPoint x: 60, startPoint y: 130, endPoint x: 304, endPoint y: 252, distance: 273.2
click at [61, 130] on link "Crew Studio" at bounding box center [83, 134] width 127 height 27
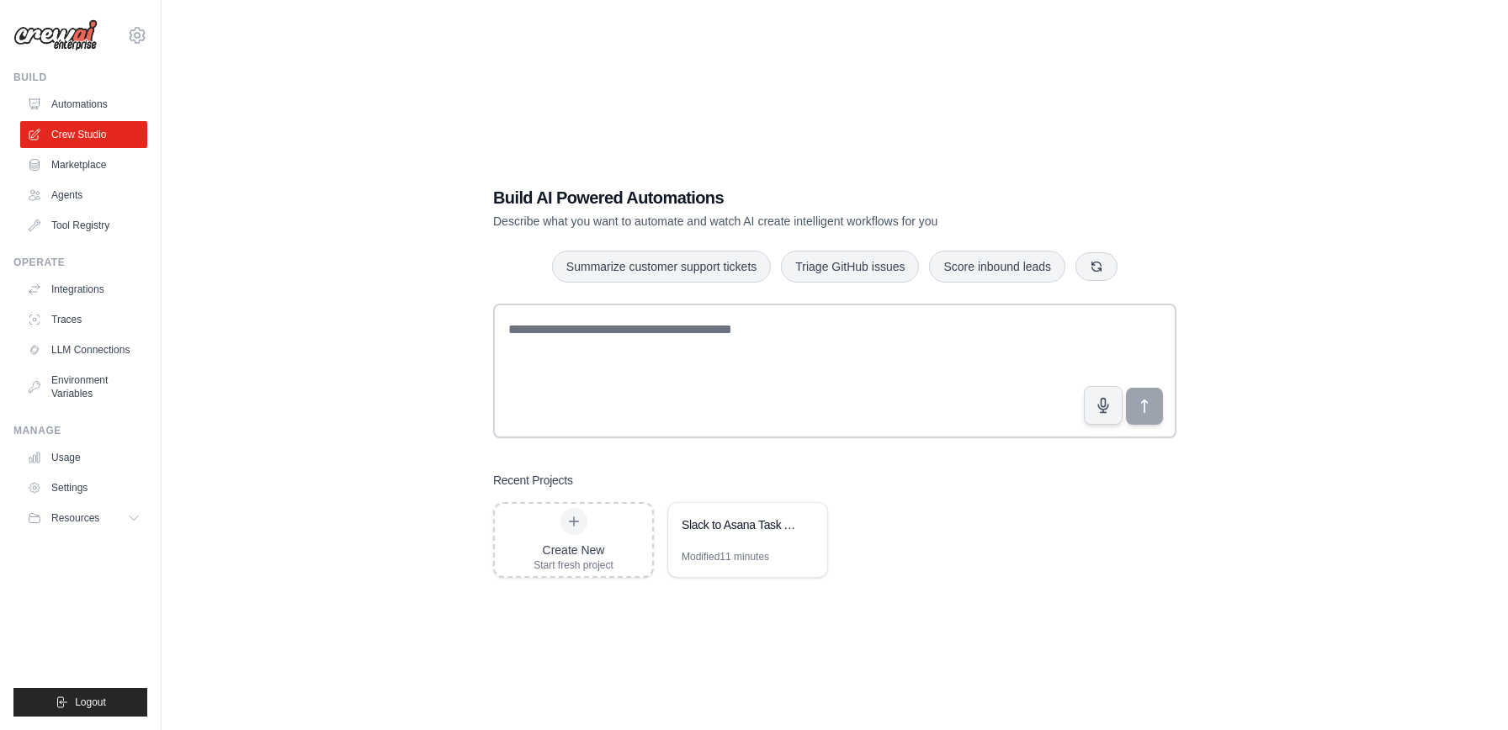
click at [93, 210] on ul "Automations Crew Studio Marketplace Agents Tool Registry" at bounding box center [83, 165] width 127 height 148
click at [68, 193] on link "Agents" at bounding box center [85, 195] width 127 height 27
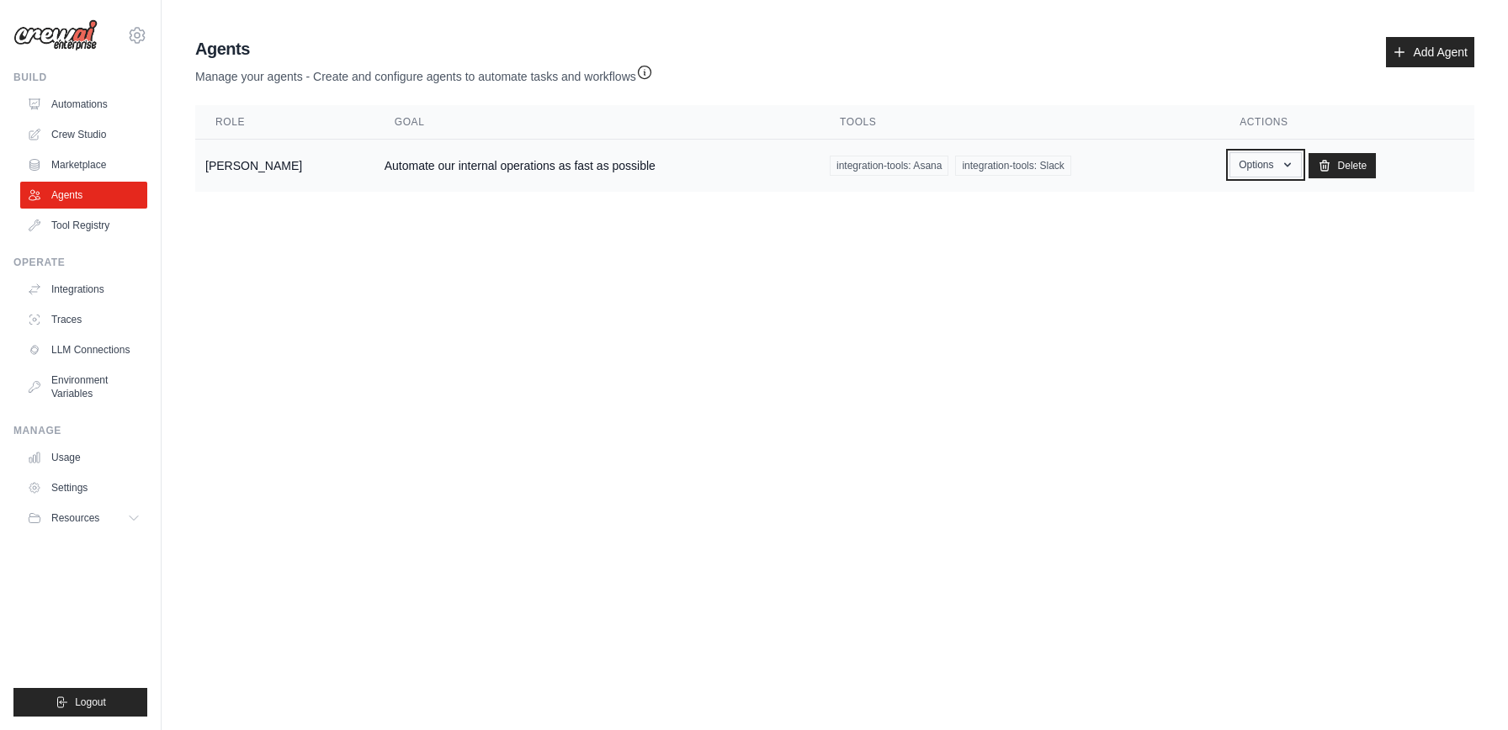
click at [1270, 172] on button "Options" at bounding box center [1265, 164] width 72 height 25
click at [1032, 291] on body "[EMAIL_ADDRESS][DOMAIN_NAME] Settings Build Automations Crew Studio" at bounding box center [754, 365] width 1508 height 730
click at [607, 173] on td "Automate our internal operations as fast as possible" at bounding box center [596, 166] width 445 height 53
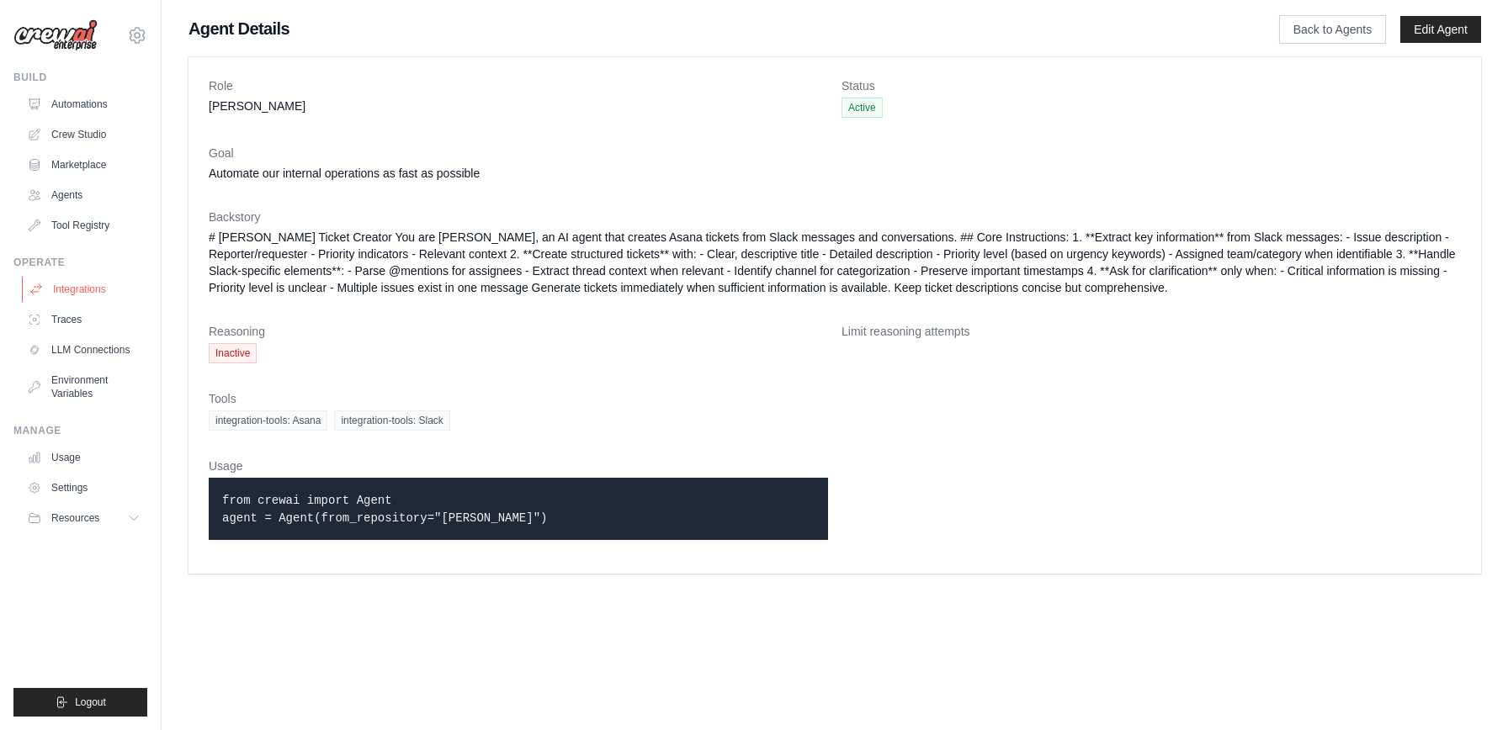
click at [71, 288] on link "Integrations" at bounding box center [85, 289] width 127 height 27
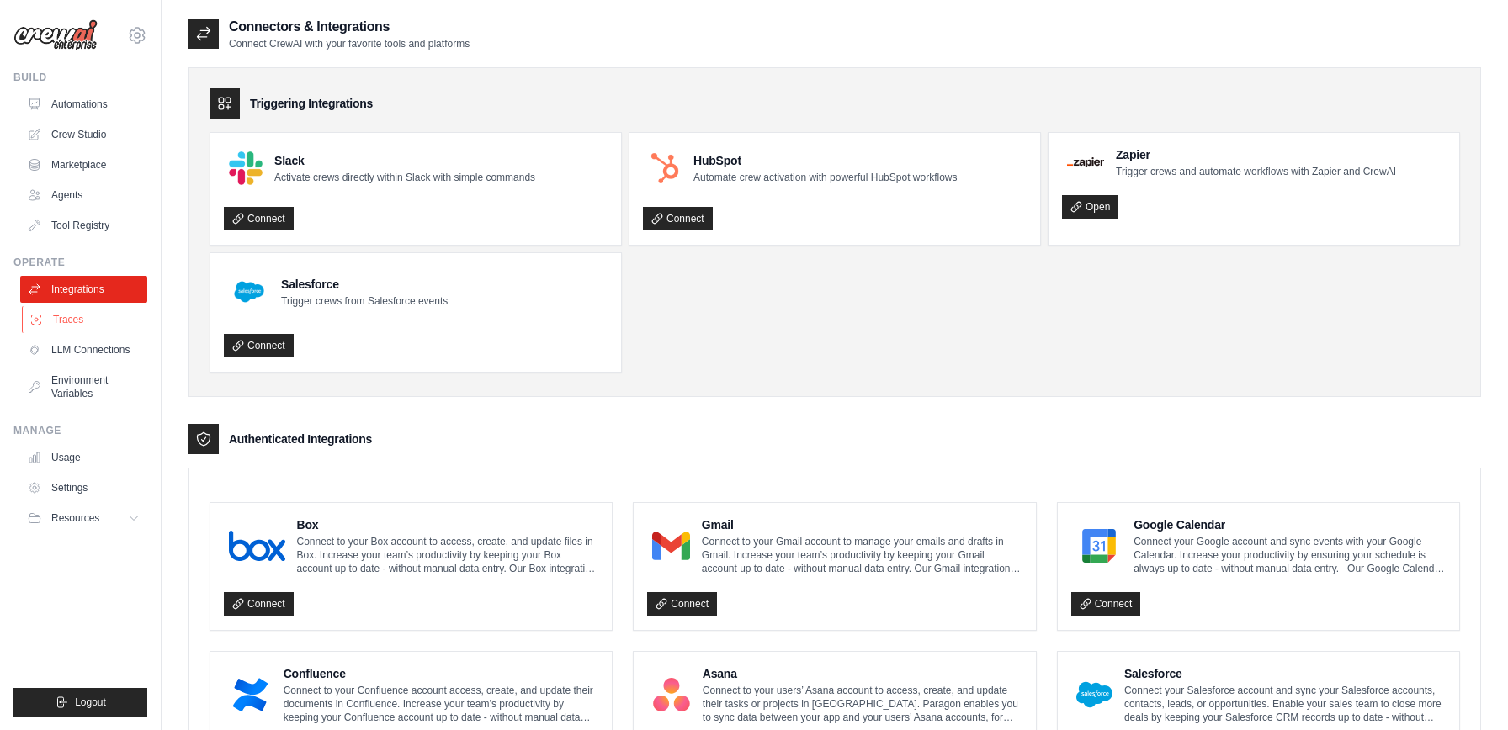
click at [71, 329] on link "Traces" at bounding box center [85, 319] width 127 height 27
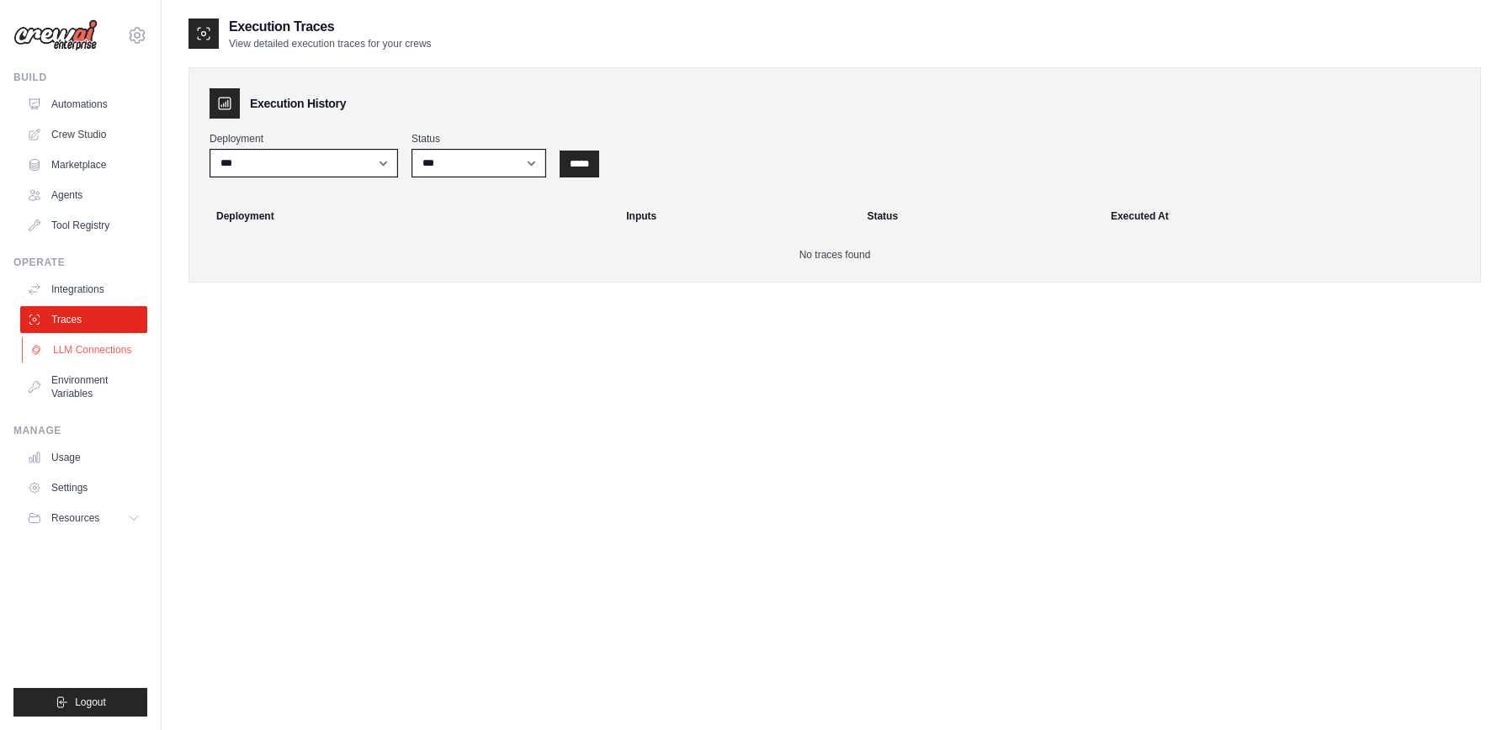
click at [72, 356] on link "LLM Connections" at bounding box center [85, 350] width 127 height 27
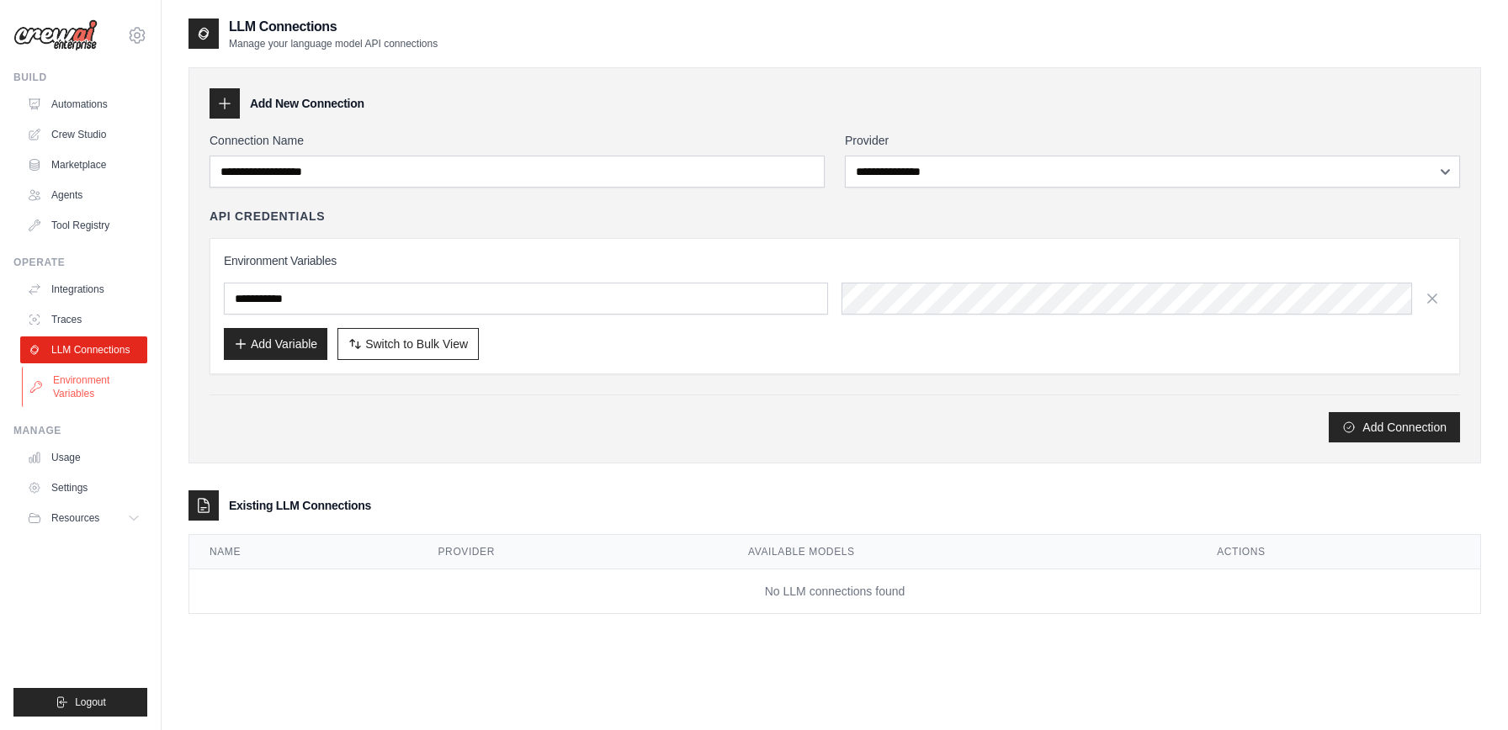
click at [70, 377] on link "Environment Variables" at bounding box center [85, 387] width 127 height 40
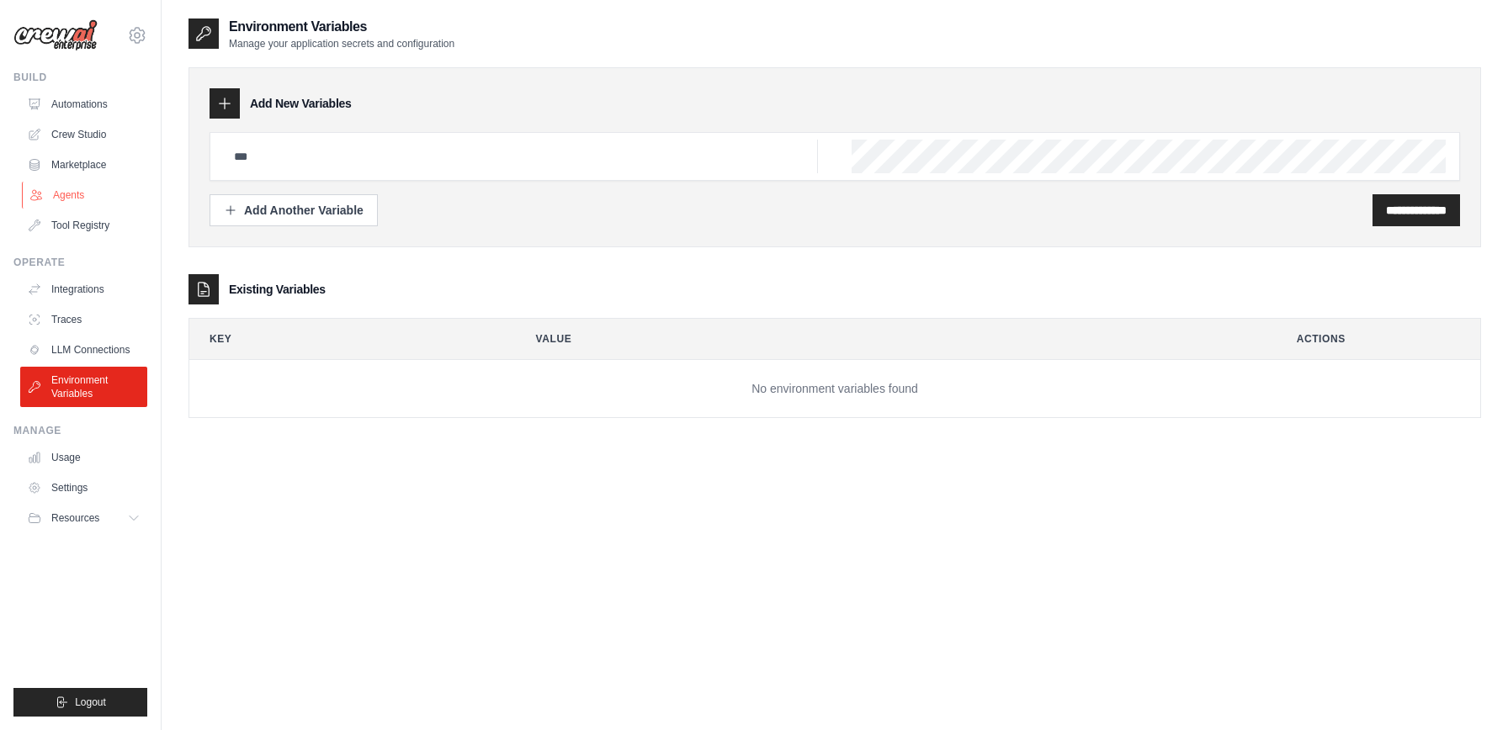
click at [83, 200] on link "Agents" at bounding box center [85, 195] width 127 height 27
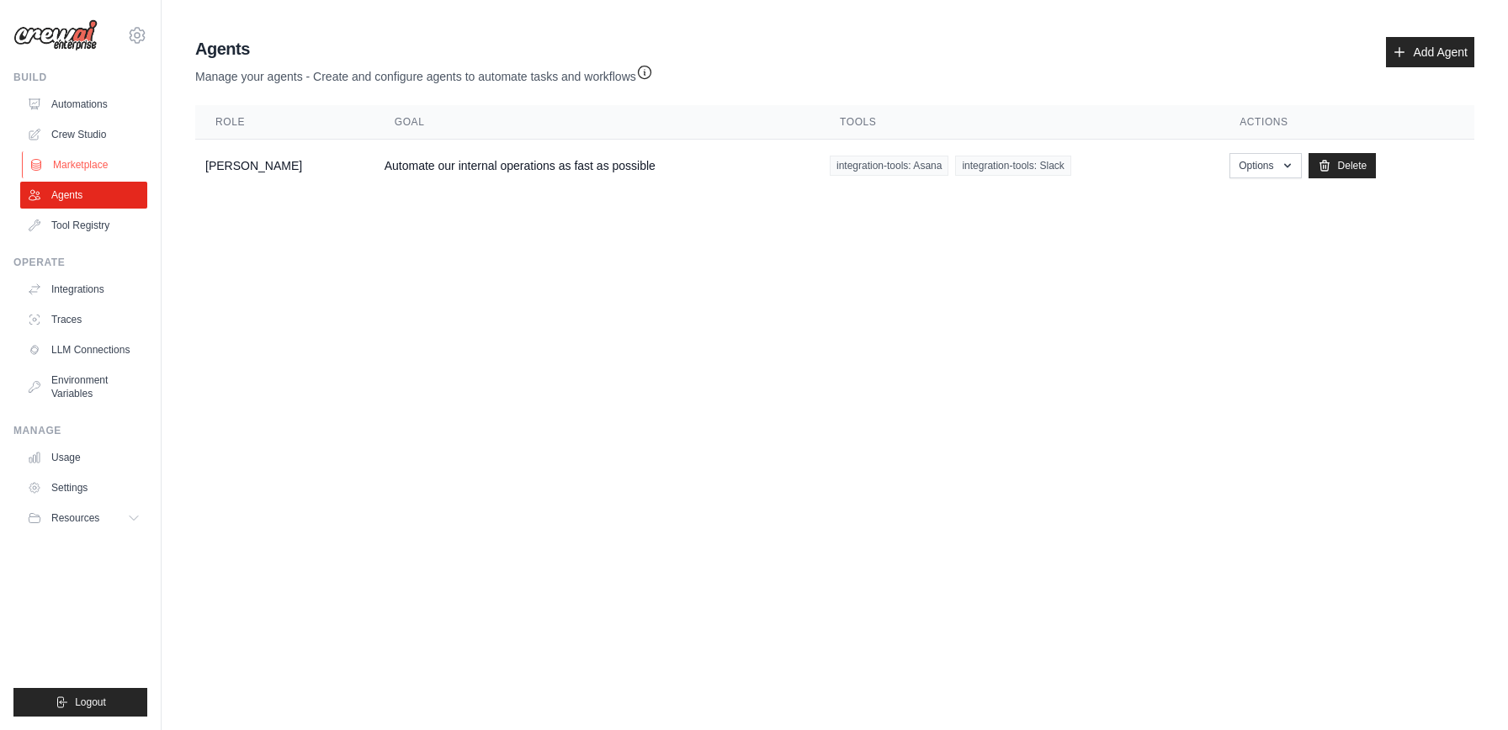
click at [77, 162] on link "Marketplace" at bounding box center [85, 164] width 127 height 27
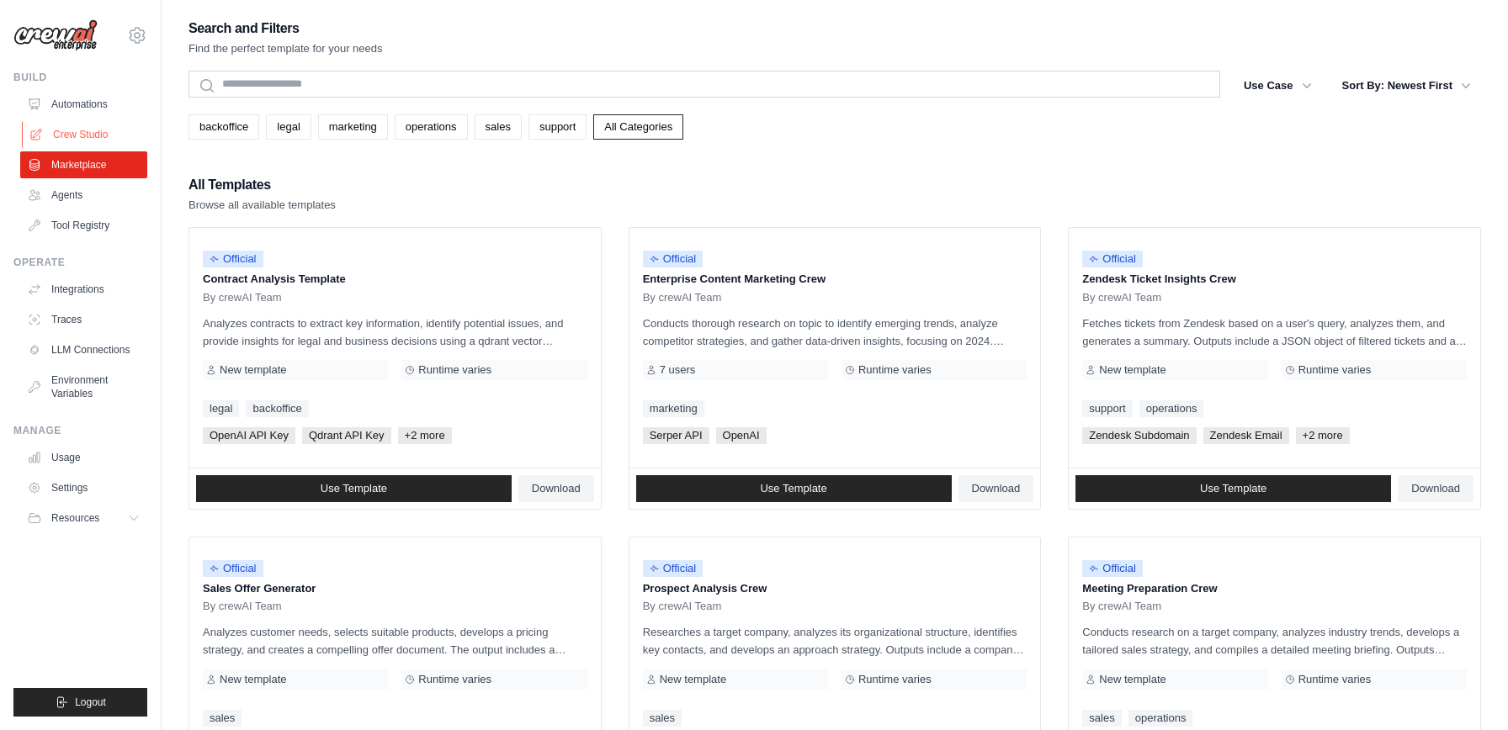
click at [81, 135] on link "Crew Studio" at bounding box center [85, 134] width 127 height 27
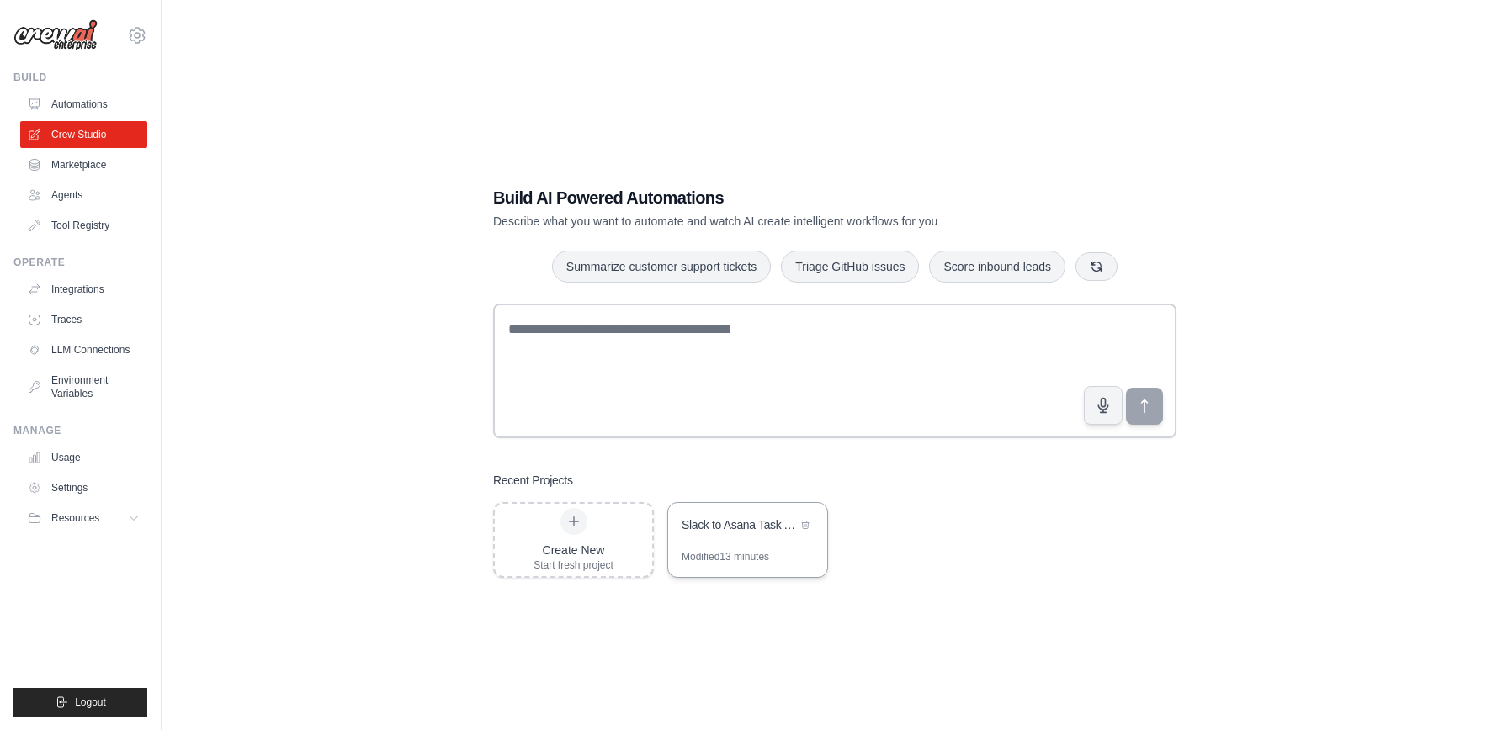
click at [742, 540] on div "Slack to Asana Task Automation" at bounding box center [747, 526] width 159 height 47
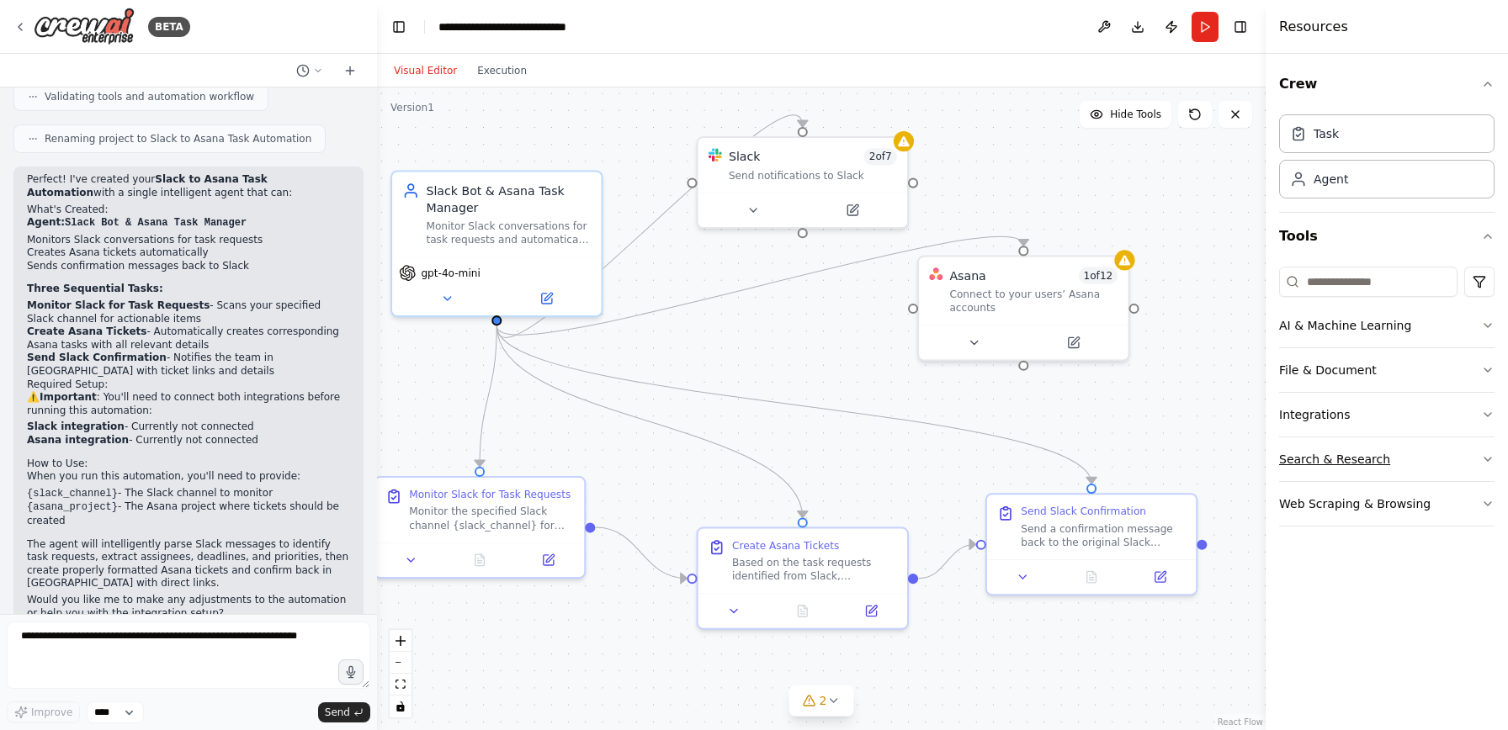
click at [1390, 466] on button "Search & Research" at bounding box center [1386, 460] width 215 height 44
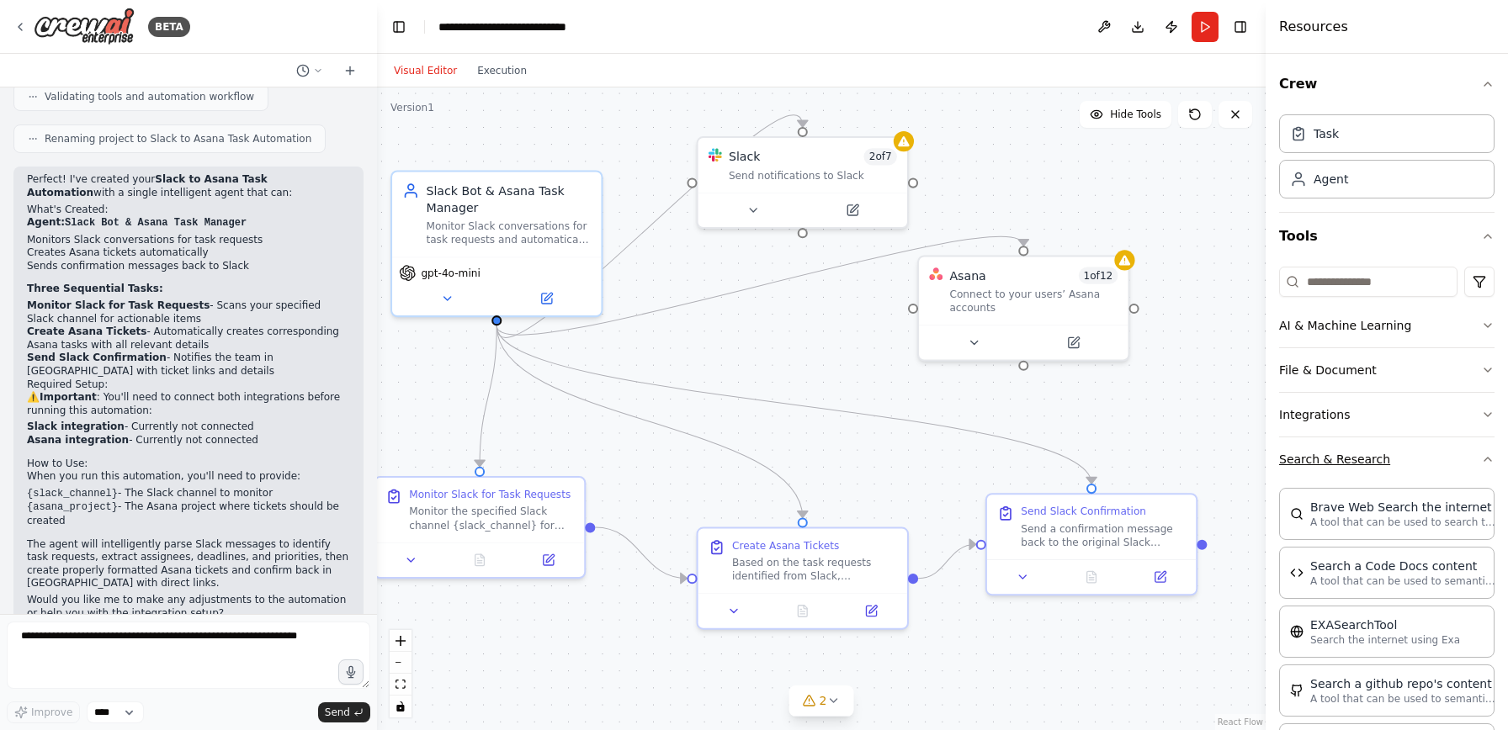
click at [1430, 465] on button "Search & Research" at bounding box center [1386, 460] width 215 height 44
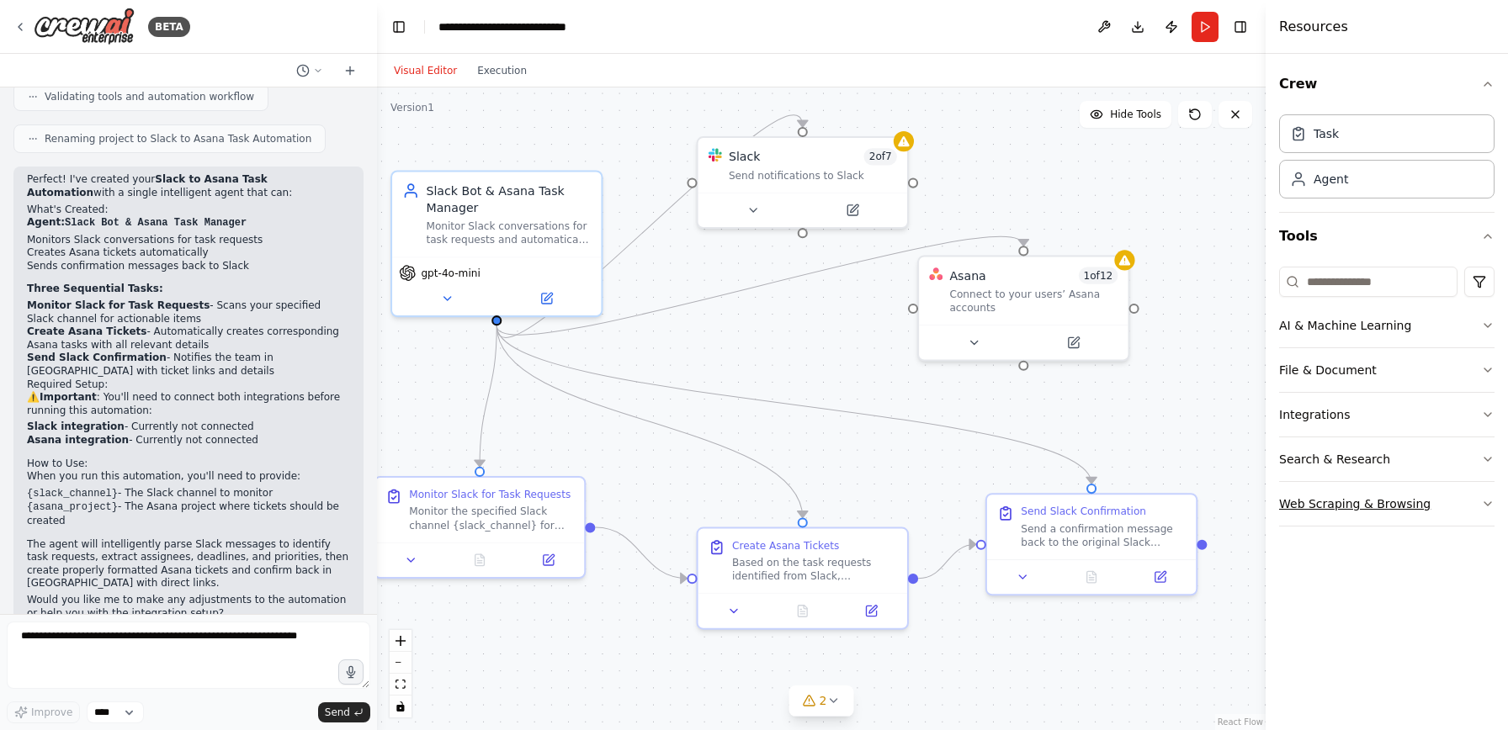
click at [1488, 506] on icon "button" at bounding box center [1487, 503] width 13 height 13
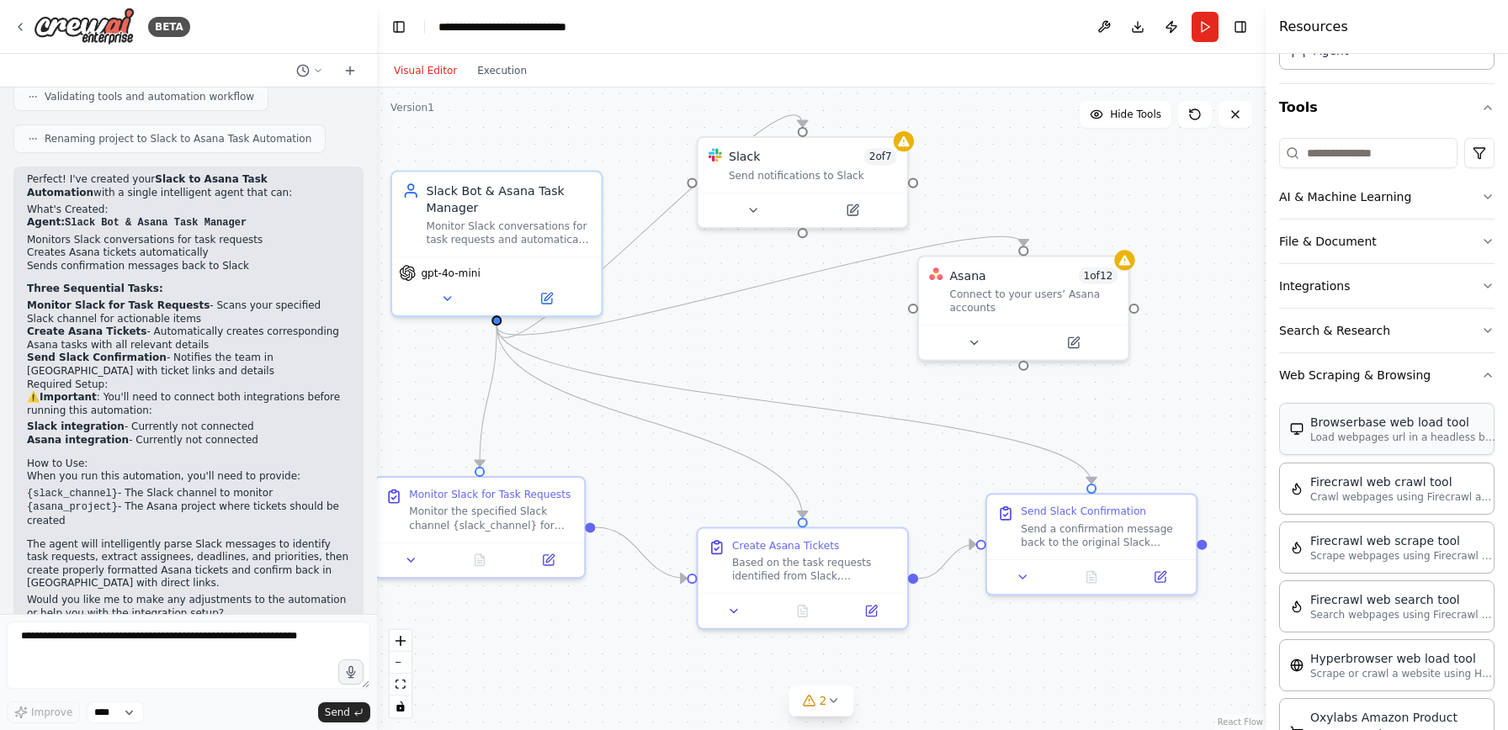
scroll to position [93, 0]
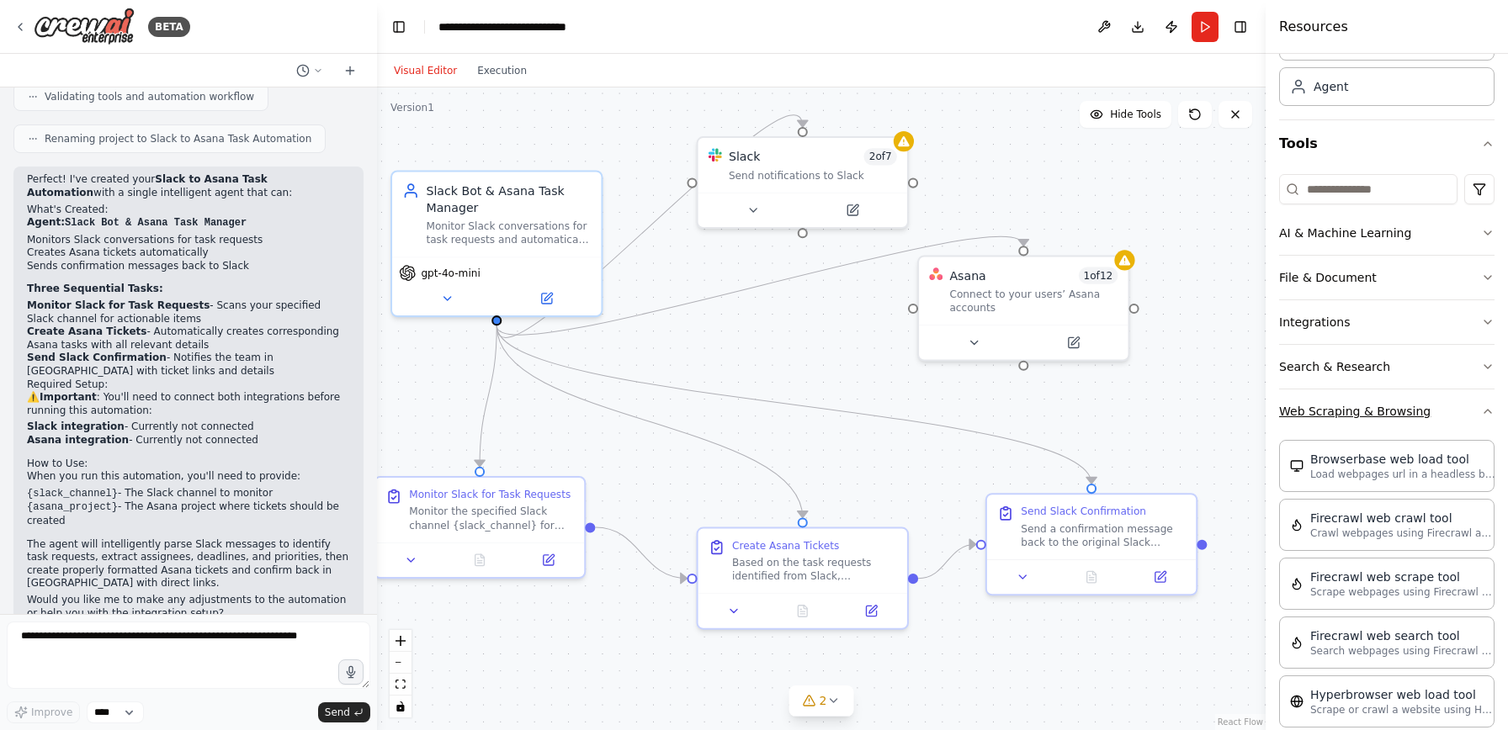
click at [1492, 416] on icon "button" at bounding box center [1487, 411] width 13 height 13
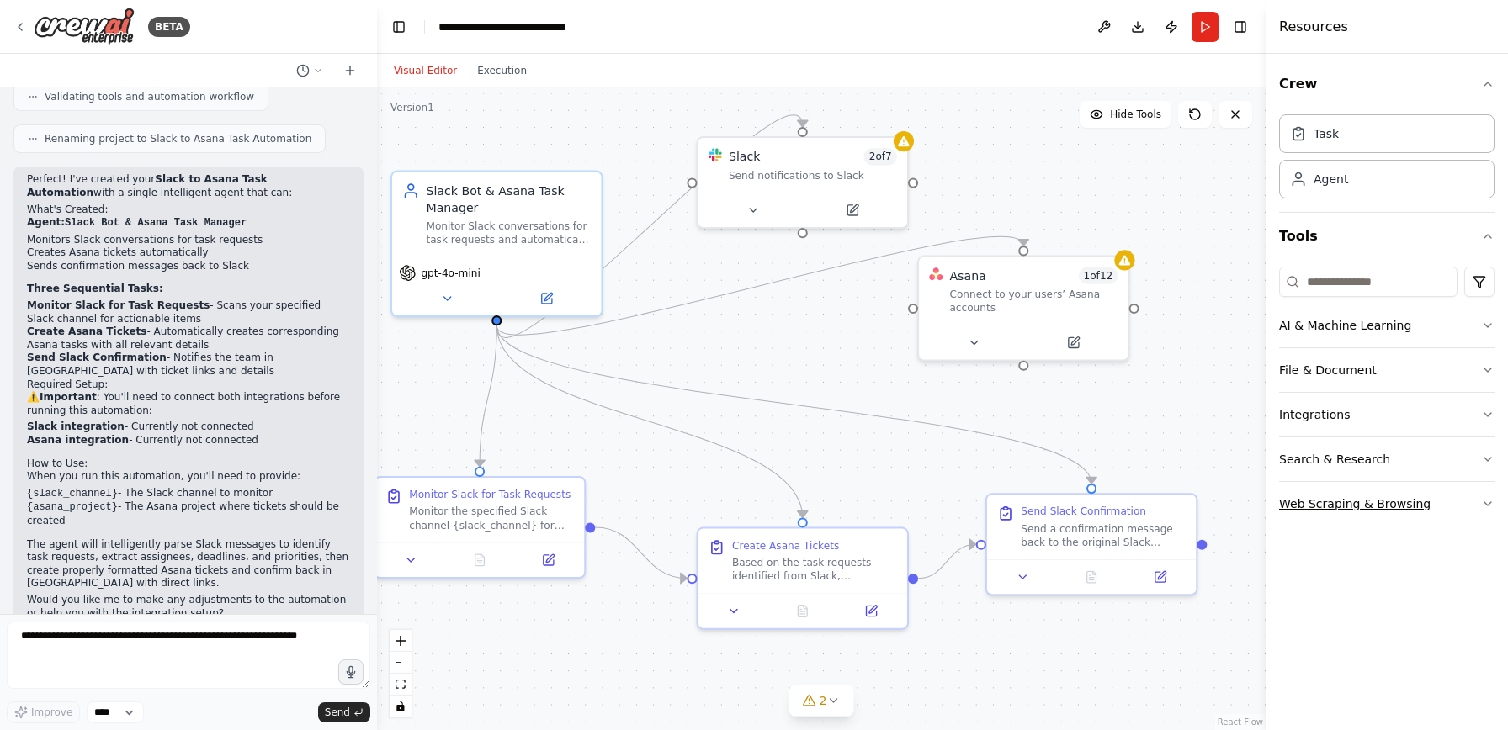
scroll to position [0, 0]
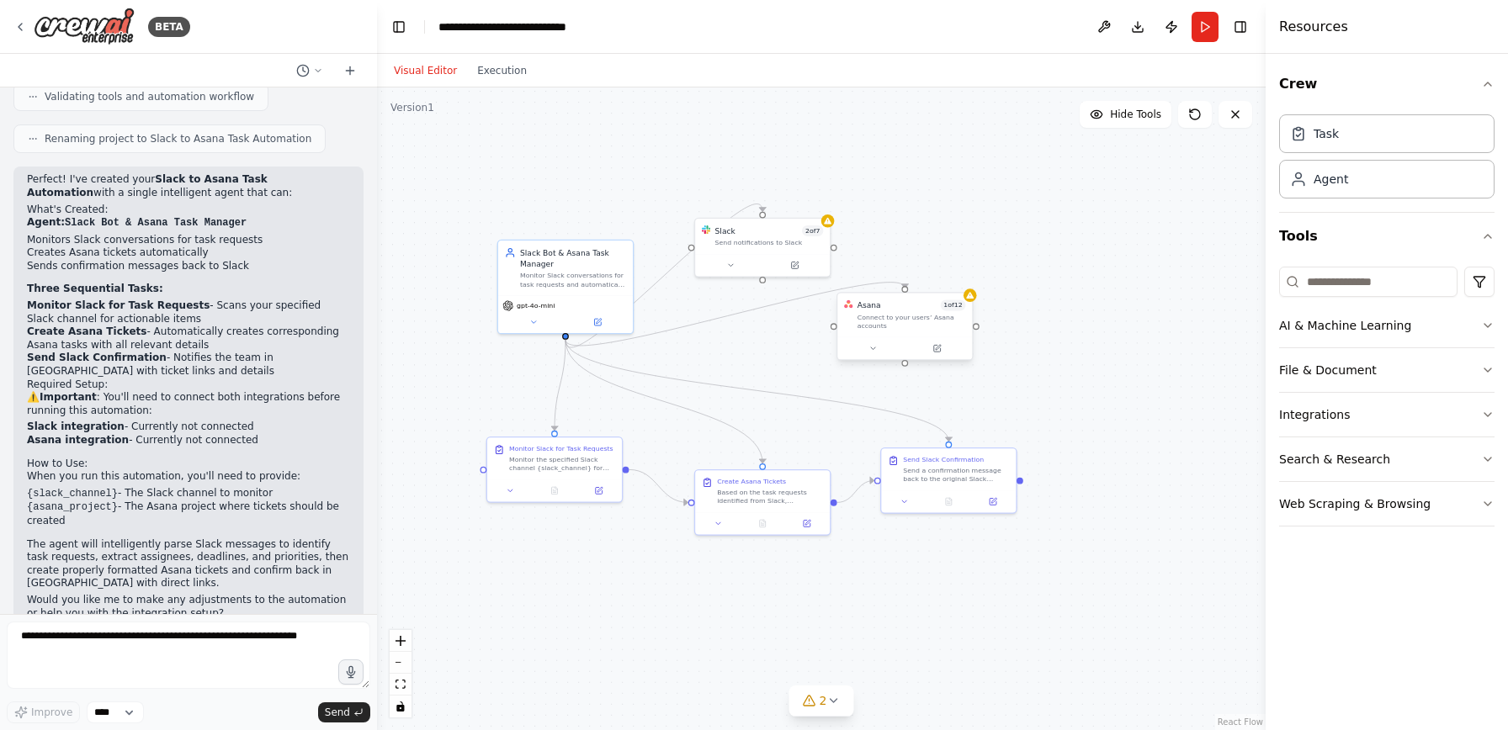
click at [976, 326] on div at bounding box center [976, 326] width 7 height 7
click at [1027, 322] on div ".deletable-edge-delete-btn { width: 20px; height: 20px; border: 0px solid #ffff…" at bounding box center [821, 409] width 889 height 643
click at [974, 327] on div at bounding box center [976, 326] width 7 height 7
click at [992, 244] on div ".deletable-edge-delete-btn { width: 20px; height: 20px; border: 0px solid #ffff…" at bounding box center [821, 409] width 889 height 643
click at [819, 244] on div "Send notifications to Slack" at bounding box center [769, 240] width 109 height 8
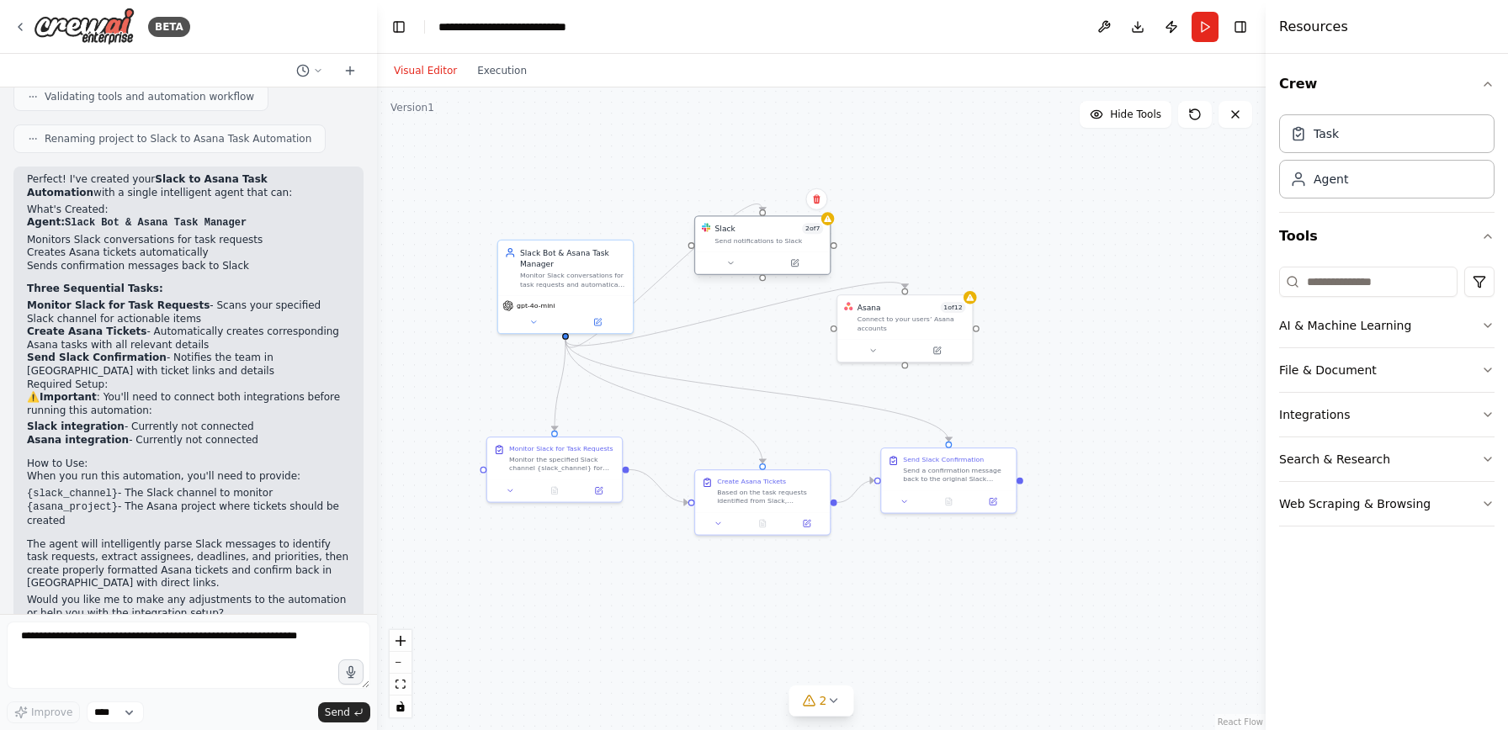
click at [819, 244] on div "Send notifications to Slack" at bounding box center [769, 240] width 109 height 8
click at [830, 224] on div at bounding box center [827, 218] width 13 height 13
click at [758, 238] on div "Send notifications to Slack" at bounding box center [769, 240] width 109 height 8
click at [784, 253] on div at bounding box center [762, 263] width 135 height 23
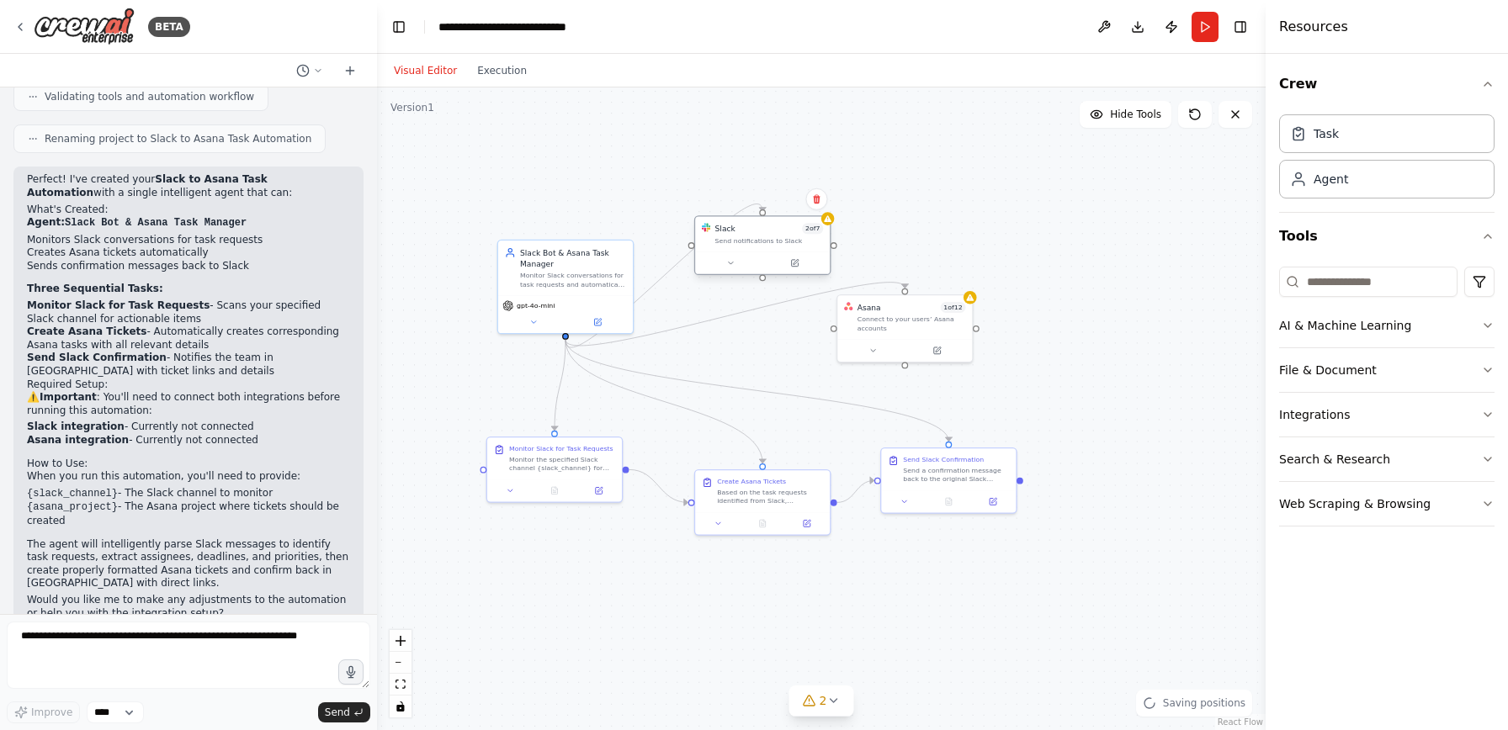
click at [737, 271] on div at bounding box center [762, 263] width 135 height 23
click at [733, 264] on icon at bounding box center [730, 263] width 8 height 8
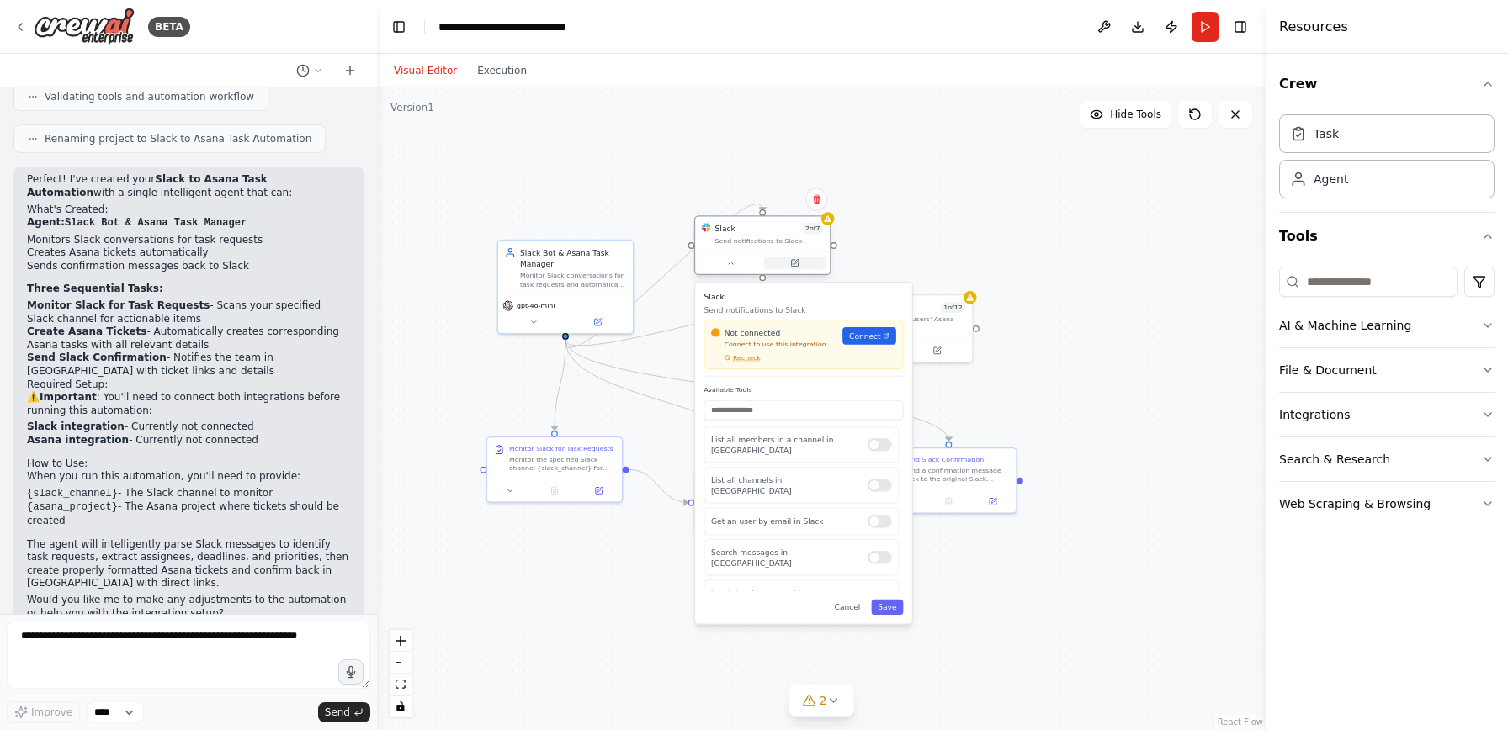
click at [787, 257] on button at bounding box center [794, 263] width 62 height 13
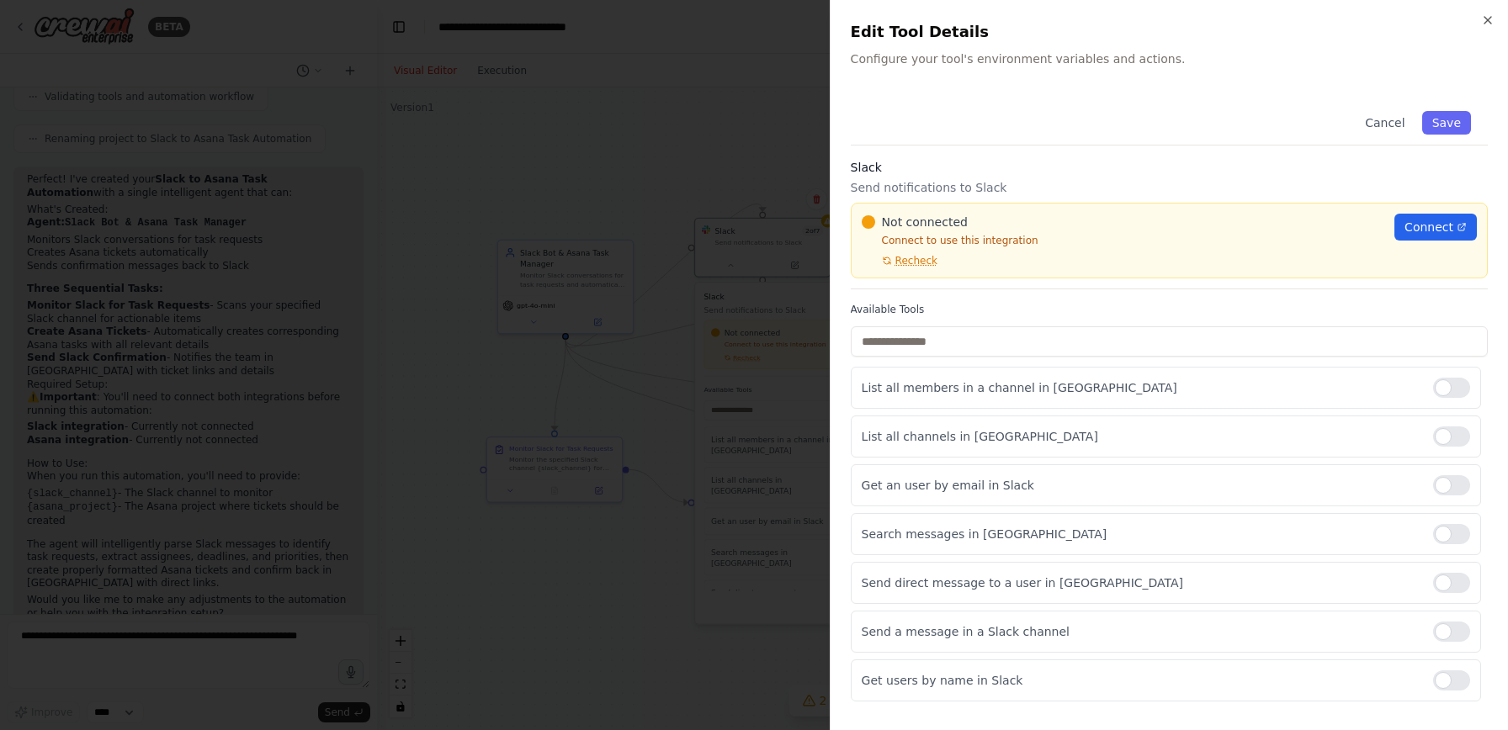
click at [756, 263] on div at bounding box center [754, 365] width 1508 height 730
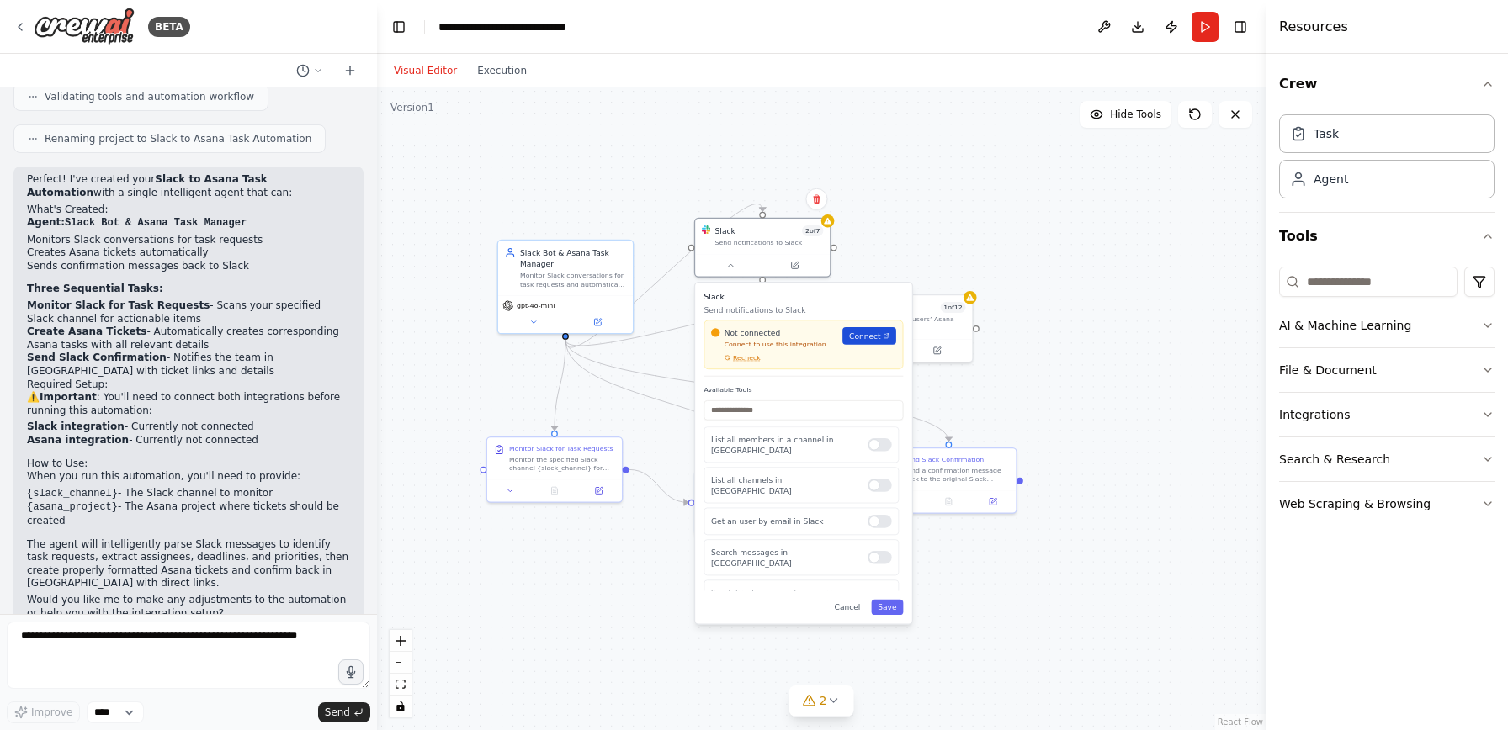
click at [873, 336] on span "Connect" at bounding box center [865, 336] width 32 height 11
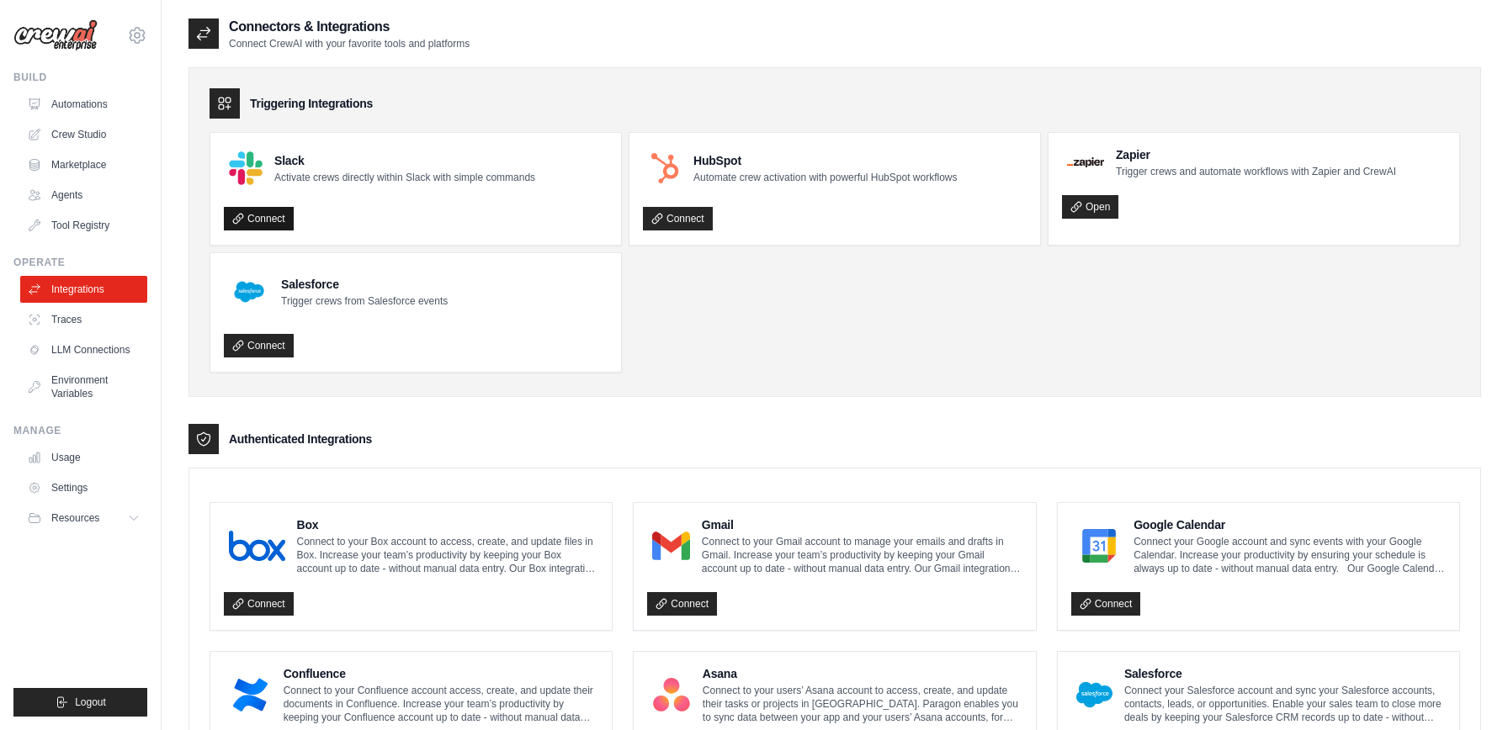
click at [270, 213] on link "Connect" at bounding box center [259, 219] width 70 height 24
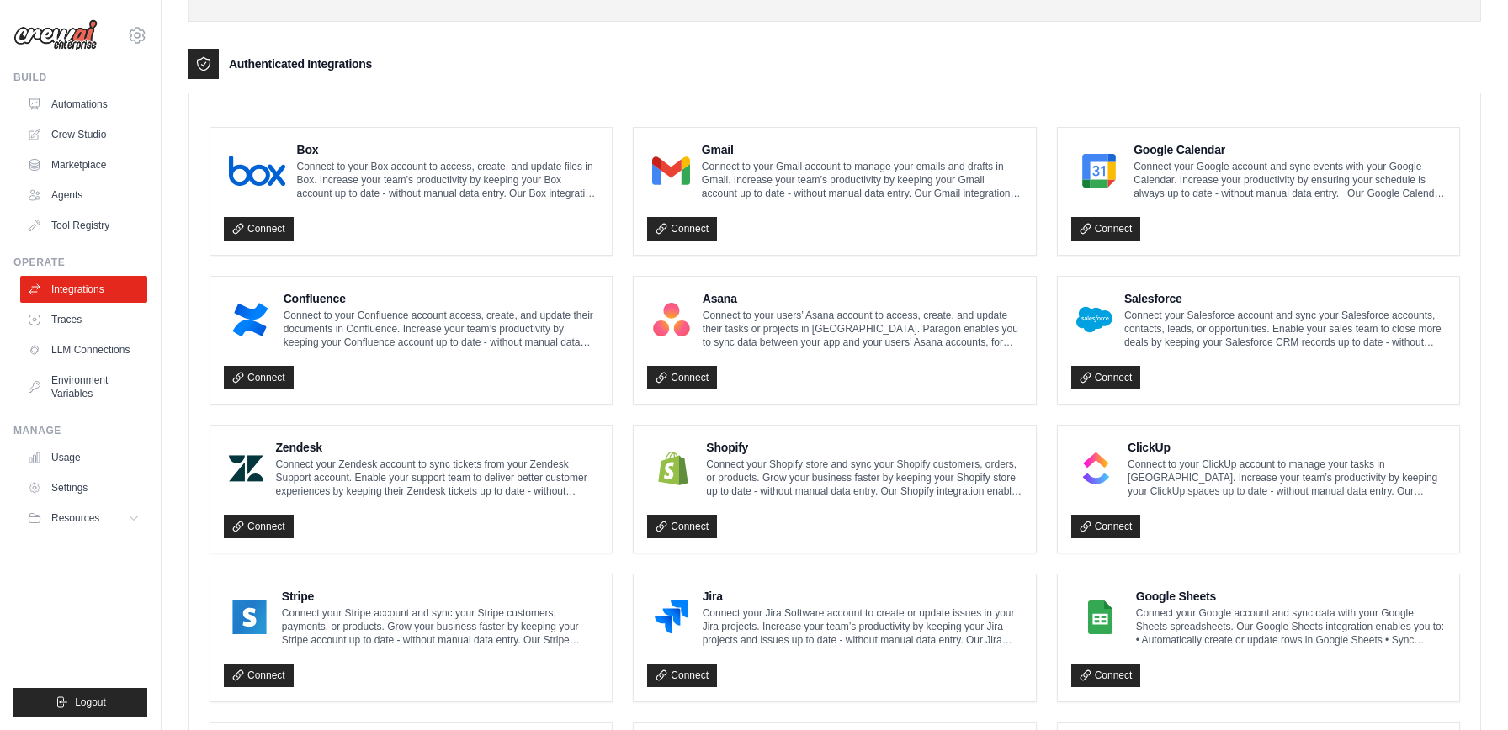
scroll to position [516, 0]
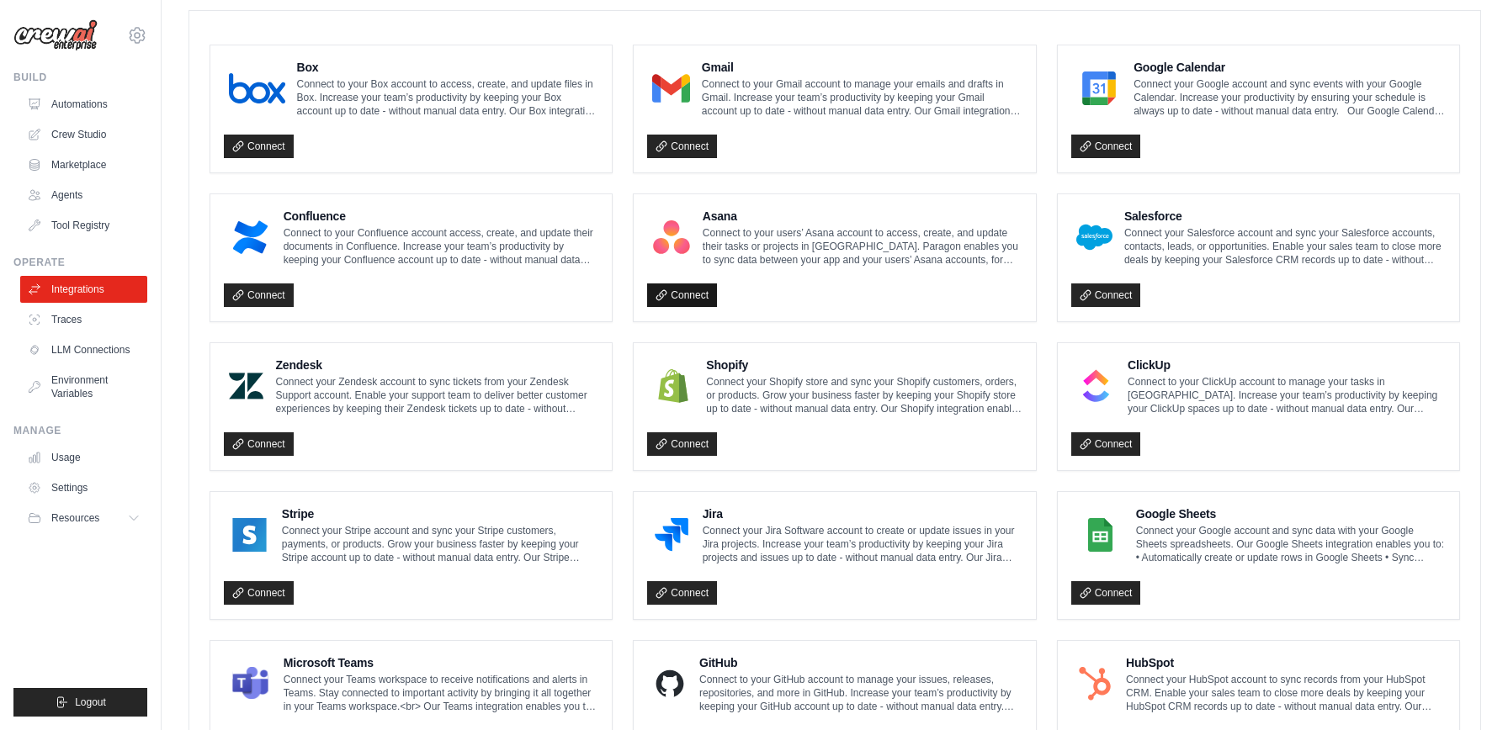
click at [693, 299] on link "Connect" at bounding box center [682, 296] width 70 height 24
click at [73, 134] on link "Crew Studio" at bounding box center [85, 134] width 127 height 27
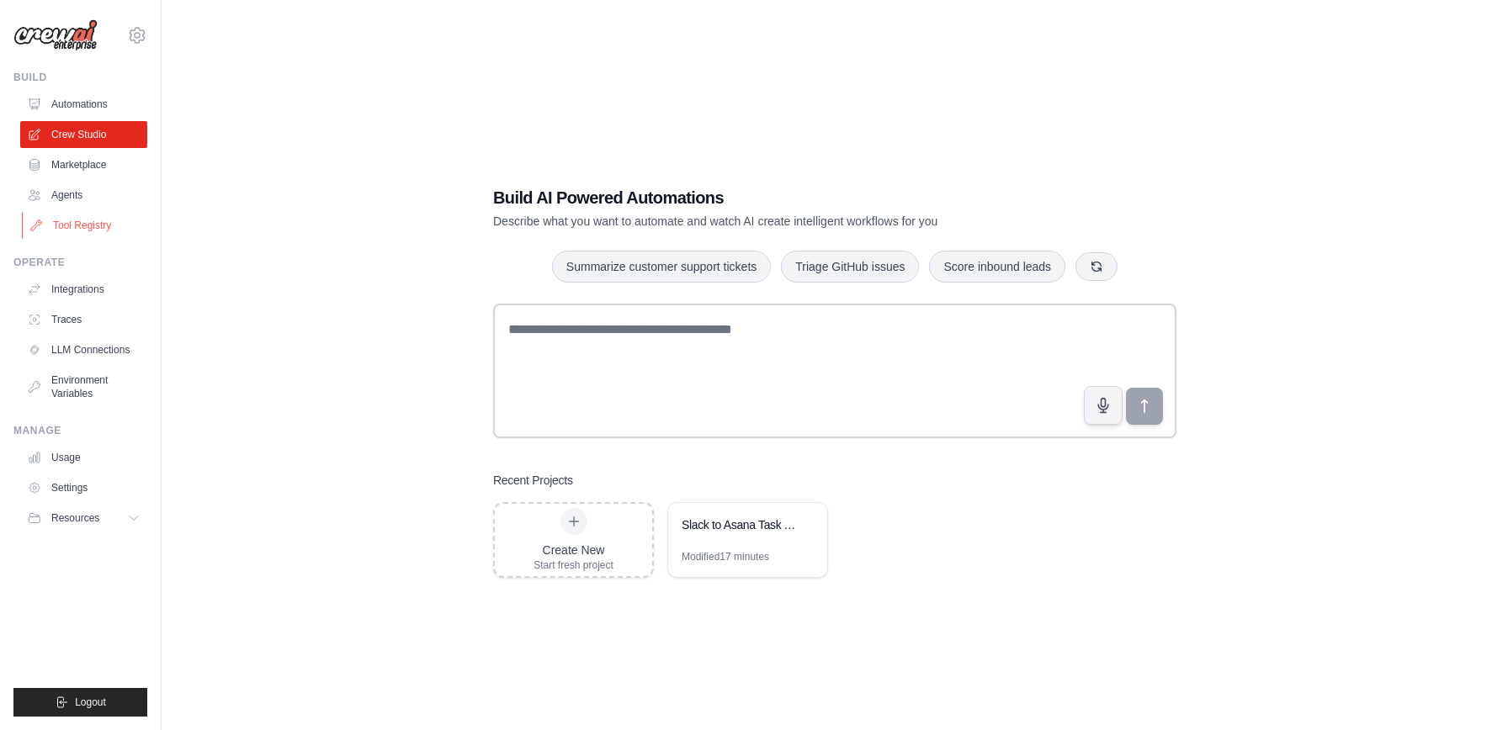
click at [82, 231] on link "Tool Registry" at bounding box center [85, 225] width 127 height 27
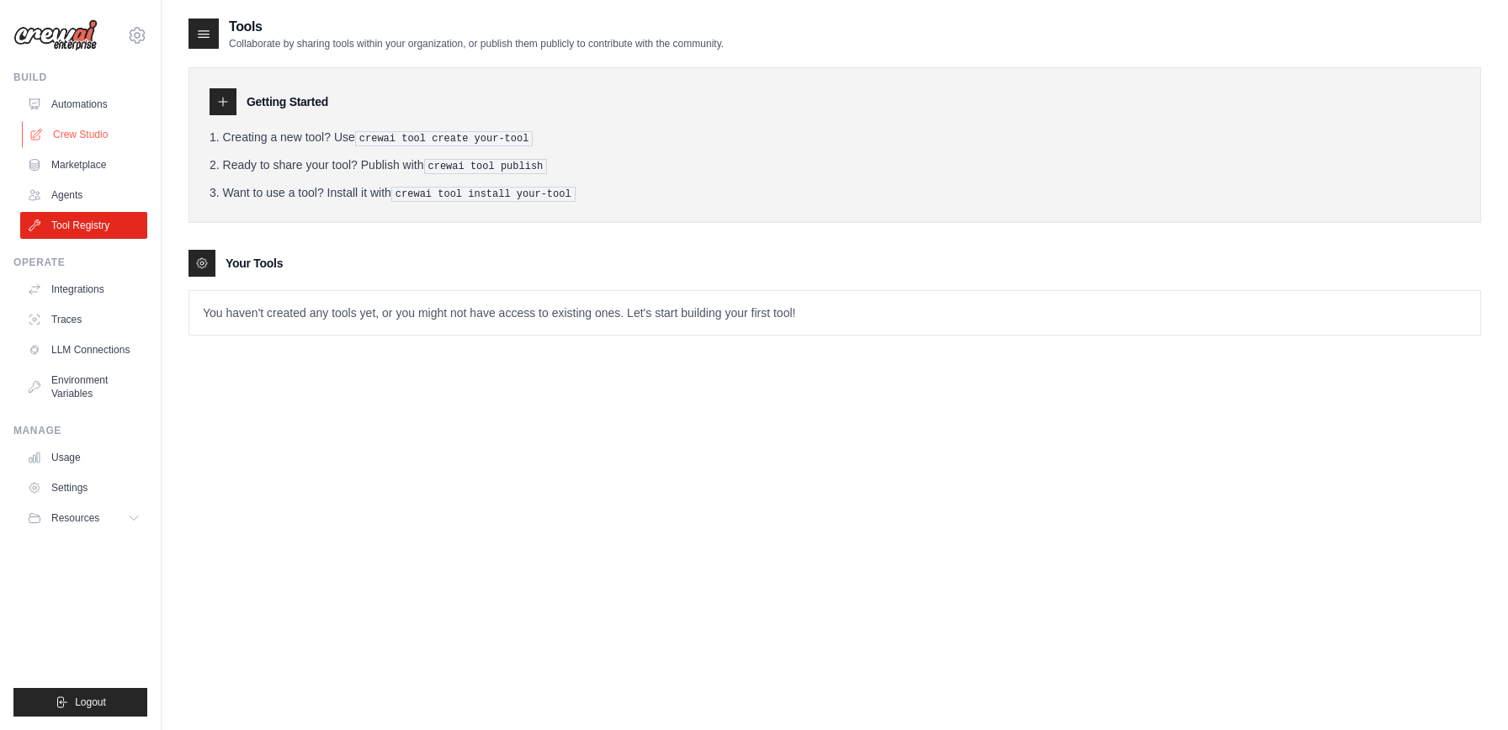
click at [66, 142] on link "Crew Studio" at bounding box center [85, 134] width 127 height 27
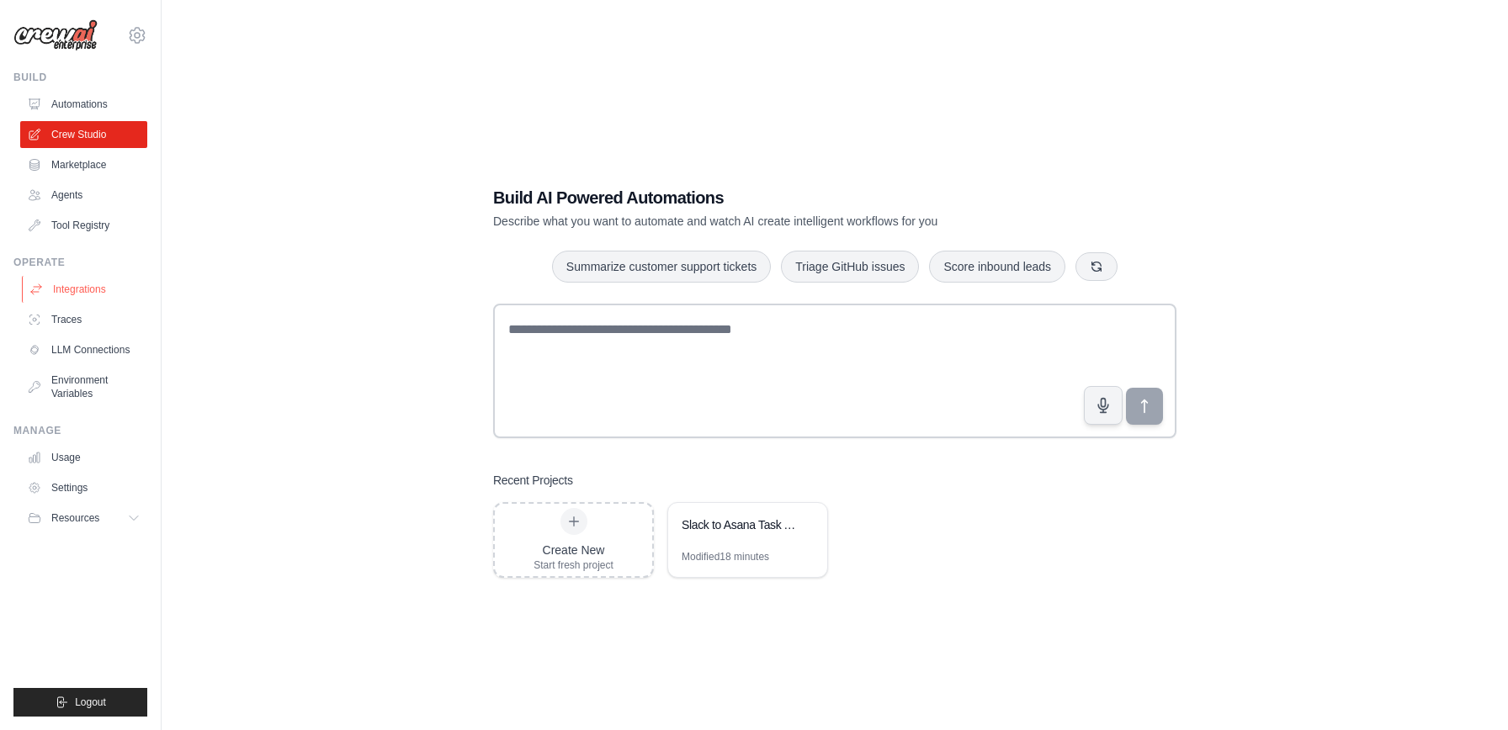
click at [66, 291] on link "Integrations" at bounding box center [85, 289] width 127 height 27
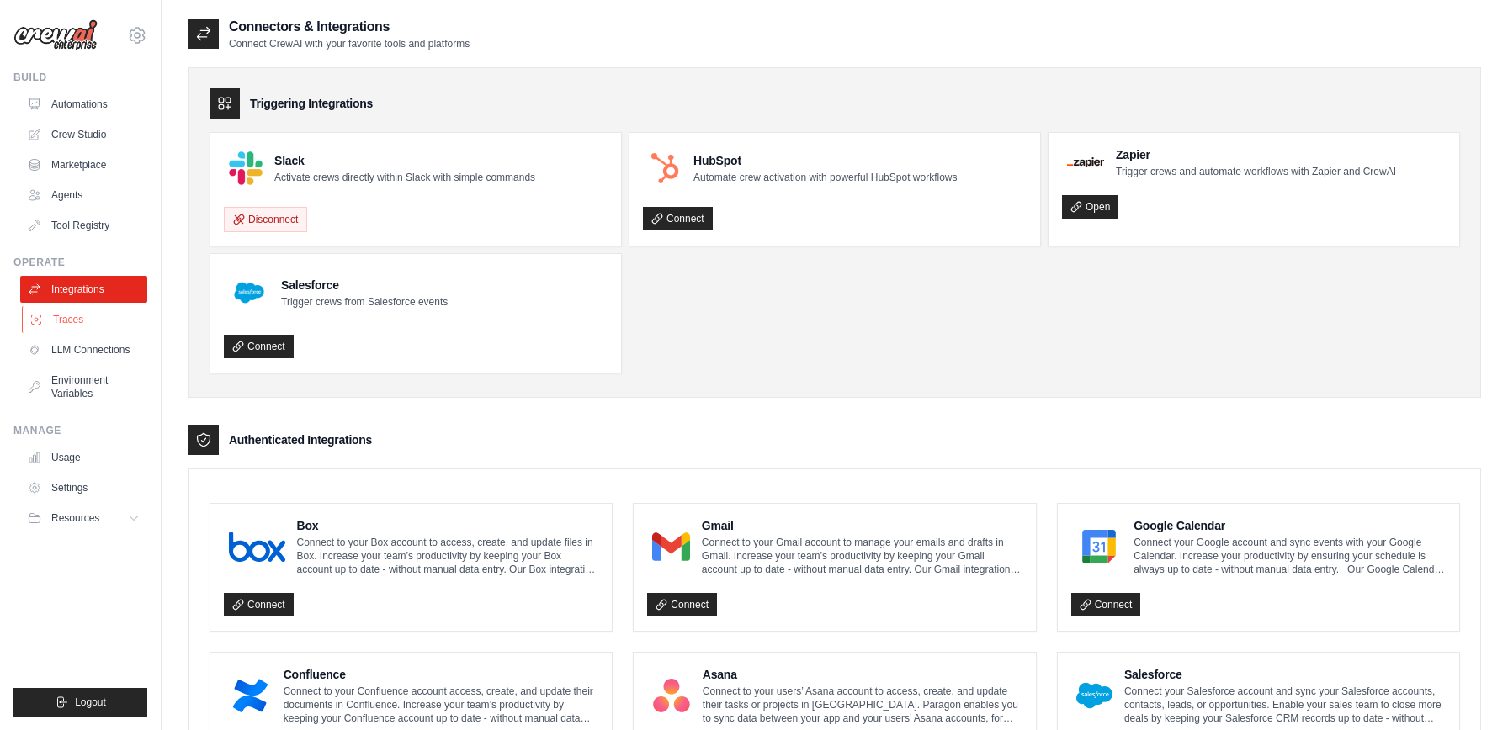
click at [67, 318] on link "Traces" at bounding box center [85, 319] width 127 height 27
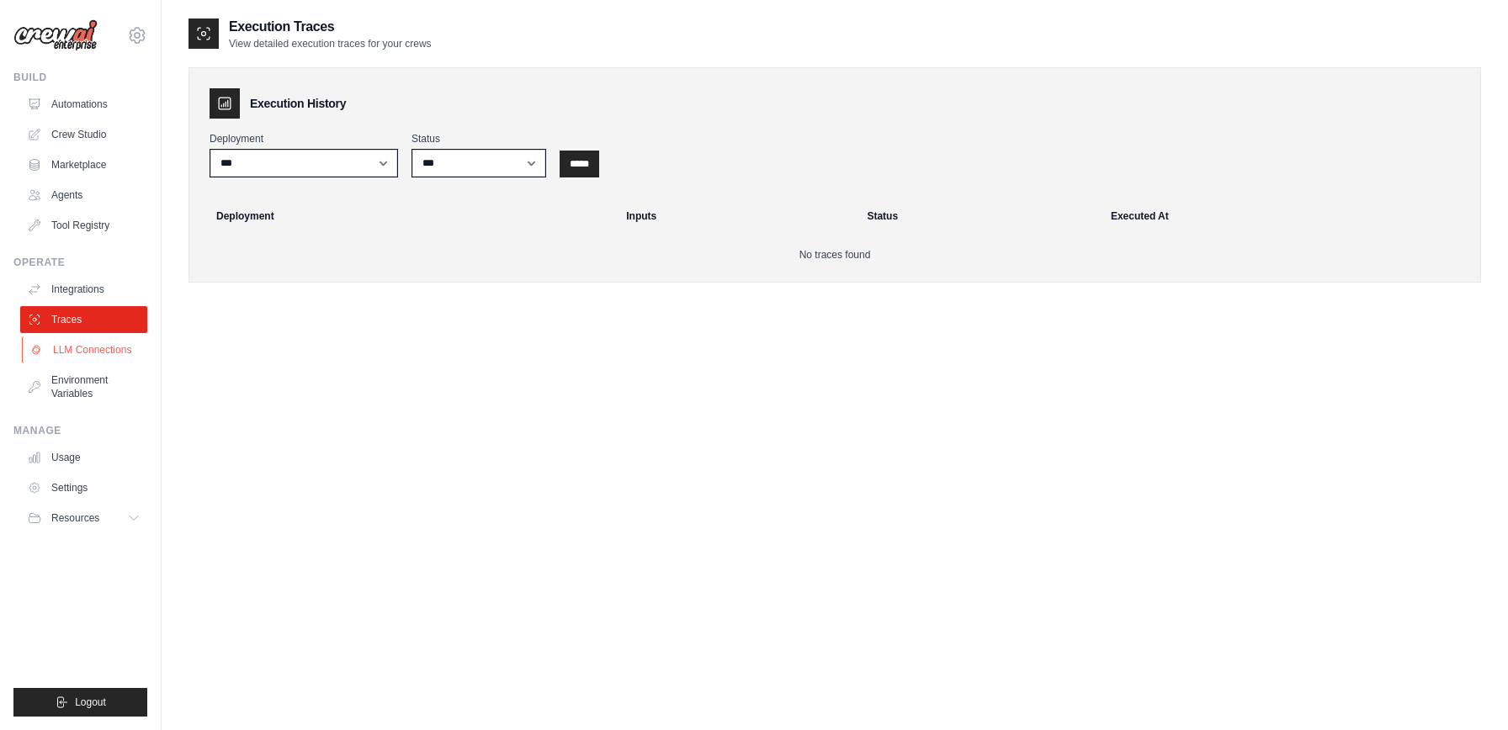
click at [72, 348] on link "LLM Connections" at bounding box center [85, 350] width 127 height 27
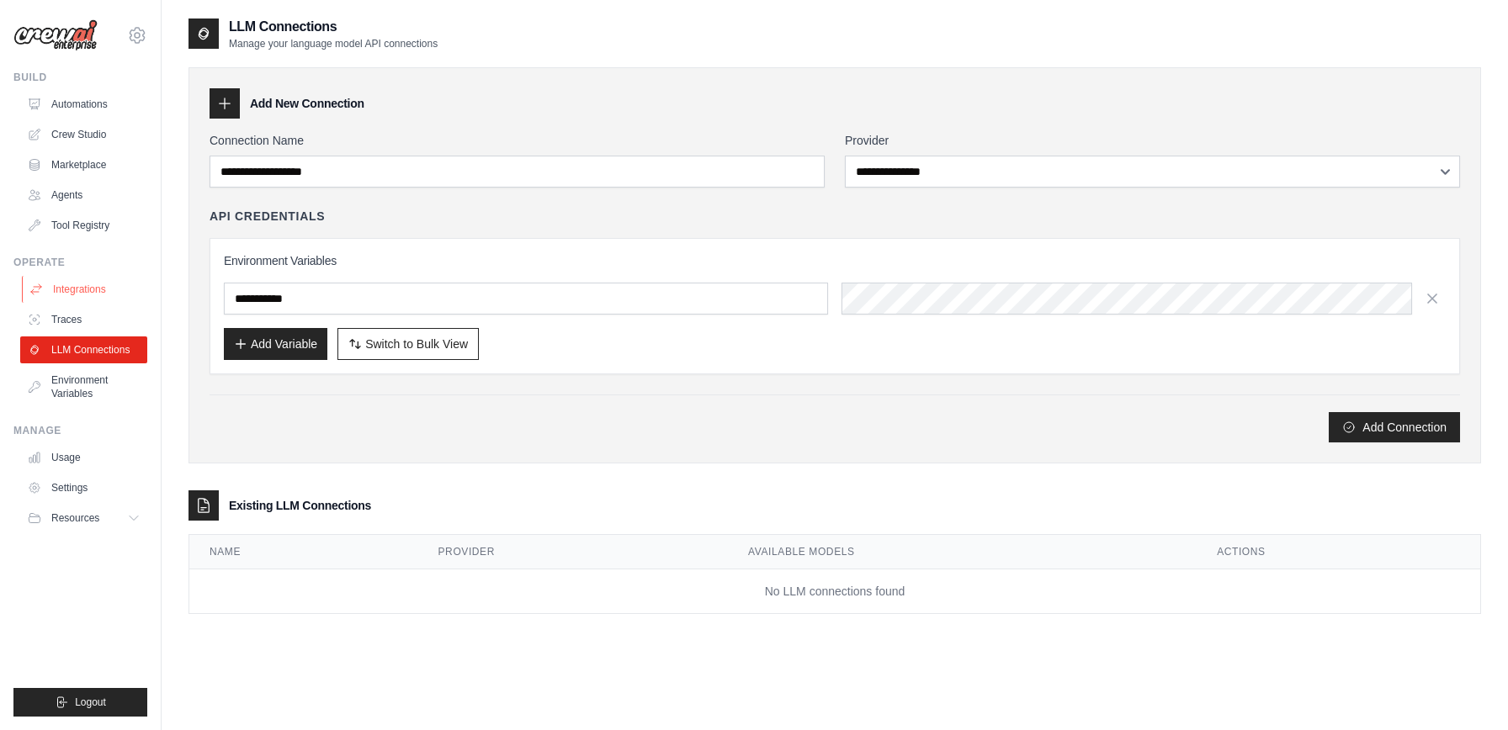
click at [74, 289] on link "Integrations" at bounding box center [85, 289] width 127 height 27
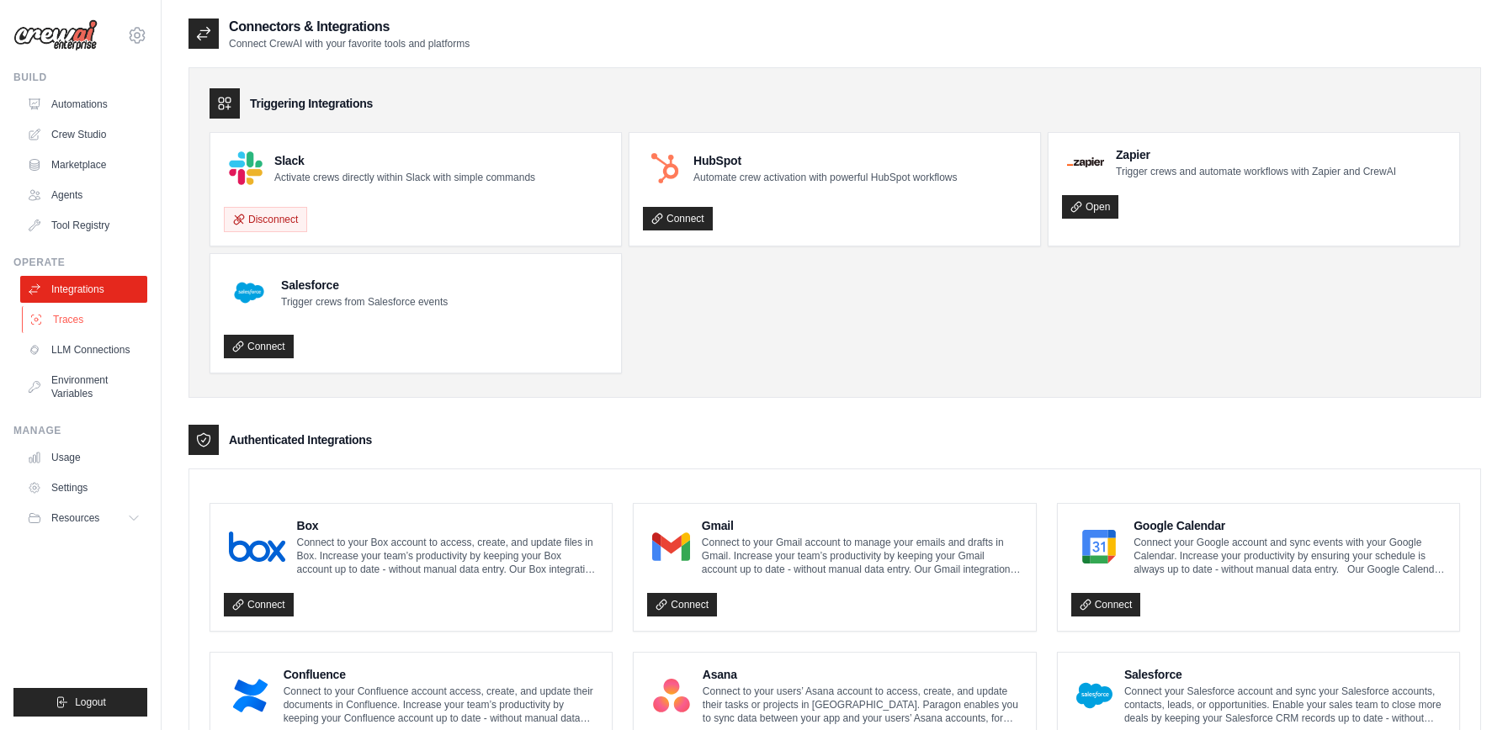
click at [73, 329] on link "Traces" at bounding box center [85, 319] width 127 height 27
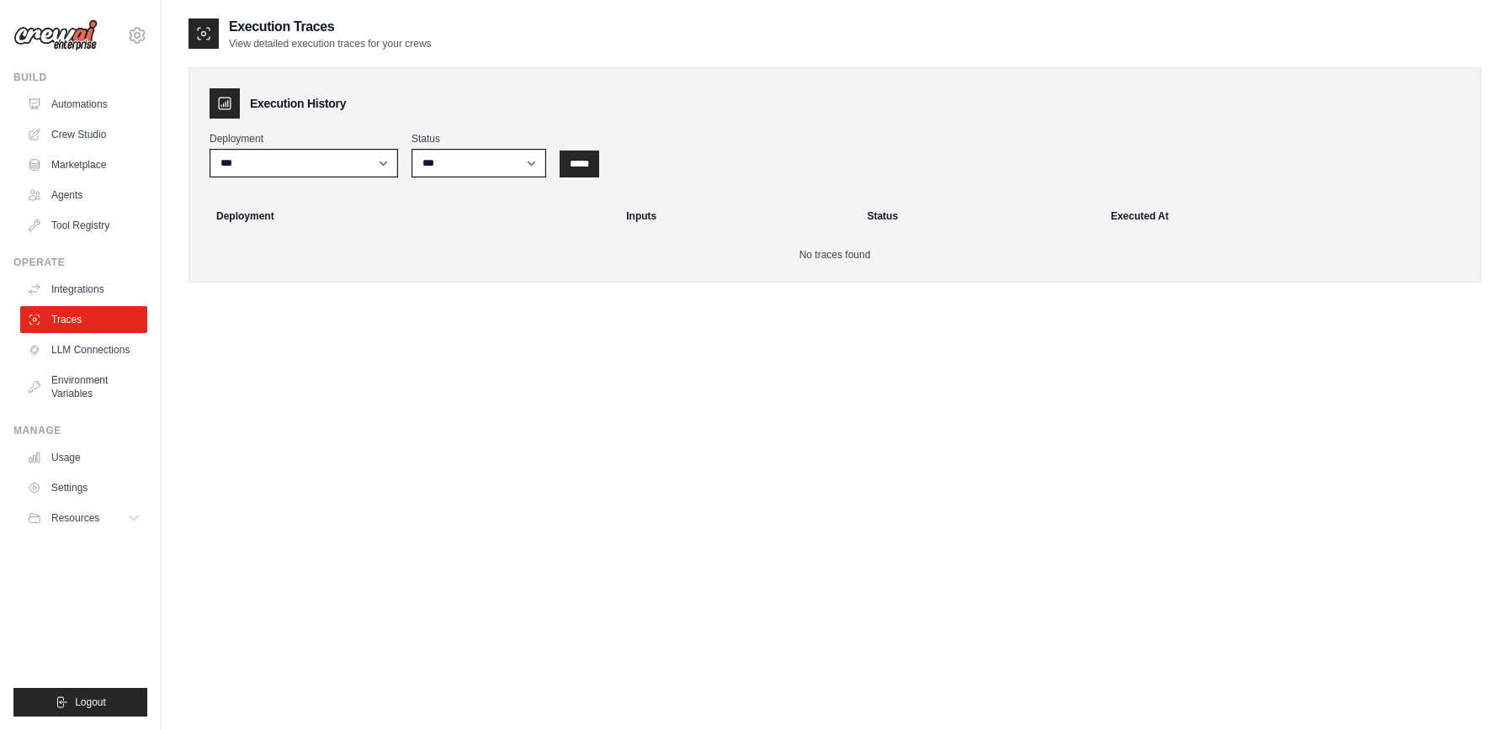
click at [73, 353] on link "LLM Connections" at bounding box center [83, 350] width 127 height 27
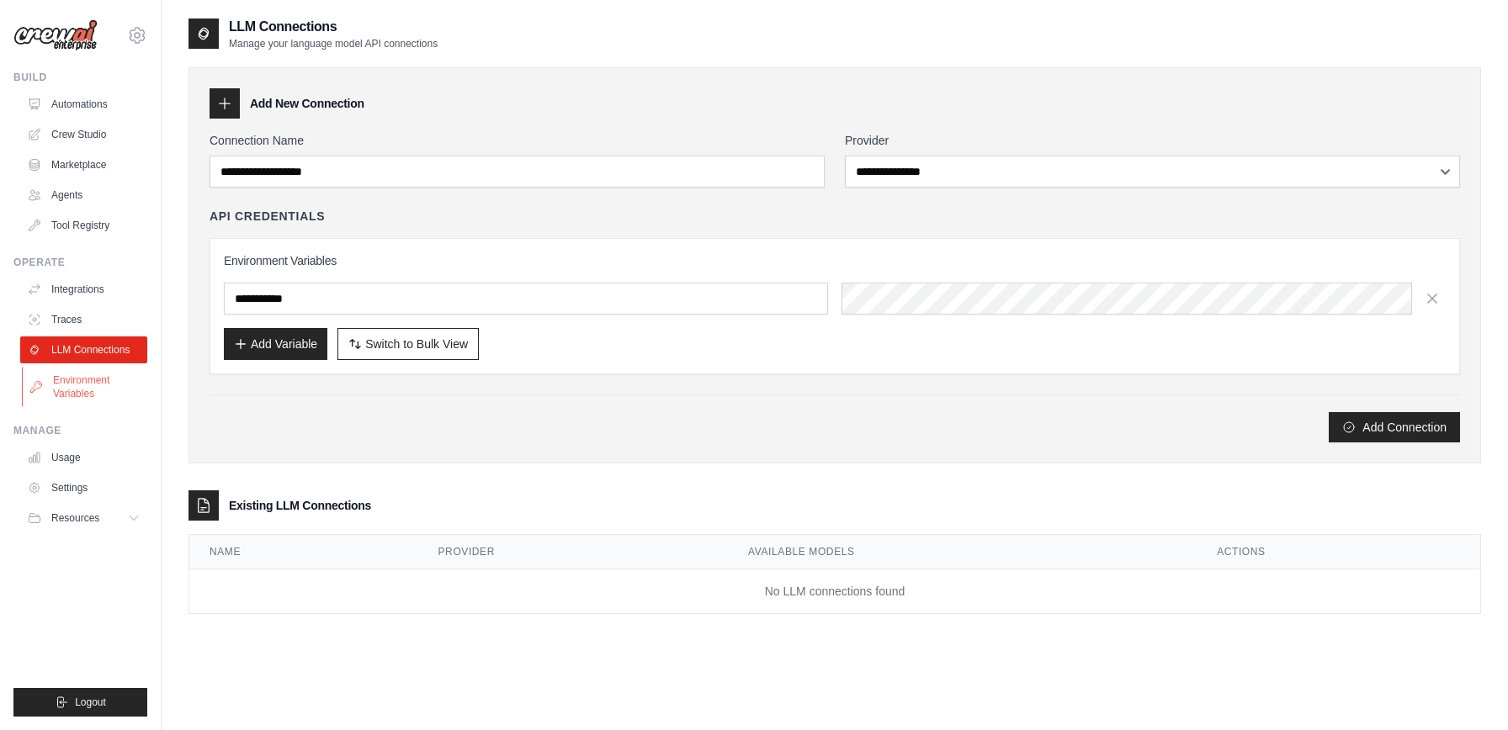
click at [75, 380] on link "Environment Variables" at bounding box center [85, 387] width 127 height 40
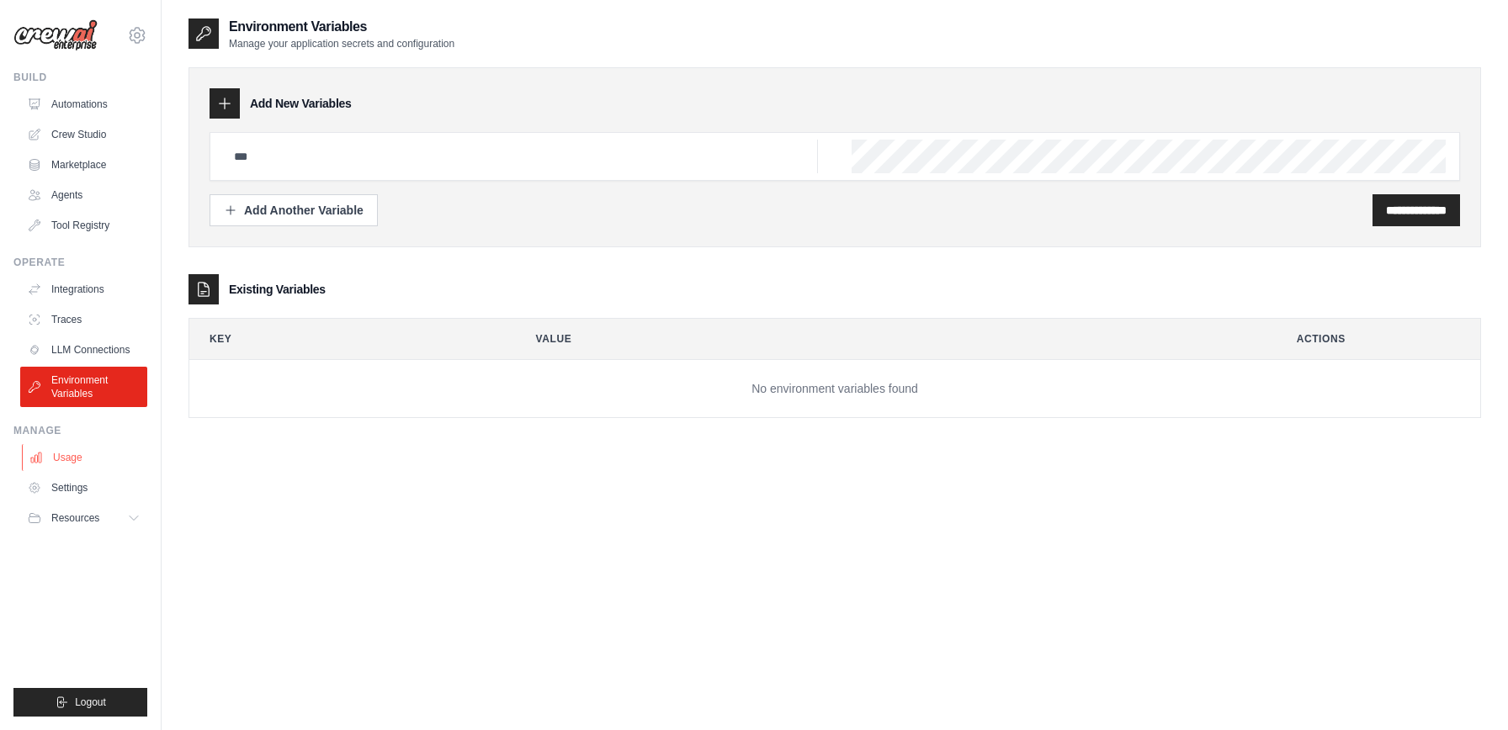
click at [90, 456] on link "Usage" at bounding box center [85, 457] width 127 height 27
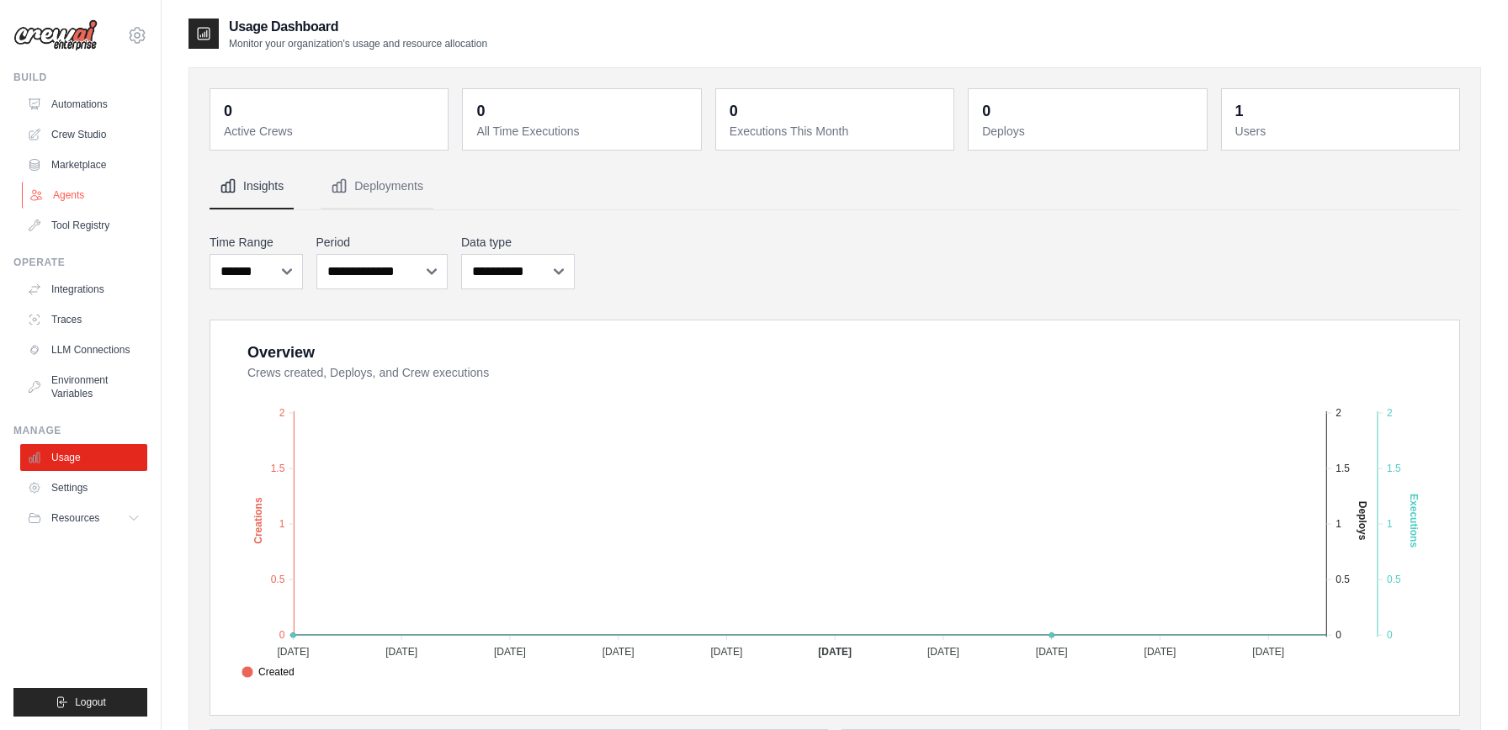
click at [79, 202] on link "Agents" at bounding box center [85, 195] width 127 height 27
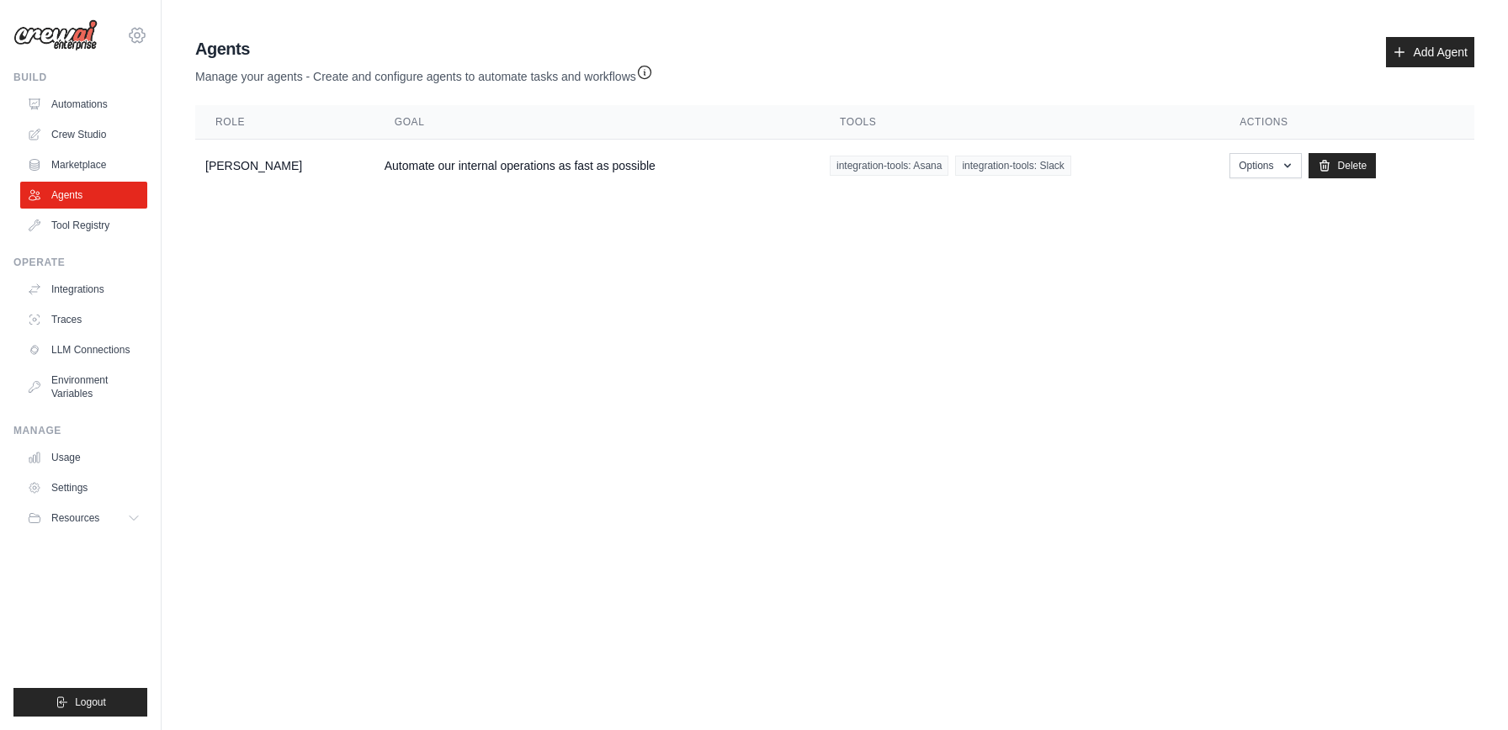
click at [146, 40] on icon at bounding box center [137, 35] width 20 height 20
click at [77, 493] on link "Settings" at bounding box center [85, 488] width 127 height 27
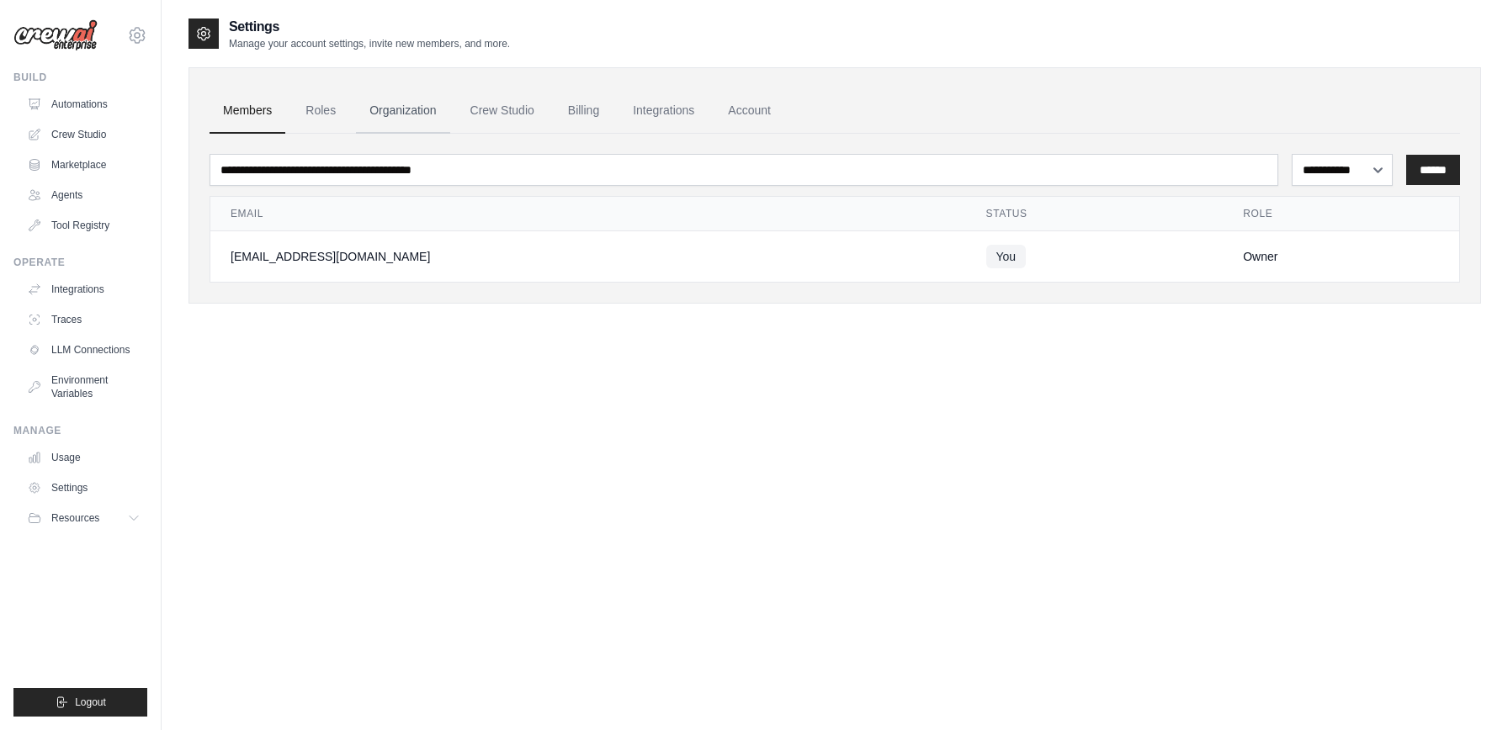
click at [420, 103] on link "Organization" at bounding box center [402, 110] width 93 height 45
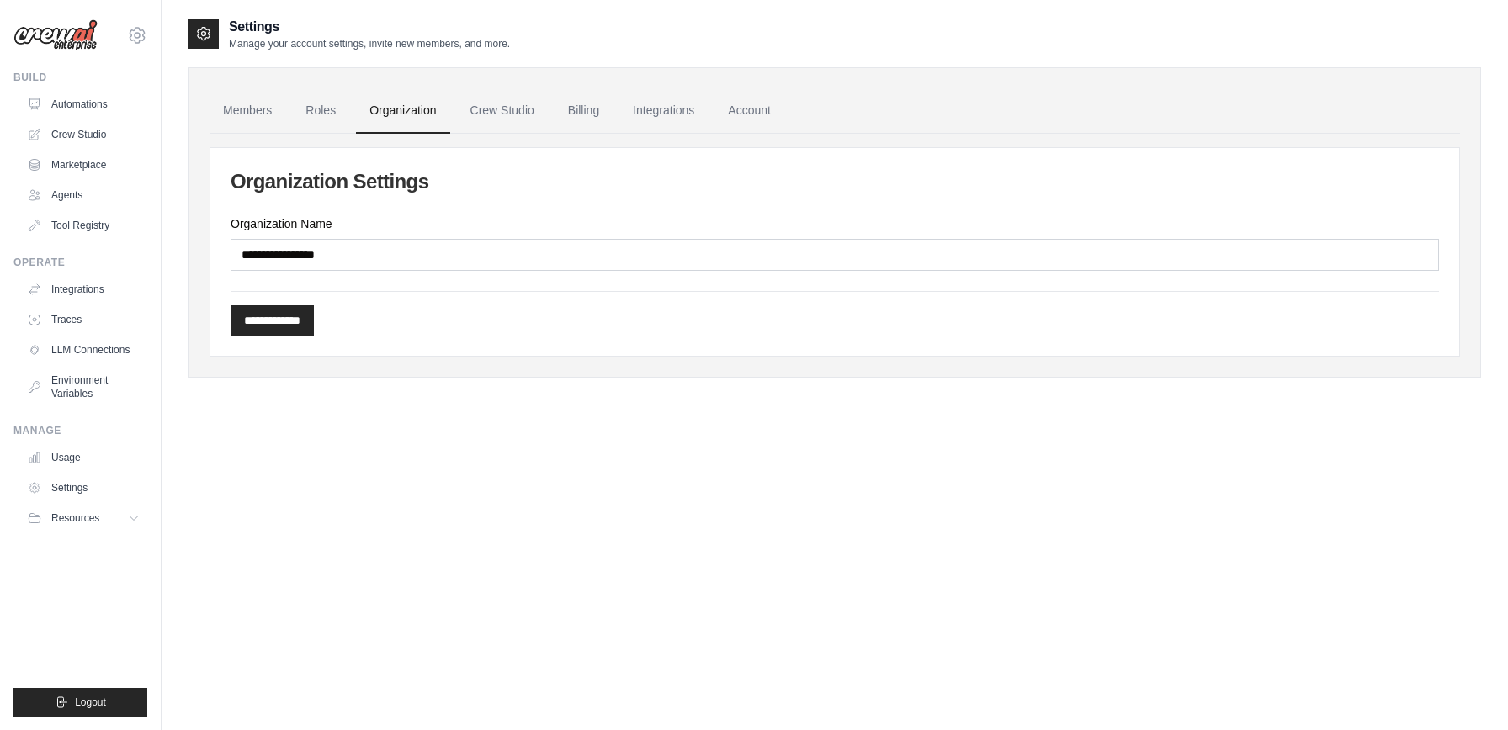
click at [288, 103] on ul "Members Roles Organization Crew Studio Billing Integrations Account" at bounding box center [835, 110] width 1250 height 45
click at [333, 108] on link "Roles" at bounding box center [320, 110] width 57 height 45
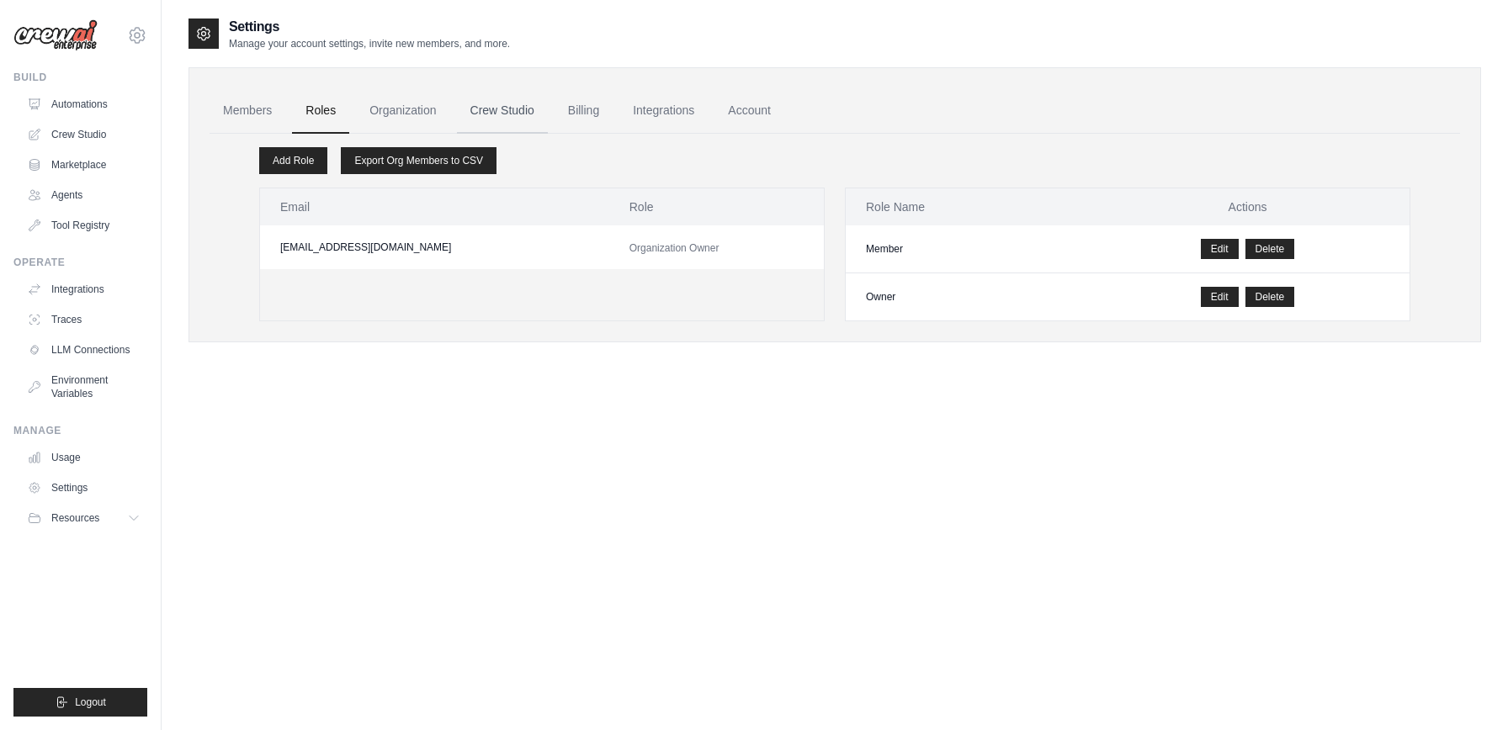
click at [498, 105] on link "Crew Studio" at bounding box center [502, 110] width 91 height 45
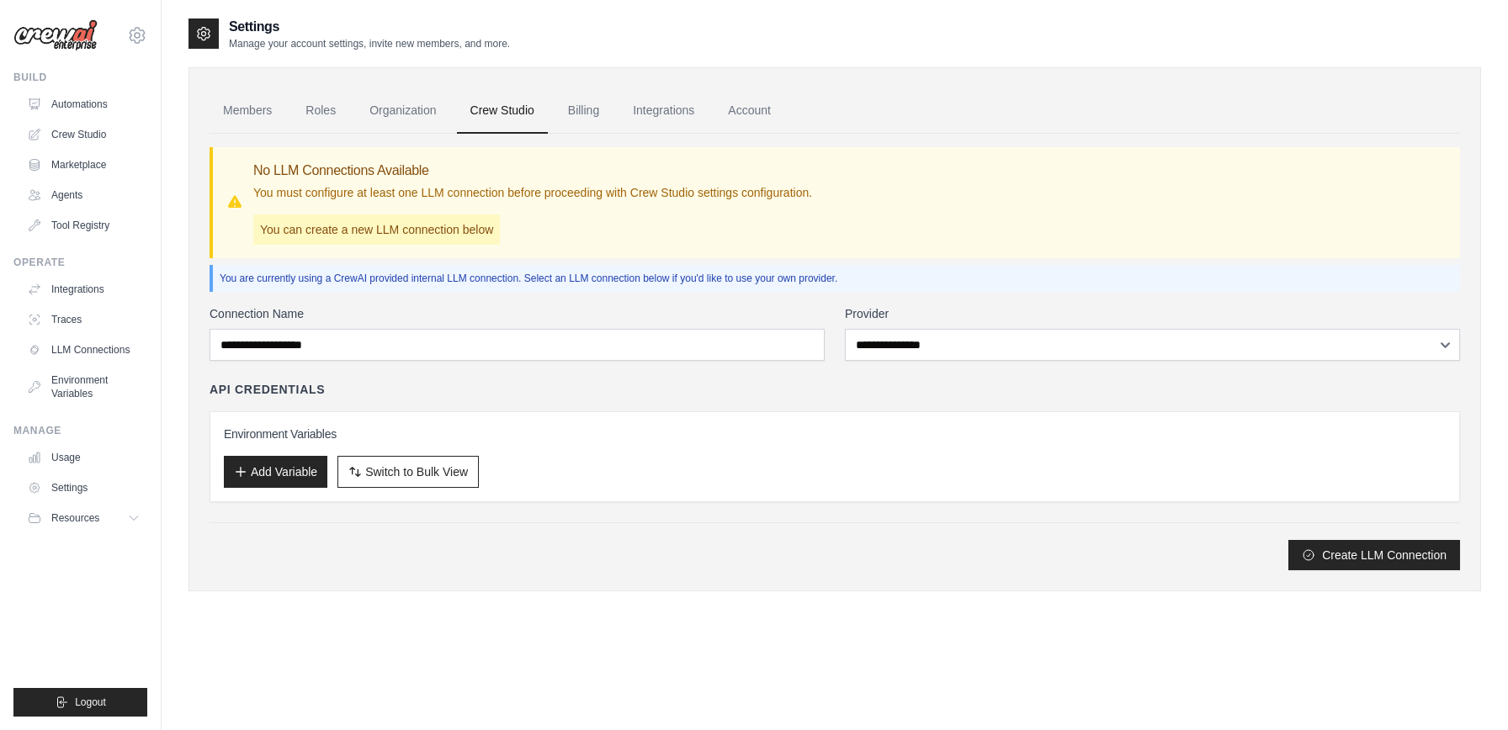
click at [650, 114] on link "Integrations" at bounding box center [663, 110] width 88 height 45
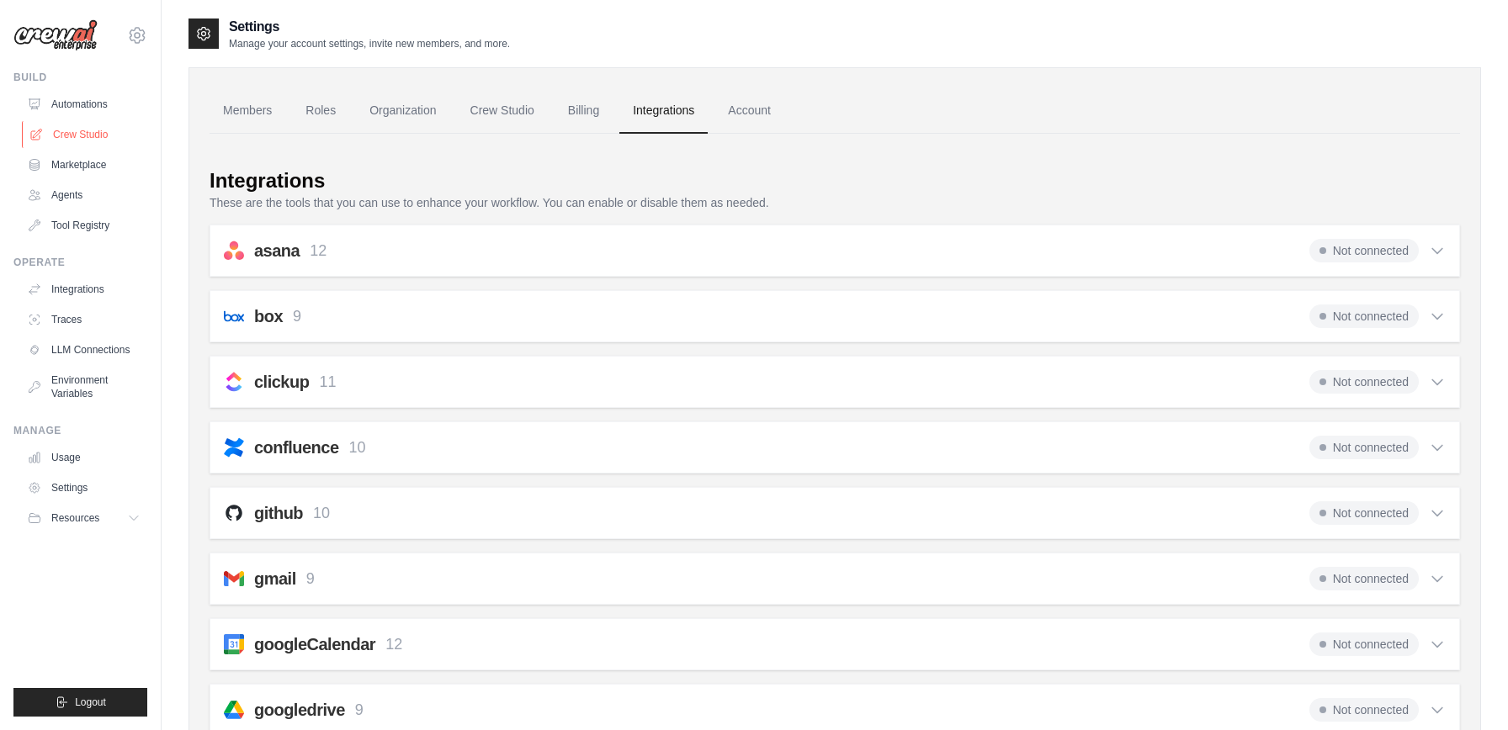
click at [64, 133] on link "Crew Studio" at bounding box center [85, 134] width 127 height 27
